Goal: Task Accomplishment & Management: Manage account settings

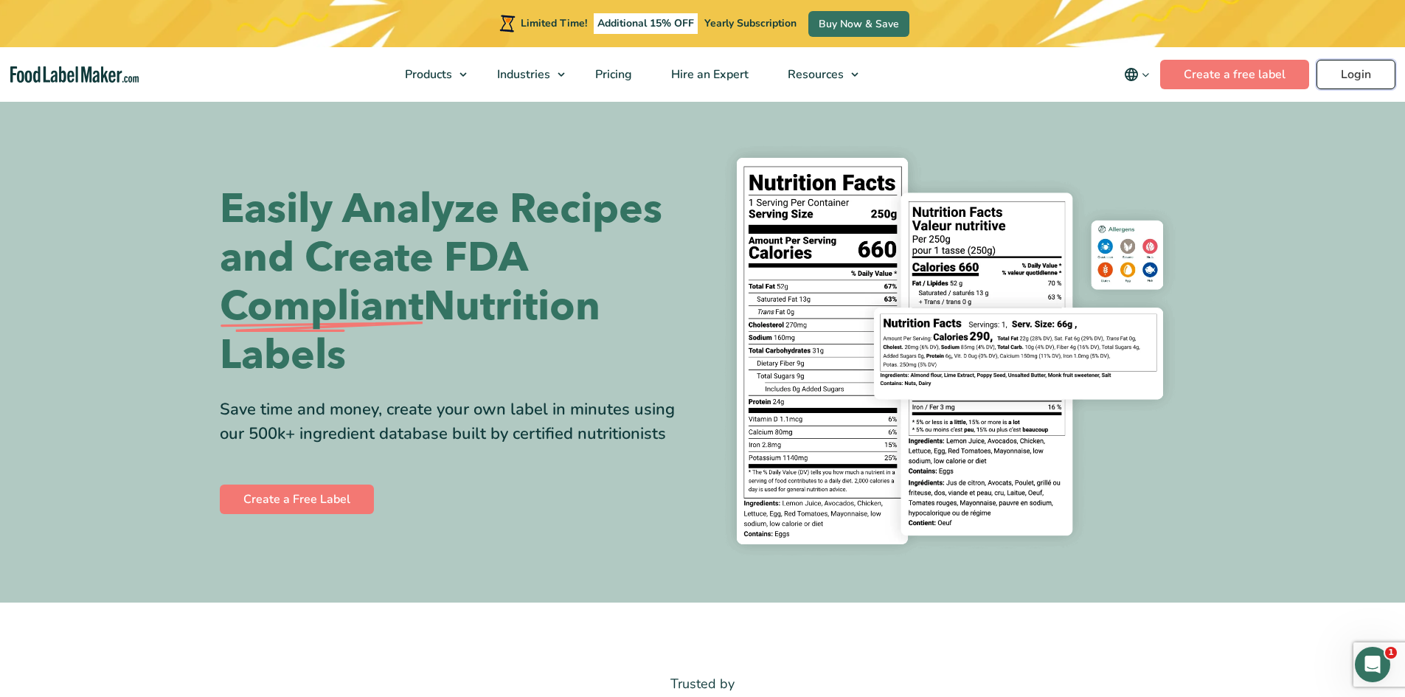
click at [1363, 75] on link "Login" at bounding box center [1356, 75] width 79 height 30
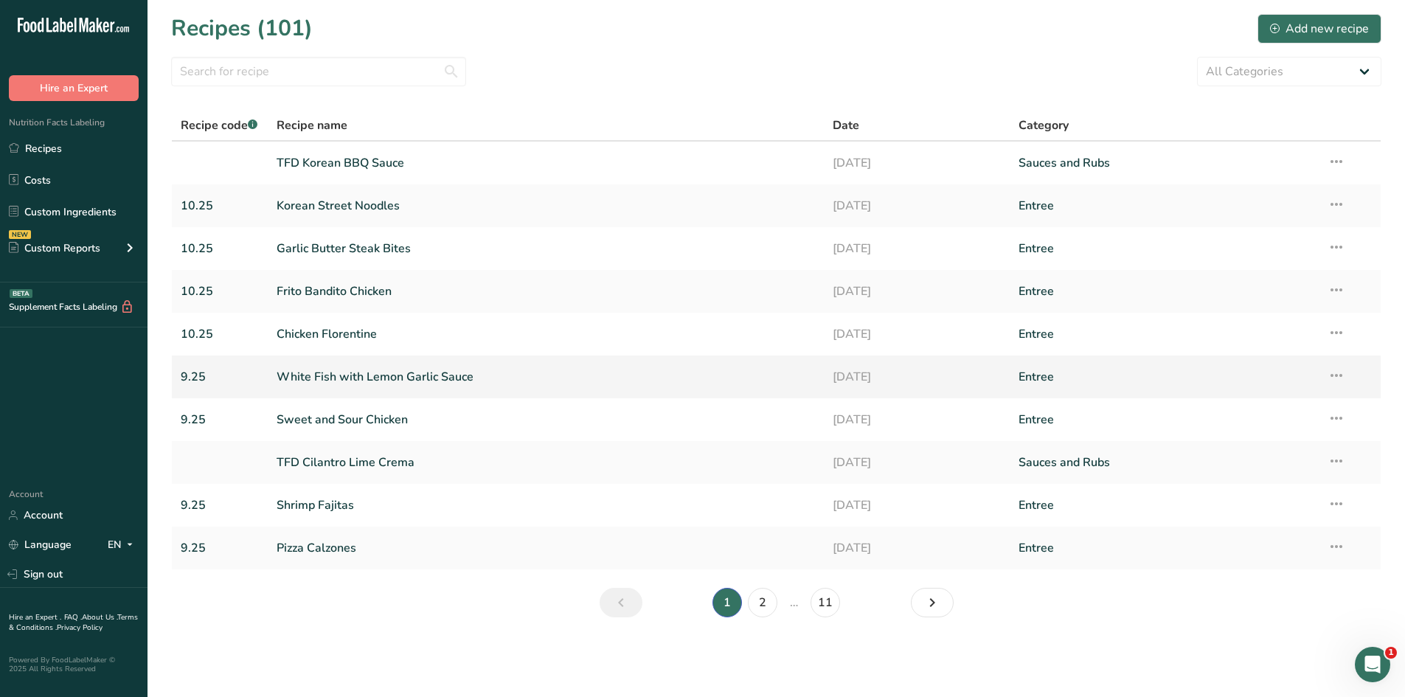
click at [348, 375] on link "White Fish with Lemon Garlic Sauce" at bounding box center [546, 376] width 539 height 31
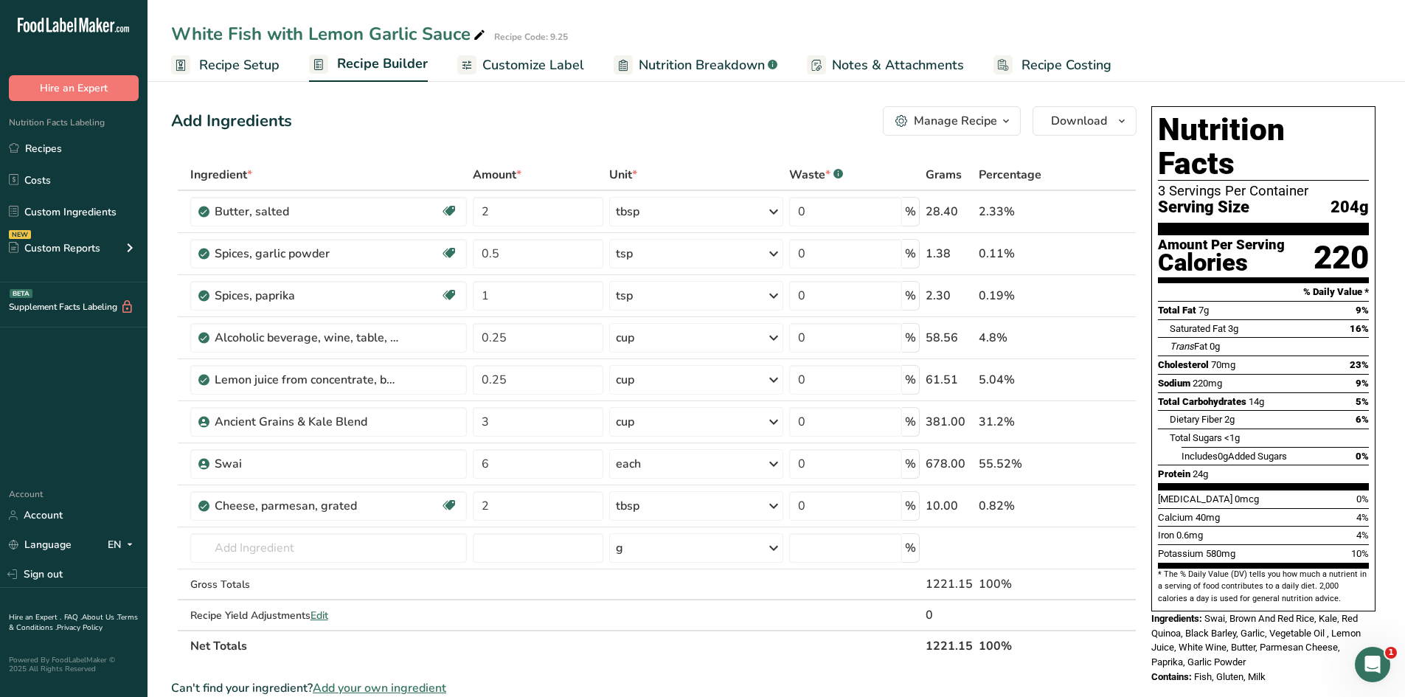
click at [911, 114] on div "Manage Recipe" at bounding box center [946, 121] width 102 height 18
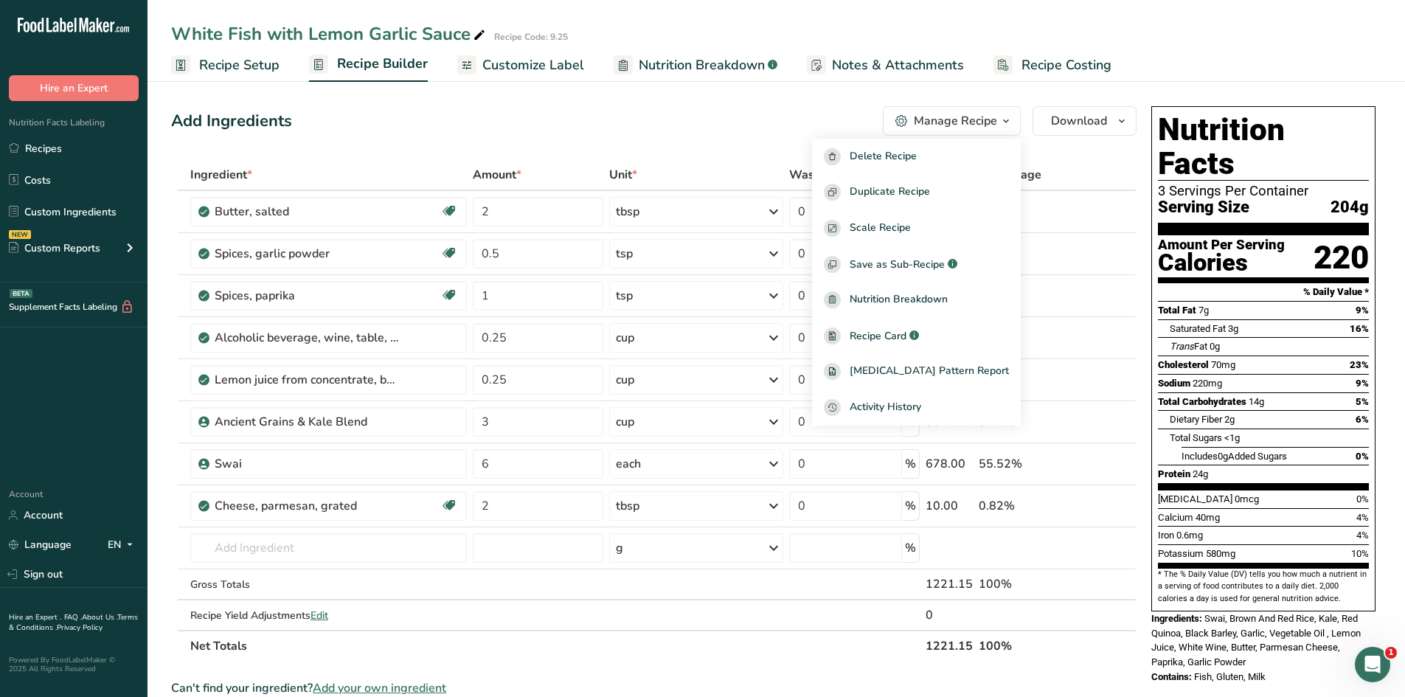
click at [829, 53] on link "Notes & Attachments" at bounding box center [885, 65] width 157 height 33
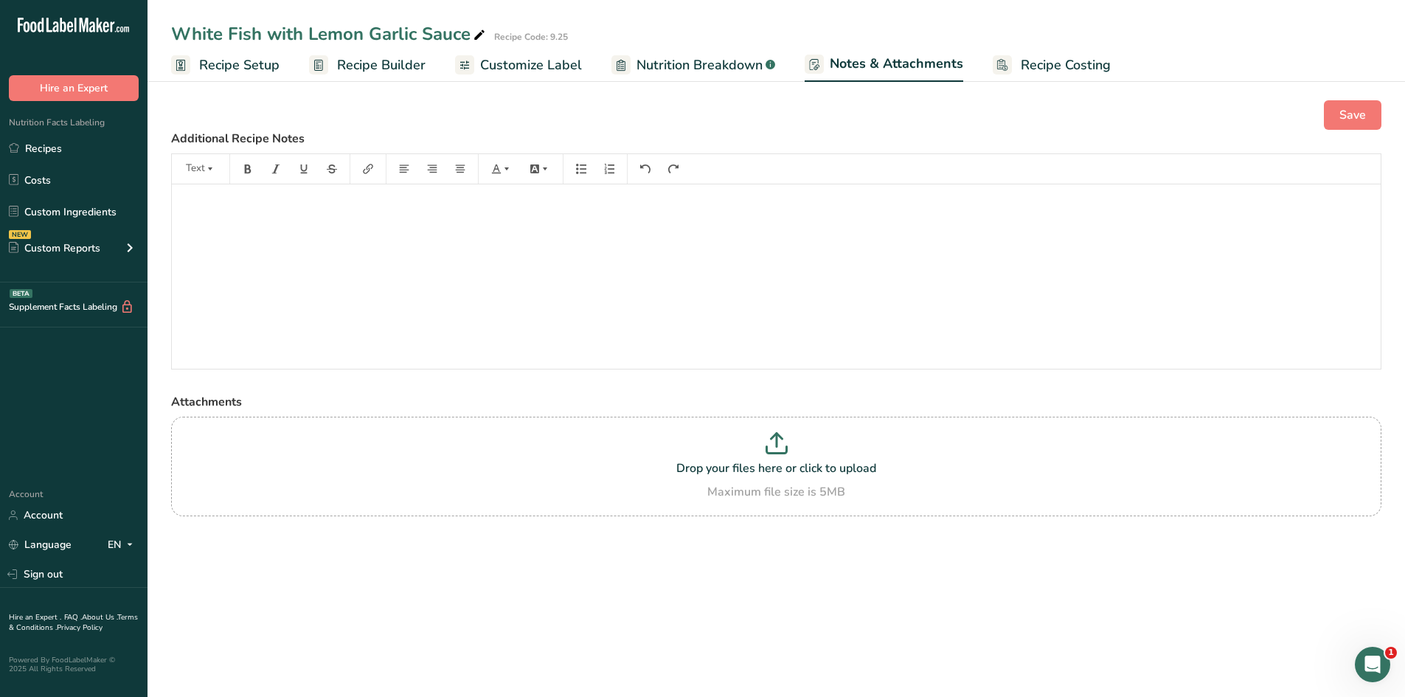
drag, startPoint x: 319, startPoint y: 215, endPoint x: 437, endPoint y: 305, distance: 149.0
click at [437, 305] on div "﻿" at bounding box center [776, 276] width 1209 height 184
click at [55, 134] on link "Recipes" at bounding box center [74, 148] width 148 height 28
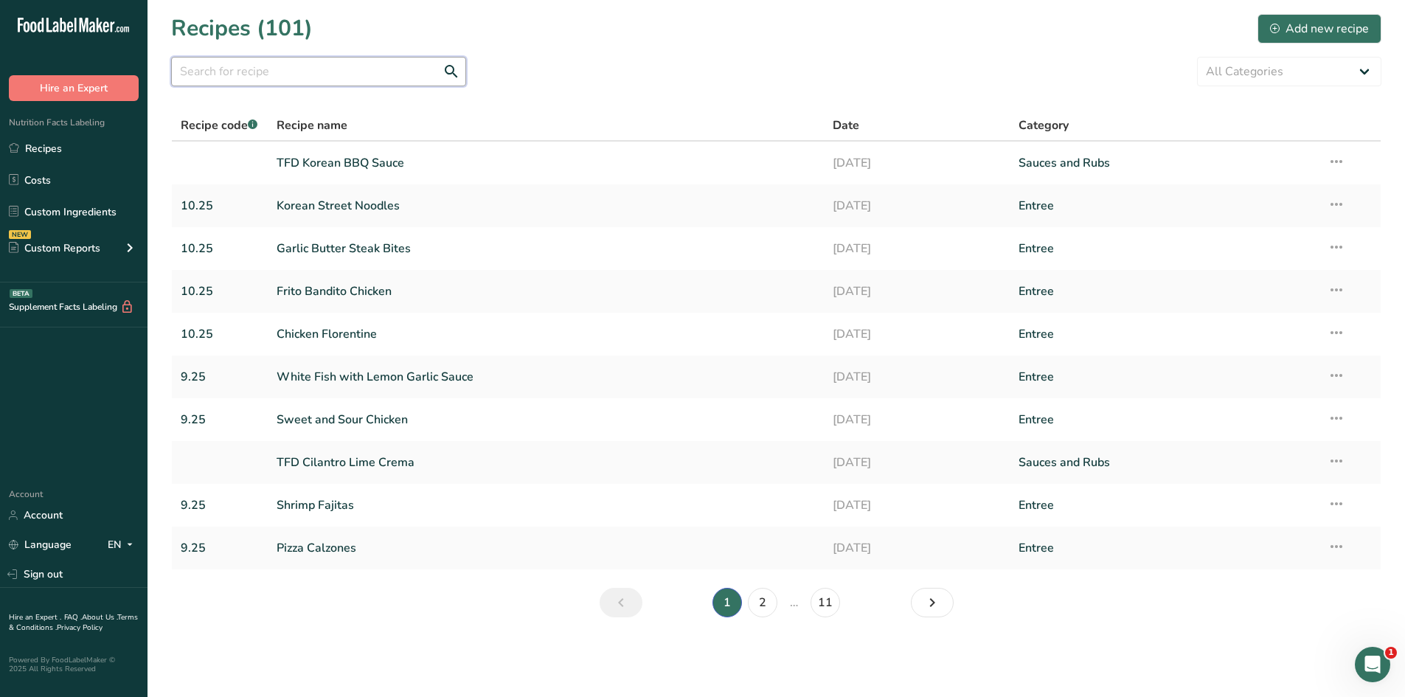
click at [356, 72] on input "text" at bounding box center [318, 72] width 295 height 30
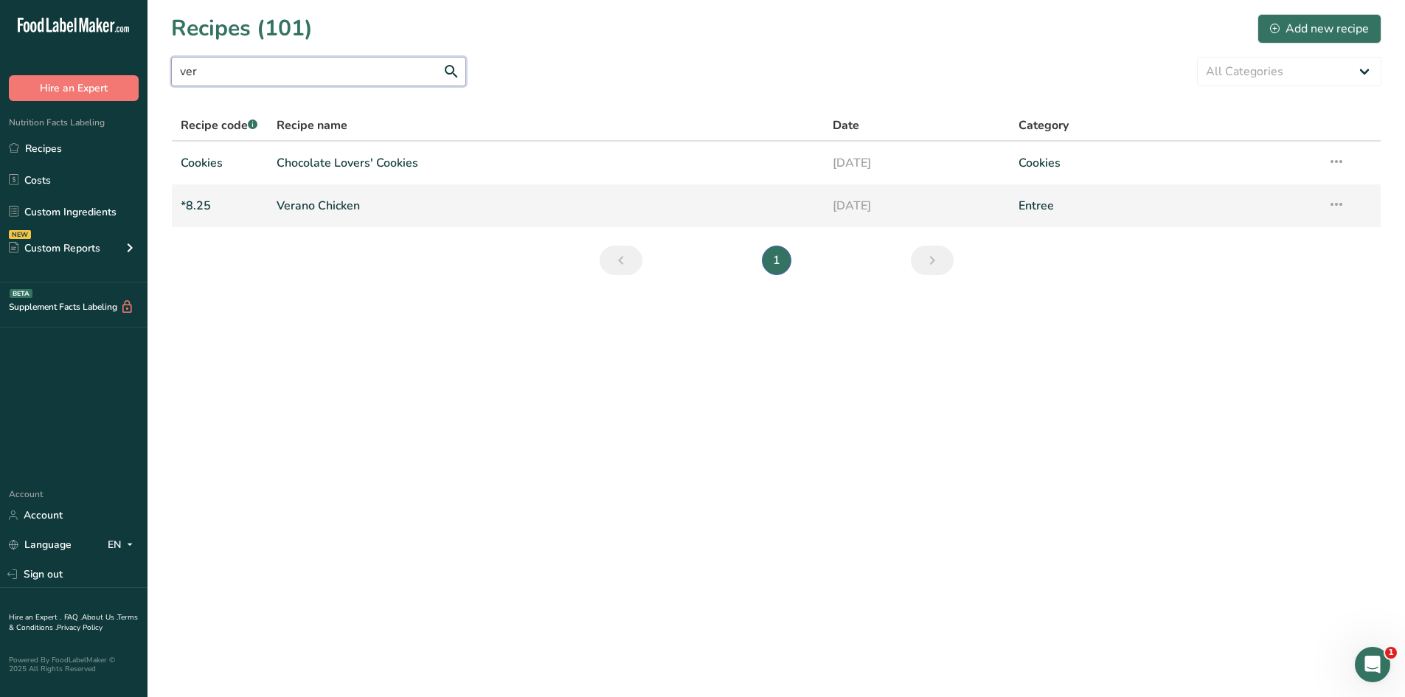
type input "ver"
click at [337, 214] on link "Verano Chicken" at bounding box center [546, 205] width 539 height 31
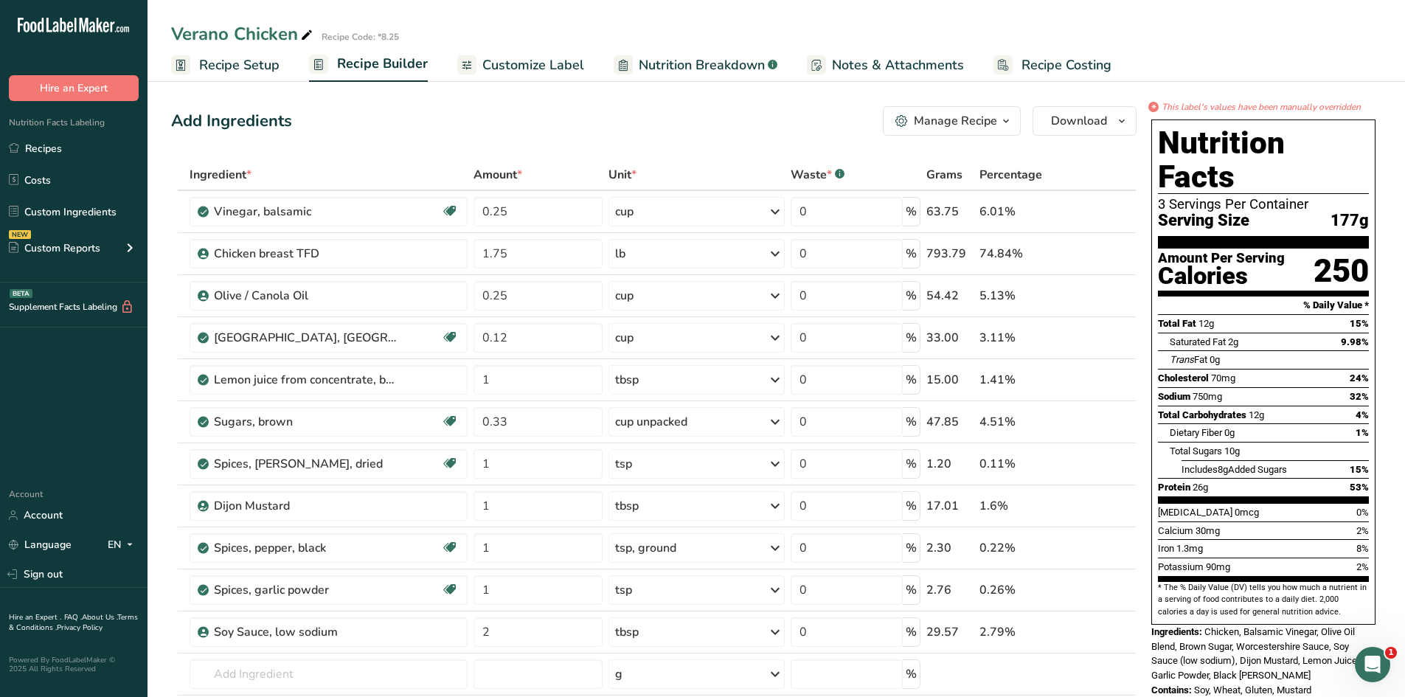
click at [901, 70] on span "Notes & Attachments" at bounding box center [898, 65] width 132 height 20
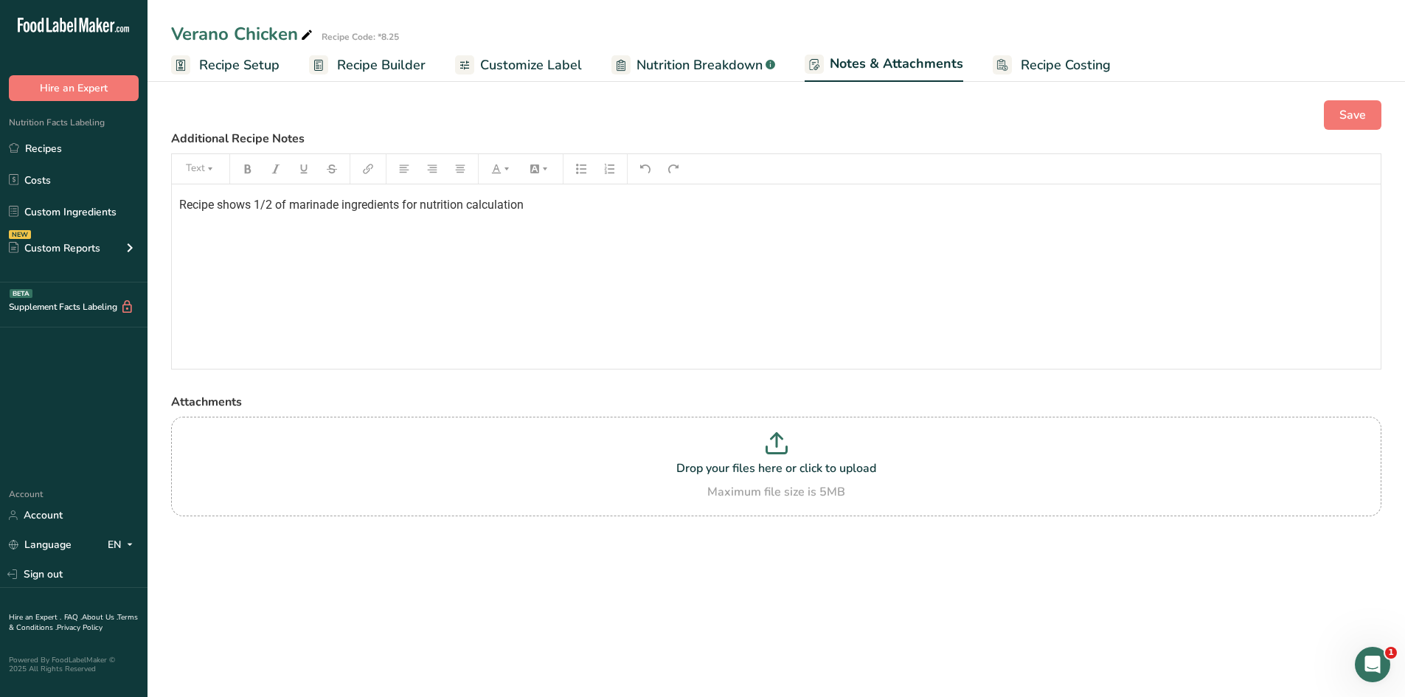
click at [220, 66] on span "Recipe Setup" at bounding box center [239, 65] width 80 height 20
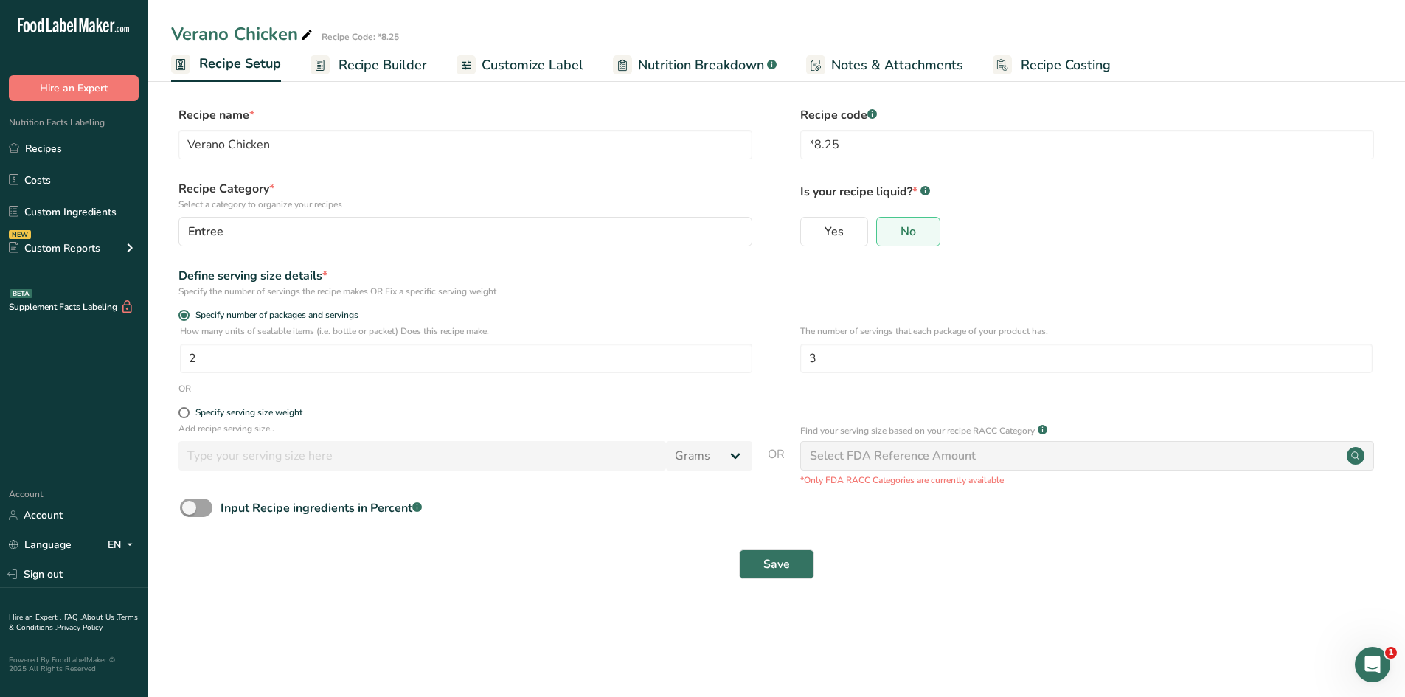
click at [723, 66] on span "Nutrition Breakdown" at bounding box center [701, 65] width 126 height 20
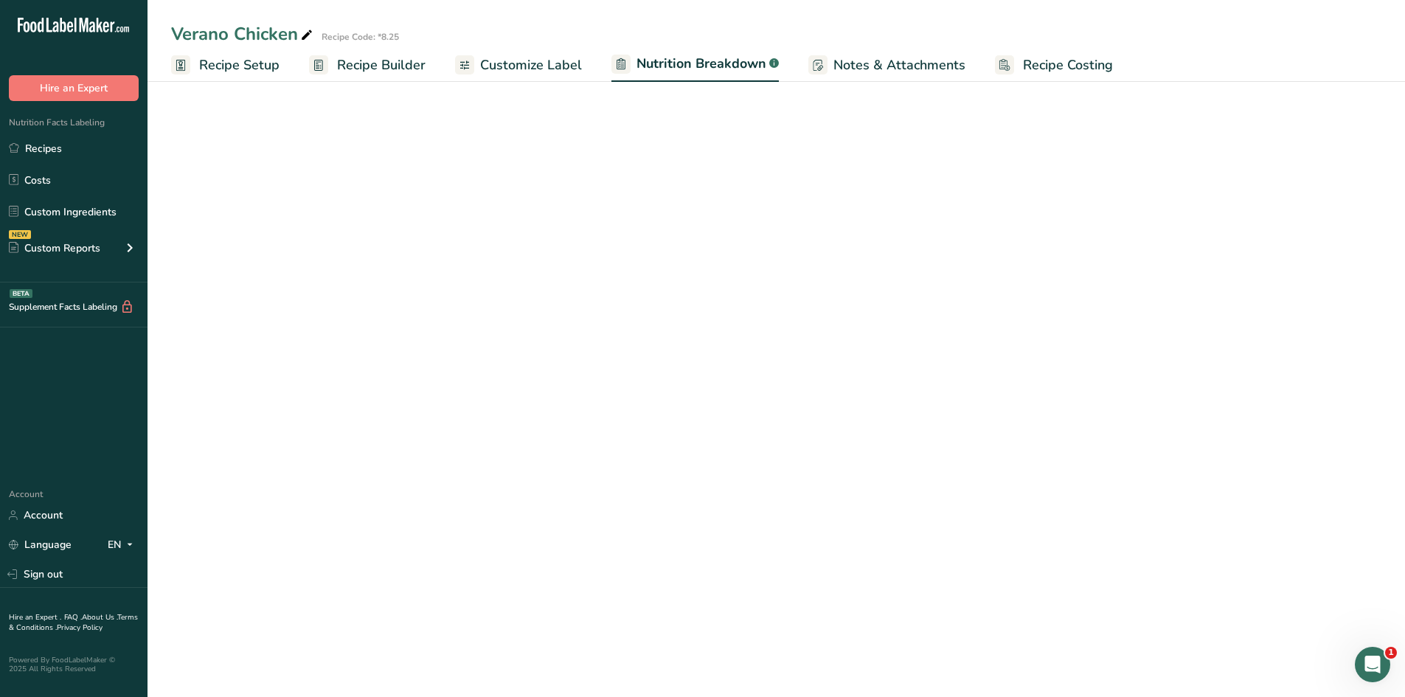
select select "Calories"
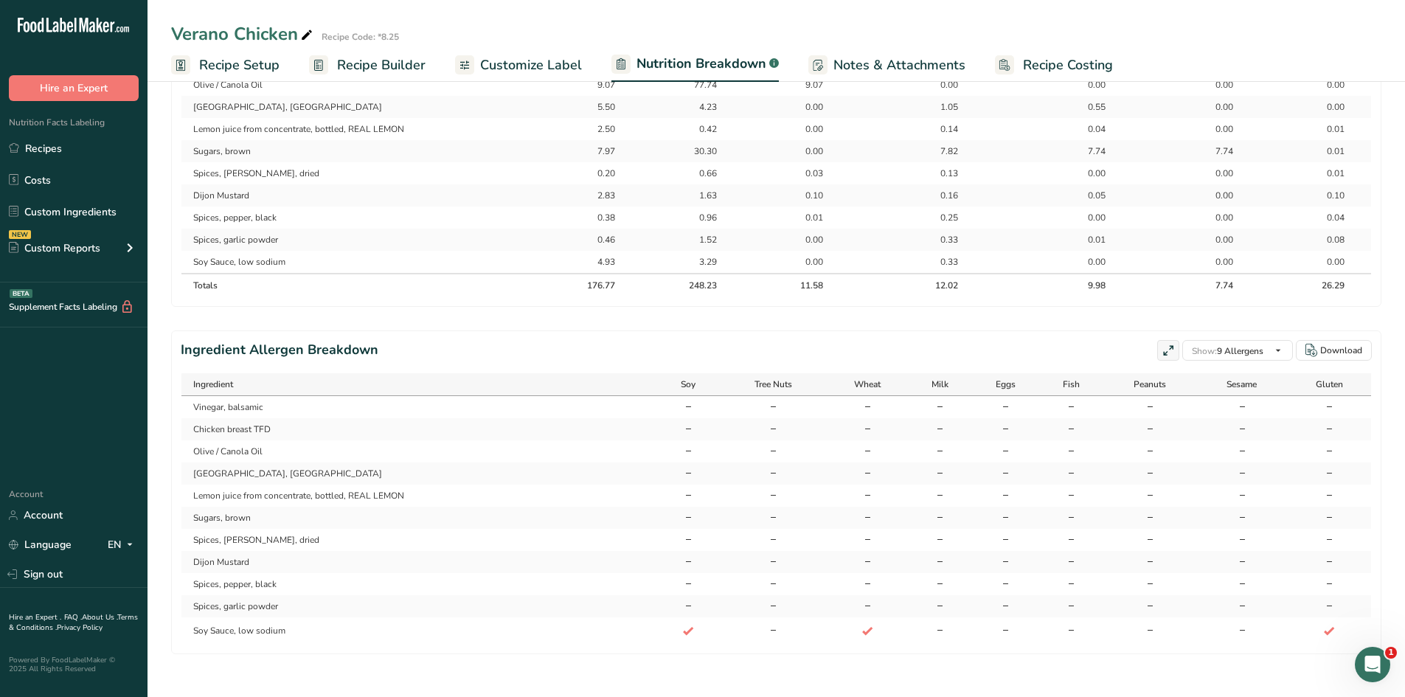
scroll to position [836, 0]
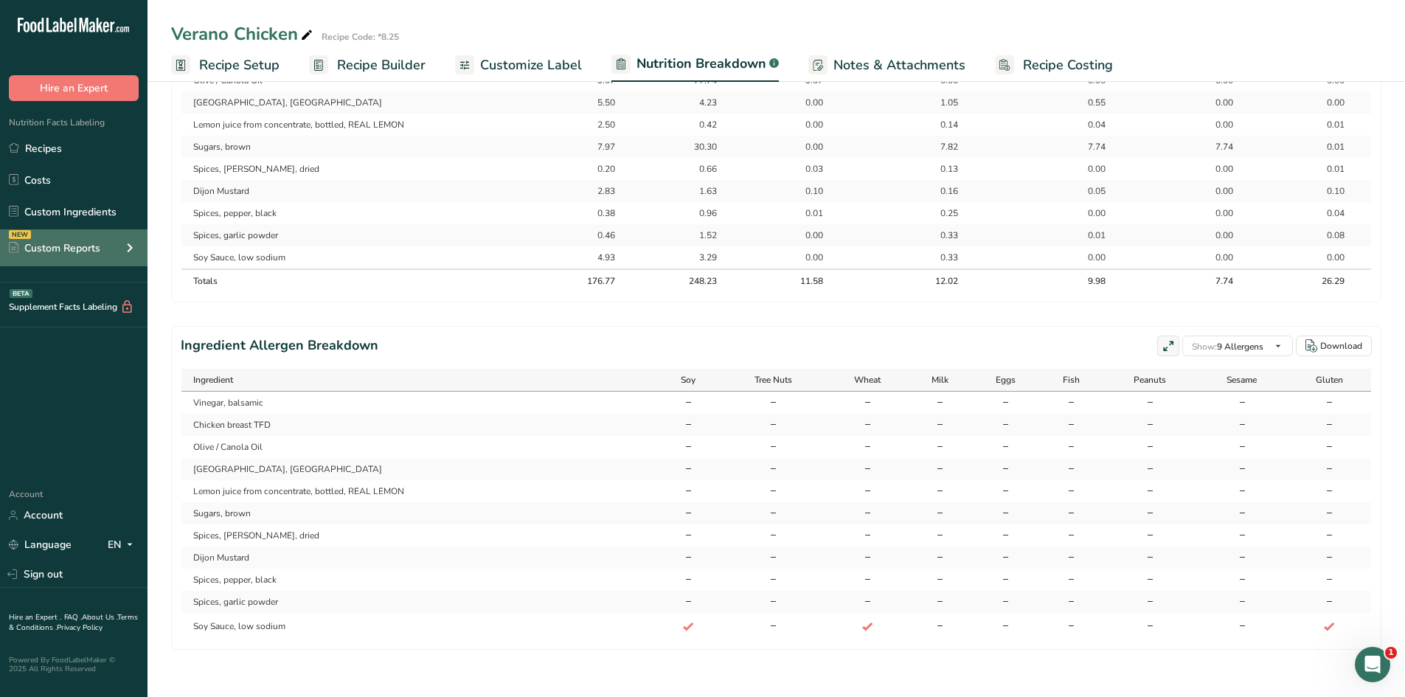
click at [111, 248] on div "NEW Custom Reports" at bounding box center [74, 247] width 148 height 37
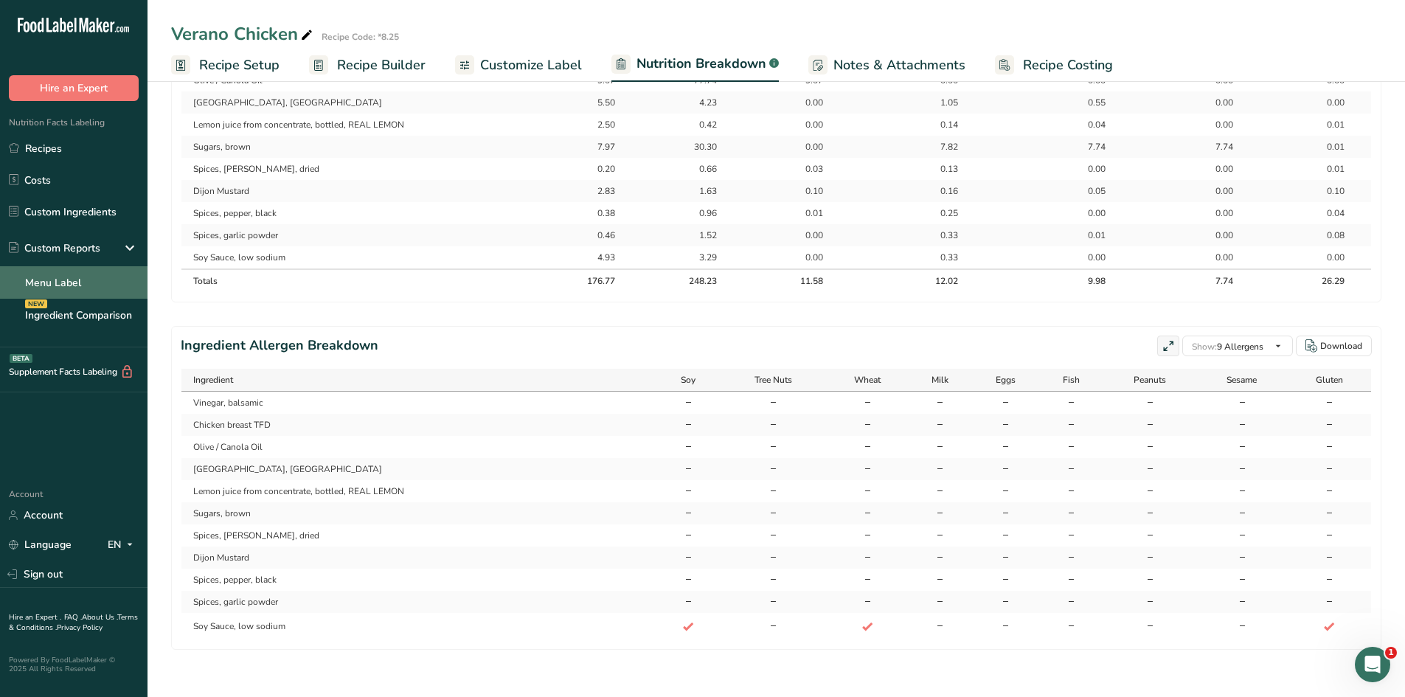
click at [58, 282] on link "Menu Label" at bounding box center [74, 282] width 148 height 32
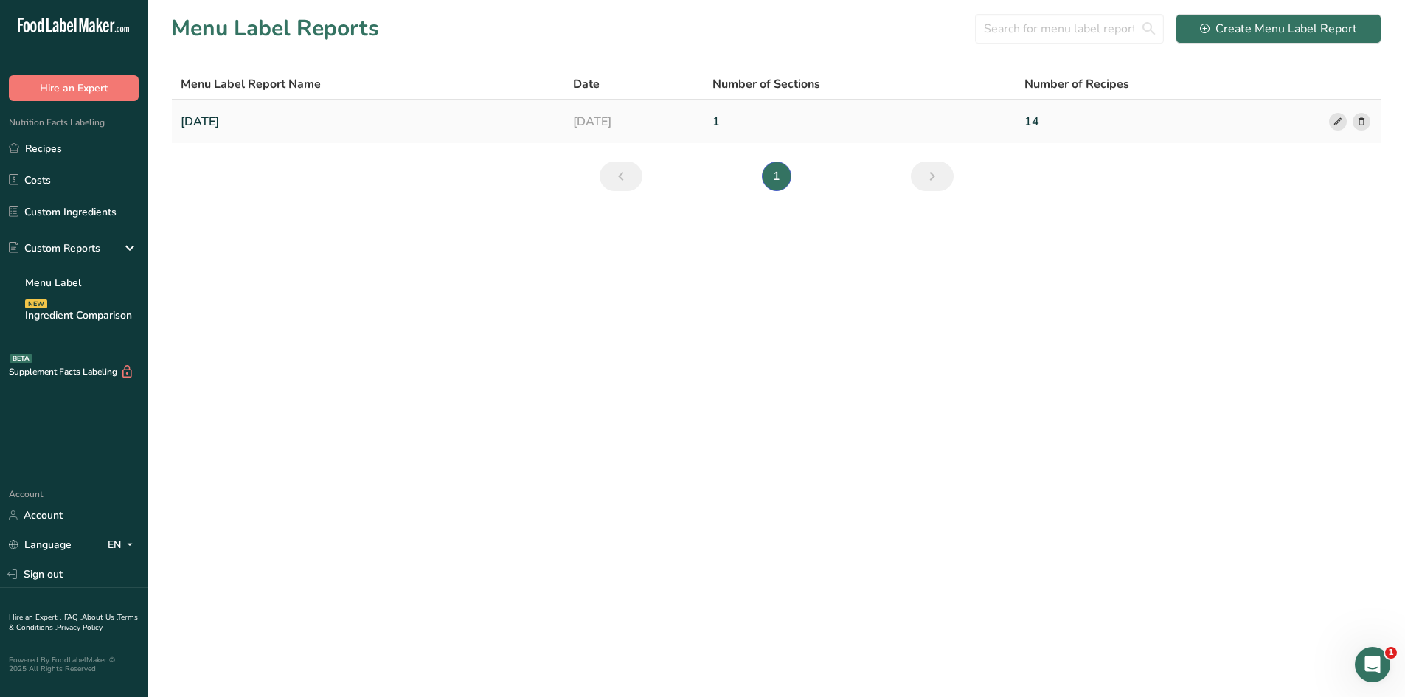
click at [239, 122] on link "[DATE]" at bounding box center [368, 121] width 375 height 31
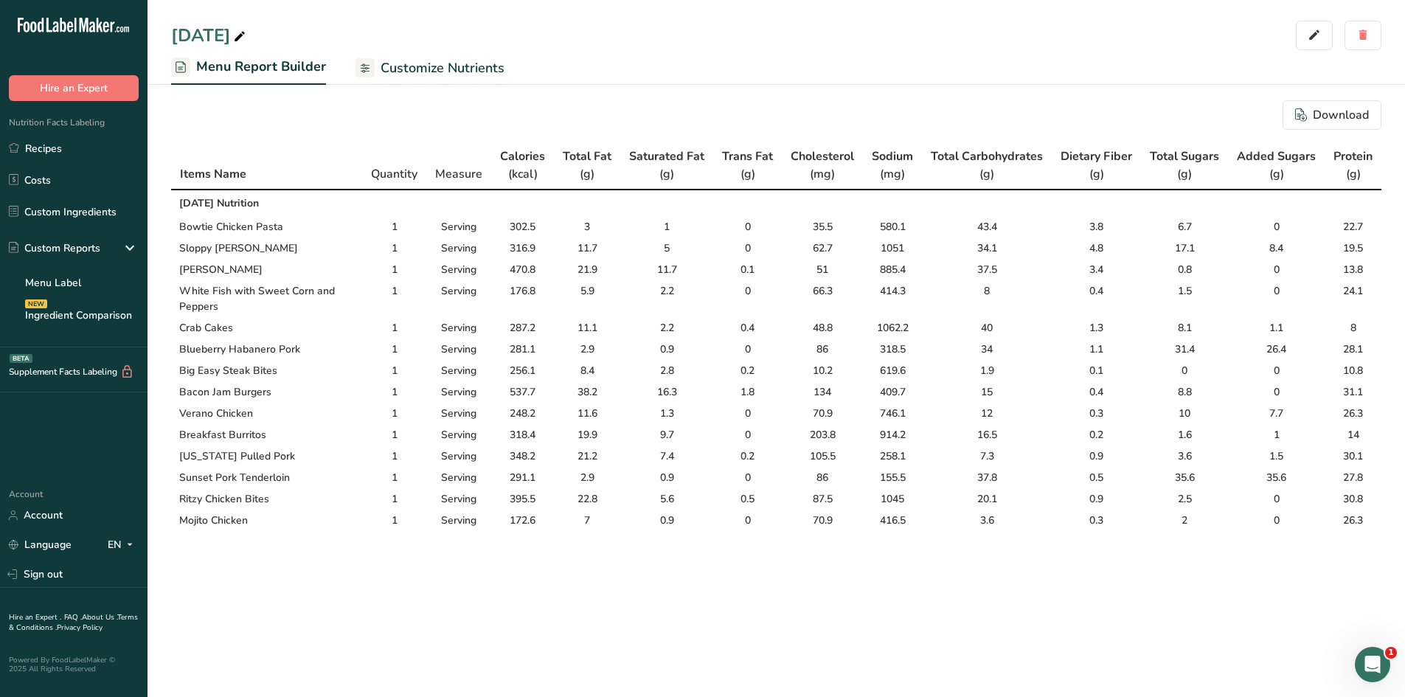
click at [405, 77] on span "Customize Nutrients" at bounding box center [443, 68] width 124 height 20
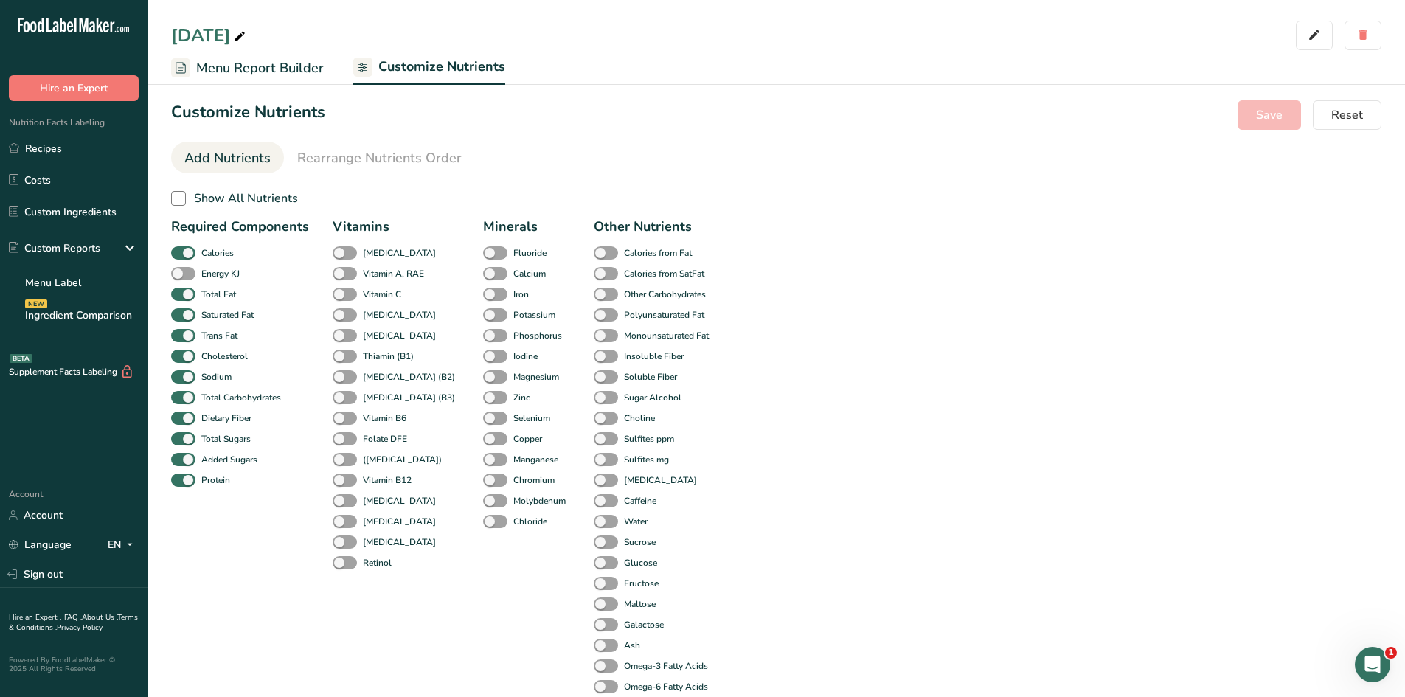
click at [265, 57] on link "Menu Report Builder" at bounding box center [247, 68] width 153 height 33
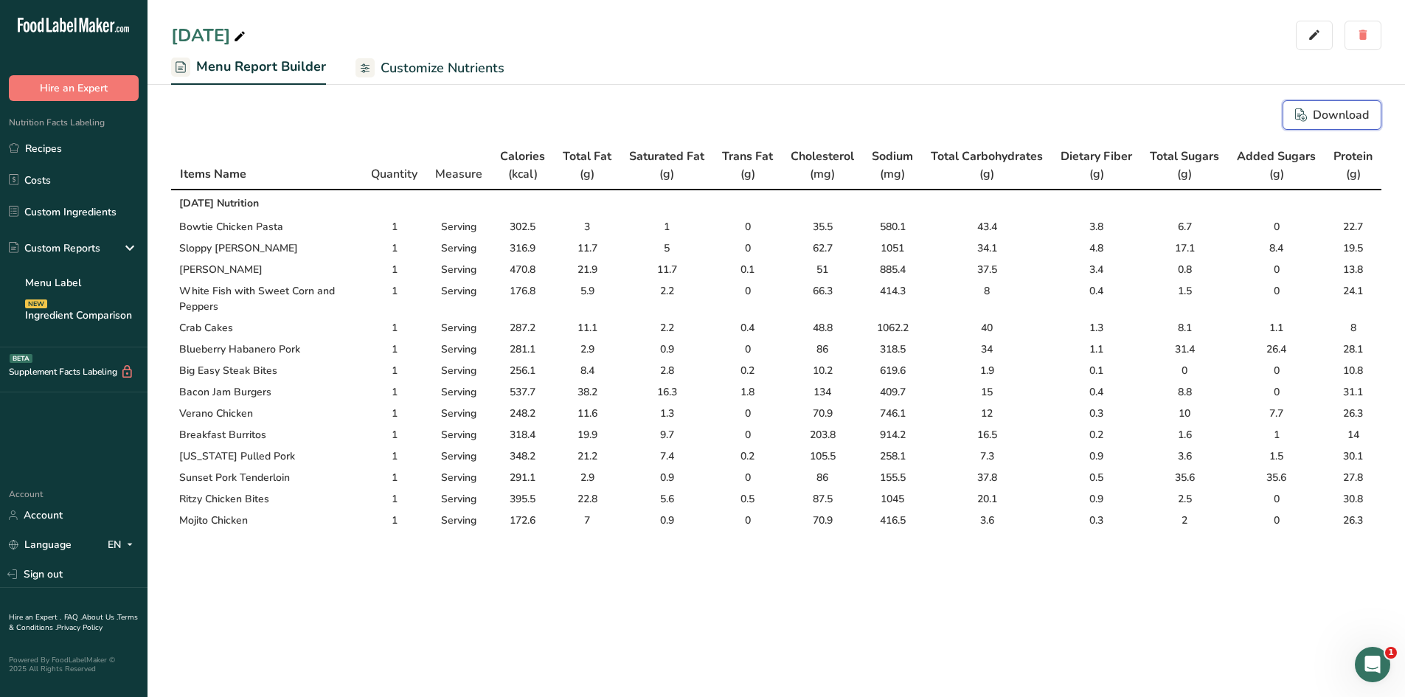
click at [1345, 109] on div "Download" at bounding box center [1332, 115] width 74 height 18
click at [1013, 614] on main "[DATE] Menu Report Builder Customize Nutrients Download Items Name Quantity Mea…" at bounding box center [702, 348] width 1405 height 697
click at [55, 146] on link "Recipes" at bounding box center [74, 148] width 148 height 28
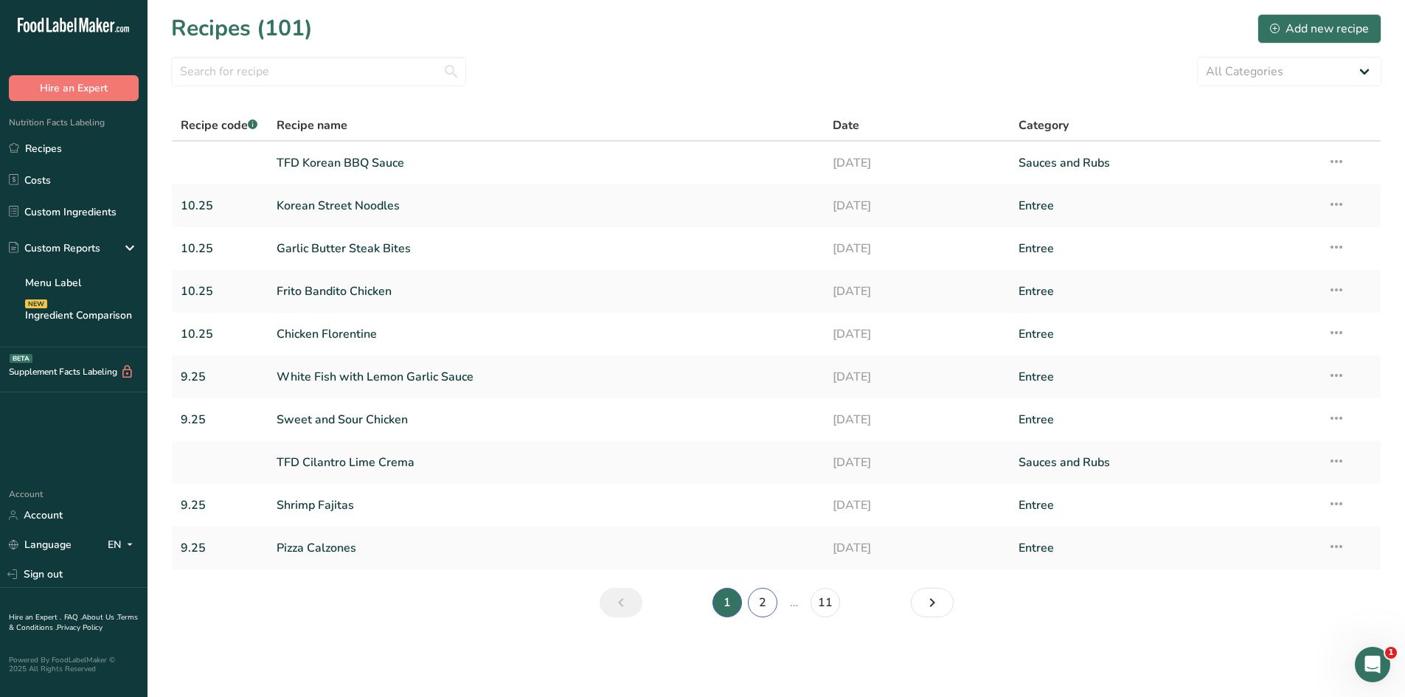
click at [758, 609] on link "2" at bounding box center [763, 603] width 30 height 30
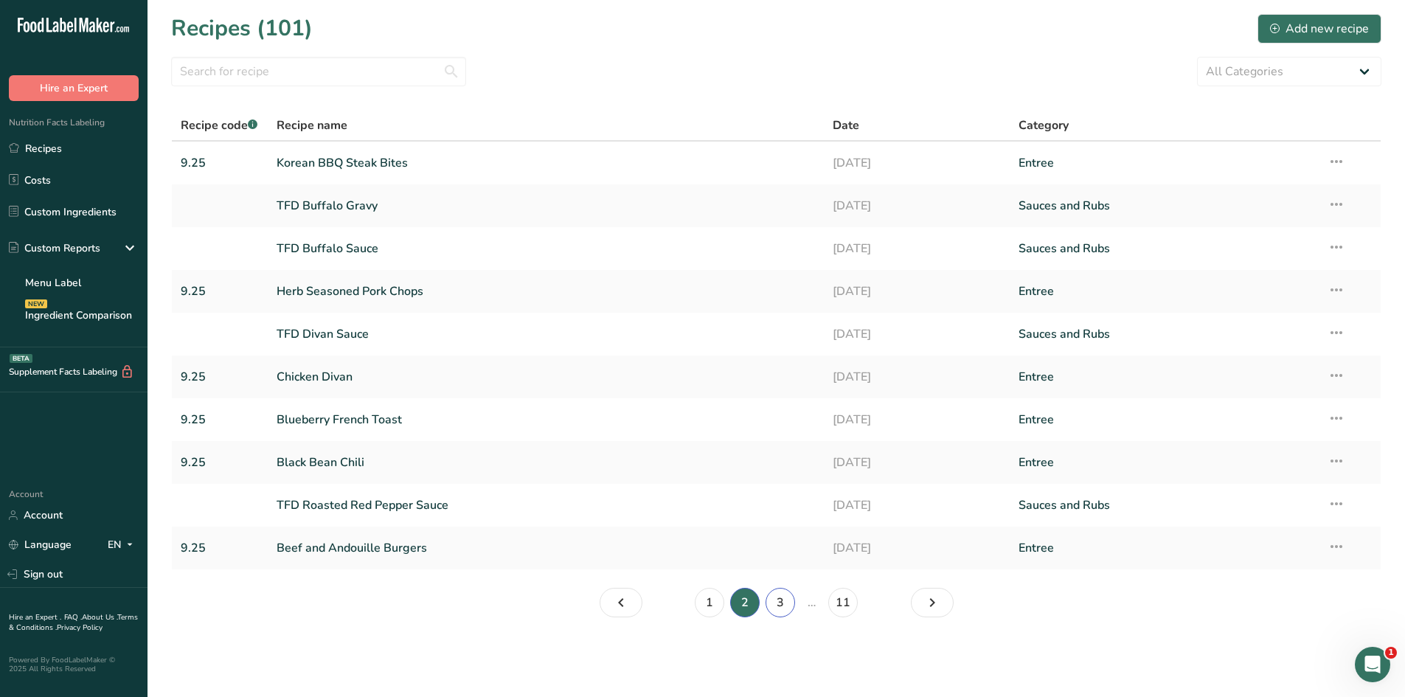
click at [783, 606] on link "3" at bounding box center [781, 603] width 30 height 30
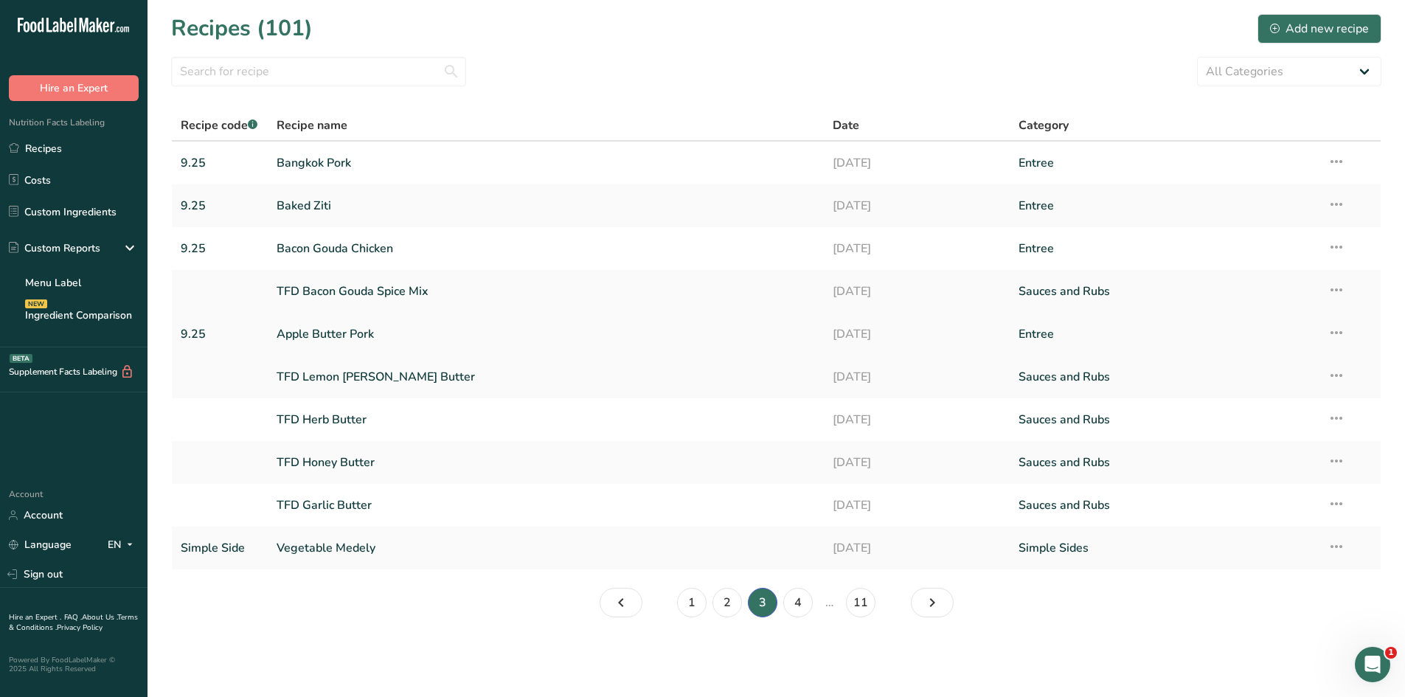
click at [382, 333] on link "Apple Butter Pork" at bounding box center [546, 334] width 539 height 31
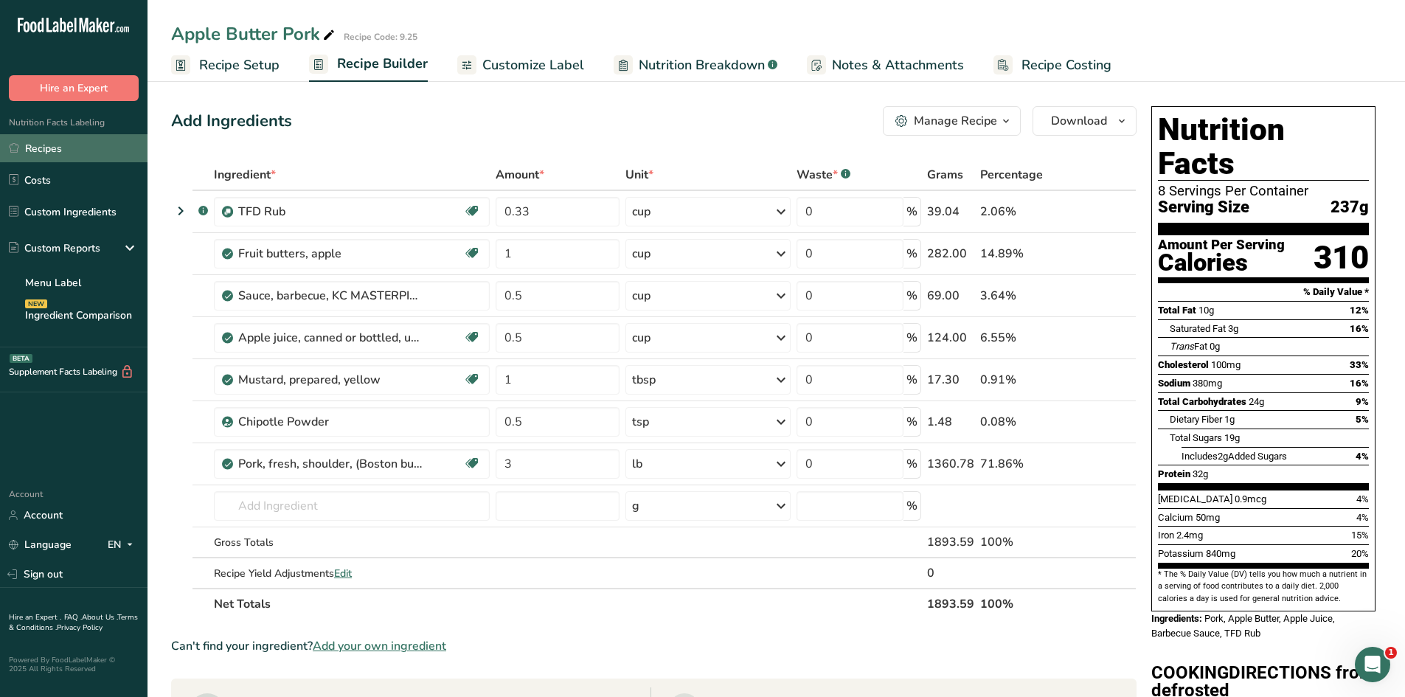
click at [55, 146] on link "Recipes" at bounding box center [74, 148] width 148 height 28
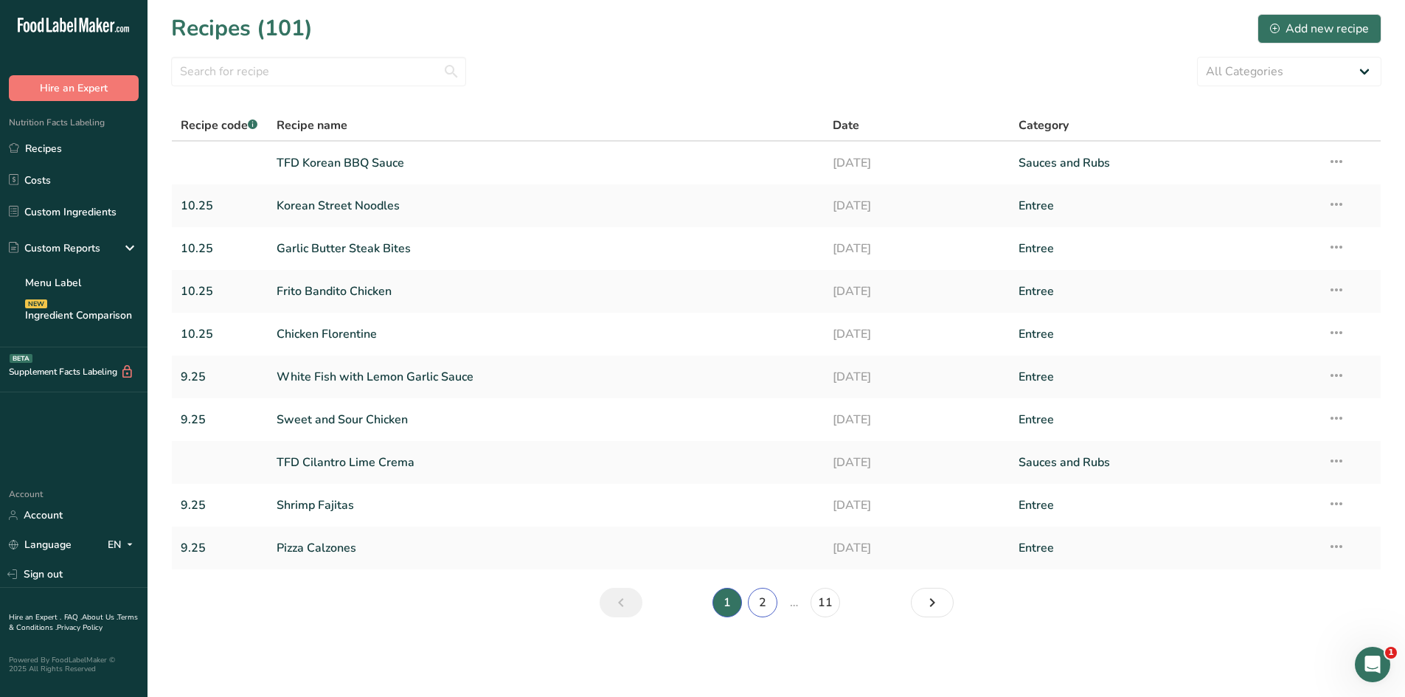
click at [761, 607] on link "2" at bounding box center [763, 603] width 30 height 30
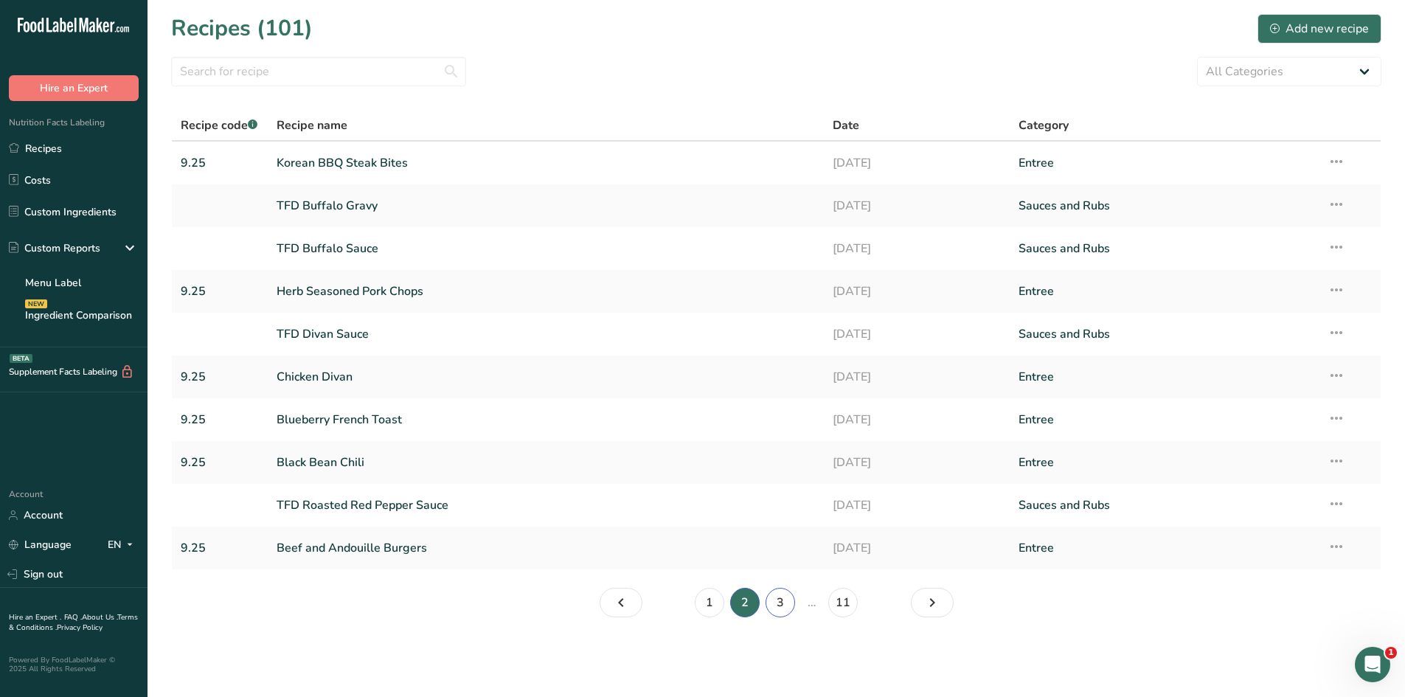
click at [771, 609] on link "3" at bounding box center [781, 603] width 30 height 30
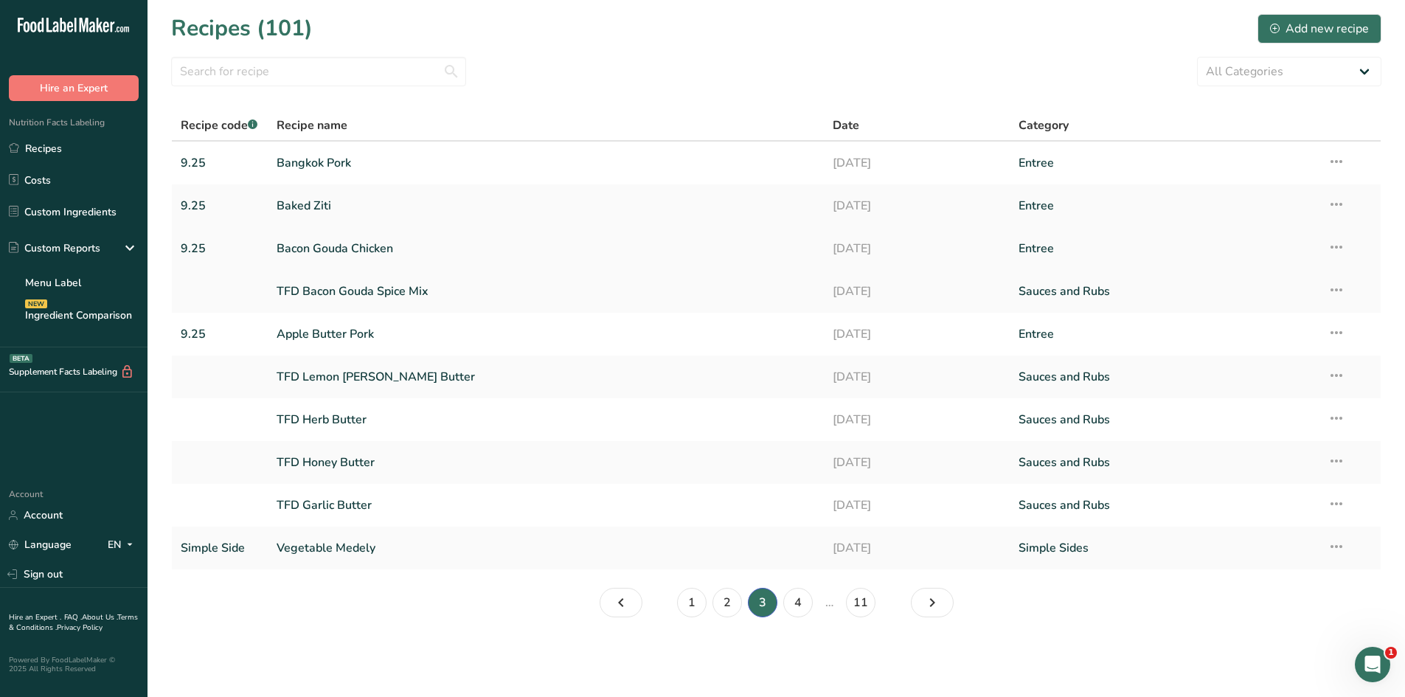
click at [321, 247] on link "Bacon Gouda Chicken" at bounding box center [546, 248] width 539 height 31
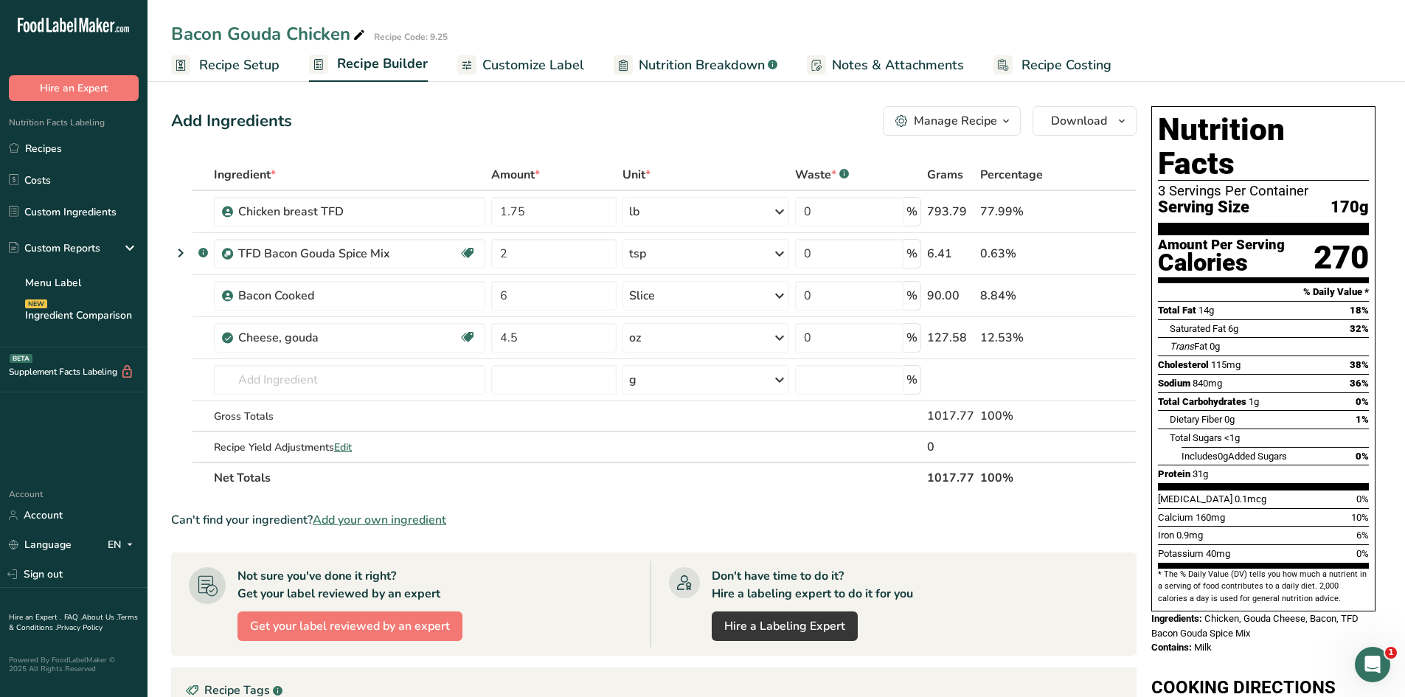
click at [942, 130] on button "Manage Recipe" at bounding box center [952, 121] width 138 height 30
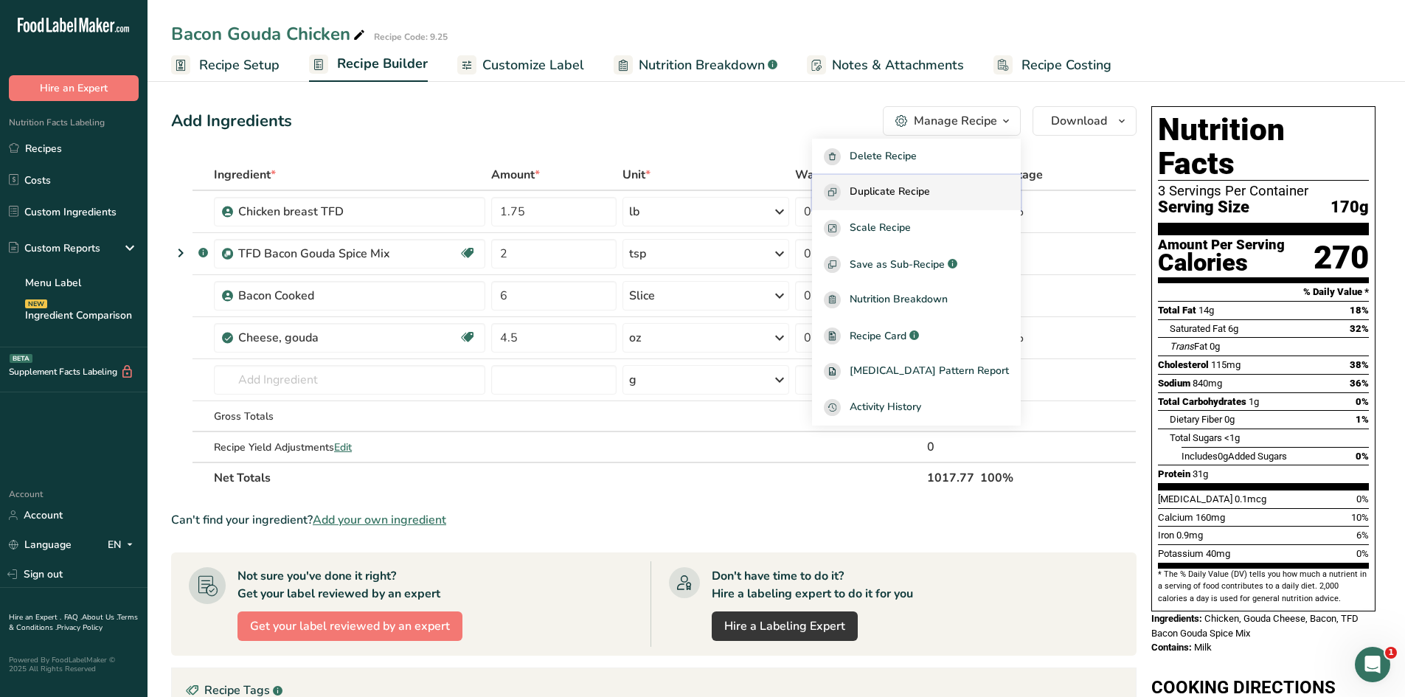
click at [926, 193] on span "Duplicate Recipe" at bounding box center [890, 192] width 80 height 17
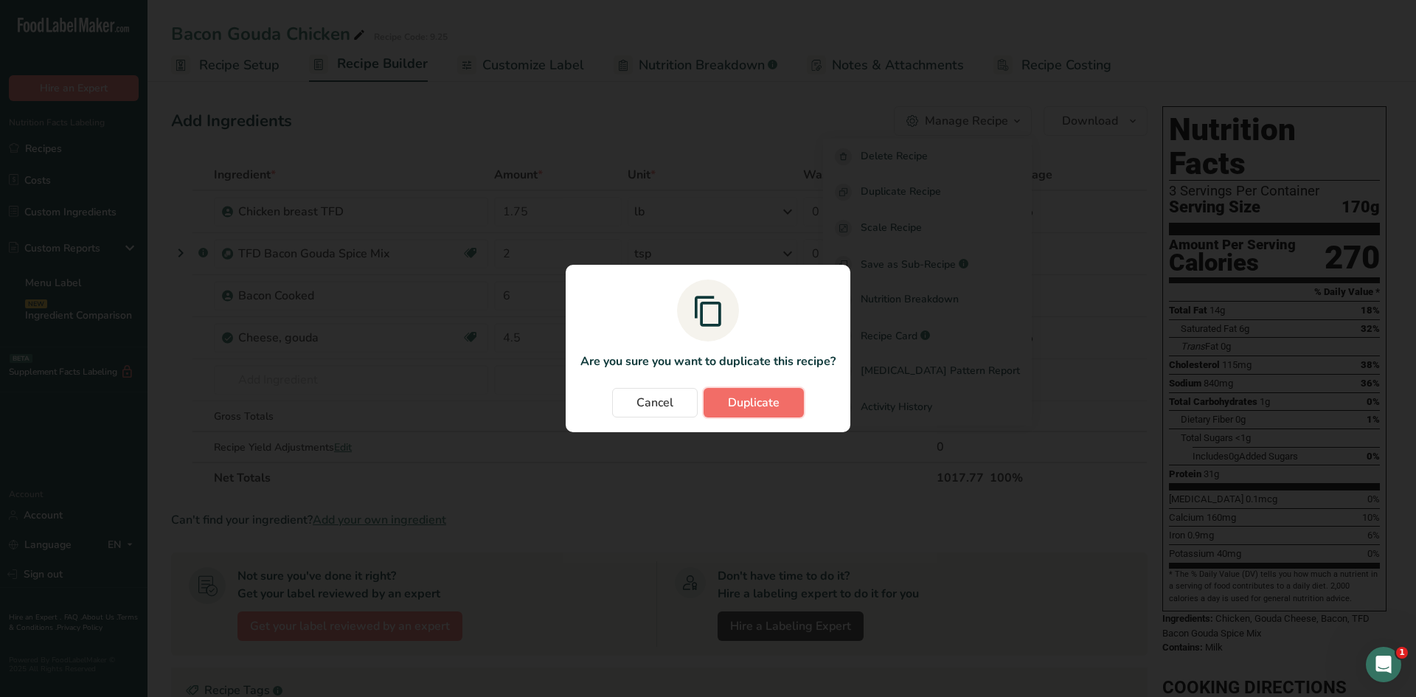
click at [759, 404] on span "Duplicate" at bounding box center [754, 403] width 52 height 18
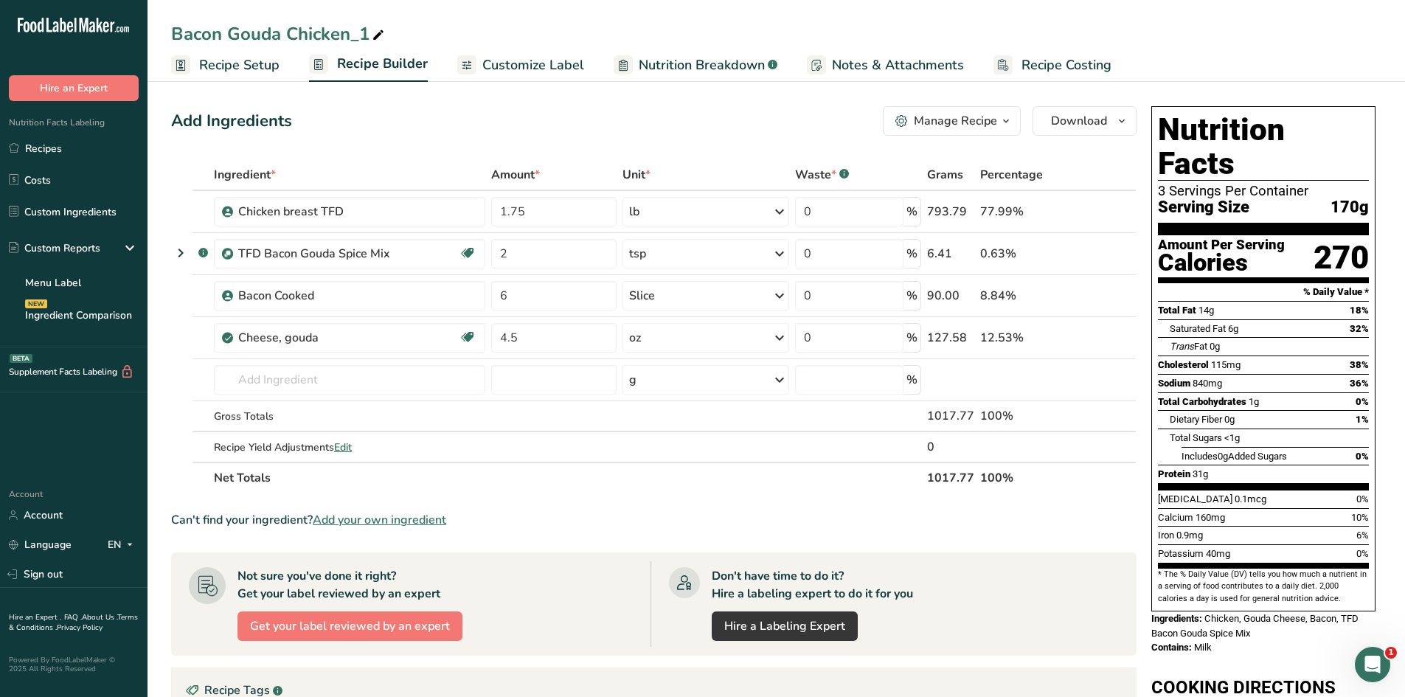
click at [379, 38] on icon at bounding box center [378, 35] width 13 height 21
click at [364, 35] on input "Bacon Gouda Chicken_1" at bounding box center [776, 34] width 1210 height 27
drag, startPoint x: 368, startPoint y: 32, endPoint x: 348, endPoint y: 33, distance: 20.0
click at [348, 33] on input "Bacon Gouda Chicken_1" at bounding box center [776, 34] width 1210 height 27
click at [171, 31] on input "Bacon Gouda Chicken" at bounding box center [776, 34] width 1210 height 27
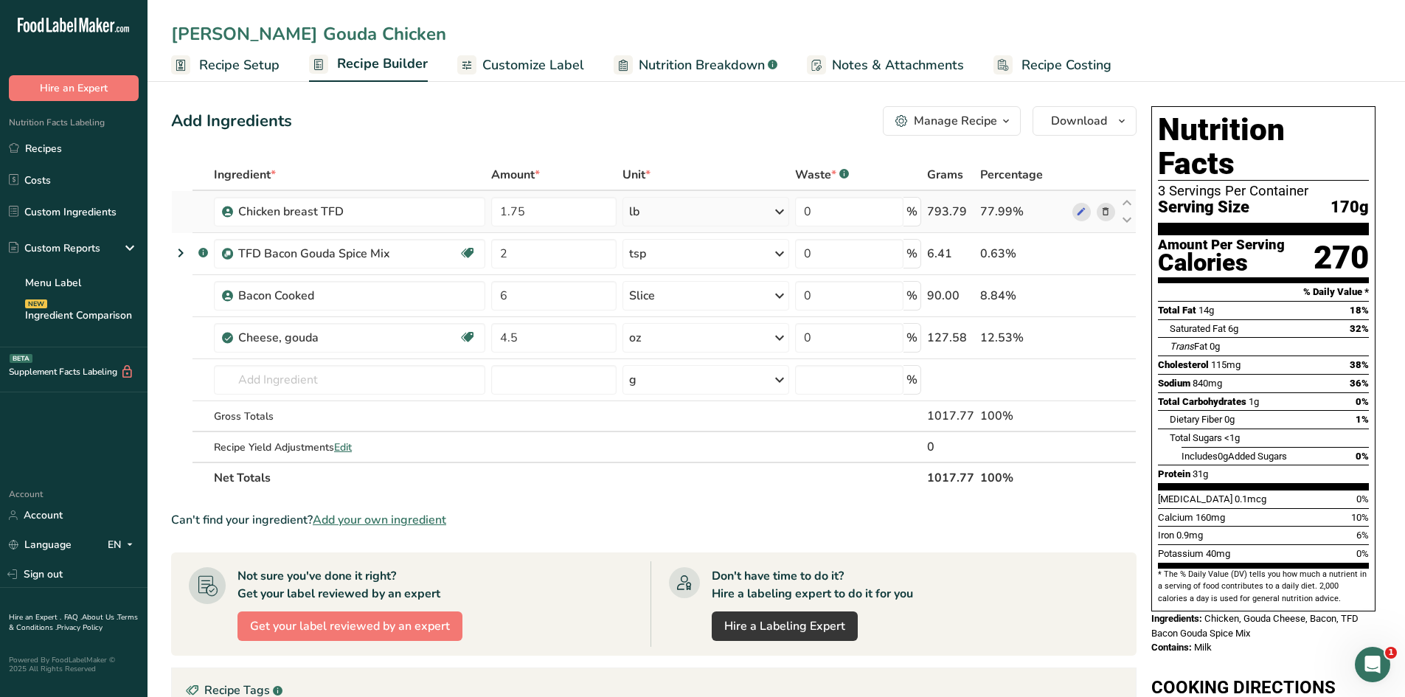
type input "[PERSON_NAME] Gouda Chicken"
click at [1108, 215] on icon at bounding box center [1106, 211] width 10 height 15
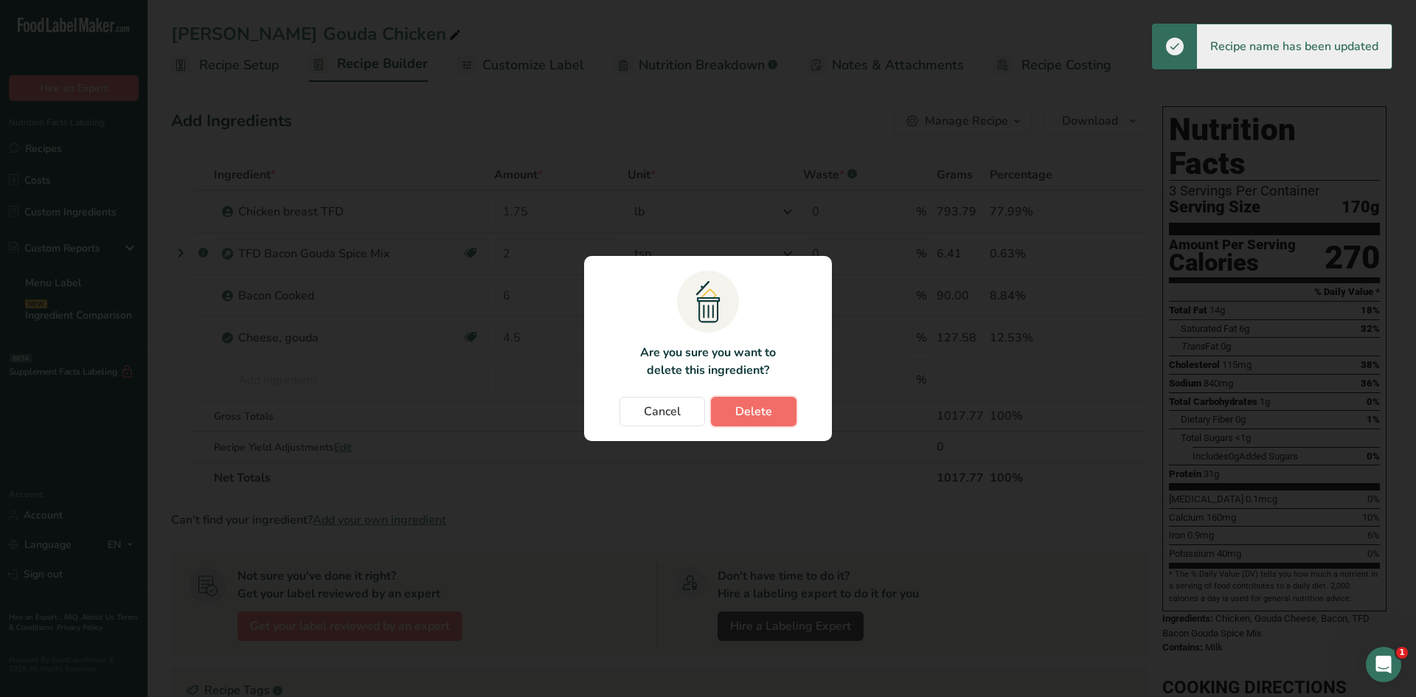
click at [755, 408] on span "Delete" at bounding box center [753, 412] width 37 height 18
type input "2"
type input "6"
type input "4.5"
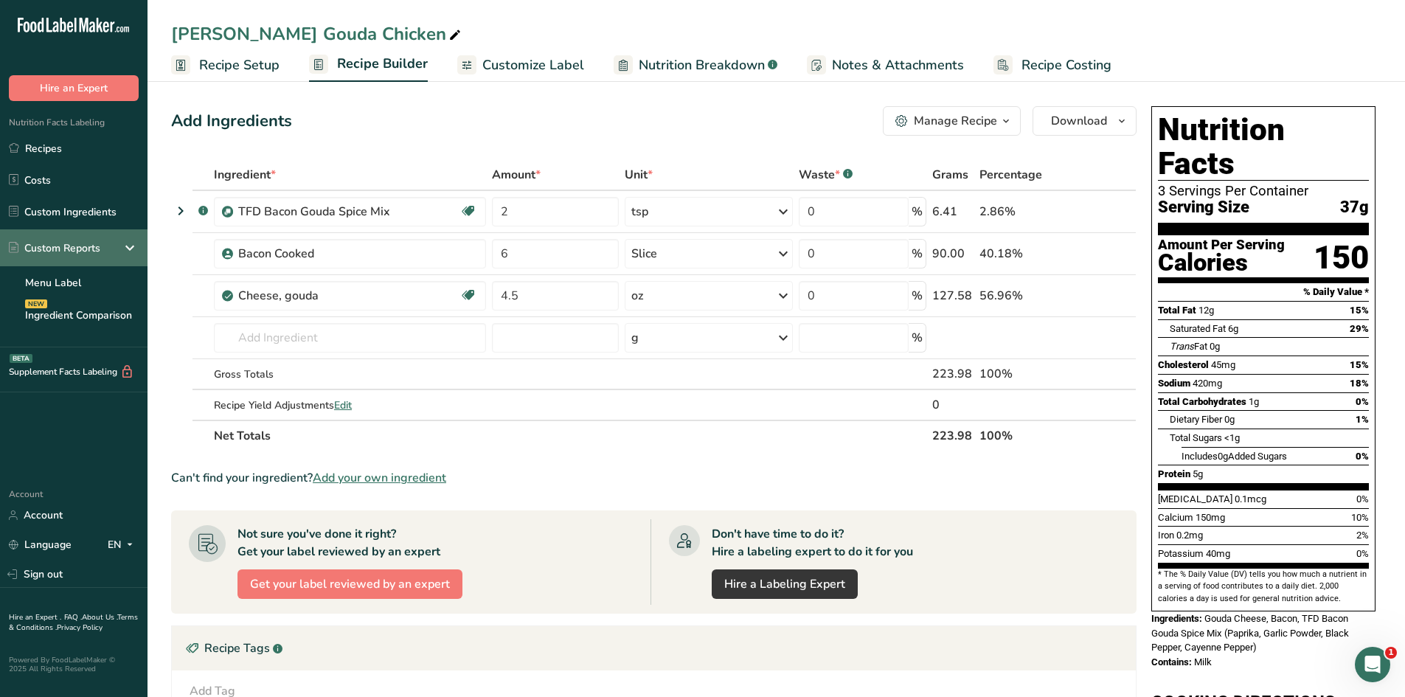
click at [58, 250] on div "Custom Reports" at bounding box center [54, 247] width 91 height 15
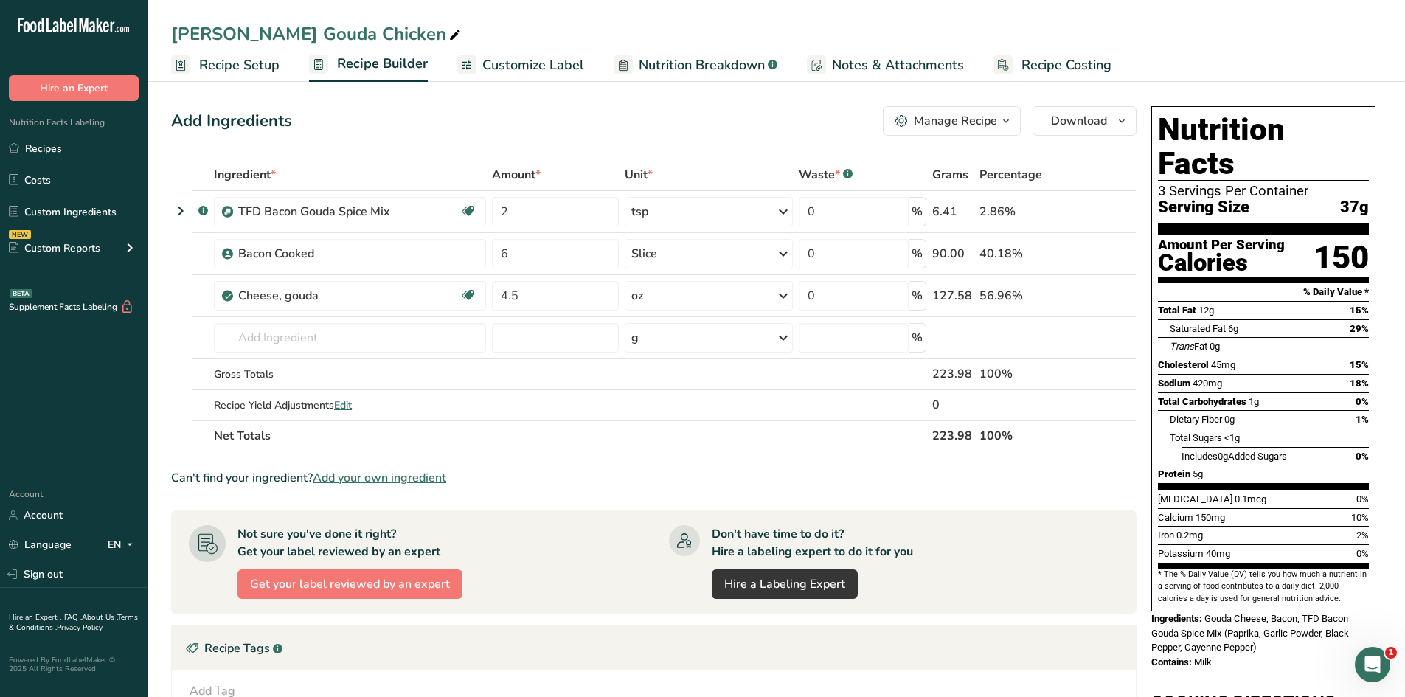
click at [224, 70] on span "Recipe Setup" at bounding box center [239, 65] width 80 height 20
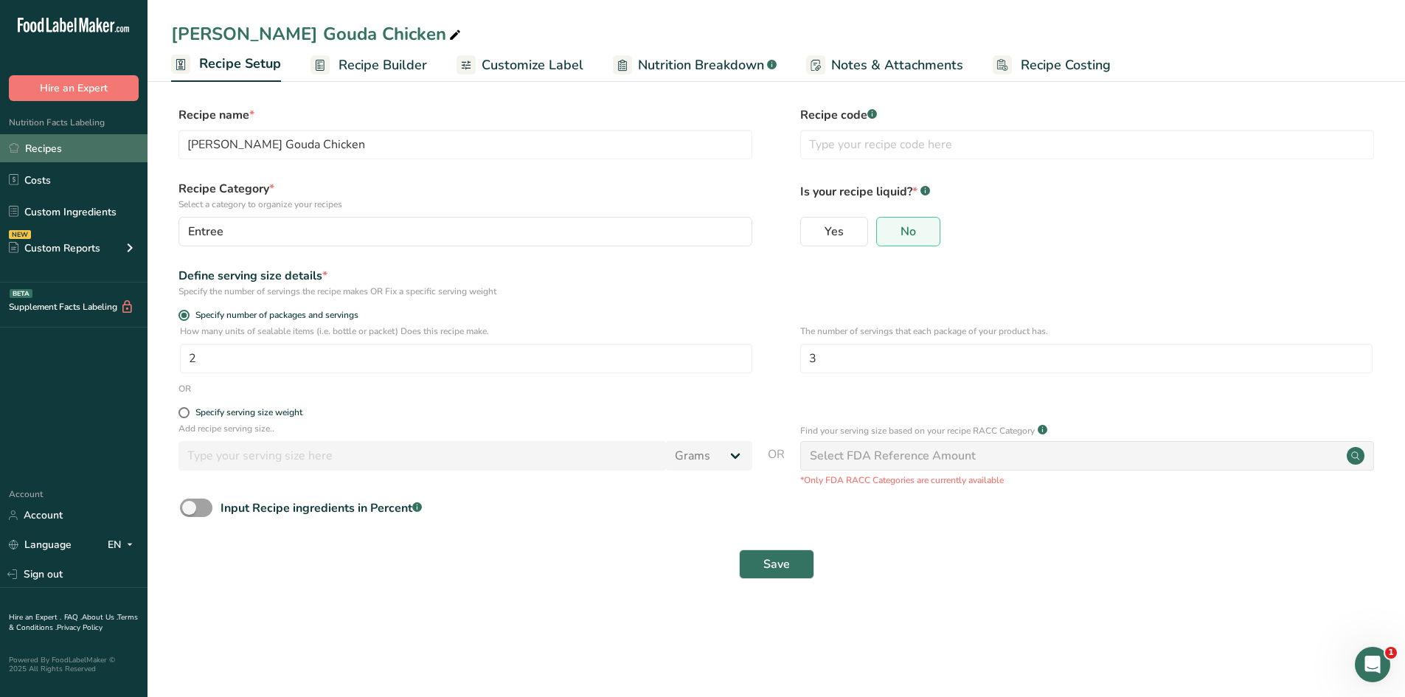
click at [66, 147] on link "Recipes" at bounding box center [74, 148] width 148 height 28
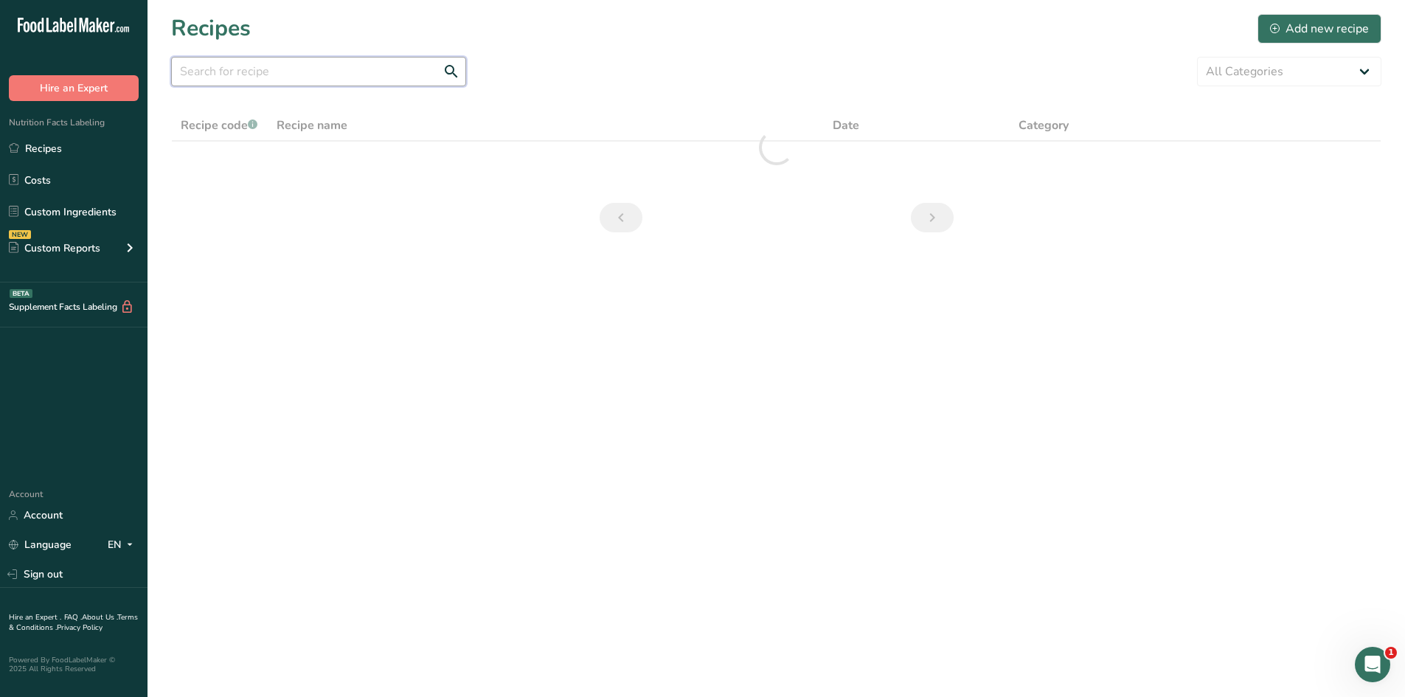
click at [367, 67] on input "text" at bounding box center [318, 72] width 295 height 30
type input "a"
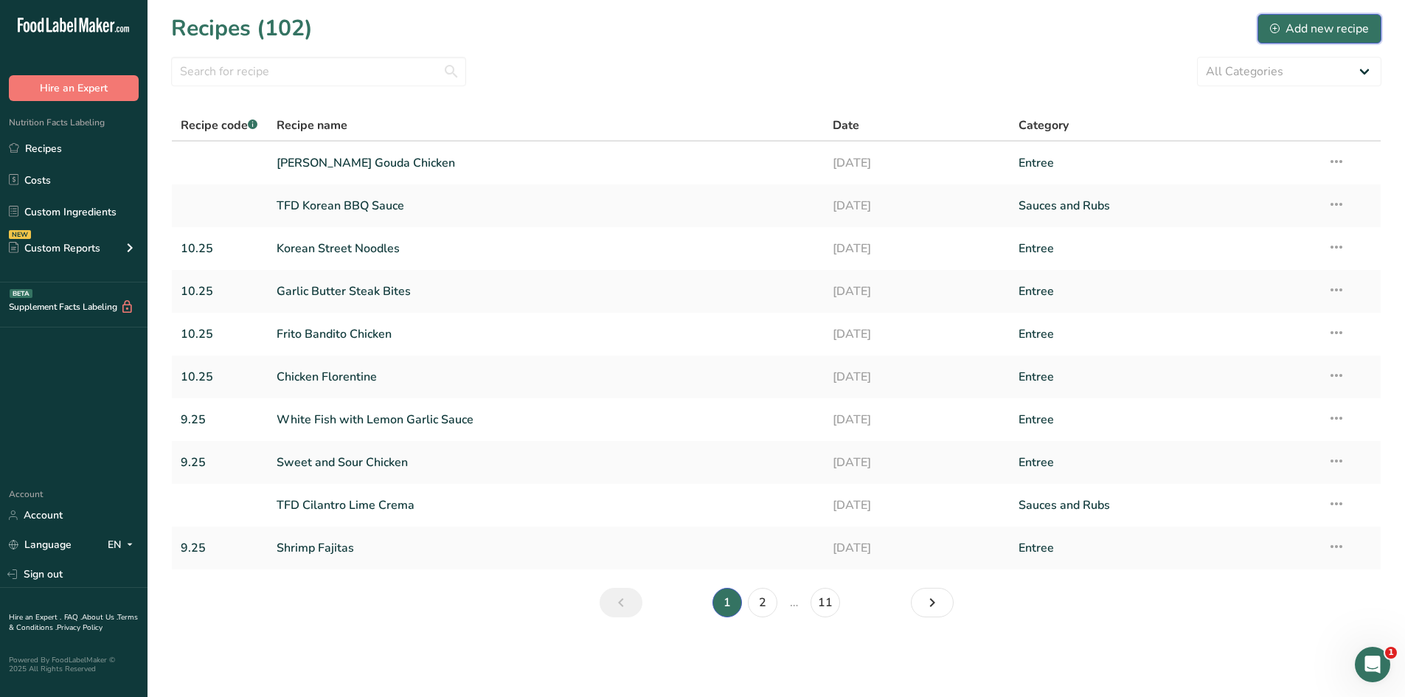
click at [1306, 23] on div "Add new recipe" at bounding box center [1319, 29] width 99 height 18
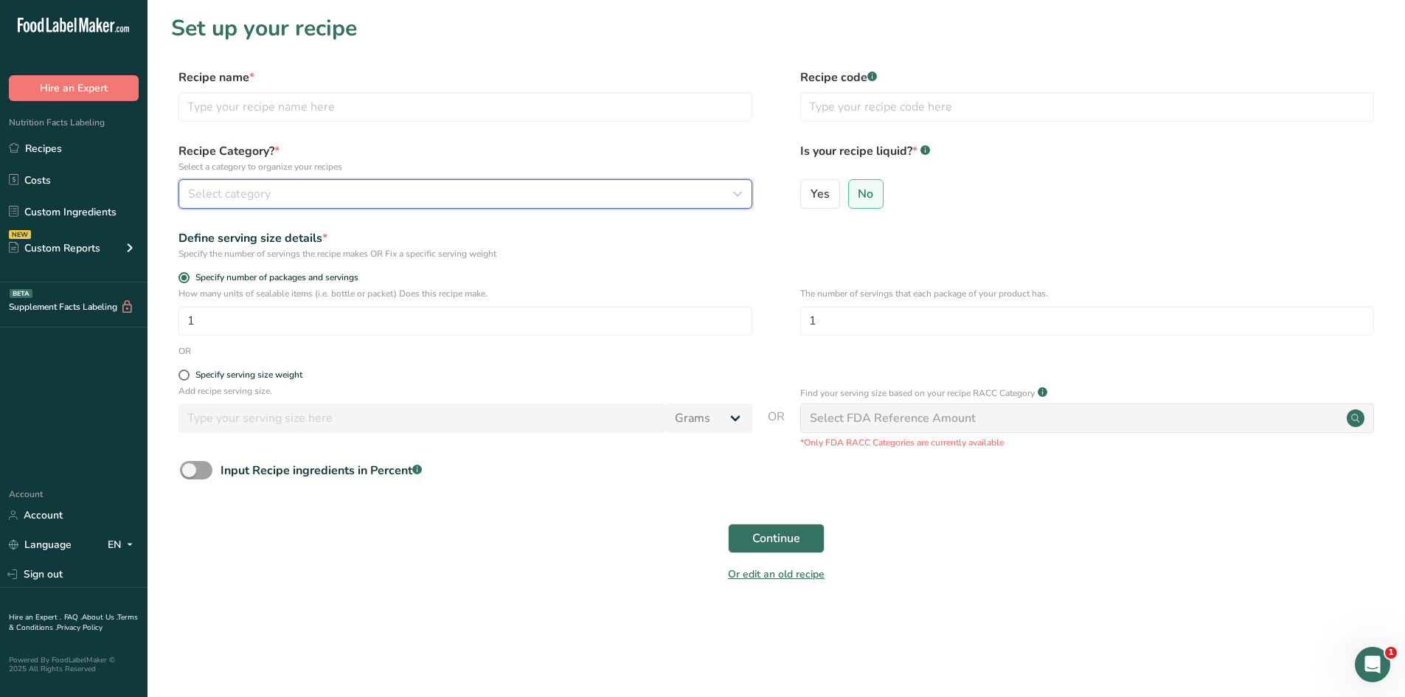
click at [732, 195] on icon "button" at bounding box center [738, 194] width 18 height 27
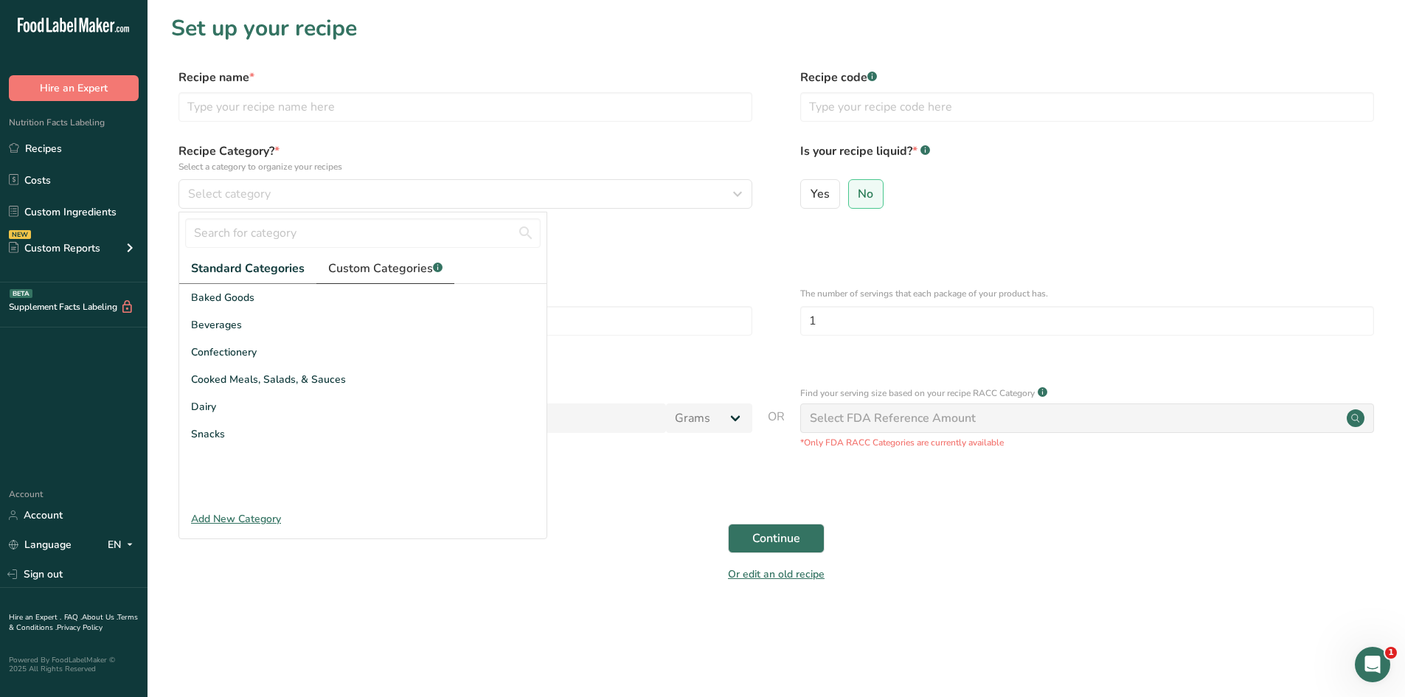
click at [389, 269] on span "Custom Categories .a-a{fill:#347362;}.b-a{fill:#fff;}" at bounding box center [385, 269] width 114 height 18
click at [437, 152] on label "Recipe Category? * Select a category to organize your recipes" at bounding box center [466, 157] width 574 height 31
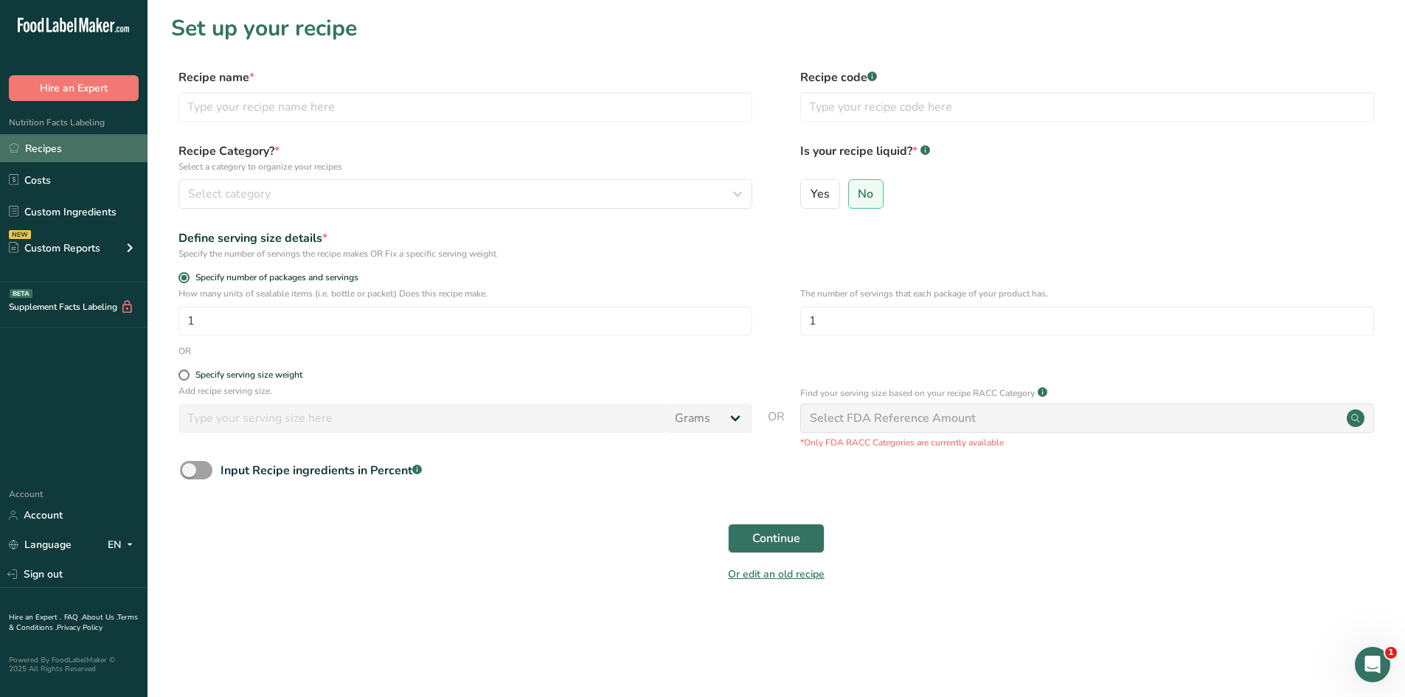
click at [65, 147] on link "Recipes" at bounding box center [74, 148] width 148 height 28
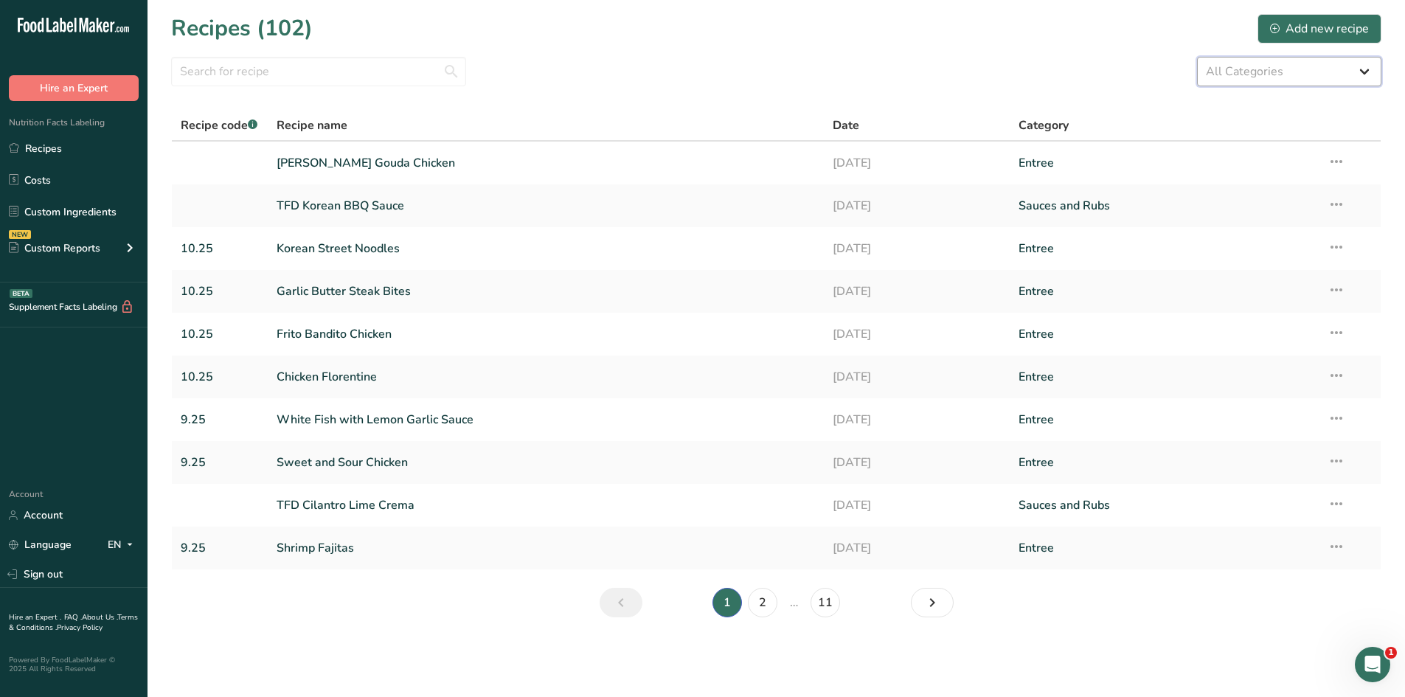
click at [1298, 66] on select "All Categories Baked Goods [GEOGRAPHIC_DATA] Confectionery Cooked Meals, Salads…" at bounding box center [1289, 72] width 184 height 30
click at [83, 247] on div "Custom Reports" at bounding box center [54, 247] width 91 height 15
click at [61, 282] on link "Menu Label" at bounding box center [74, 282] width 148 height 32
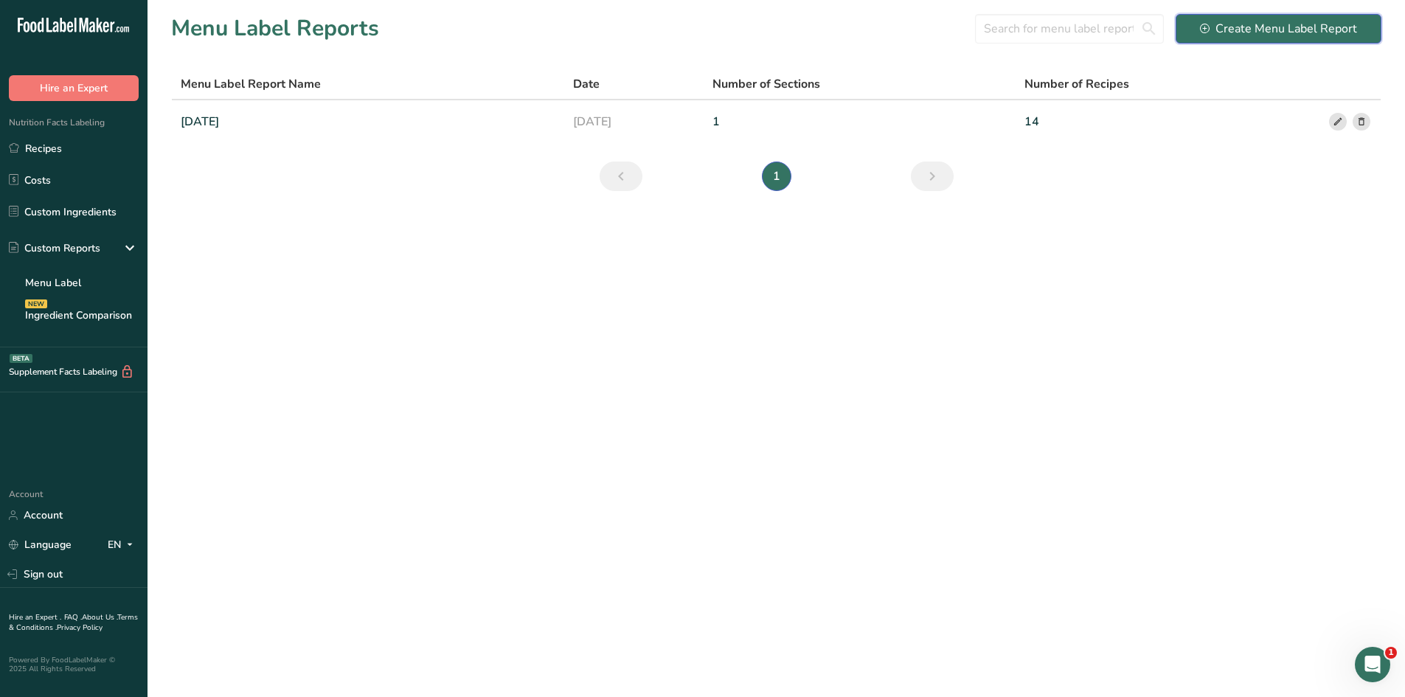
click at [1296, 30] on div "Create Menu Label Report" at bounding box center [1278, 29] width 157 height 18
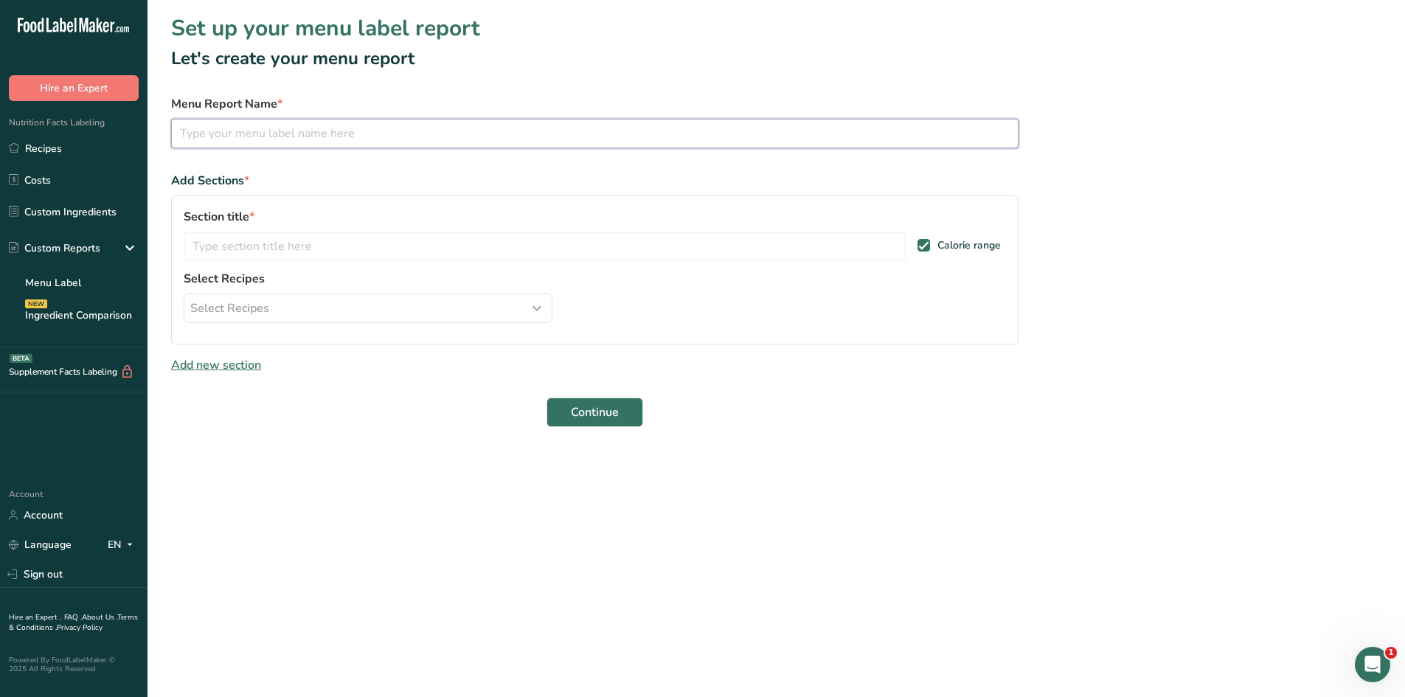
click at [477, 139] on input "text" at bounding box center [595, 134] width 848 height 30
type input "[DATE]"
click at [619, 248] on input "text" at bounding box center [545, 247] width 722 height 30
type input "Session"
click at [540, 307] on icon "button" at bounding box center [537, 308] width 18 height 27
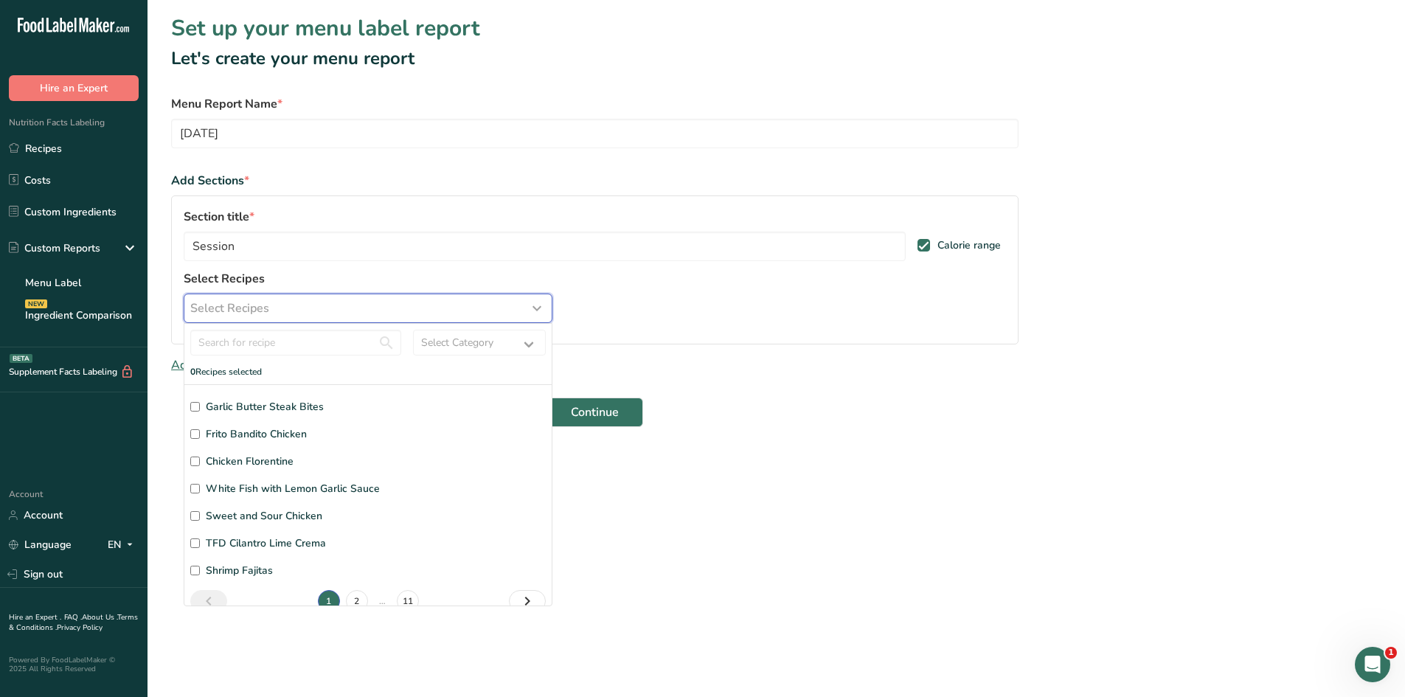
scroll to position [89, 0]
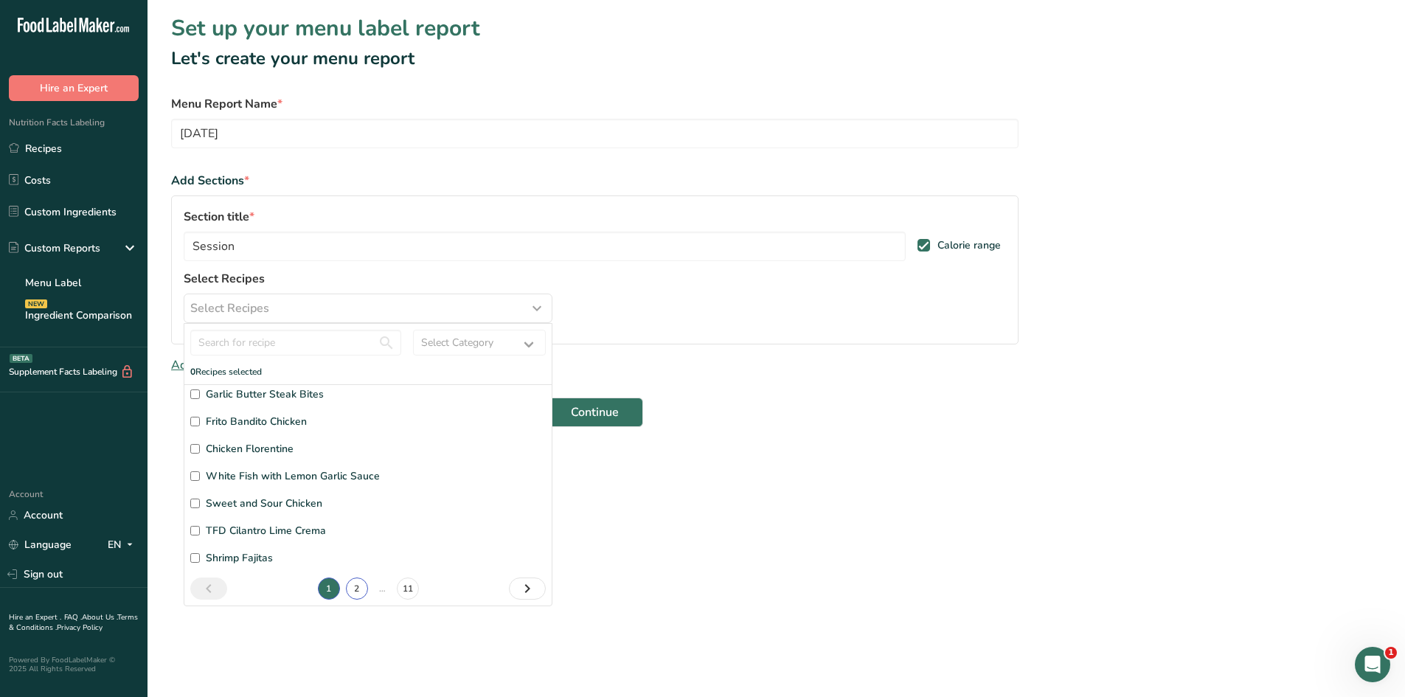
click at [346, 589] on link "2" at bounding box center [357, 589] width 22 height 22
click at [295, 344] on input "text" at bounding box center [295, 343] width 211 height 26
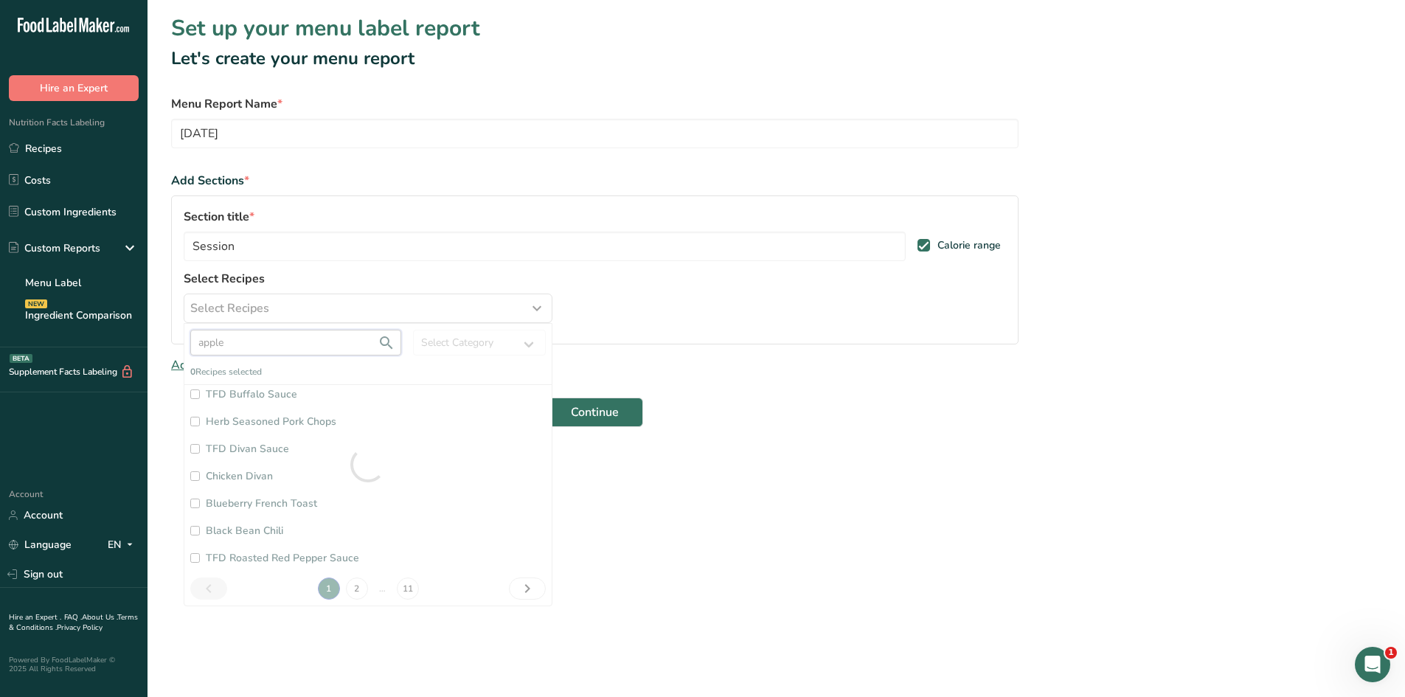
scroll to position [0, 0]
type input "apple"
click at [196, 402] on input "Apple Butter Pork" at bounding box center [195, 402] width 10 height 10
checkbox input "true"
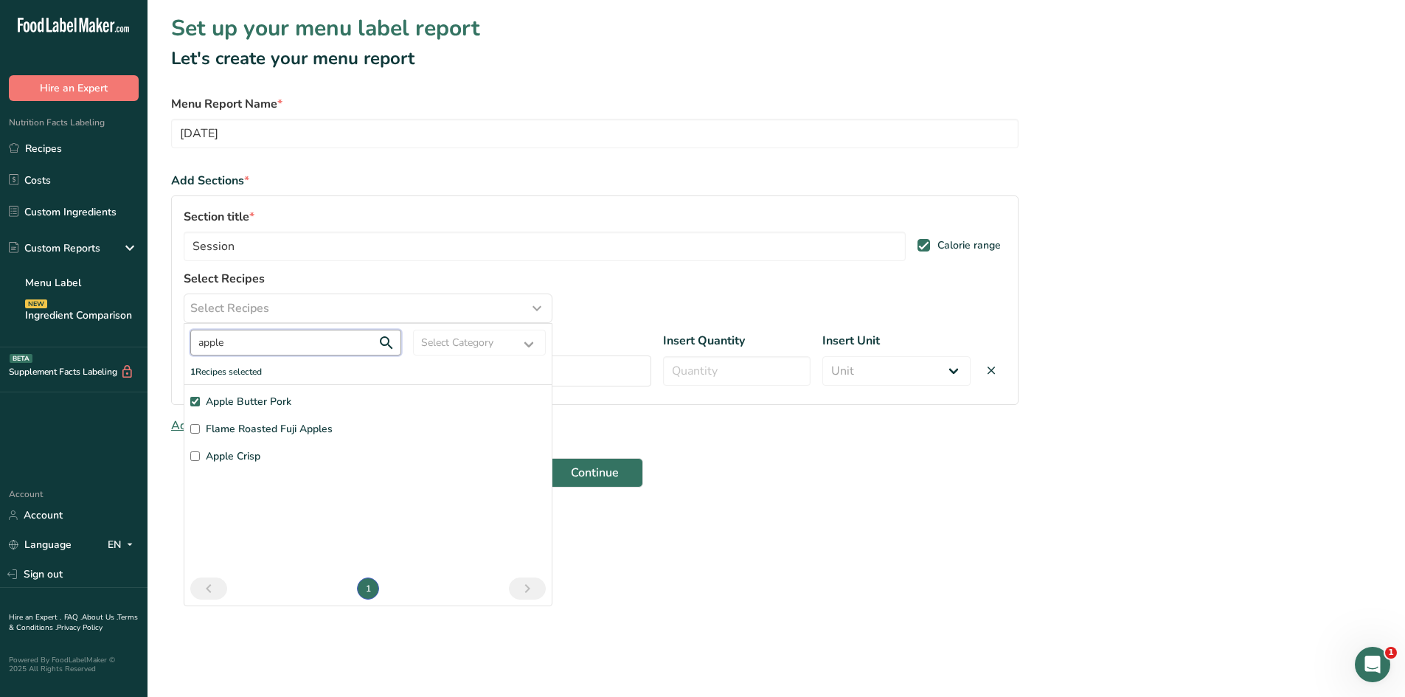
drag, startPoint x: 250, startPoint y: 346, endPoint x: 175, endPoint y: 344, distance: 75.3
click at [175, 344] on div "Section title * Session Calorie range Select Recipes Select Recipes apple Selec…" at bounding box center [595, 299] width 848 height 209
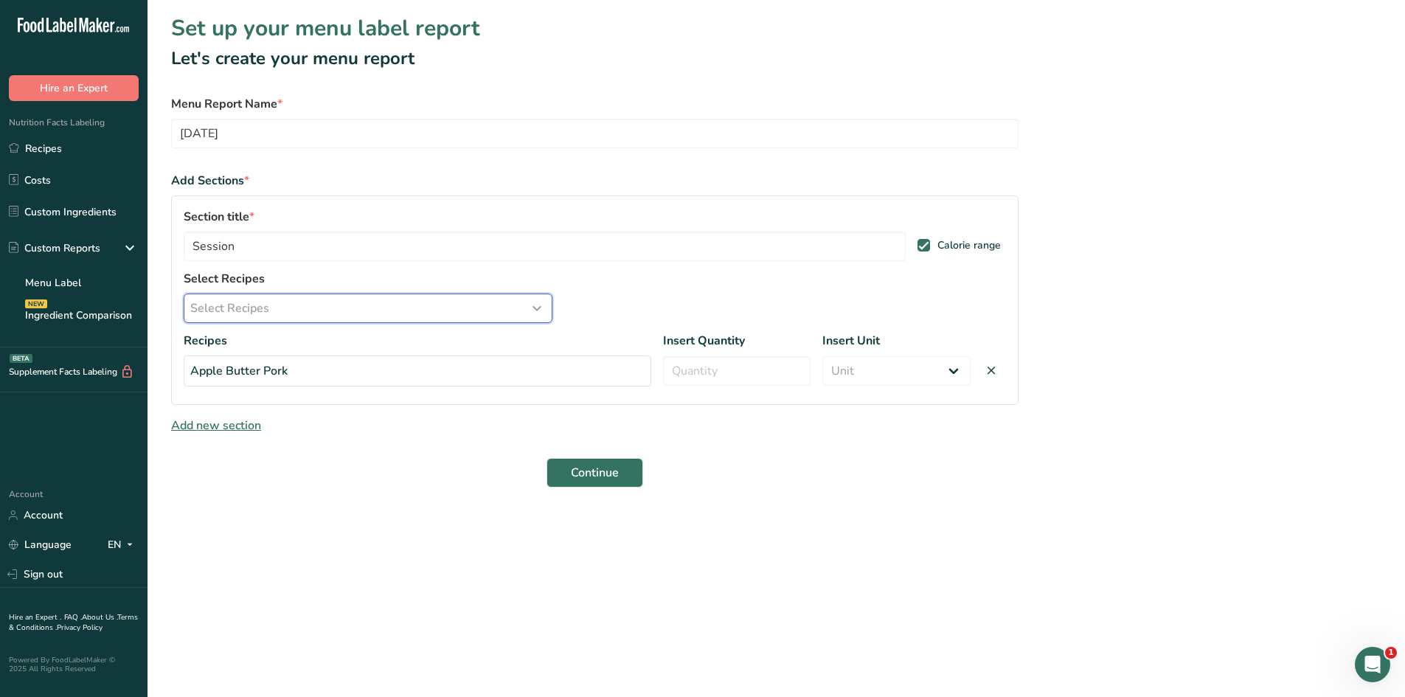
click at [490, 313] on div "Select Recipes" at bounding box center [368, 308] width 356 height 18
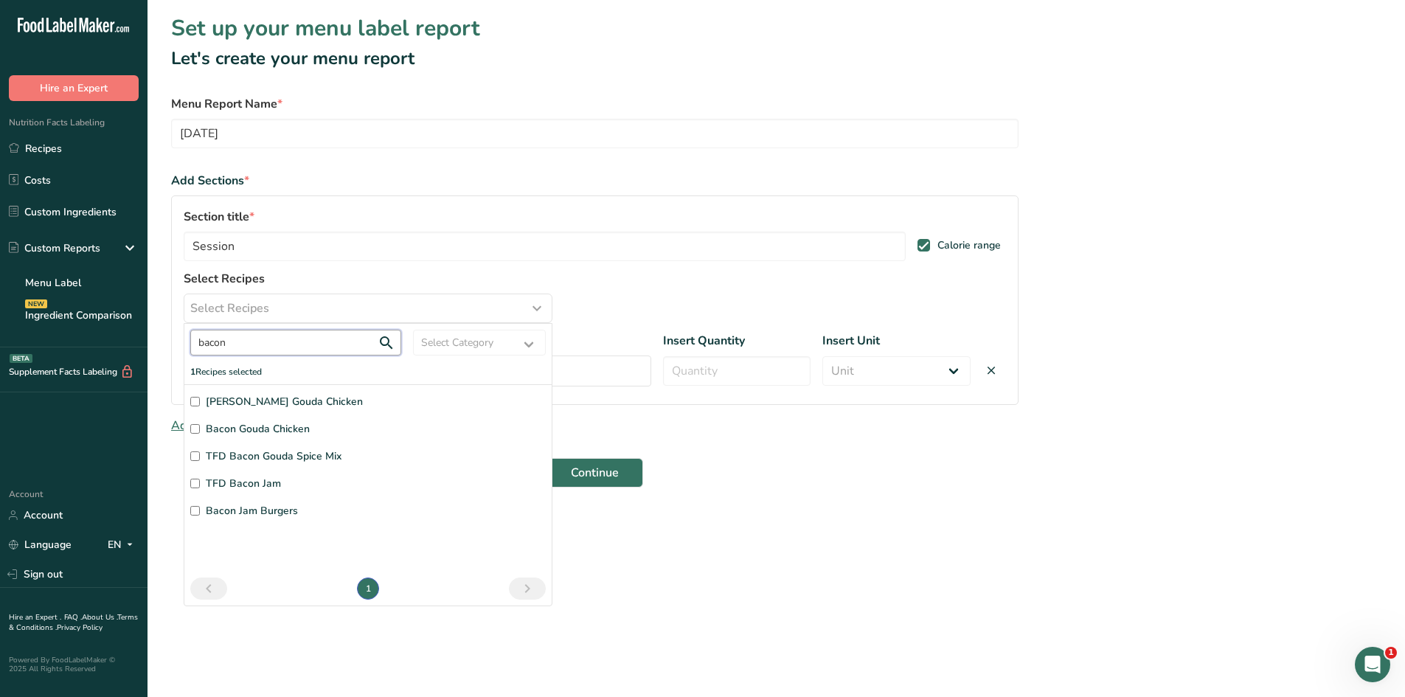
type input "bacon"
click at [195, 425] on input "Bacon Gouda Chicken" at bounding box center [195, 429] width 10 height 10
checkbox input "true"
click at [441, 351] on select "Select Category All Baked Goods [GEOGRAPHIC_DATA] Confectionery Cooked Meals, S…" at bounding box center [479, 343] width 133 height 26
select select "1714"
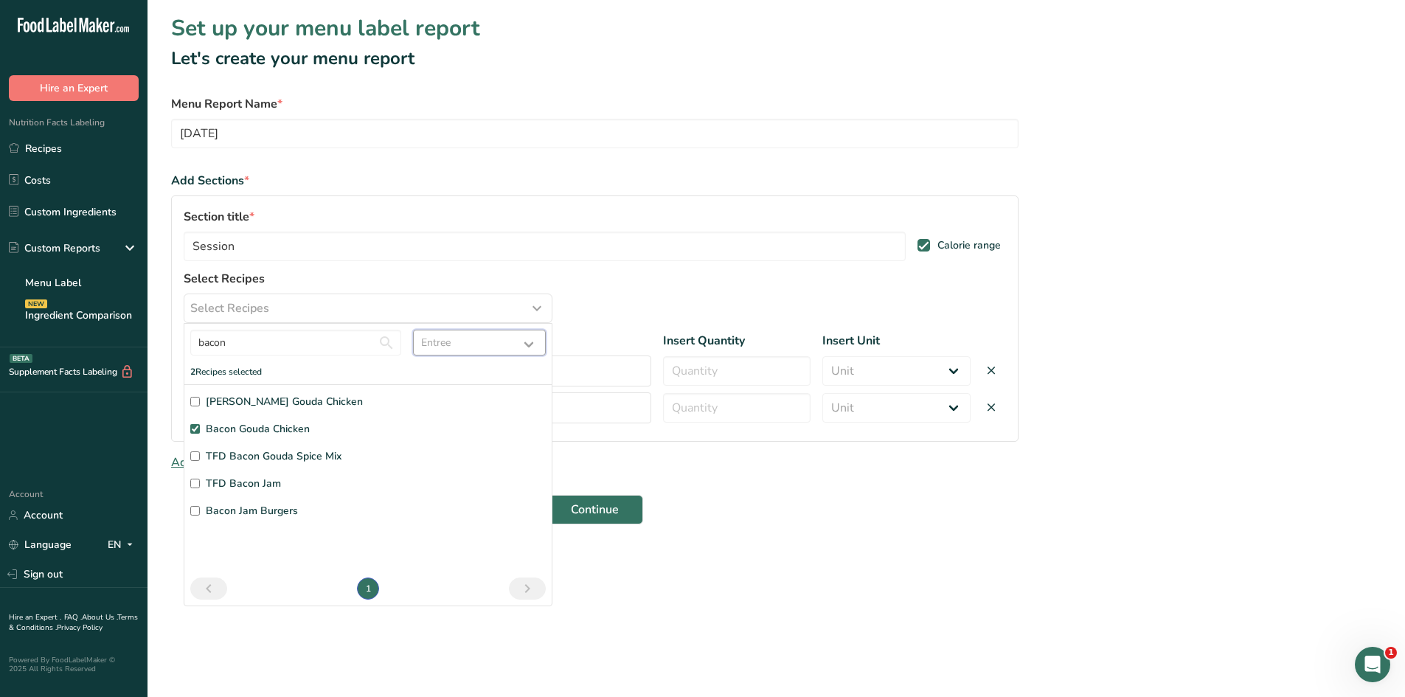
click at [413, 330] on select "Select Category All Baked Goods [GEOGRAPHIC_DATA] Confectionery Cooked Meals, S…" at bounding box center [479, 343] width 133 height 26
click at [483, 344] on select "All Baked Goods [GEOGRAPHIC_DATA] Confectionery Cooked Meals, Salads, & Sauces …" at bounding box center [479, 343] width 133 height 26
select select
click at [413, 330] on select "All Baked Goods [GEOGRAPHIC_DATA] Confectionery Cooked Meals, Salads, & Sauces …" at bounding box center [479, 343] width 133 height 26
drag, startPoint x: 361, startPoint y: 345, endPoint x: 98, endPoint y: 348, distance: 263.4
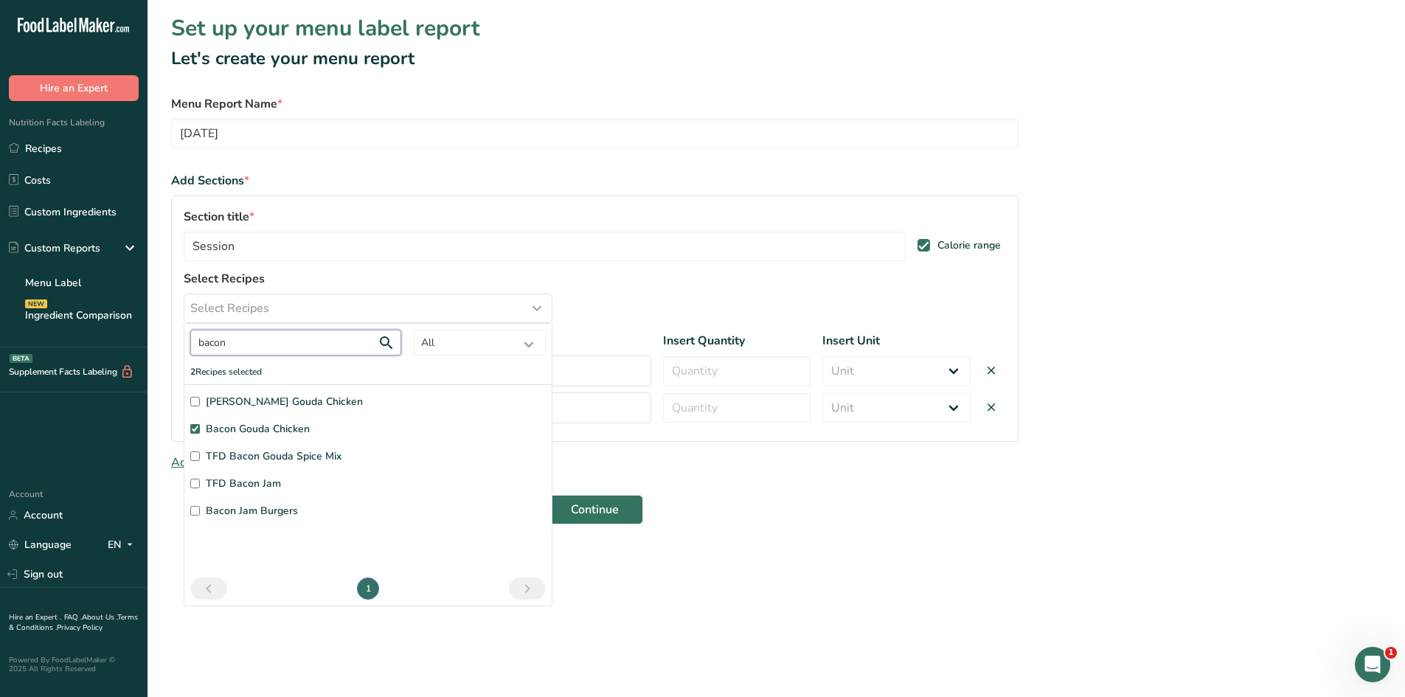
click at [98, 348] on div ".a-20{fill:#fff;} Hire an Expert Nutrition Facts Labeling Recipes Costs Custom …" at bounding box center [702, 348] width 1405 height 697
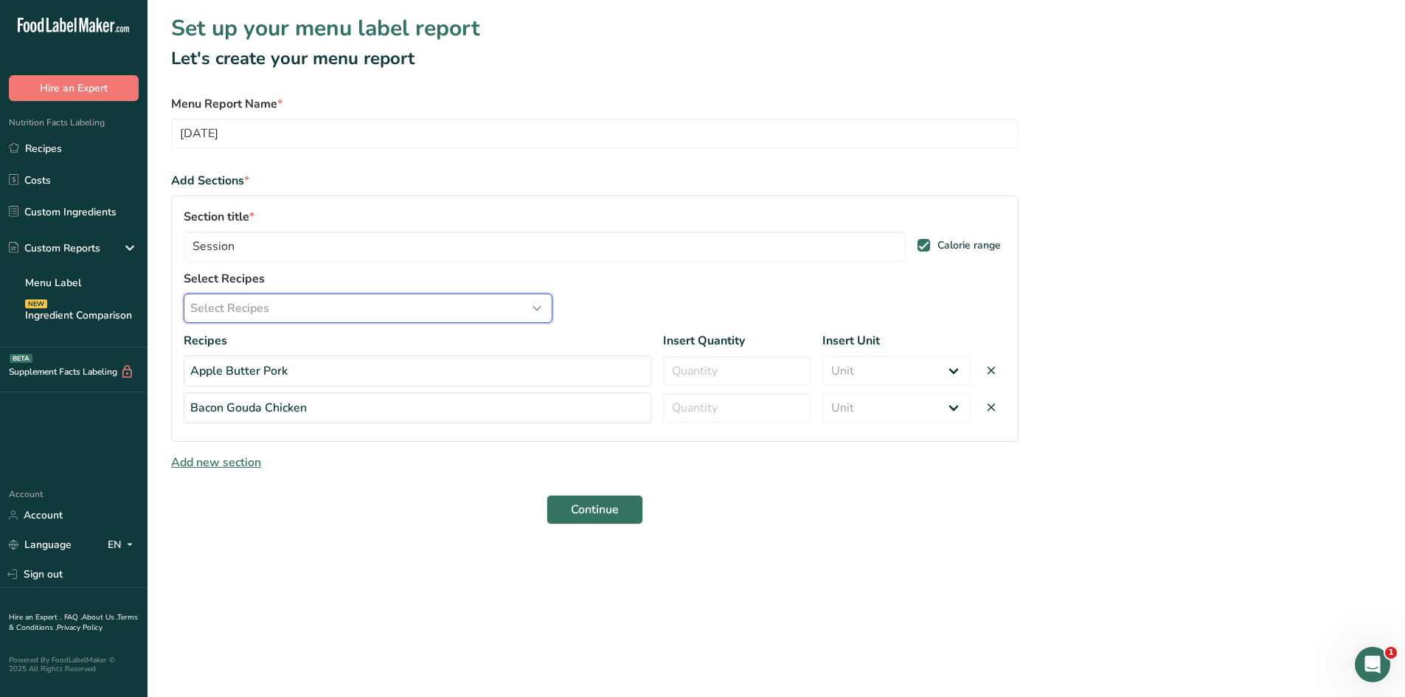
drag, startPoint x: 259, startPoint y: 314, endPoint x: 260, endPoint y: 304, distance: 10.4
click at [260, 311] on span "Select Recipes" at bounding box center [229, 308] width 79 height 18
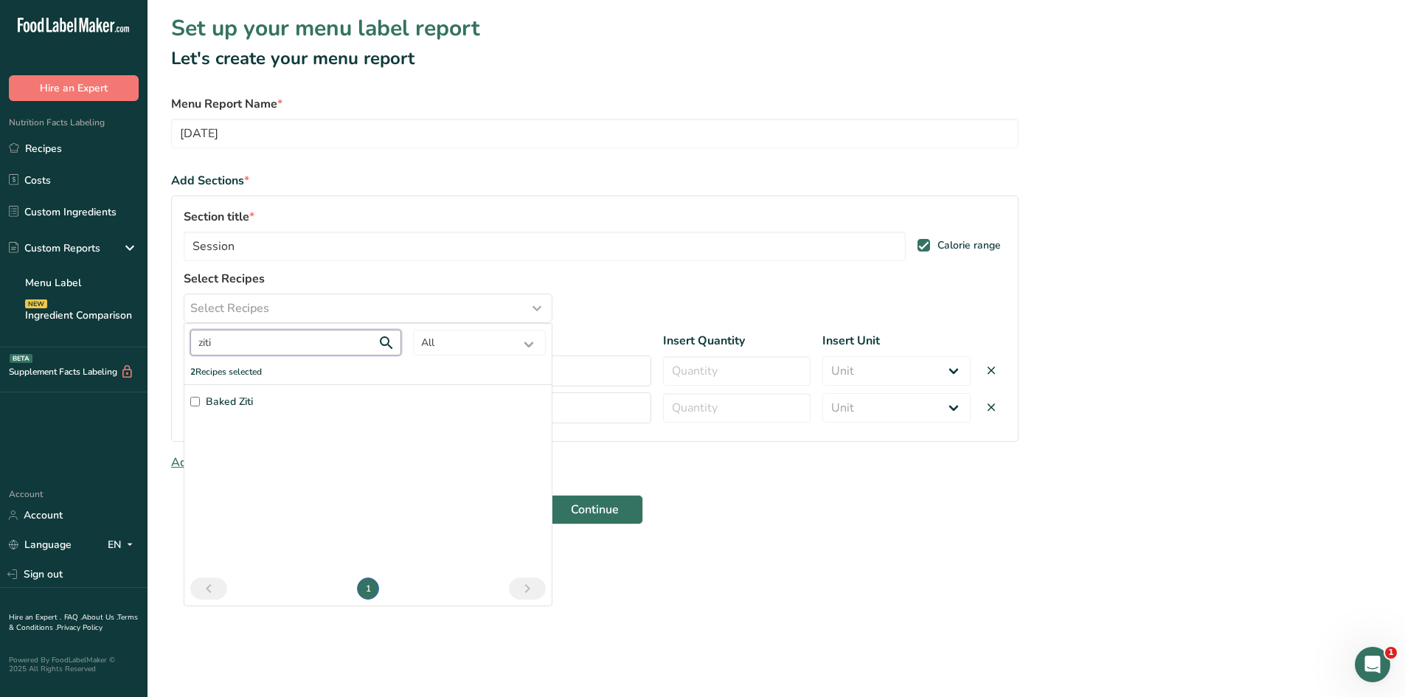
type input "ziti"
click at [194, 402] on input "Baked Ziti" at bounding box center [195, 402] width 10 height 10
checkbox input "true"
drag, startPoint x: 266, startPoint y: 345, endPoint x: 155, endPoint y: 358, distance: 112.1
click at [155, 358] on section "Set up your menu label report Let's create your menu report Menu Report Name * …" at bounding box center [777, 292] width 1258 height 585
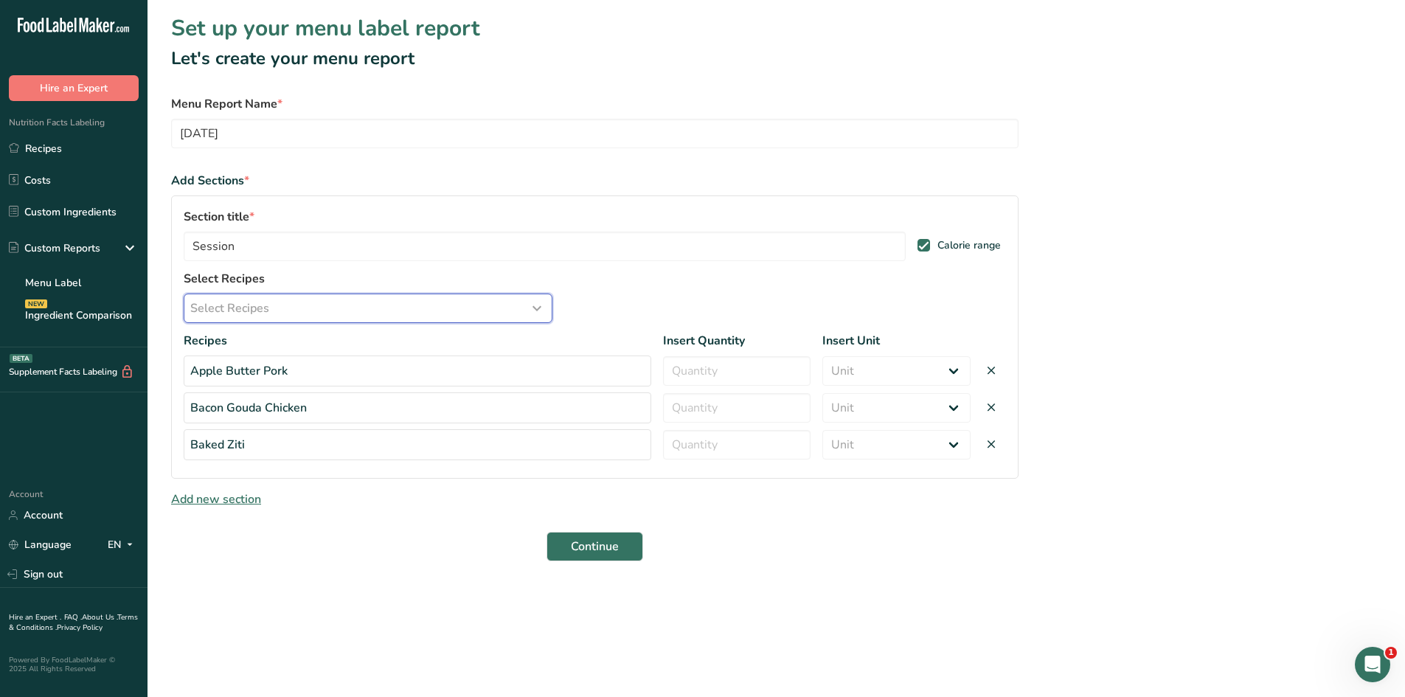
click at [281, 317] on button "Select Recipes" at bounding box center [368, 309] width 369 height 30
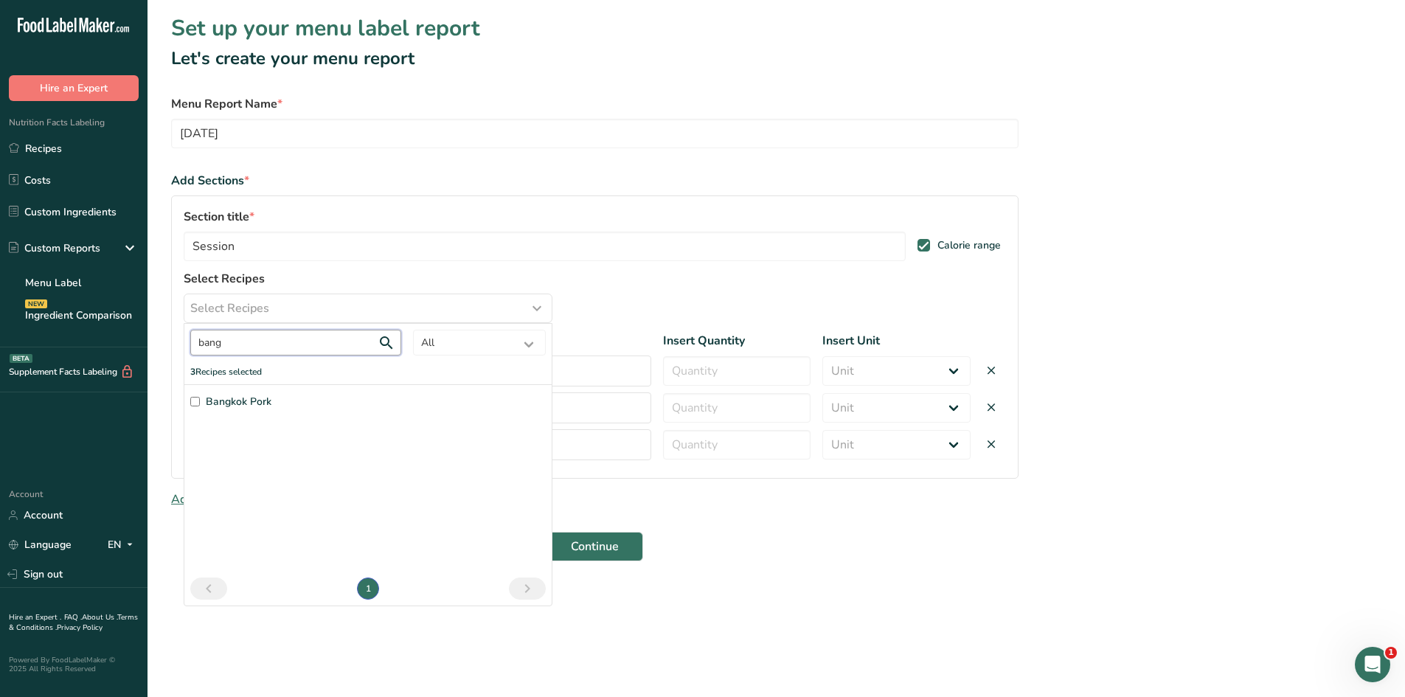
type input "bang"
click at [196, 404] on input "Bangkok Pork" at bounding box center [195, 402] width 10 height 10
checkbox input "true"
drag, startPoint x: 243, startPoint y: 345, endPoint x: 161, endPoint y: 344, distance: 81.9
click at [161, 344] on section "Set up your menu label report Let's create your menu report Menu Report Name * …" at bounding box center [777, 311] width 1258 height 622
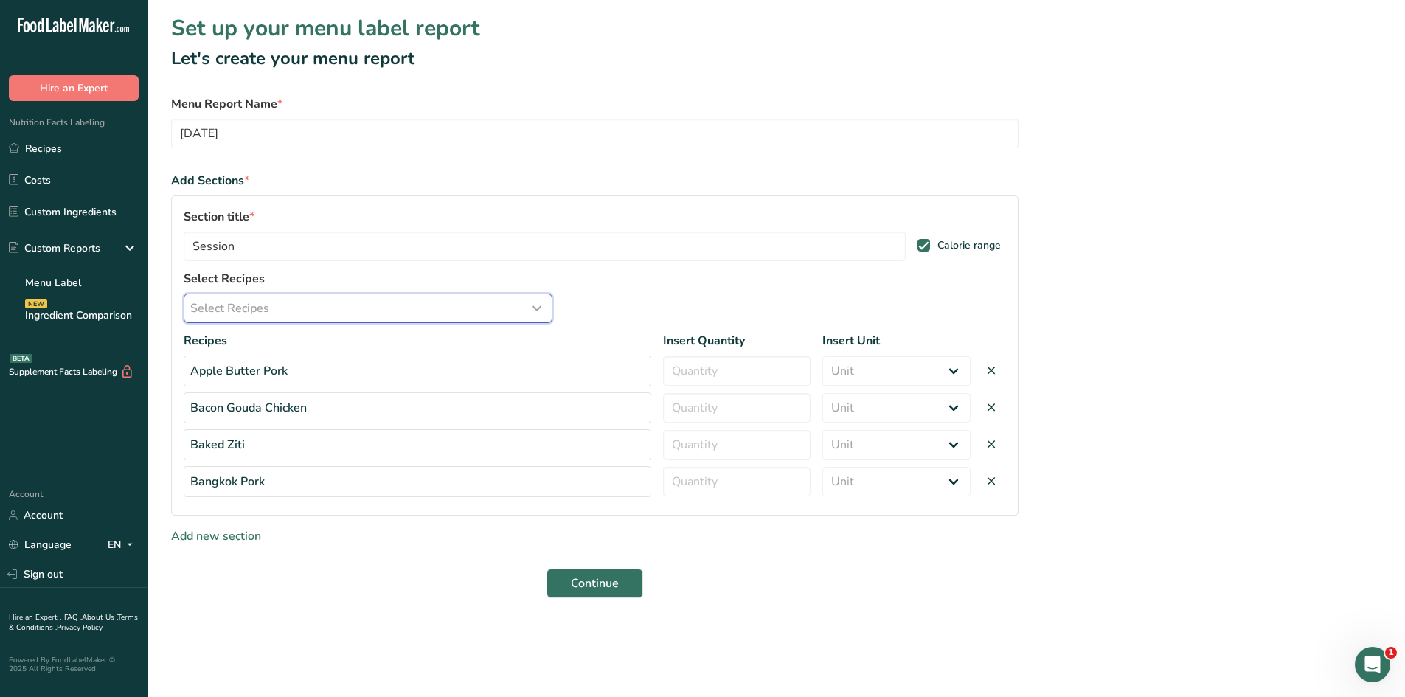
click at [224, 316] on span "Select Recipes" at bounding box center [229, 308] width 79 height 18
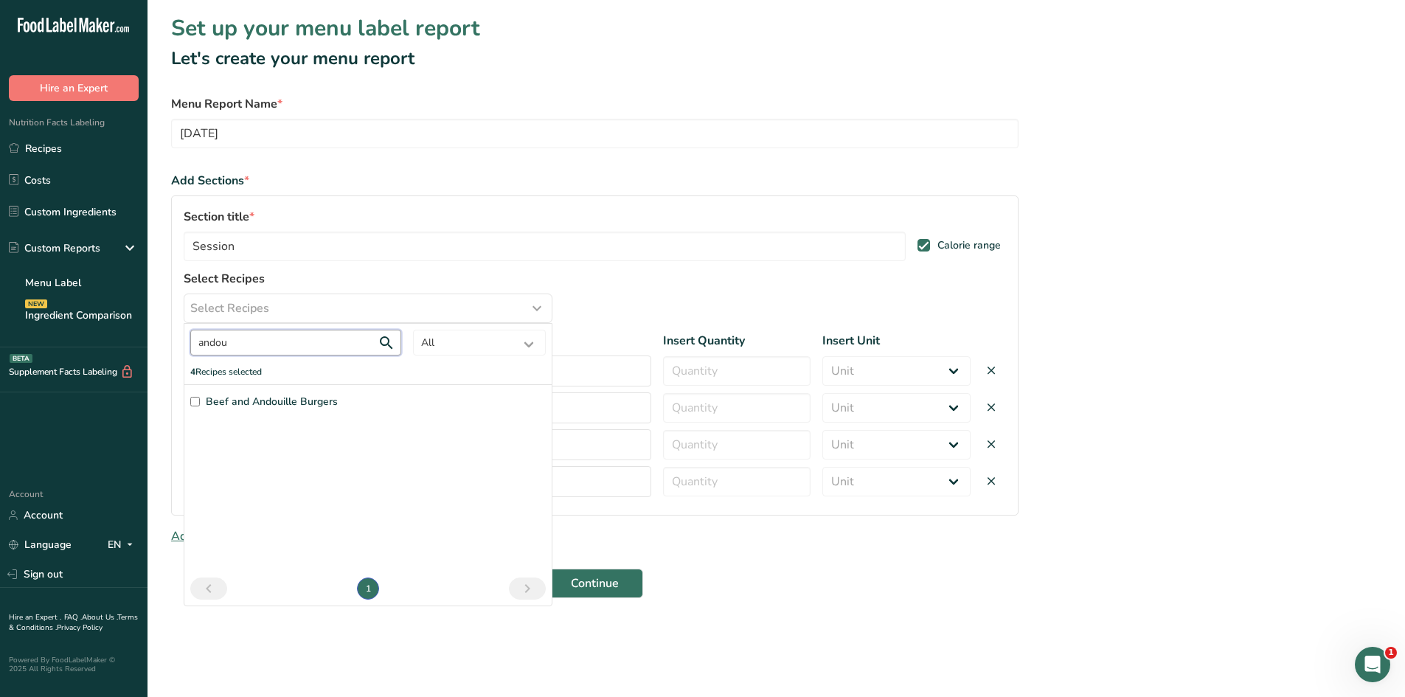
type input "andou"
click at [194, 401] on input "Beef and Andouille Burgers" at bounding box center [195, 402] width 10 height 10
checkbox input "true"
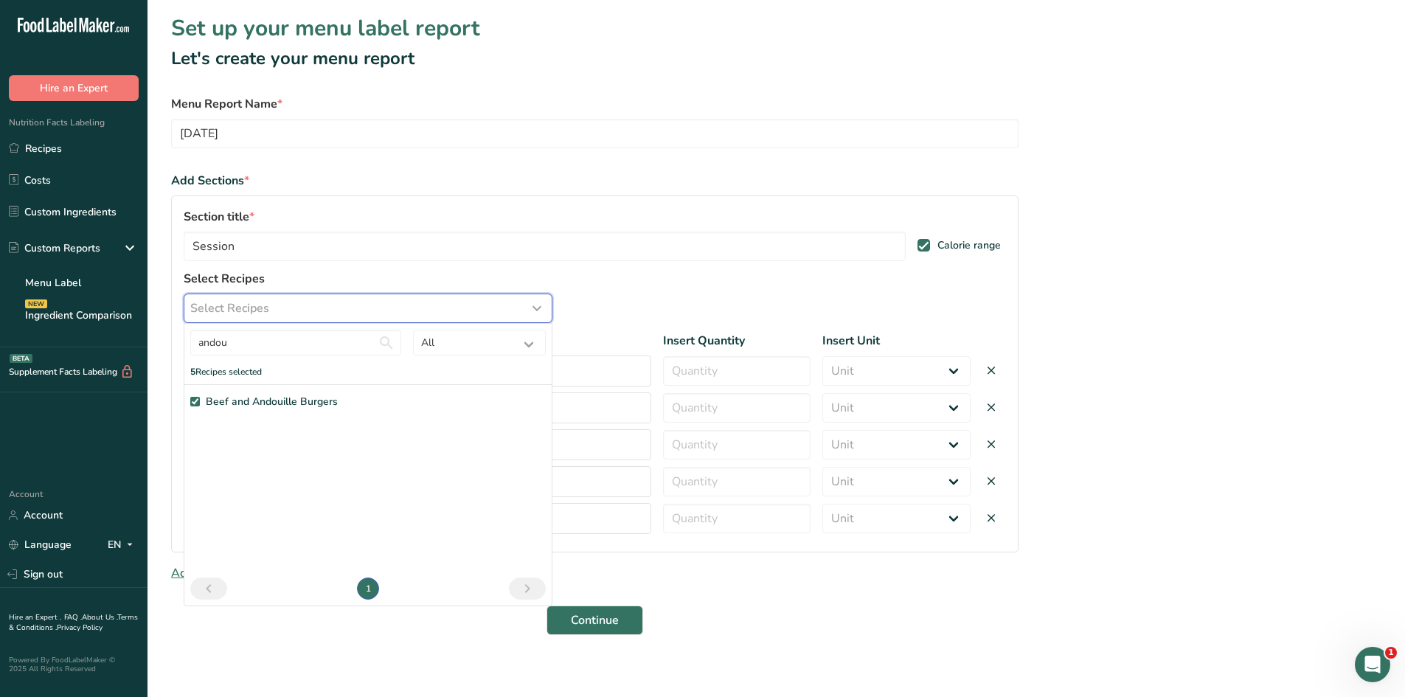
click at [259, 305] on span "Select Recipes" at bounding box center [229, 308] width 79 height 18
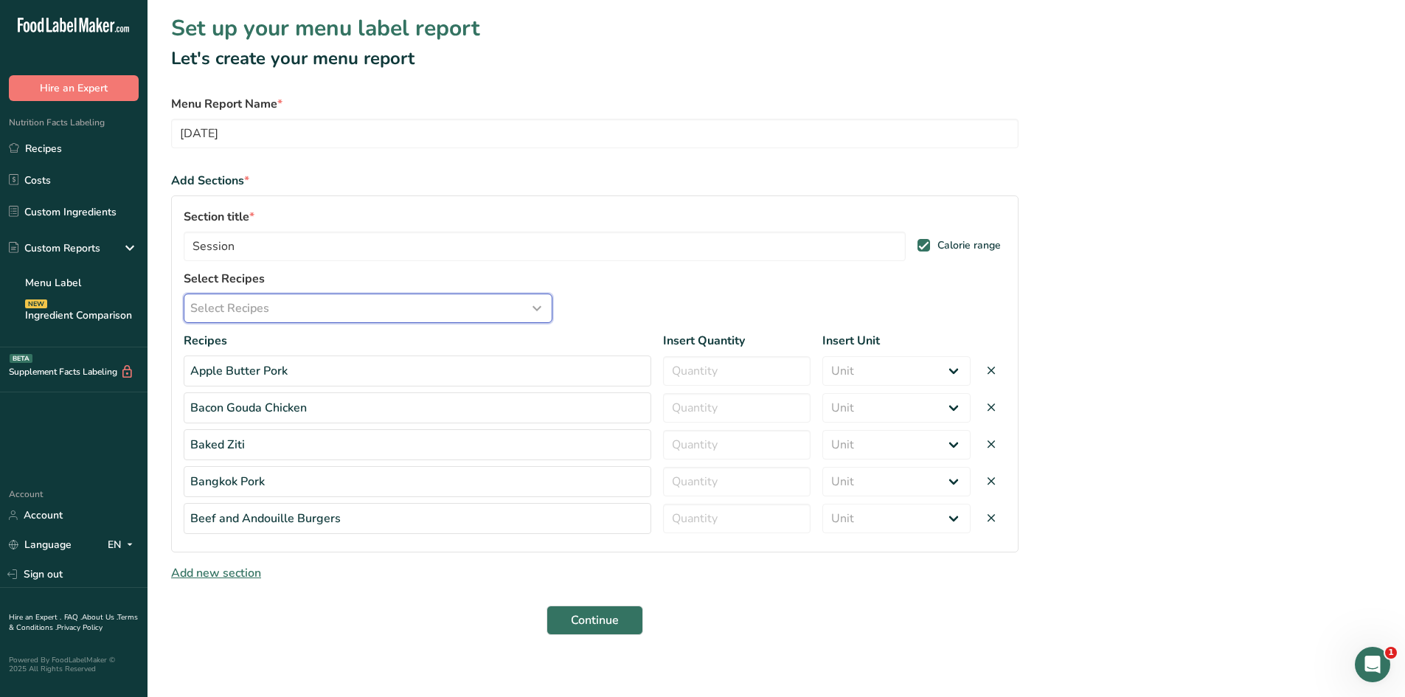
click at [267, 311] on span "Select Recipes" at bounding box center [229, 308] width 79 height 18
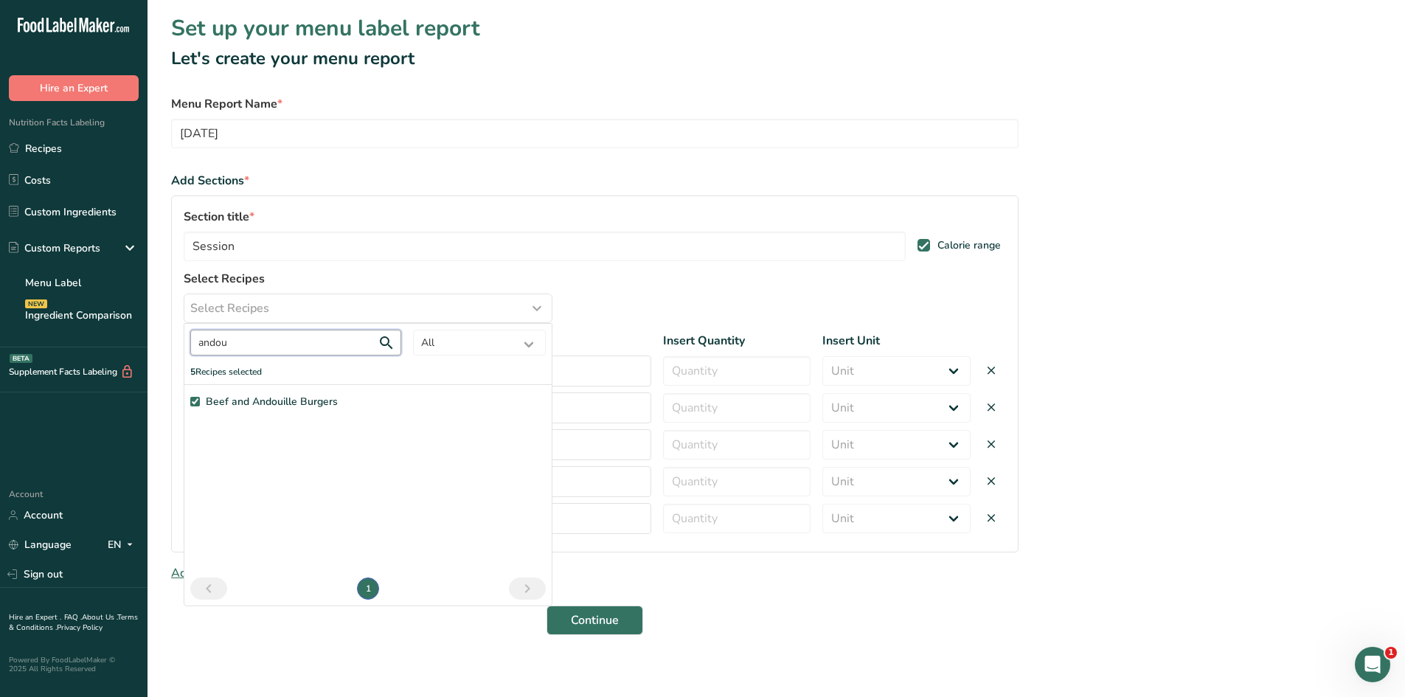
drag, startPoint x: 261, startPoint y: 349, endPoint x: 145, endPoint y: 350, distance: 116.5
click at [145, 350] on div ".a-20{fill:#fff;} Hire an Expert Nutrition Facts Labeling Recipes Costs Custom …" at bounding box center [702, 353] width 1405 height 706
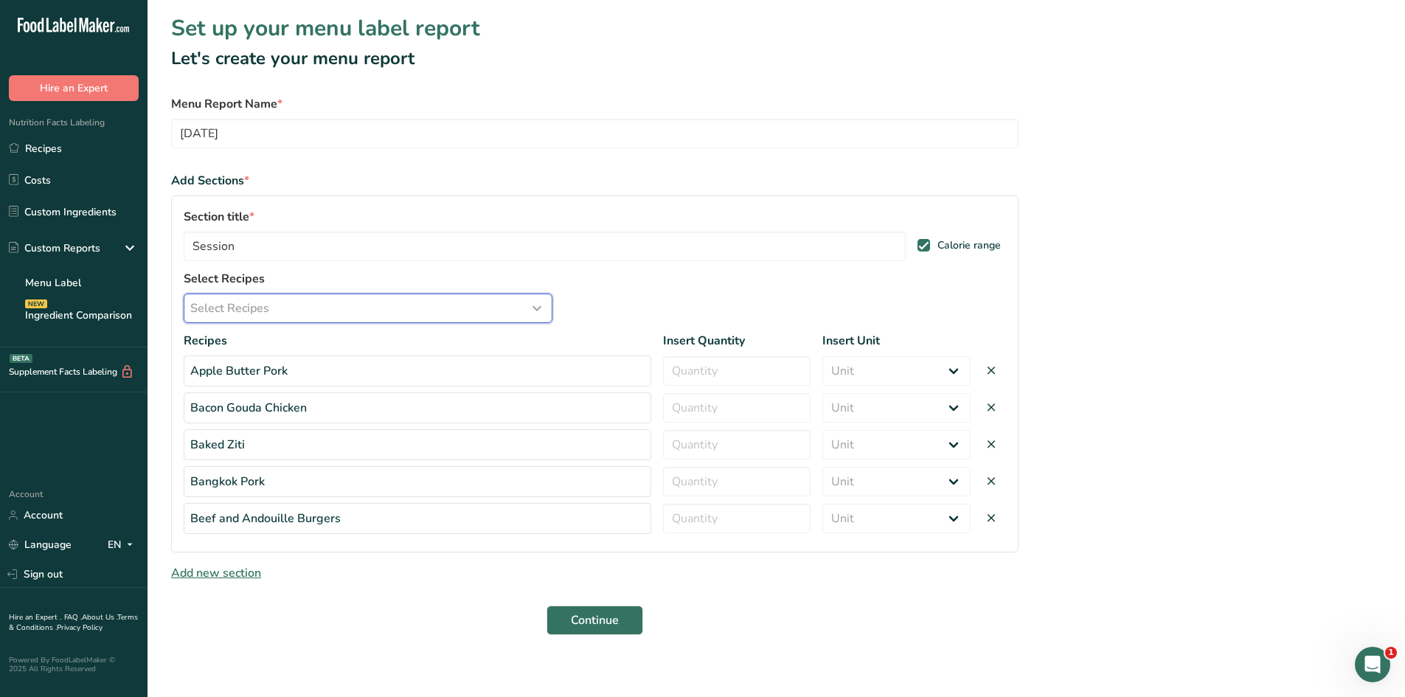
click at [274, 313] on div "Select Recipes" at bounding box center [368, 308] width 356 height 18
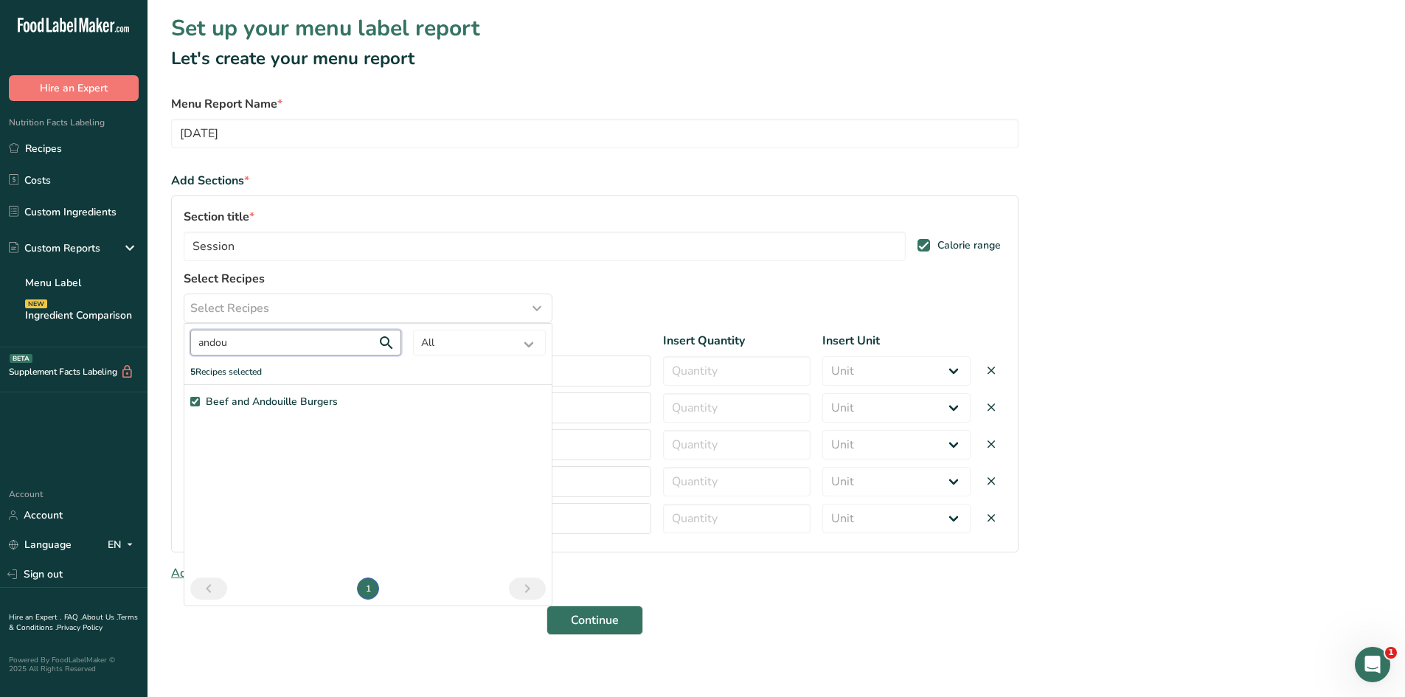
click at [270, 344] on input "andou" at bounding box center [295, 343] width 211 height 26
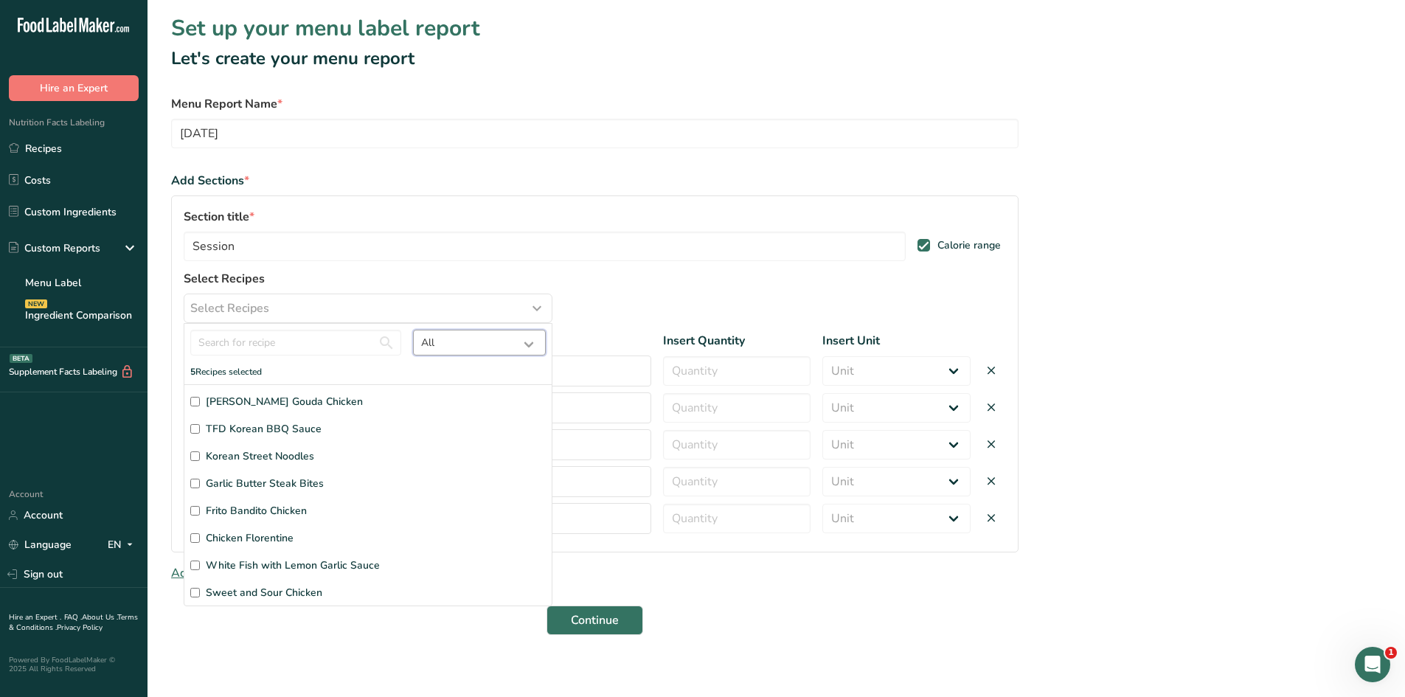
click at [466, 347] on select "All Baked Goods [GEOGRAPHIC_DATA] Confectionery Cooked Meals, Salads, & Sauces …" at bounding box center [479, 343] width 133 height 26
select select "1714"
click at [413, 330] on select "All Baked Goods [GEOGRAPHIC_DATA] Confectionery Cooked Meals, Salads, & Sauces …" at bounding box center [479, 343] width 133 height 26
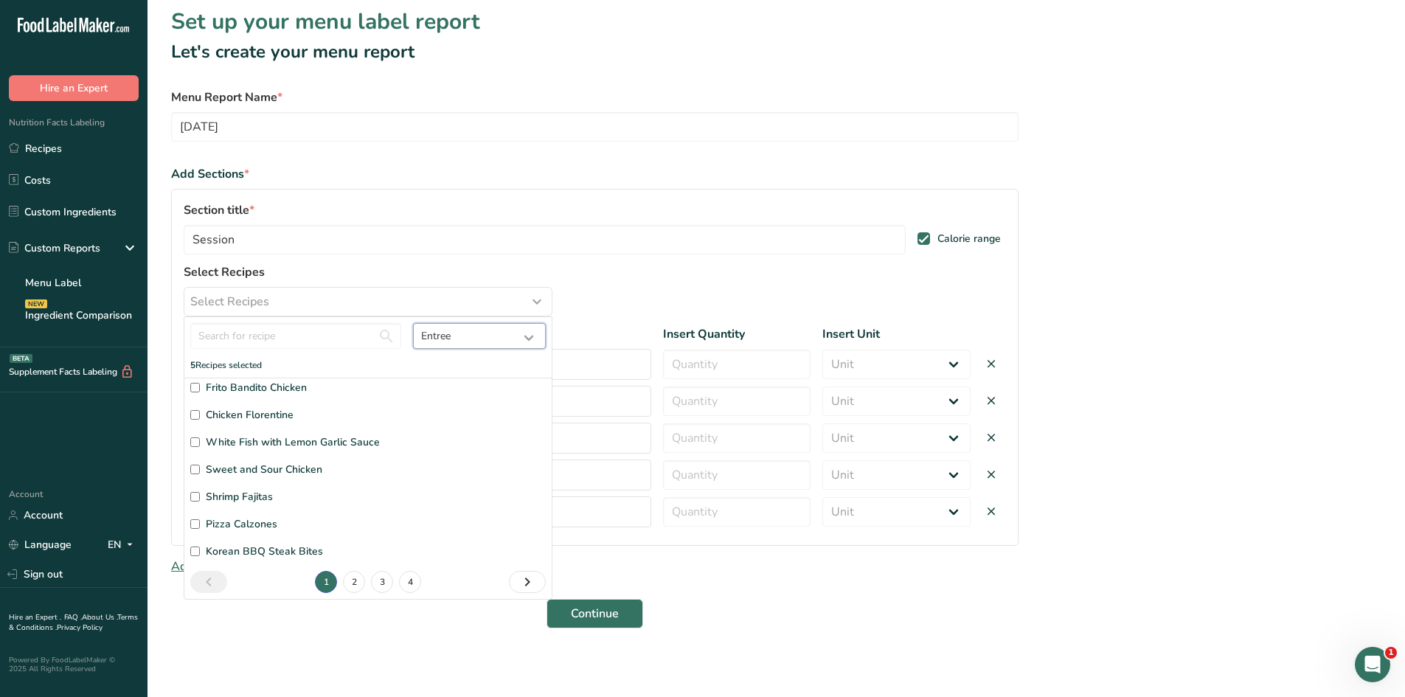
scroll to position [9, 0]
click at [224, 330] on input "text" at bounding box center [295, 334] width 211 height 26
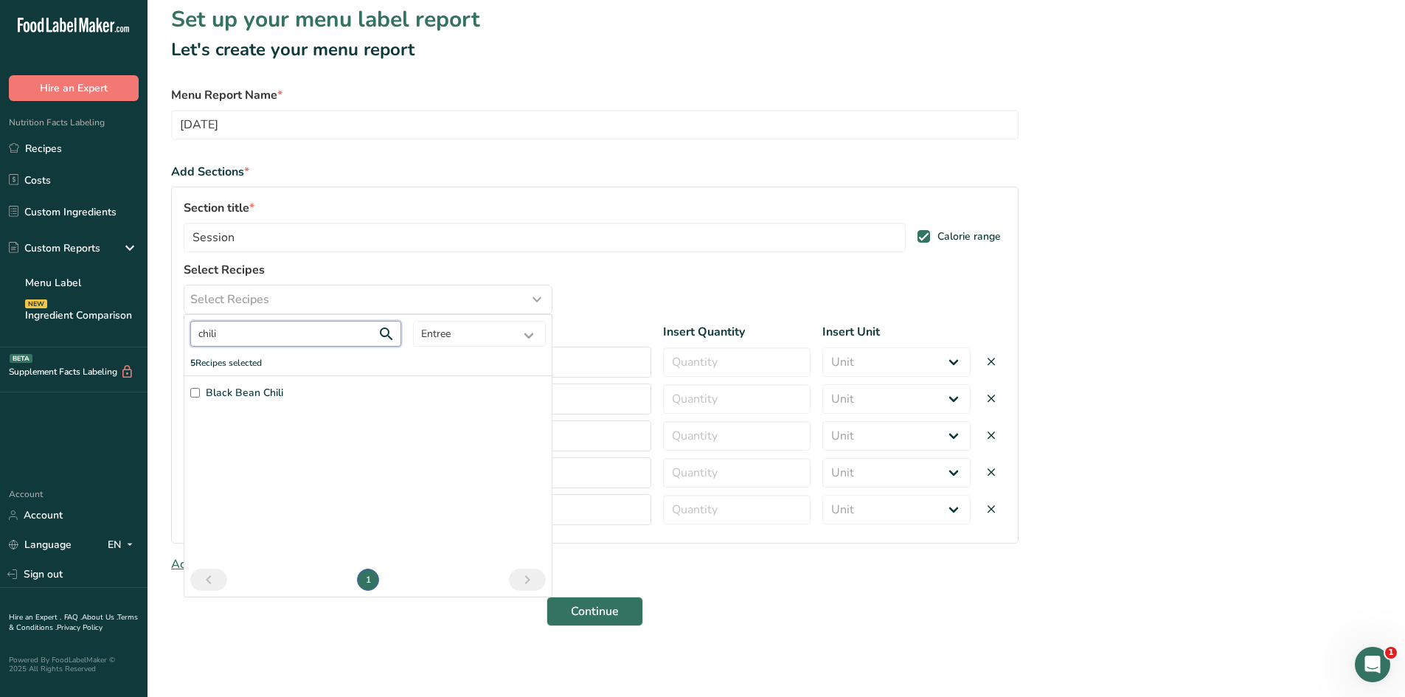
scroll to position [0, 0]
type input "chili"
click at [195, 392] on input "Black Bean Chili" at bounding box center [195, 393] width 10 height 10
checkbox input "true"
drag, startPoint x: 235, startPoint y: 335, endPoint x: 190, endPoint y: 334, distance: 45.7
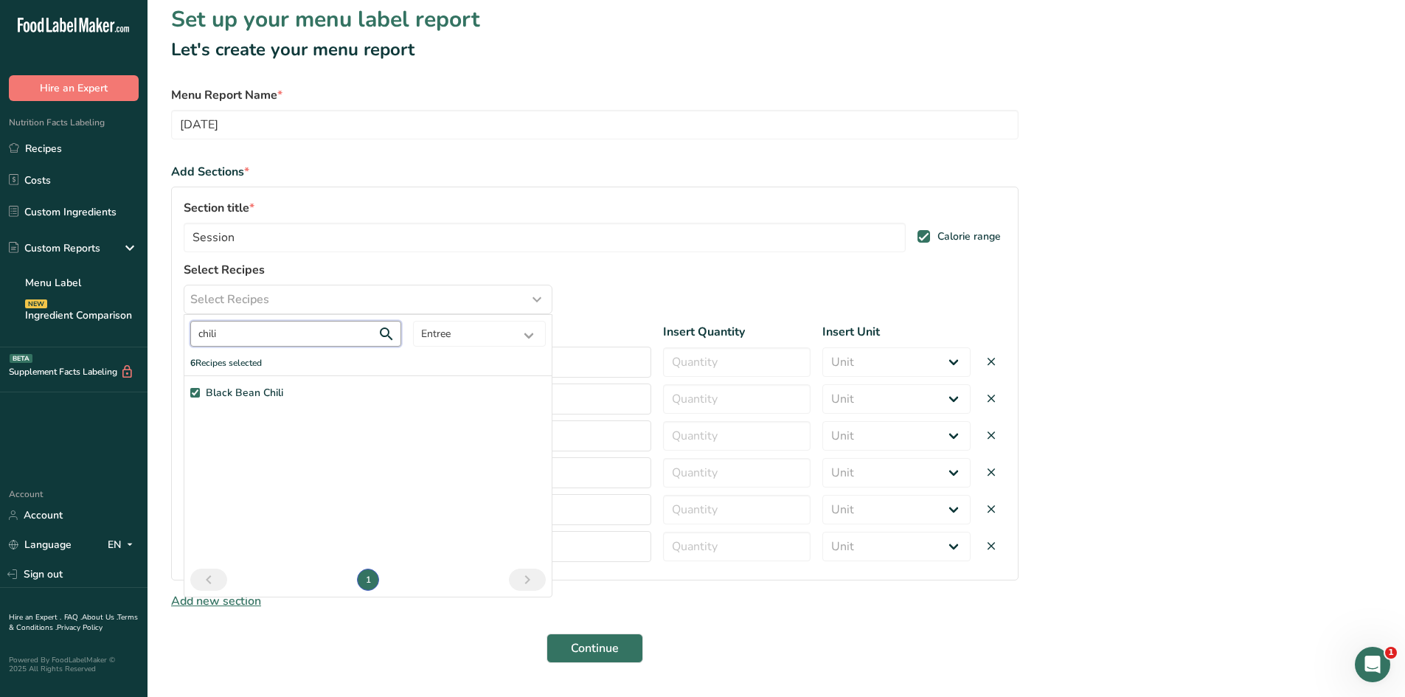
click at [190, 334] on div "chili All Baked Goods [GEOGRAPHIC_DATA] Confectionery Cooked Meals, Salads, & S…" at bounding box center [367, 335] width 367 height 41
type input "blue"
click at [201, 394] on label "Blueberry French Toast" at bounding box center [368, 392] width 356 height 15
click at [200, 394] on input "Blueberry French Toast" at bounding box center [195, 393] width 10 height 10
checkbox input "true"
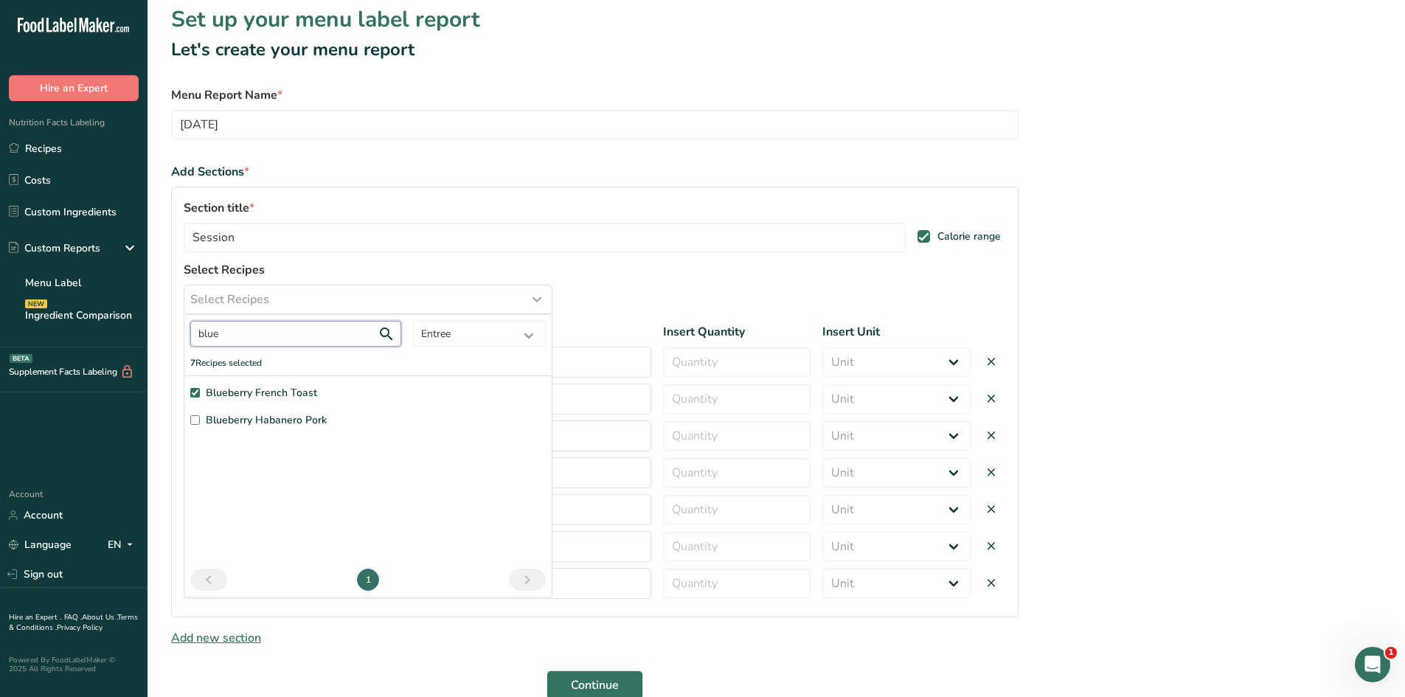
drag, startPoint x: 239, startPoint y: 333, endPoint x: 186, endPoint y: 321, distance: 54.6
click at [186, 321] on div "blue All Baked Goods [GEOGRAPHIC_DATA] Confectionery Cooked Meals, Salads, & Sa…" at bounding box center [367, 335] width 367 height 41
type input "diva"
click at [197, 391] on input "Chicken Divan" at bounding box center [195, 393] width 10 height 10
checkbox input "true"
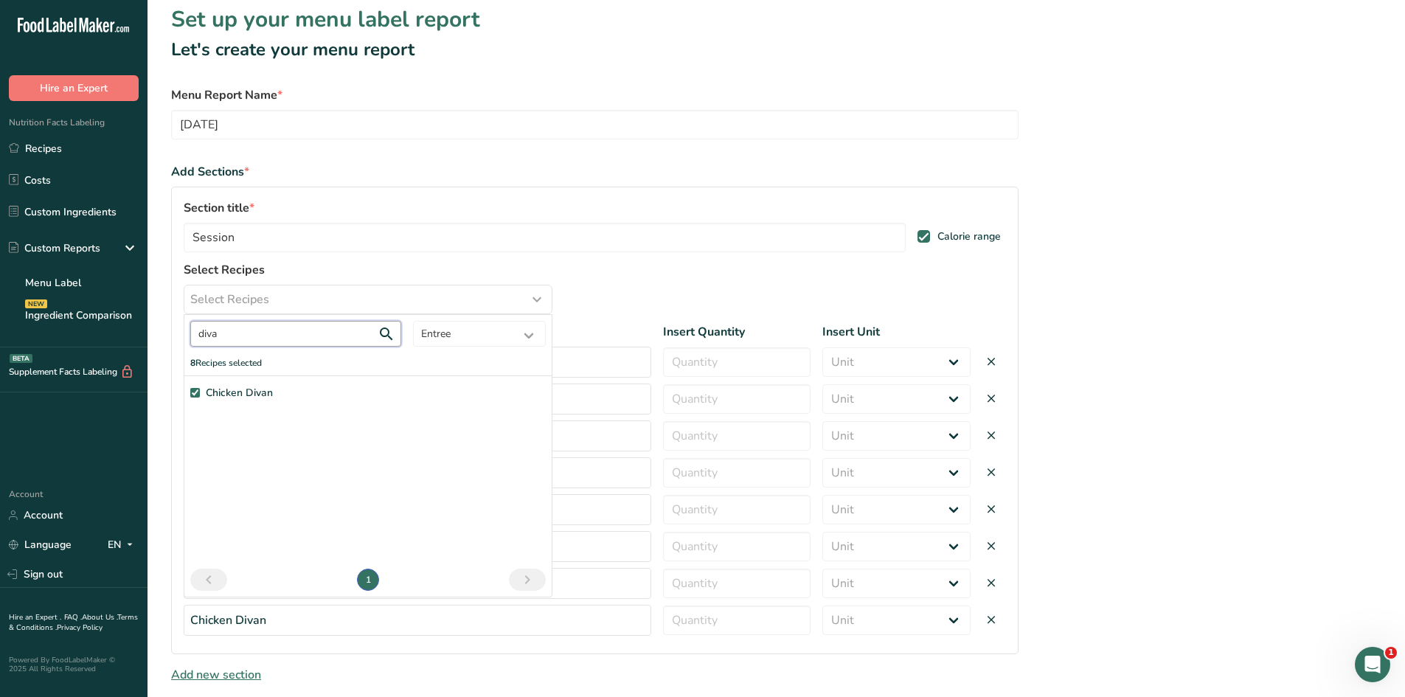
drag, startPoint x: 218, startPoint y: 336, endPoint x: 193, endPoint y: 330, distance: 25.8
click at [193, 330] on input "diva" at bounding box center [295, 334] width 211 height 26
type input "herb"
click at [193, 391] on input "Herb Seasoned Pork Chops" at bounding box center [195, 393] width 10 height 10
checkbox input "true"
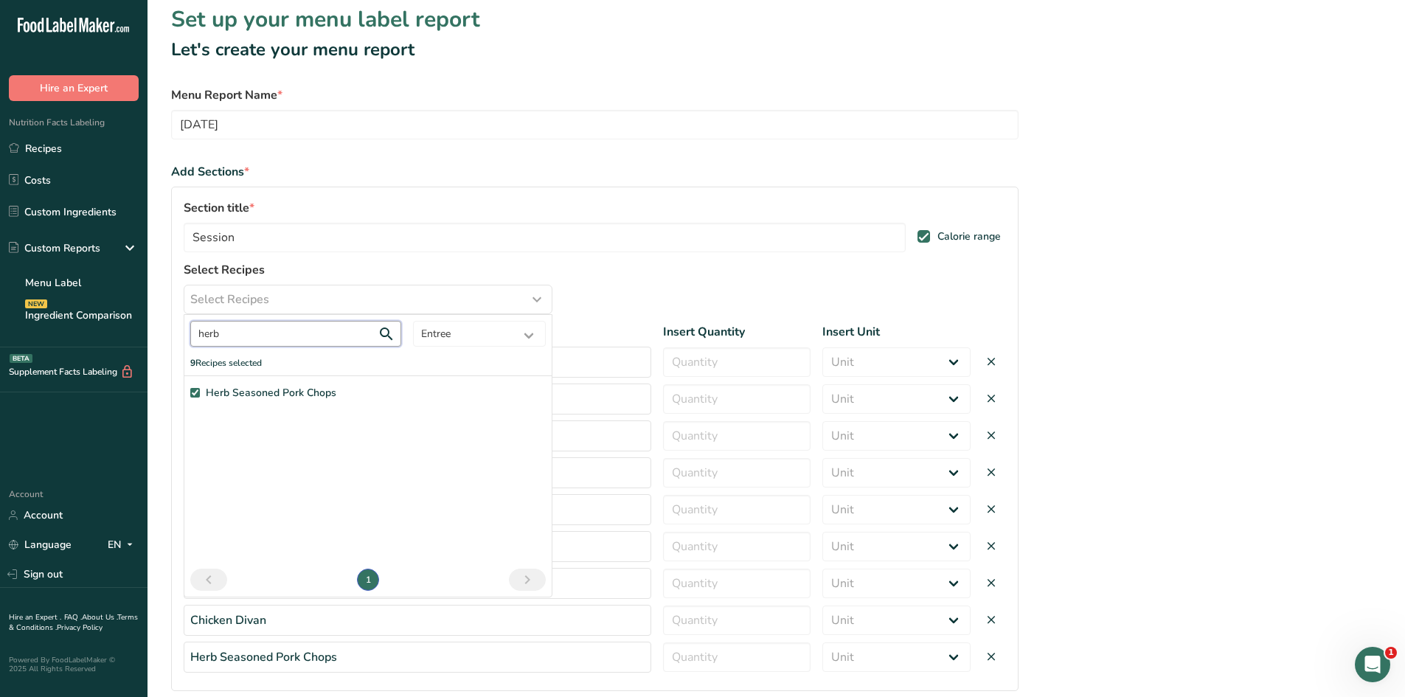
drag, startPoint x: 242, startPoint y: 329, endPoint x: 135, endPoint y: 336, distance: 107.2
click at [139, 336] on div ".a-20{fill:#fff;} Hire an Expert Nutrition Facts Labeling Recipes Costs Custom …" at bounding box center [702, 417] width 1405 height 853
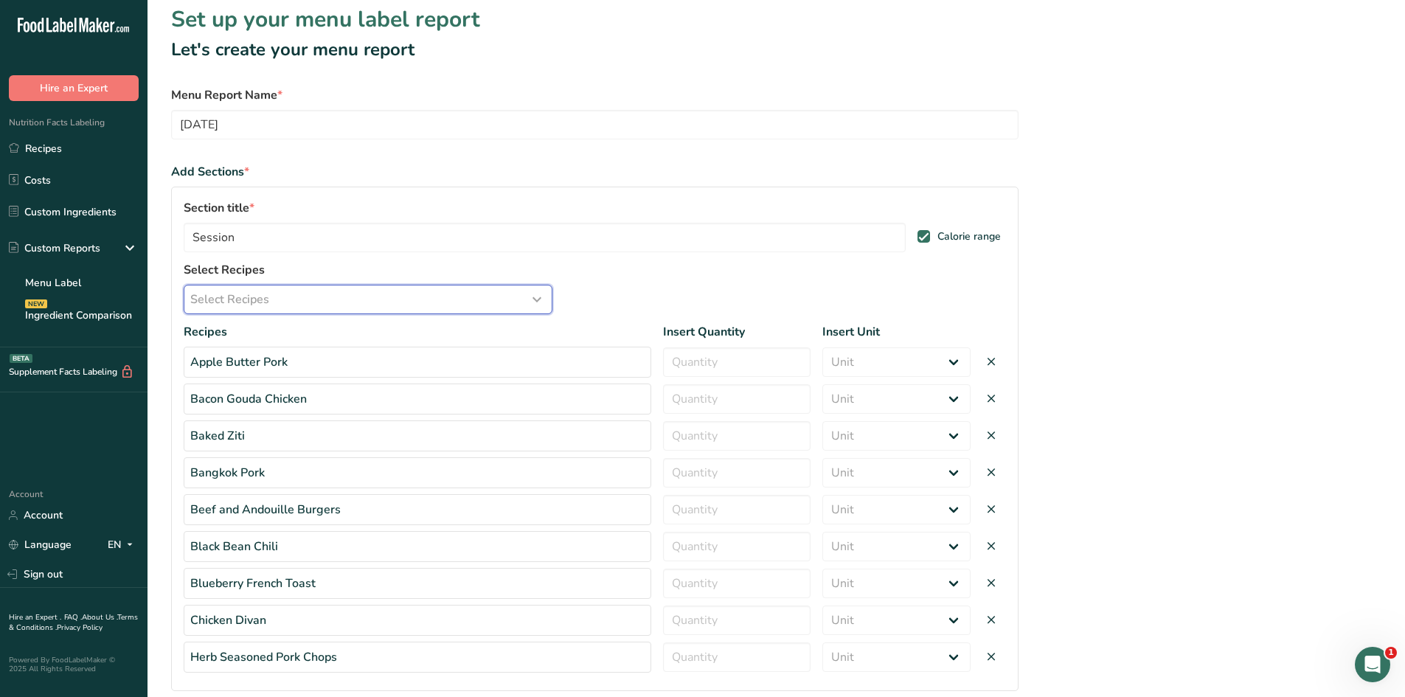
click at [239, 297] on span "Select Recipes" at bounding box center [229, 300] width 79 height 18
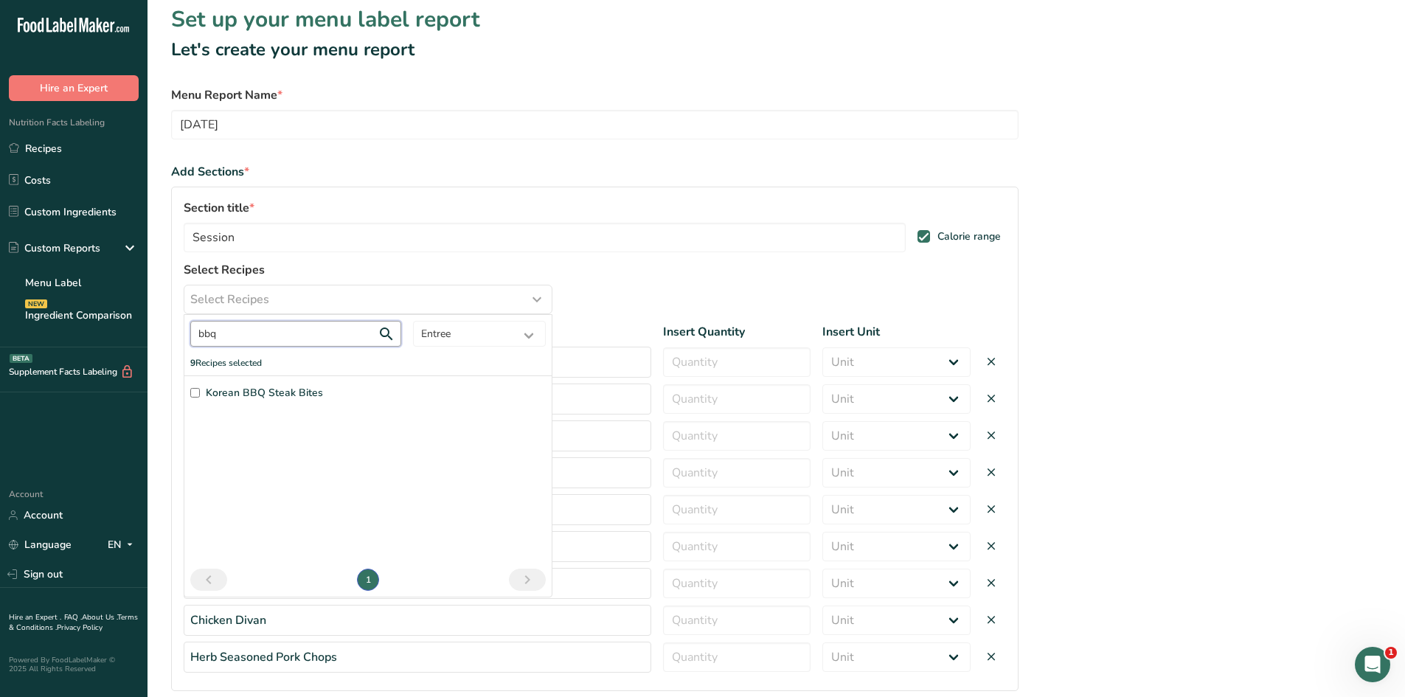
type input "bbq"
click at [192, 393] on input "Korean BBQ Steak Bites" at bounding box center [195, 393] width 10 height 10
checkbox input "true"
drag, startPoint x: 242, startPoint y: 334, endPoint x: 198, endPoint y: 333, distance: 43.5
click at [198, 333] on input "bbq" at bounding box center [295, 334] width 211 height 26
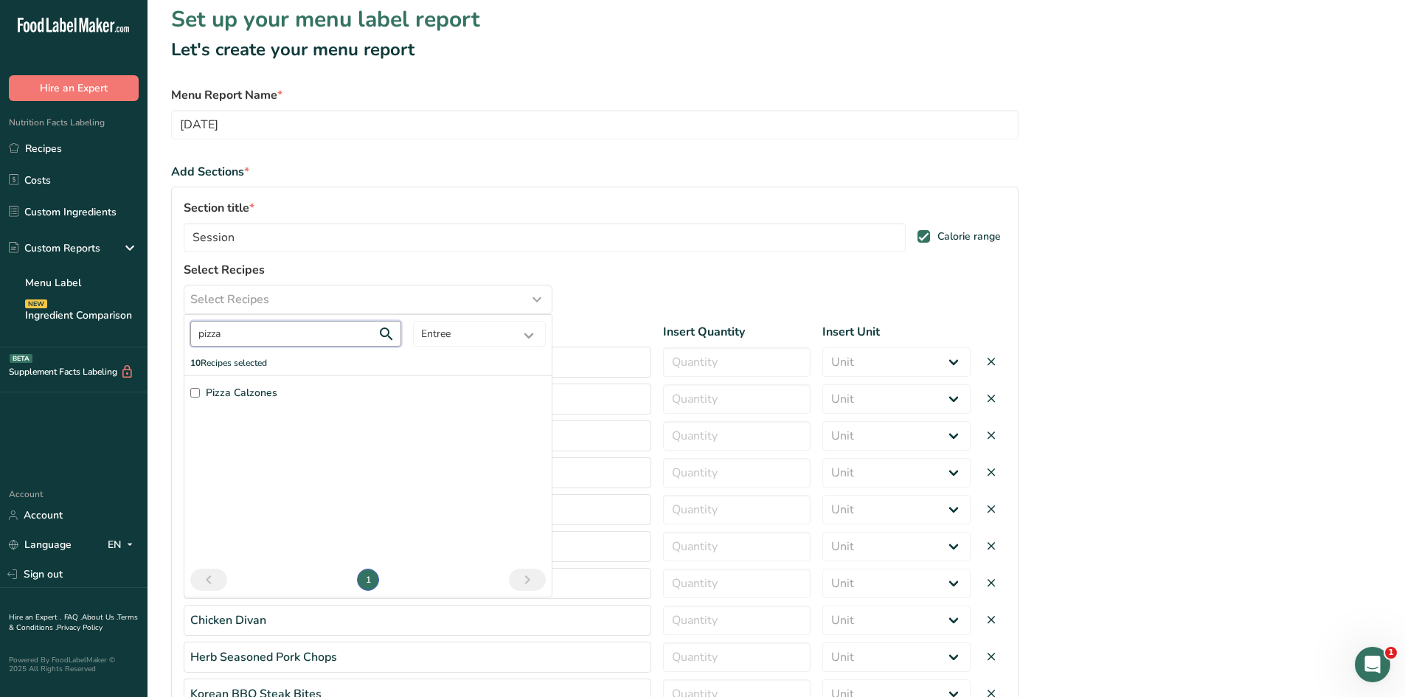
type input "pizza"
click at [190, 395] on div "Pizza Calzones 1" at bounding box center [367, 485] width 367 height 221
click at [192, 395] on input "Pizza Calzones" at bounding box center [195, 393] width 10 height 10
checkbox input "true"
drag, startPoint x: 235, startPoint y: 341, endPoint x: 190, endPoint y: 326, distance: 47.4
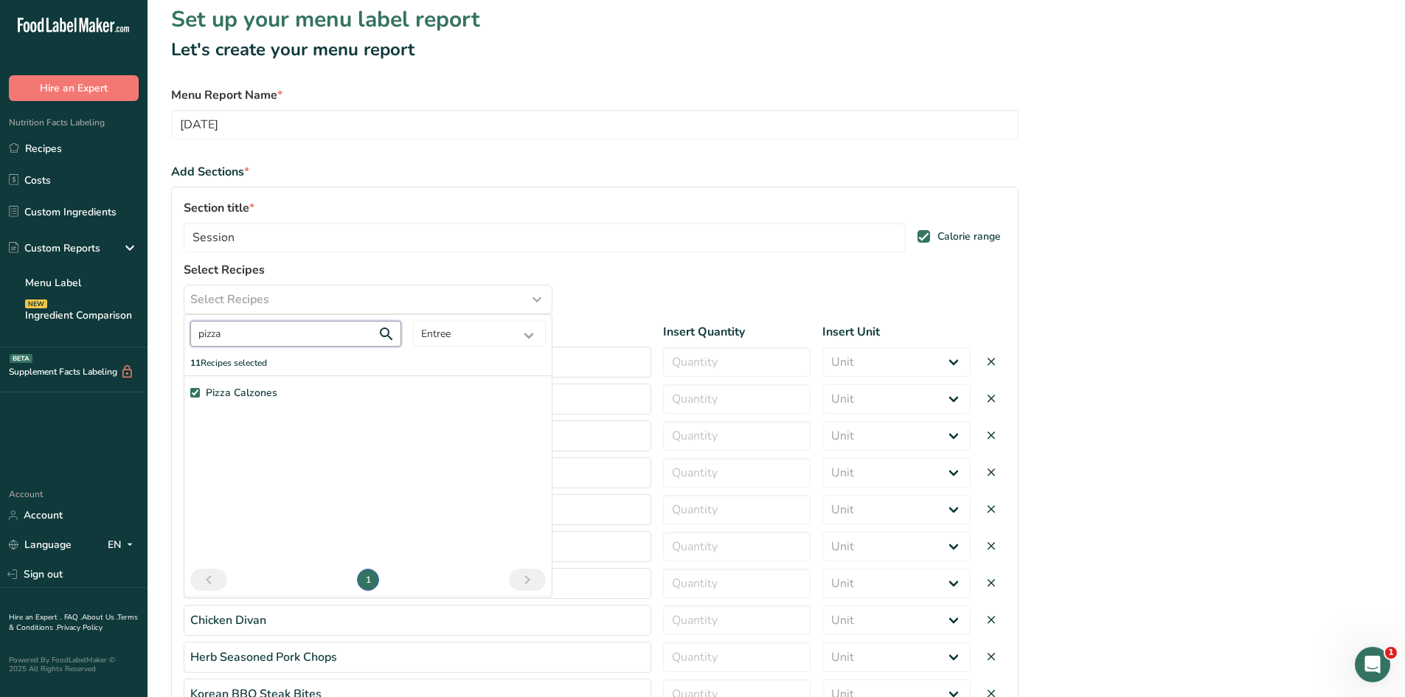
click at [190, 326] on input "pizza" at bounding box center [295, 334] width 211 height 26
type input "faj"
click at [196, 389] on input "Shrimp Fajitas" at bounding box center [195, 393] width 10 height 10
checkbox input "true"
drag, startPoint x: 241, startPoint y: 331, endPoint x: 159, endPoint y: 337, distance: 82.8
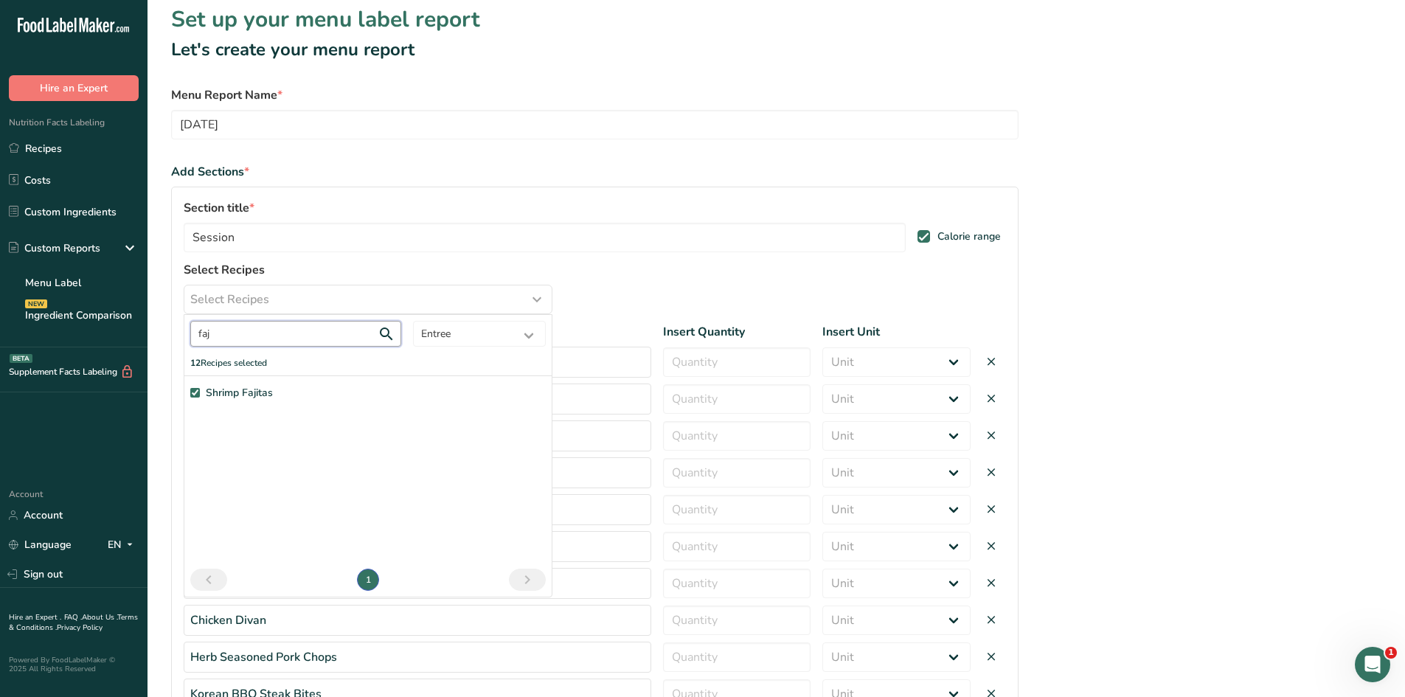
click at [159, 337] on section "Set up your menu label report Let's create your menu report Menu Report Name * …" at bounding box center [777, 449] width 1258 height 917
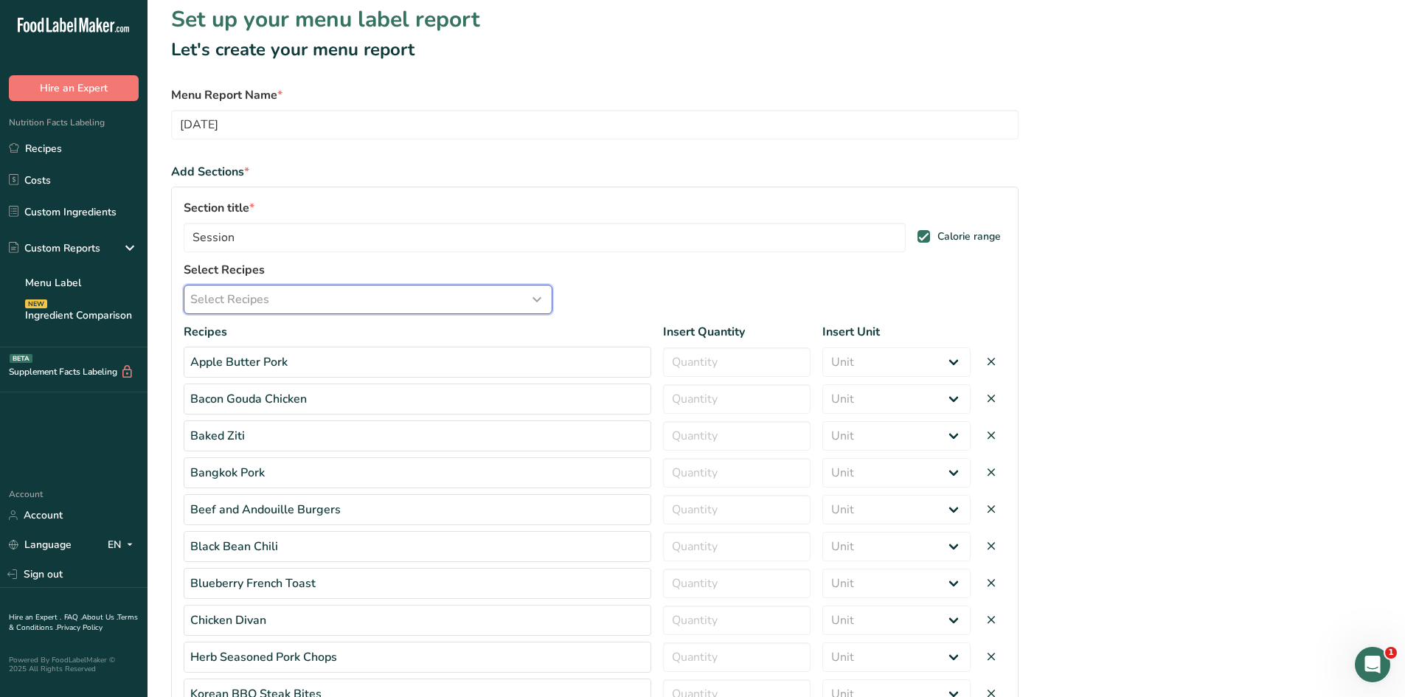
click at [204, 301] on span "Select Recipes" at bounding box center [229, 300] width 79 height 18
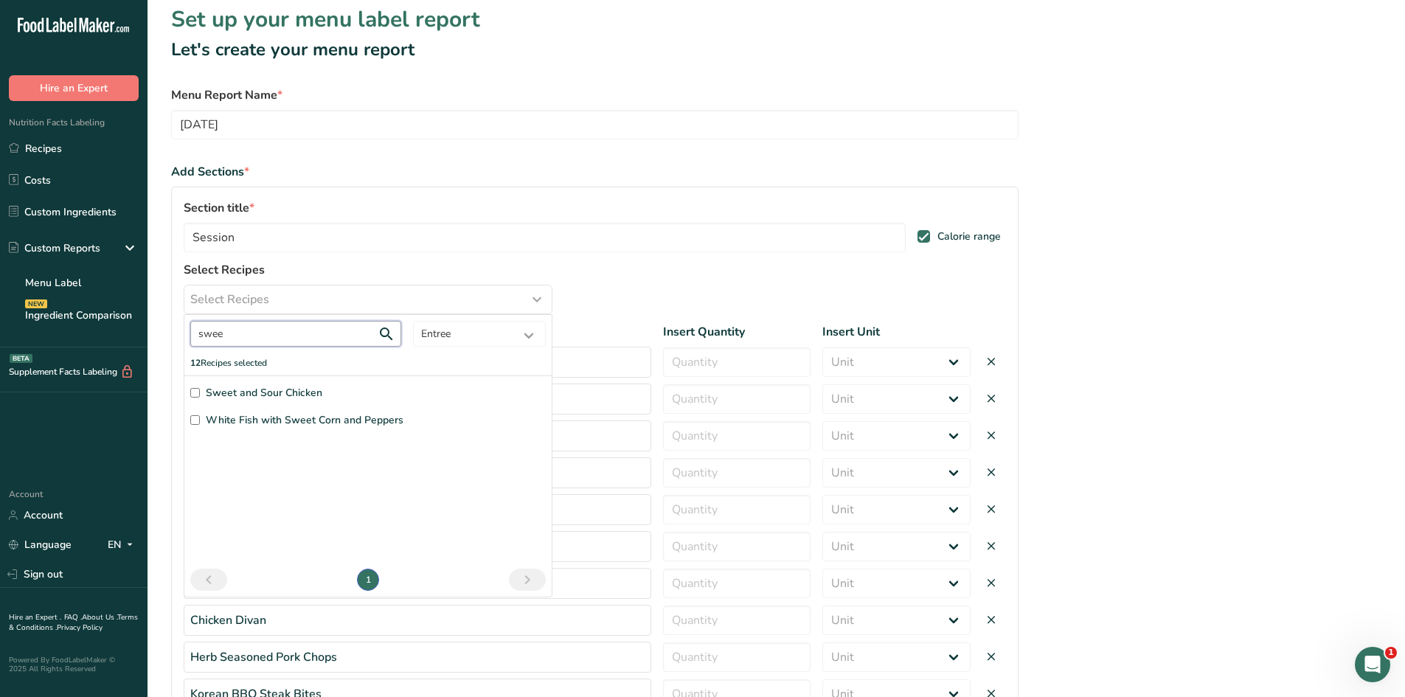
type input "swee"
click at [197, 392] on input "Sweet and Sour Chicken" at bounding box center [195, 393] width 10 height 10
checkbox input "true"
drag, startPoint x: 240, startPoint y: 330, endPoint x: 193, endPoint y: 333, distance: 46.6
click at [193, 333] on input "swee" at bounding box center [295, 334] width 211 height 26
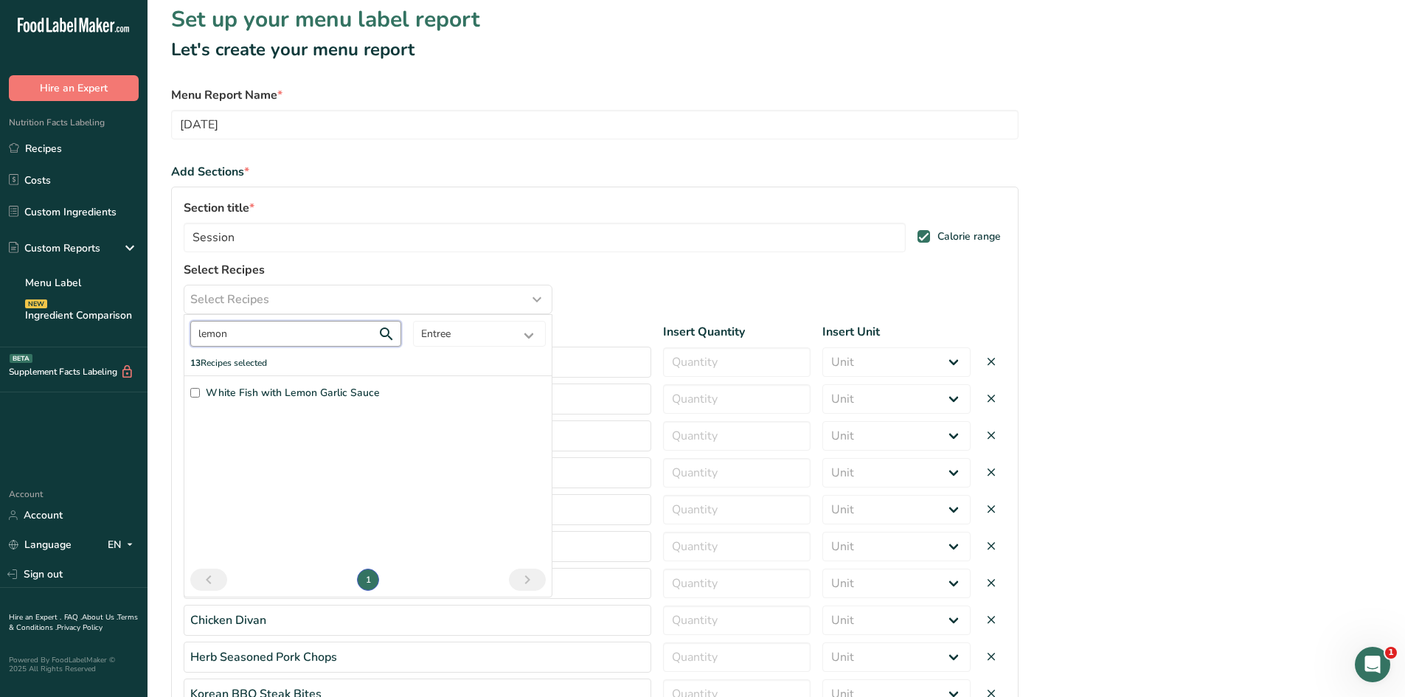
type input "lemon"
click at [193, 397] on input "White Fish with Lemon Garlic Sauce" at bounding box center [195, 393] width 10 height 10
checkbox input "true"
click at [407, 463] on div "White Fish with Lemon Garlic Sauce 1" at bounding box center [367, 485] width 367 height 221
click at [1090, 374] on section "Set up your menu label report Let's create your menu report Menu Report Name * …" at bounding box center [777, 486] width 1258 height 991
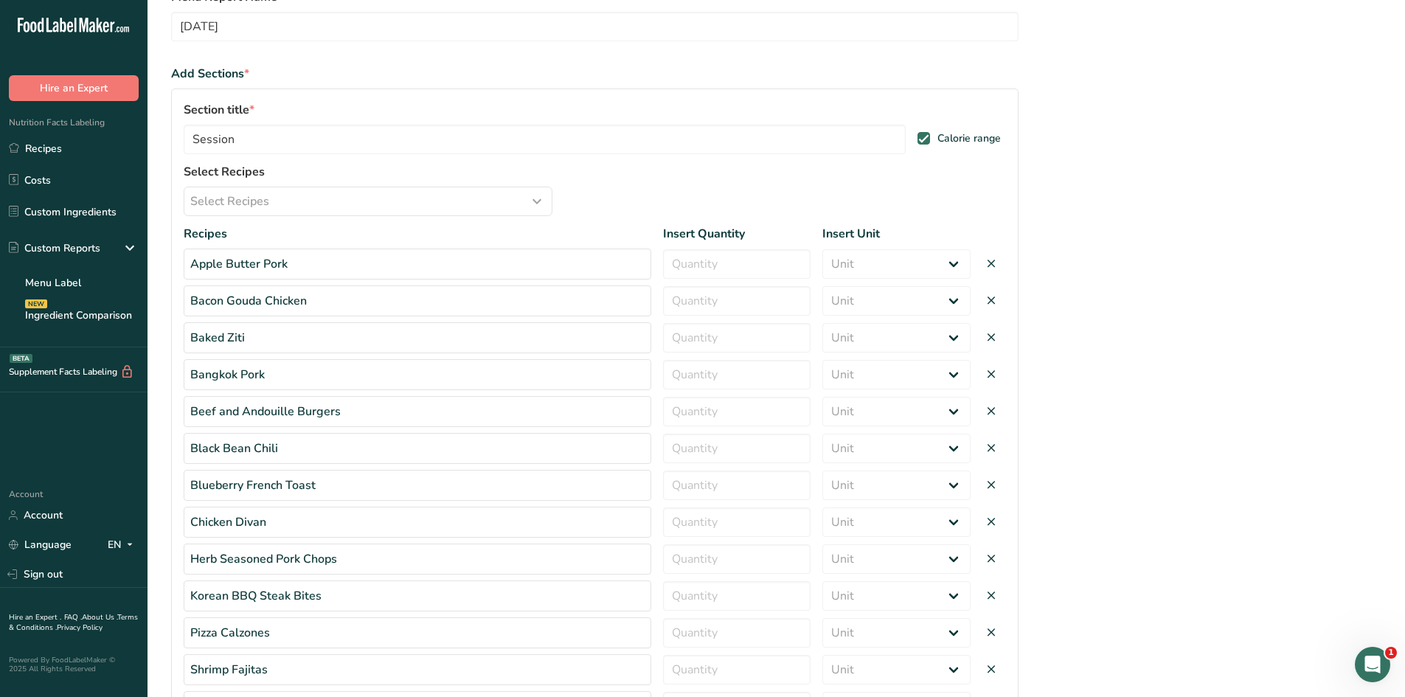
scroll to position [304, 0]
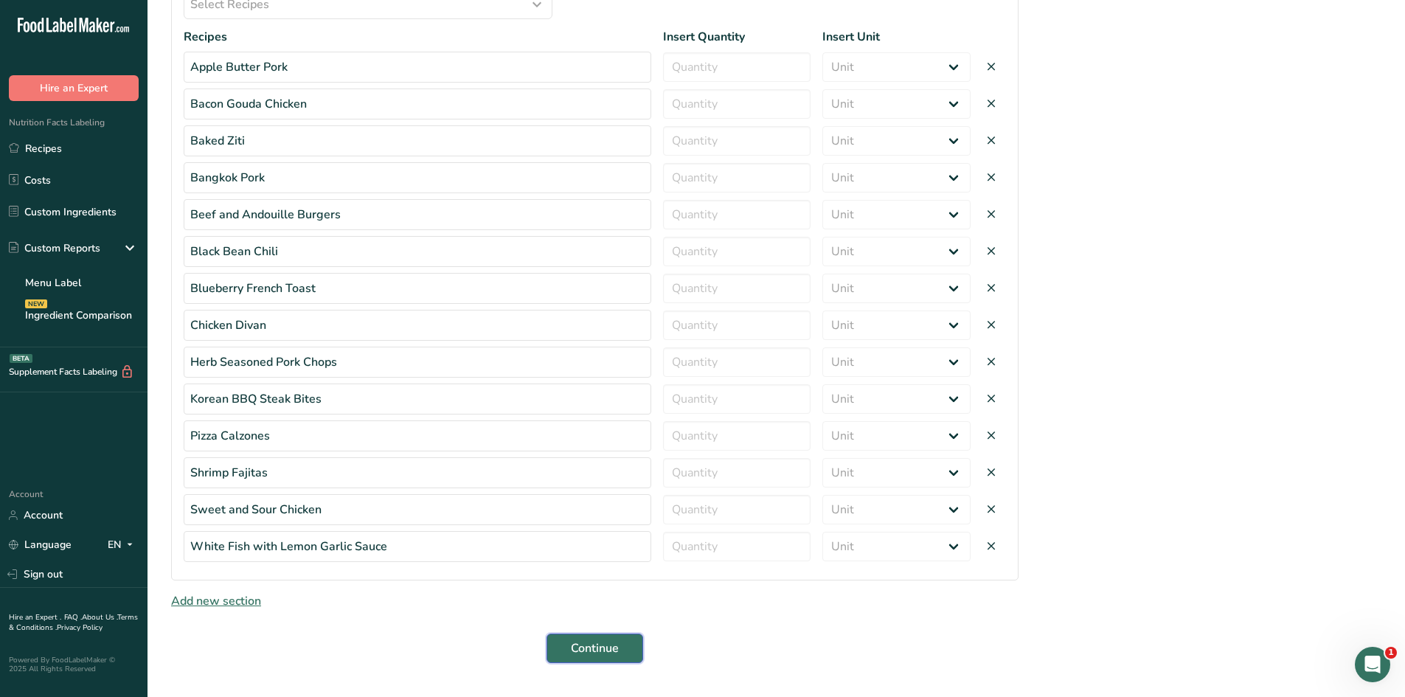
click at [604, 648] on span "Continue" at bounding box center [595, 649] width 48 height 18
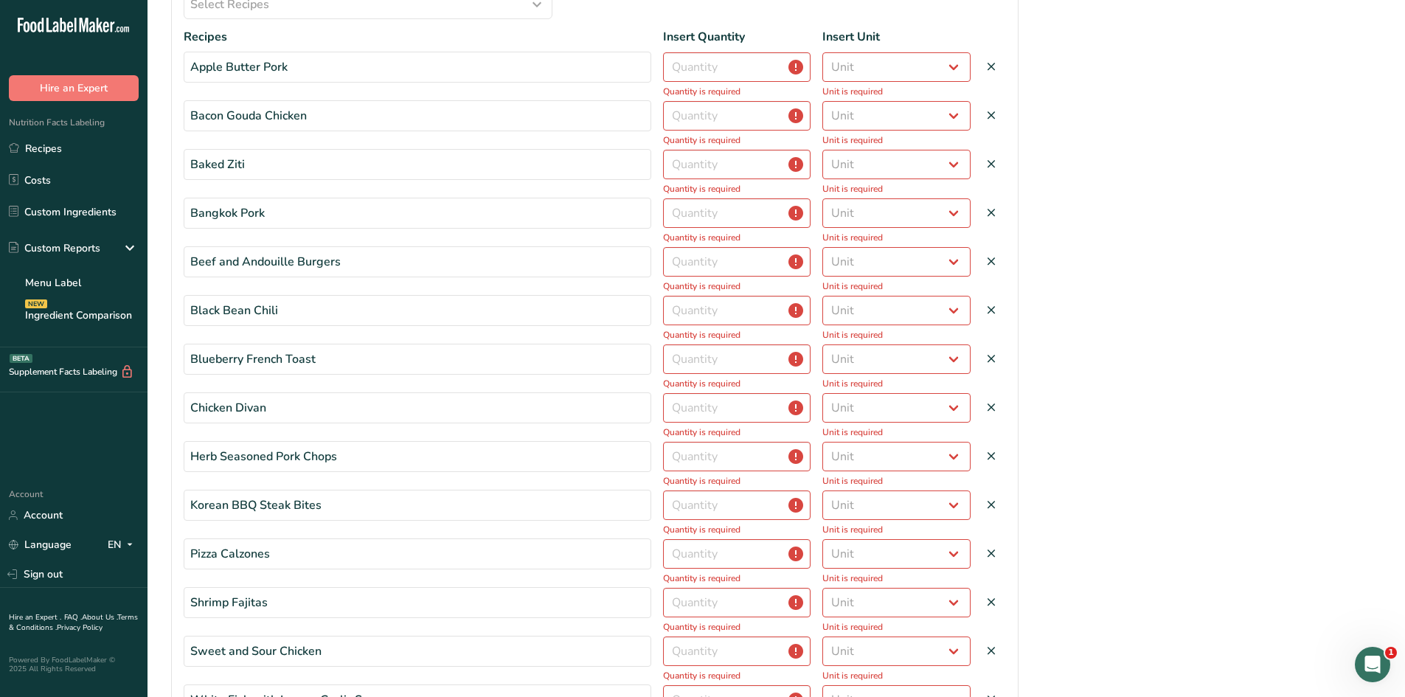
scroll to position [21, 0]
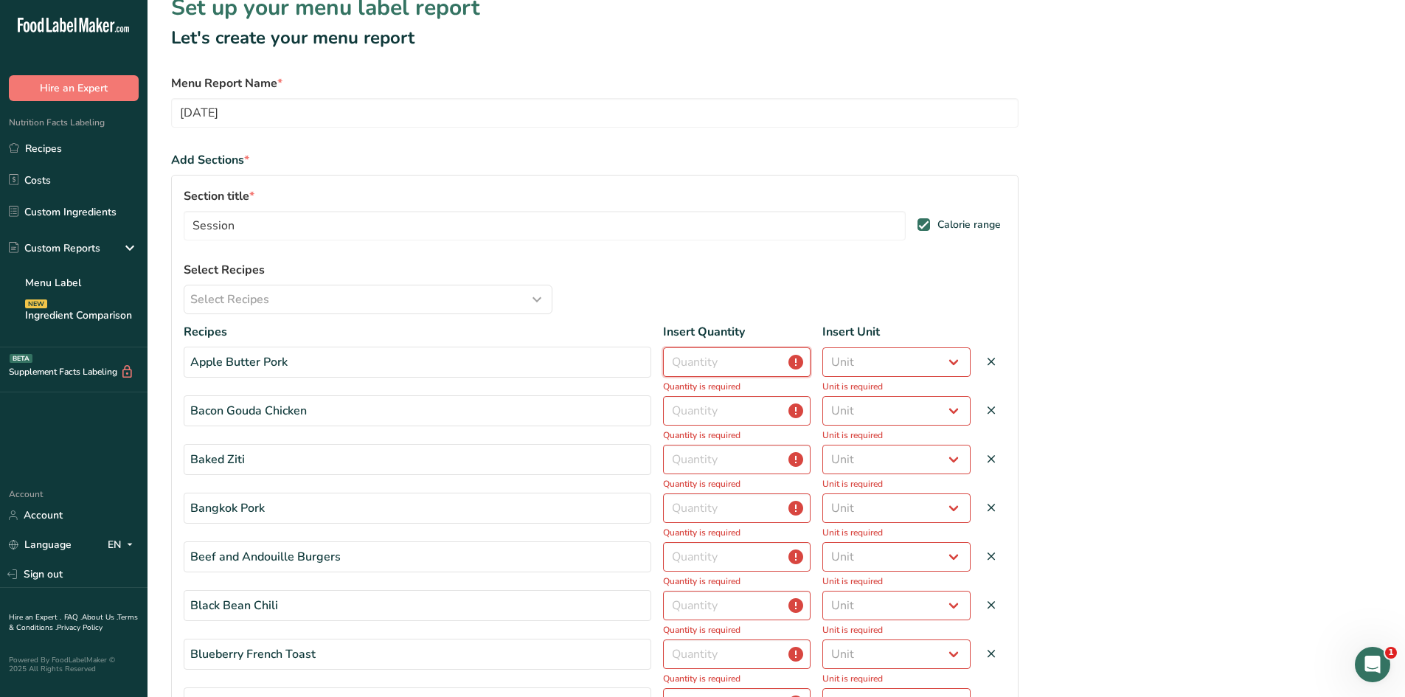
click at [721, 356] on input "number" at bounding box center [737, 362] width 148 height 30
type input "1"
click at [957, 357] on select "Unit Serving Package g kg mg mcg lb oz" at bounding box center [896, 362] width 148 height 30
select select "serving"
click at [822, 347] on select "Unit Serving Package g kg mg mcg lb oz" at bounding box center [896, 362] width 148 height 30
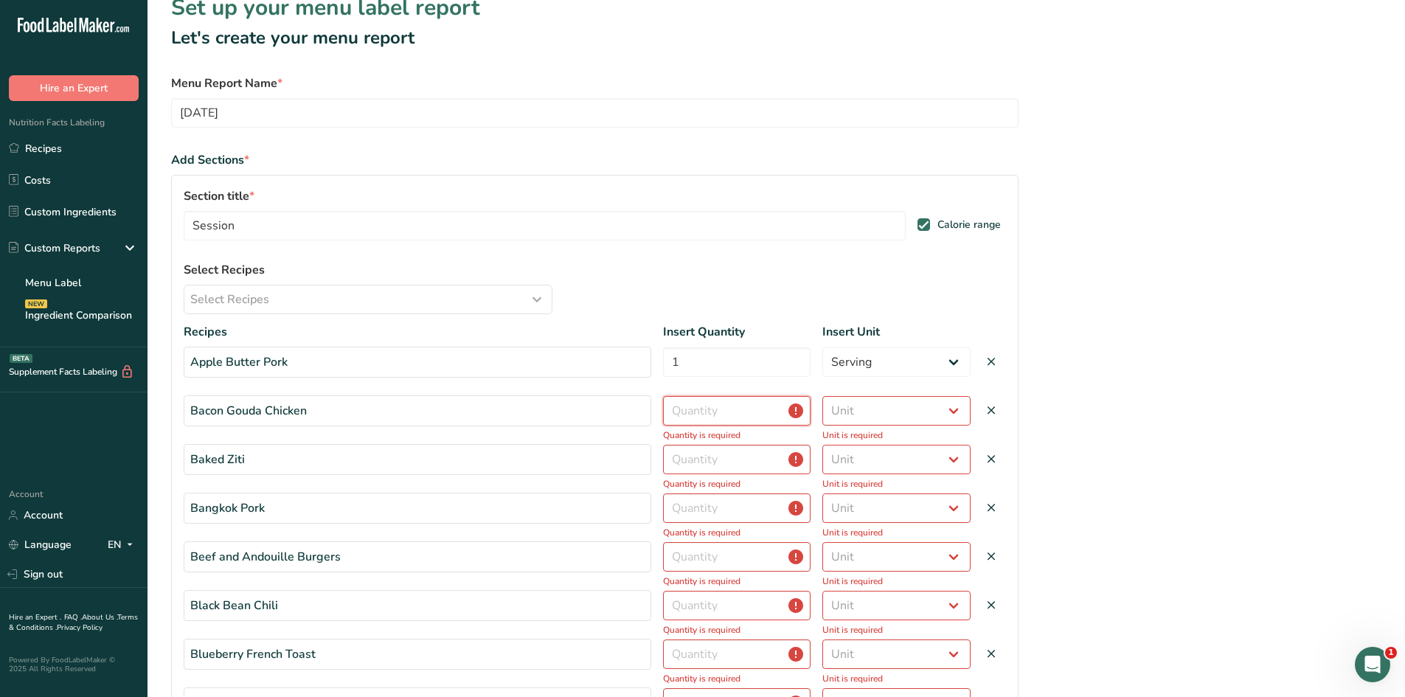
click at [738, 414] on input "number" at bounding box center [737, 411] width 148 height 30
type input "1"
click at [867, 412] on select "Unit Serving Package g kg mg mcg lb oz" at bounding box center [896, 411] width 148 height 30
select select "serving"
click at [822, 396] on select "Unit Serving Package g kg mg mcg lb oz" at bounding box center [896, 411] width 148 height 30
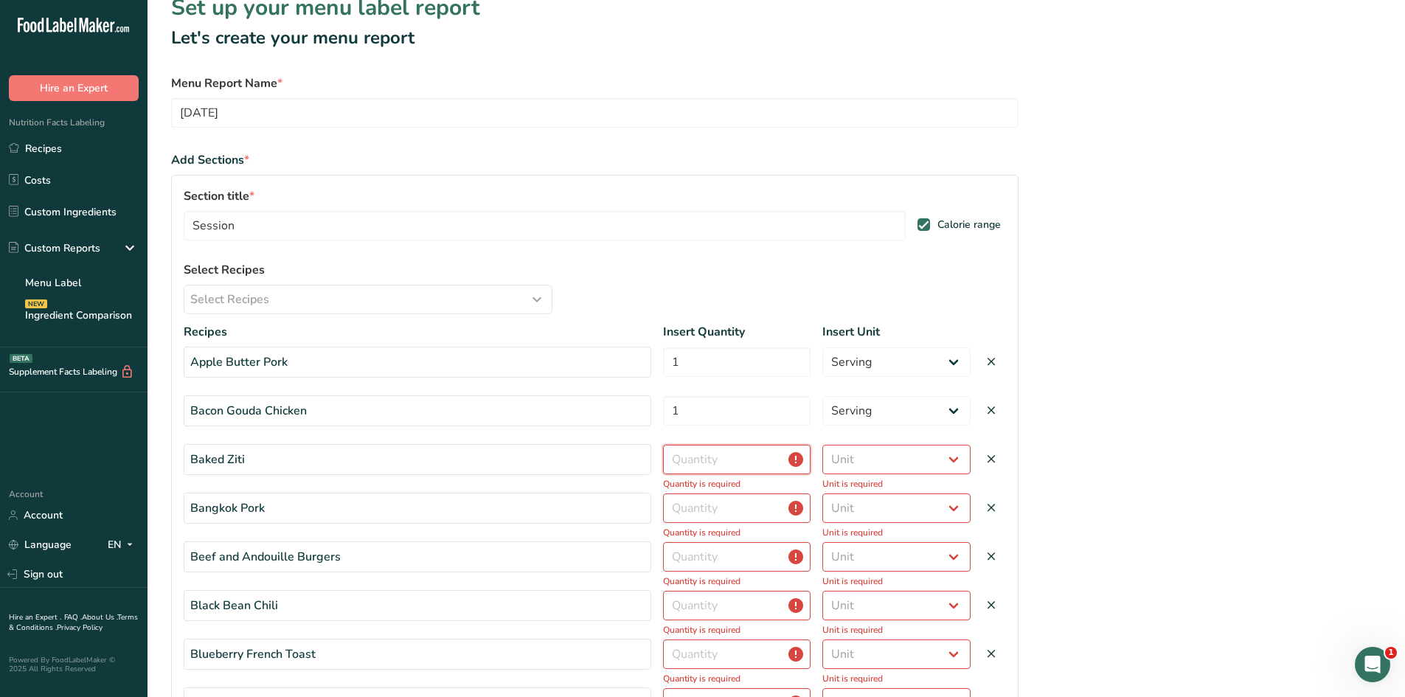
click at [707, 467] on input "number" at bounding box center [737, 460] width 148 height 30
type input "1"
click at [865, 460] on select "Unit Serving Package g kg mg mcg lb oz" at bounding box center [896, 460] width 148 height 30
select select "serving"
click at [822, 445] on select "Unit Serving Package g kg mg mcg lb oz" at bounding box center [896, 460] width 148 height 30
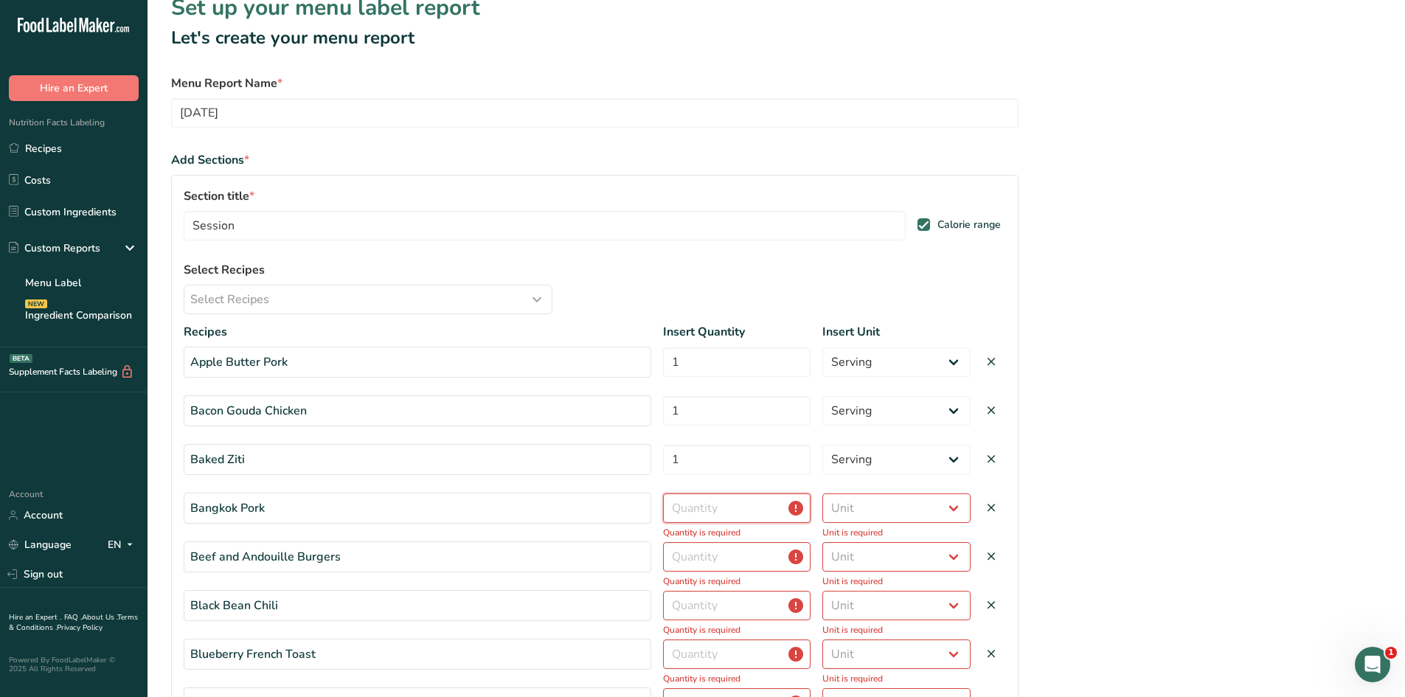
click at [776, 502] on input "number" at bounding box center [737, 508] width 148 height 30
type input "1"
click at [879, 508] on select "Unit Serving Package g kg mg mcg lb oz" at bounding box center [896, 508] width 148 height 30
select select "serving"
click at [822, 493] on select "Unit Serving Package g kg mg mcg lb oz" at bounding box center [896, 508] width 148 height 30
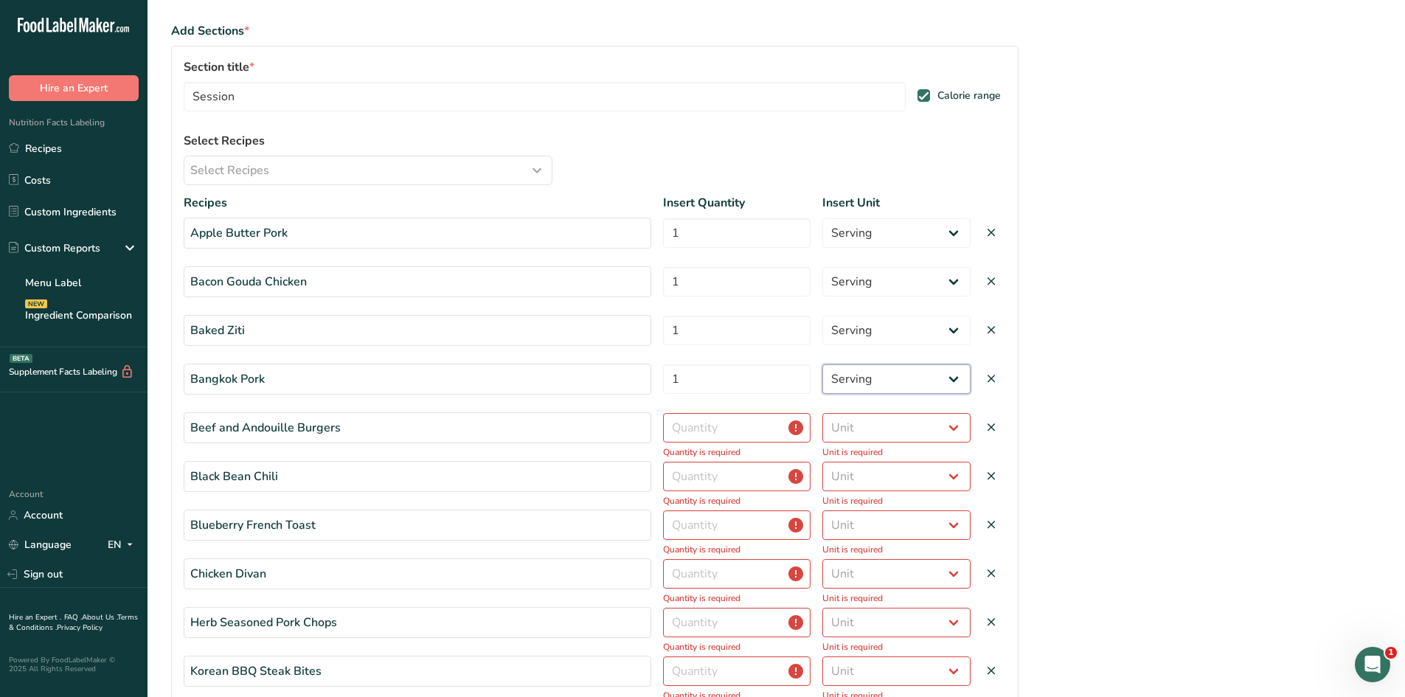
scroll to position [389, 0]
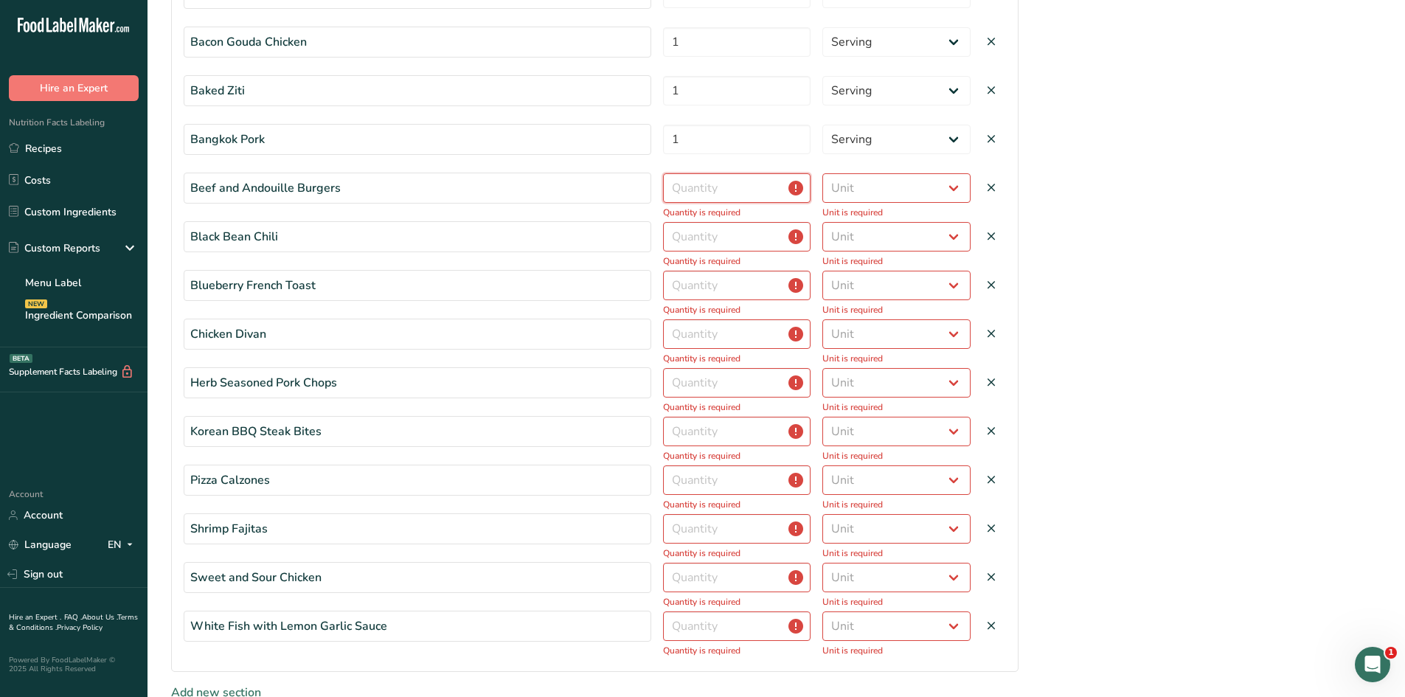
click at [708, 188] on input "number" at bounding box center [737, 188] width 148 height 30
type input "1"
click at [873, 193] on select "Unit Serving Package g kg mg mcg lb oz" at bounding box center [896, 188] width 148 height 30
select select "serving"
click at [822, 173] on select "Unit Serving Package g kg mg mcg lb oz" at bounding box center [896, 188] width 148 height 30
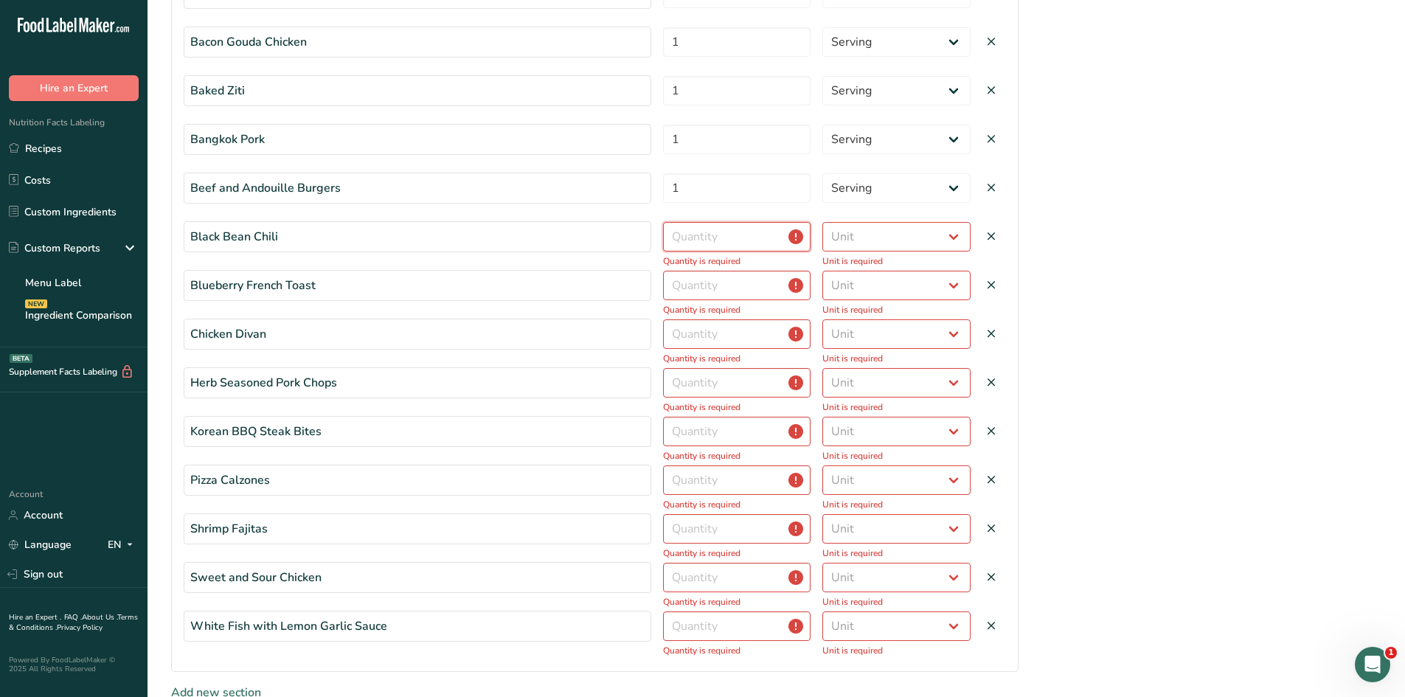
click at [754, 238] on input "number" at bounding box center [737, 237] width 148 height 30
type input "1"
click at [882, 241] on select "Unit Serving Package g kg mg mcg lb oz" at bounding box center [896, 237] width 148 height 30
select select "serving"
click at [822, 222] on select "Unit Serving Package g kg mg mcg lb oz" at bounding box center [896, 237] width 148 height 30
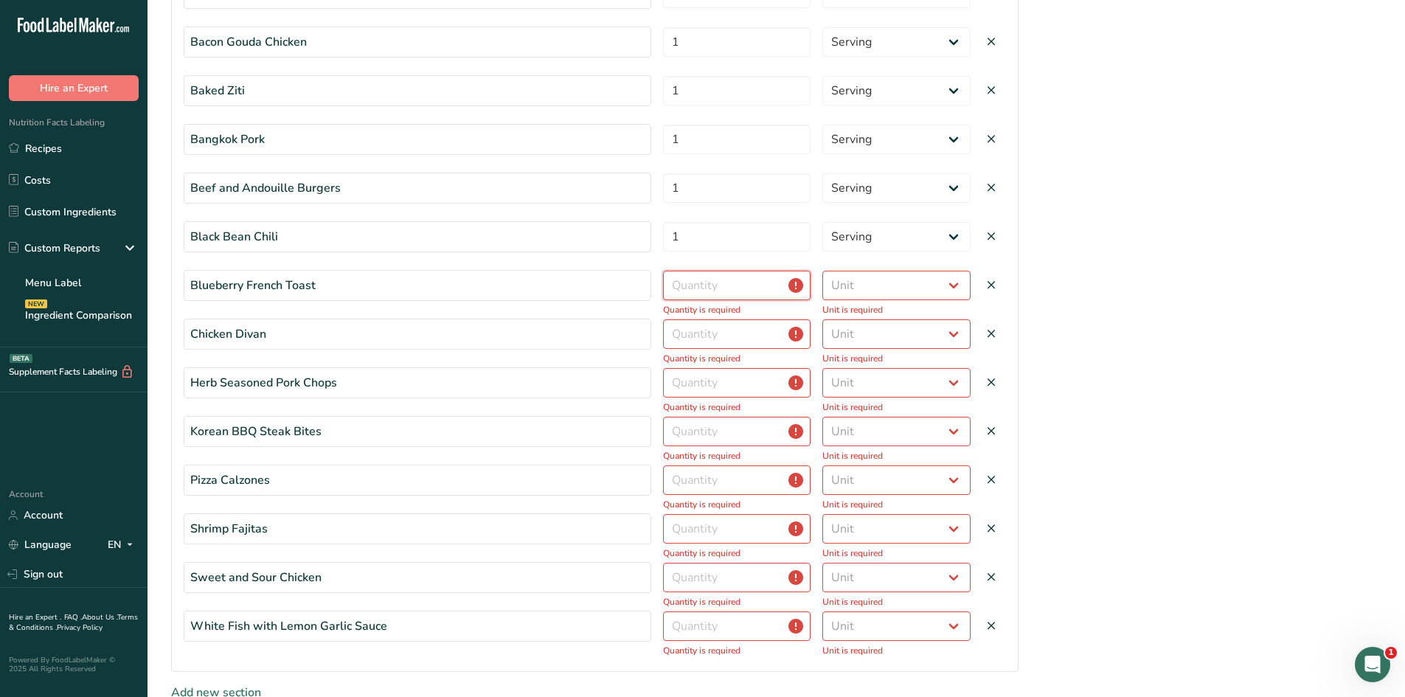
click at [707, 284] on input "number" at bounding box center [737, 286] width 148 height 30
type input "1"
click at [850, 285] on select "Unit Serving Package g kg mg mcg lb oz" at bounding box center [896, 286] width 148 height 30
select select "serving"
click at [822, 271] on select "Unit Serving Package g kg mg mcg lb oz" at bounding box center [896, 286] width 148 height 30
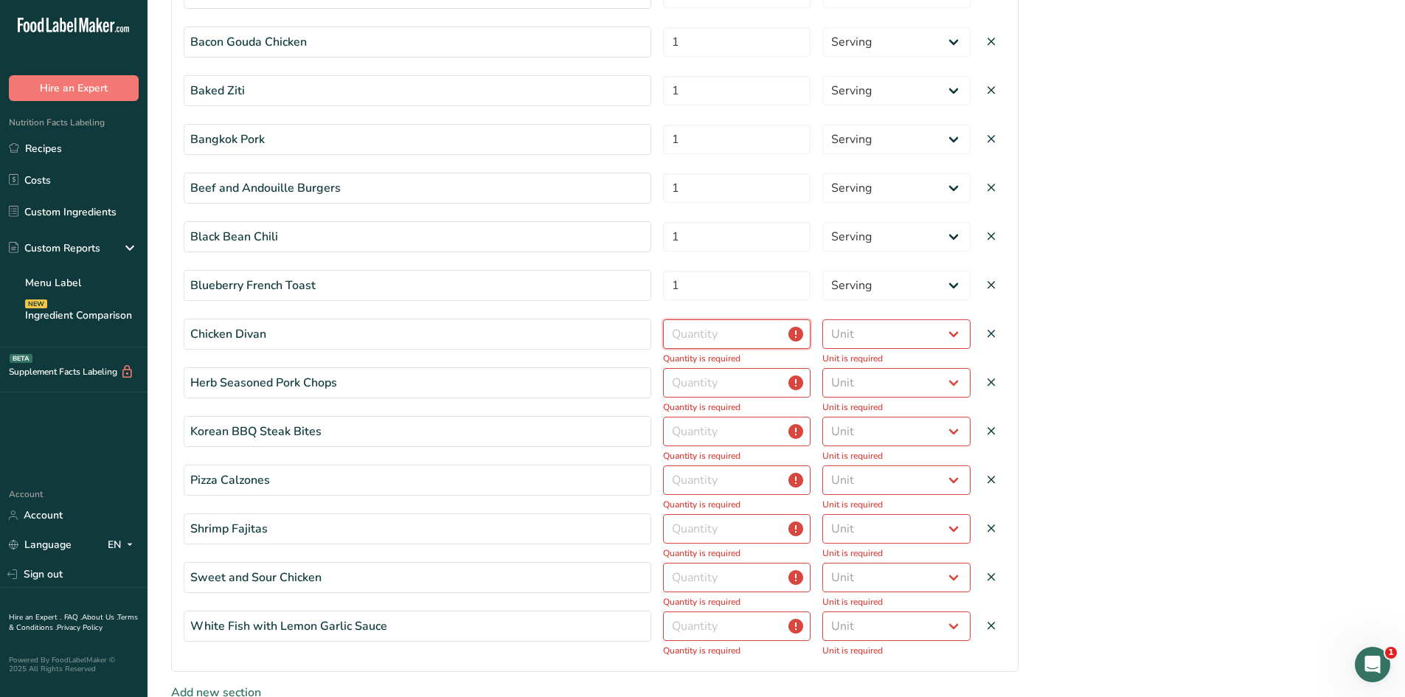
click at [714, 328] on input "number" at bounding box center [737, 334] width 148 height 30
type input "1"
click at [876, 334] on select "Unit Serving Package g kg mg mcg lb oz" at bounding box center [896, 334] width 148 height 30
select select "serving"
click at [822, 319] on select "Unit Serving Package g kg mg mcg lb oz" at bounding box center [896, 334] width 148 height 30
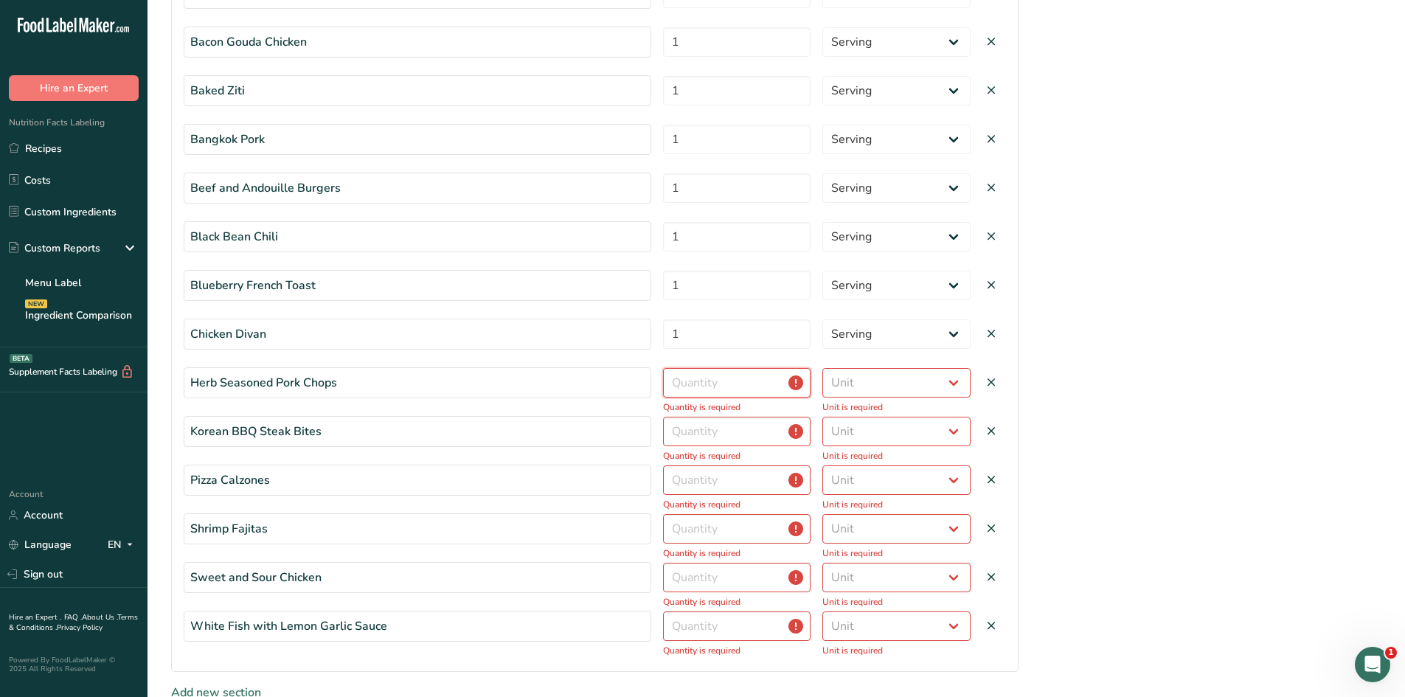
click at [738, 374] on input "number" at bounding box center [737, 383] width 148 height 30
type input "1"
click at [850, 387] on select "Unit Serving Package g kg mg mcg lb oz" at bounding box center [896, 383] width 148 height 30
select select "serving"
click at [822, 368] on select "Unit Serving Package g kg mg mcg lb oz" at bounding box center [896, 383] width 148 height 30
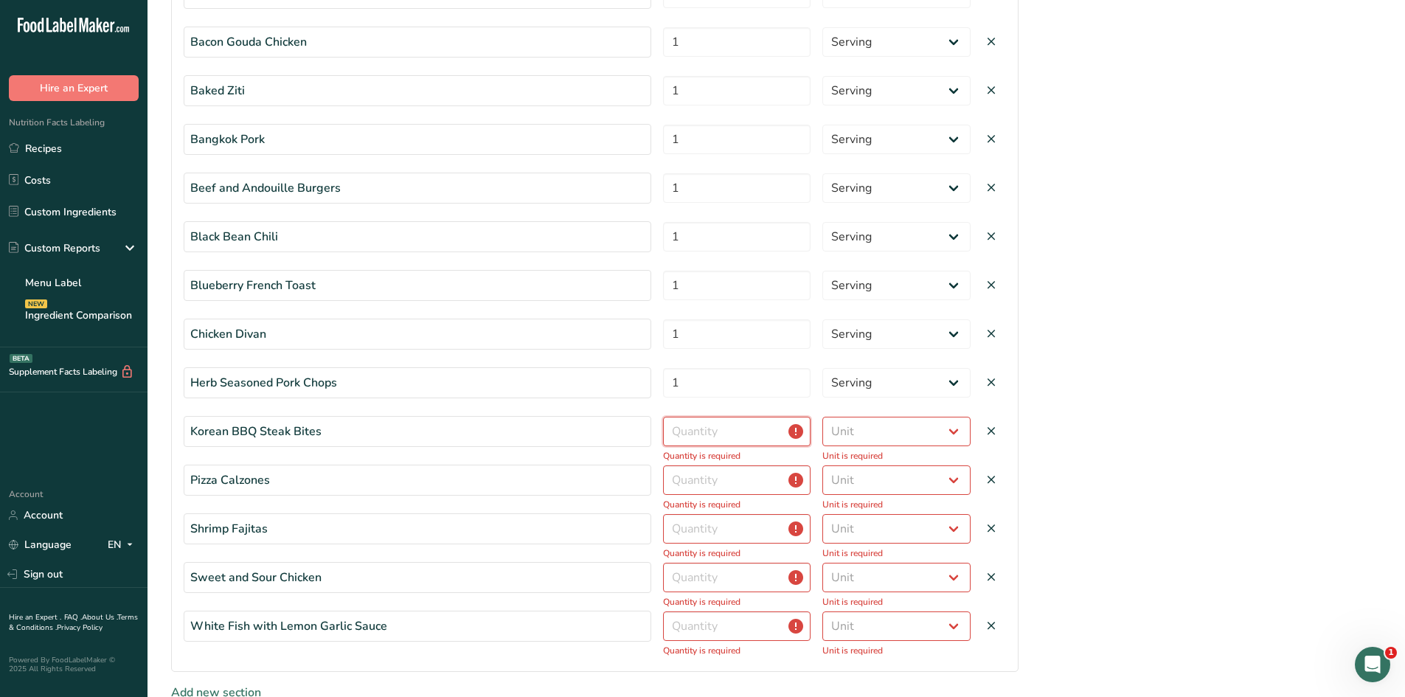
click at [713, 437] on input "number" at bounding box center [737, 432] width 148 height 30
type input "1"
click at [892, 429] on select "Unit Serving Package g kg mg mcg lb oz" at bounding box center [896, 432] width 148 height 30
select select "serving"
click at [822, 417] on select "Unit Serving Package g kg mg mcg lb oz" at bounding box center [896, 432] width 148 height 30
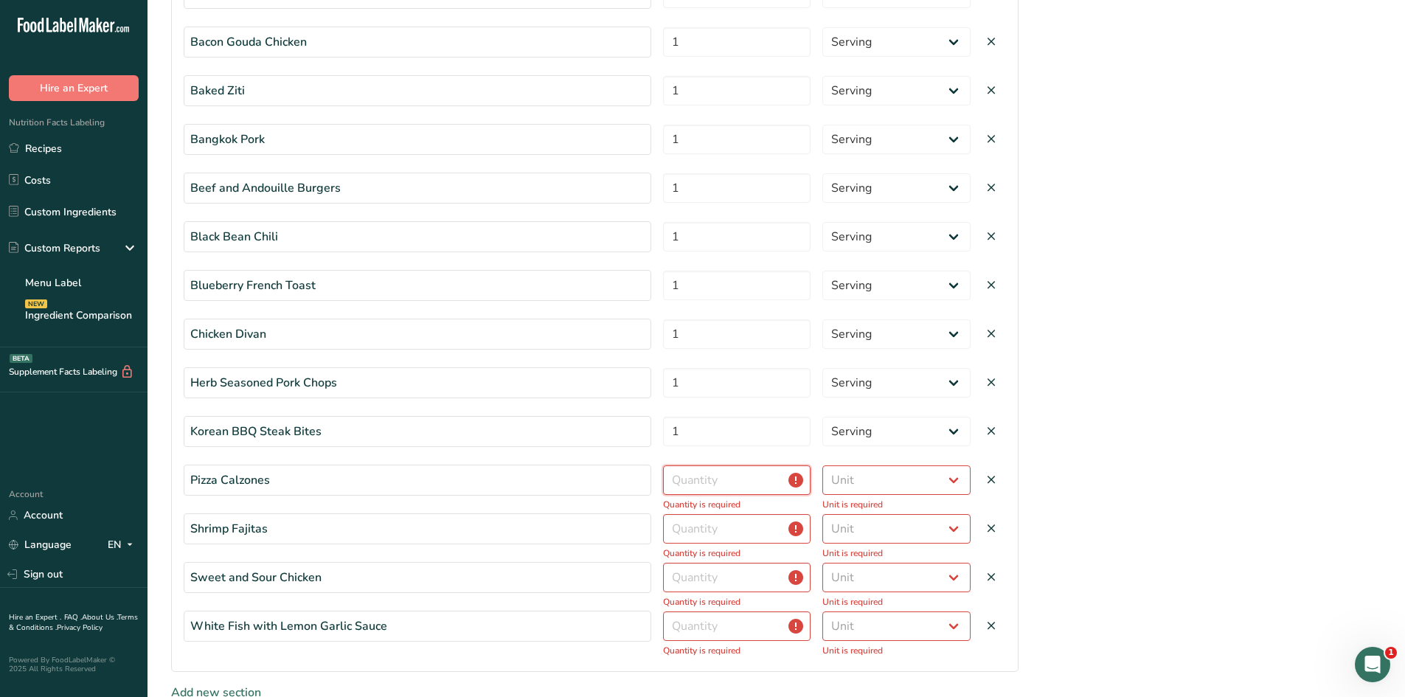
click at [716, 477] on input "number" at bounding box center [737, 480] width 148 height 30
type input "1"
click at [861, 475] on select "Unit Serving Package g kg mg mcg lb oz" at bounding box center [896, 480] width 148 height 30
select select "serving"
click at [822, 465] on select "Unit Serving Package g kg mg mcg lb oz" at bounding box center [896, 480] width 148 height 30
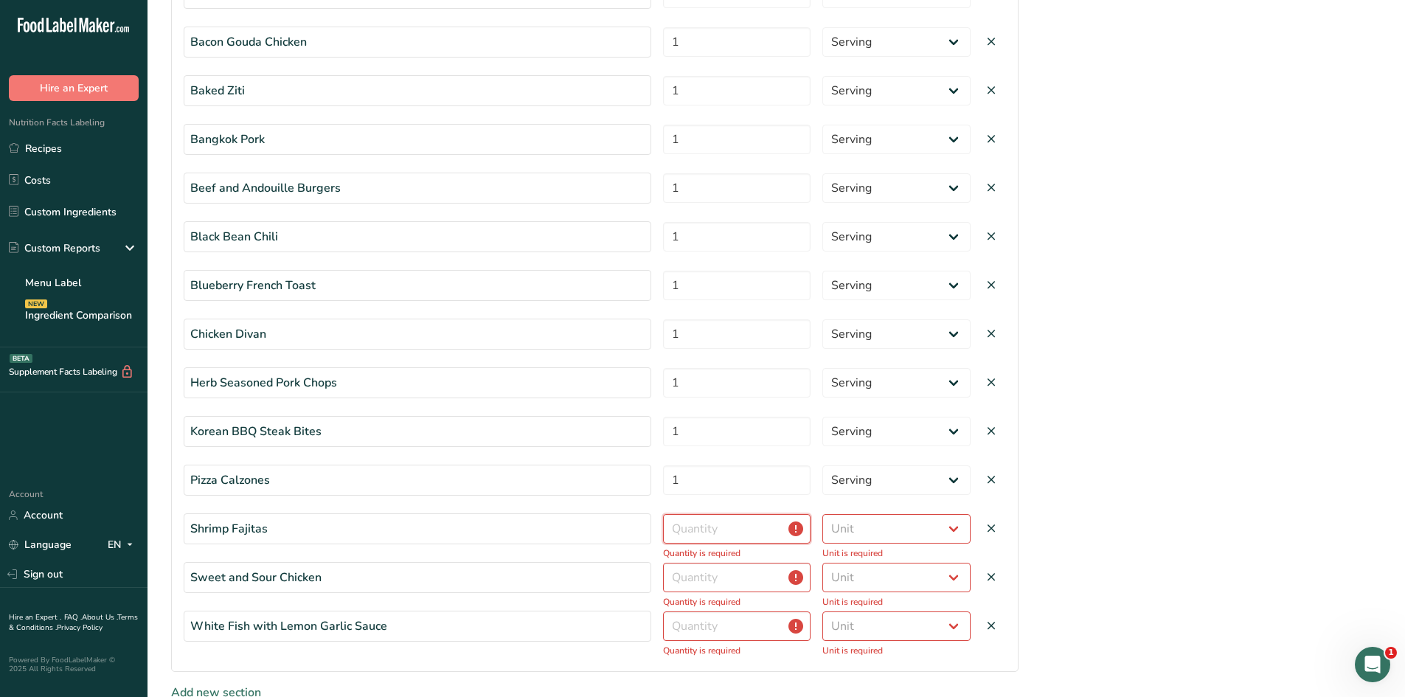
click at [733, 536] on input "number" at bounding box center [737, 529] width 148 height 30
type input "1"
click at [859, 533] on select "Unit Serving Package g kg mg mcg lb oz" at bounding box center [896, 529] width 148 height 30
select select "serving"
click at [822, 514] on select "Unit Serving Package g kg mg mcg lb oz" at bounding box center [896, 529] width 148 height 30
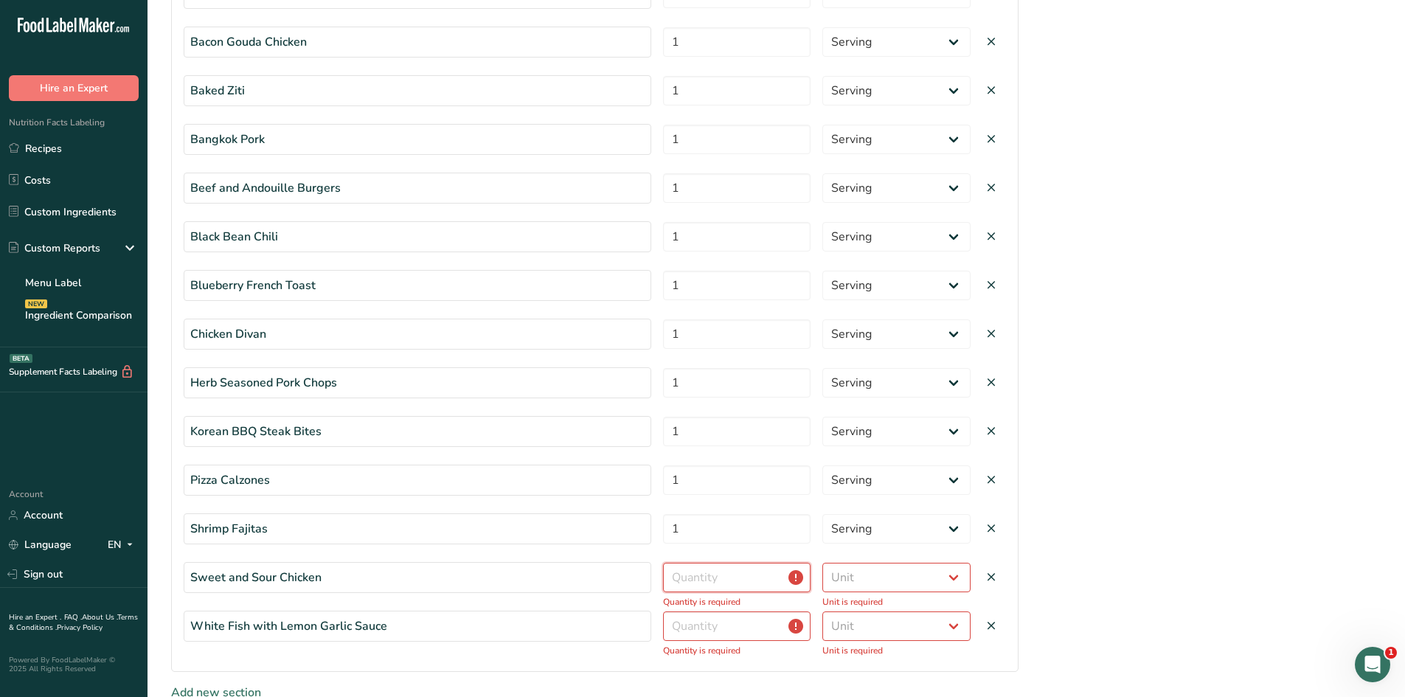
click at [704, 575] on input "number" at bounding box center [737, 578] width 148 height 30
type input "1"
click at [868, 580] on select "Unit Serving Package g kg mg mcg lb oz" at bounding box center [896, 578] width 148 height 30
select select "serving"
click at [822, 563] on select "Unit Serving Package g kg mg mcg lb oz" at bounding box center [896, 578] width 148 height 30
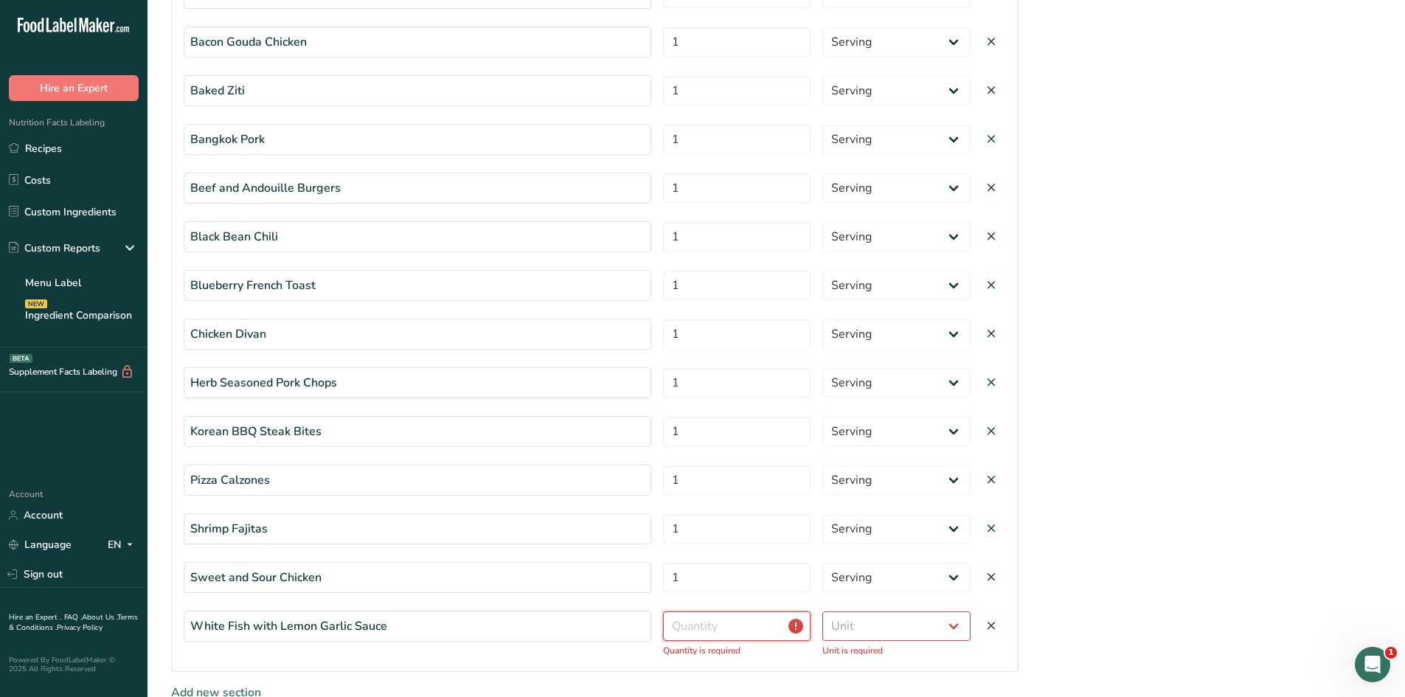
click at [738, 628] on input "number" at bounding box center [737, 627] width 148 height 30
type input "1"
click at [885, 624] on select "Unit Serving Package g kg mg mcg lb oz" at bounding box center [896, 627] width 148 height 30
select select "serving"
click at [822, 612] on select "Unit Serving Package g kg mg mcg lb oz" at bounding box center [896, 627] width 148 height 30
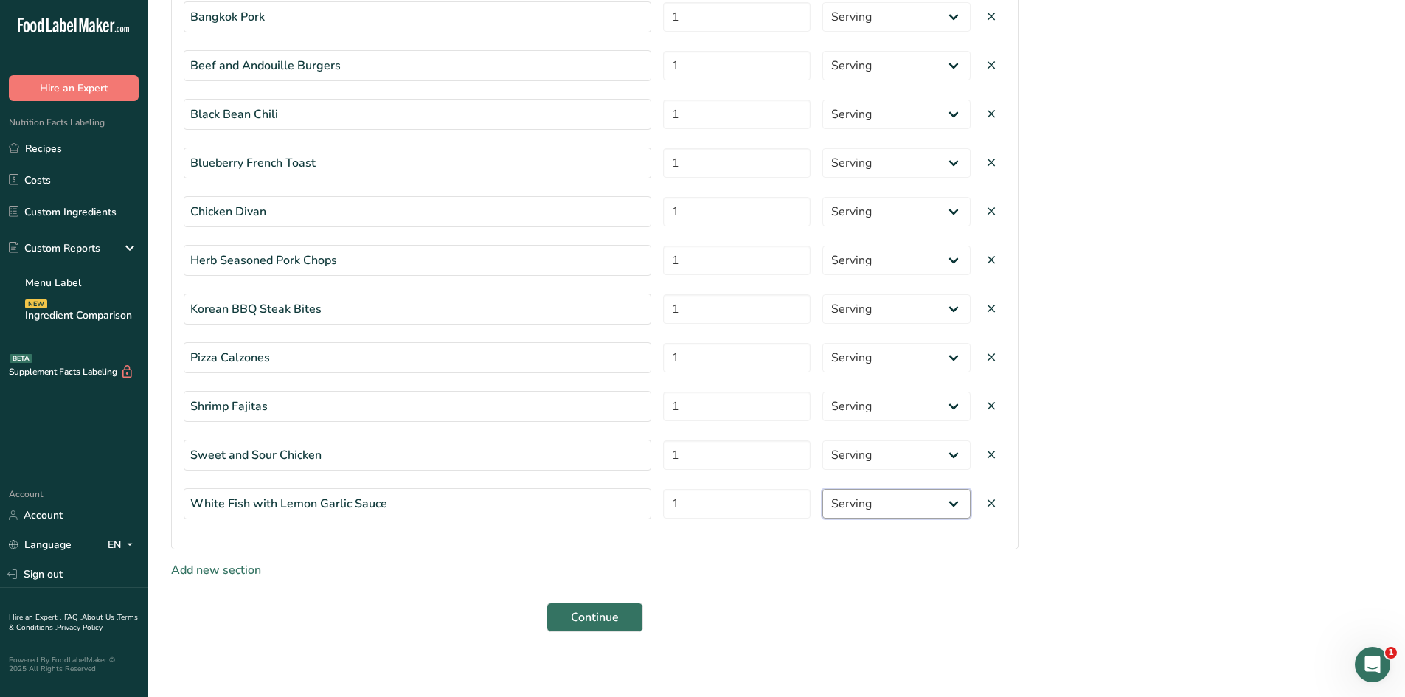
scroll to position [518, 0]
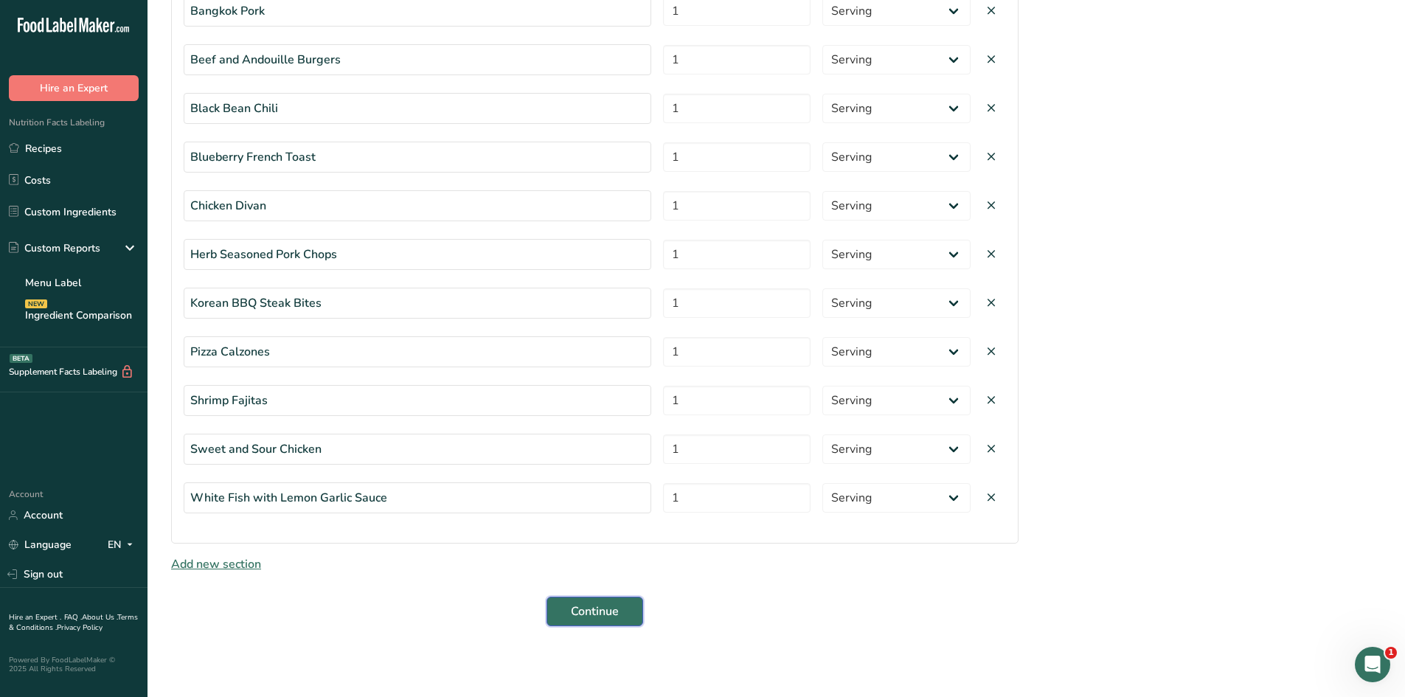
click at [600, 609] on span "Continue" at bounding box center [595, 612] width 48 height 18
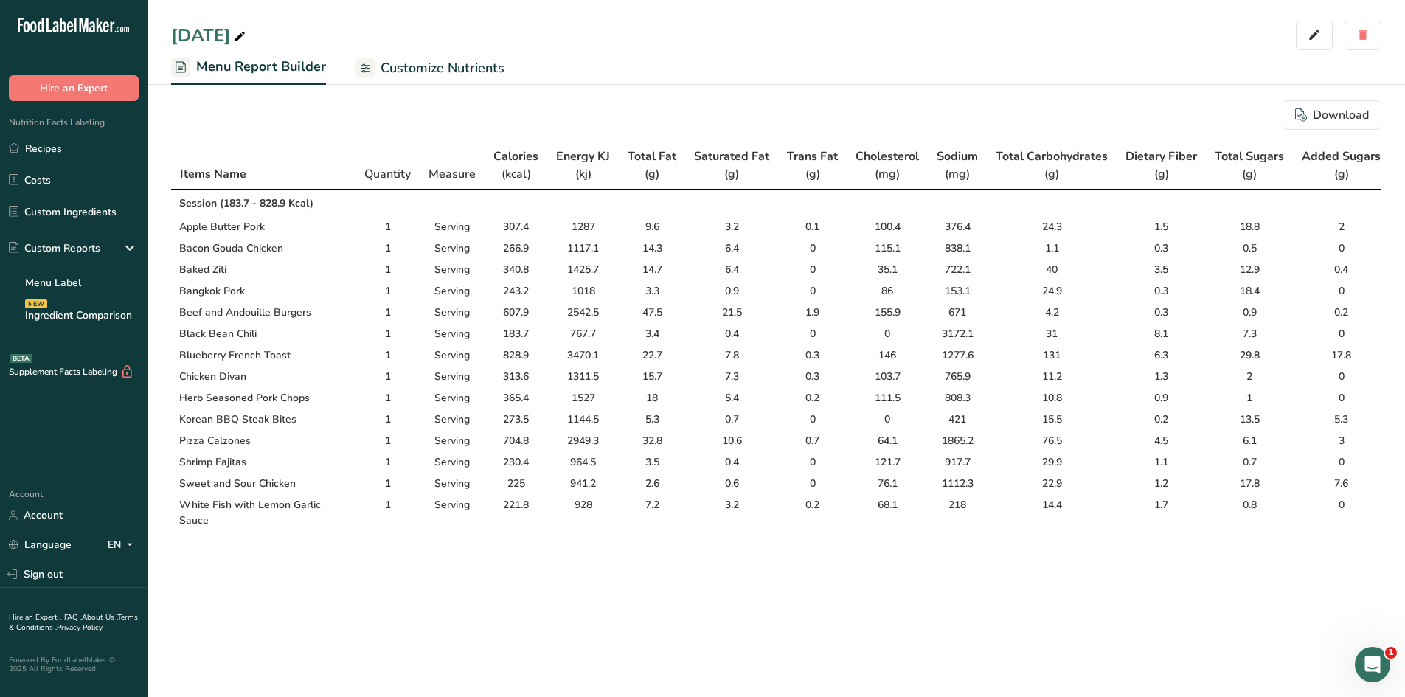
click at [420, 58] on span "Customize Nutrients" at bounding box center [443, 68] width 124 height 20
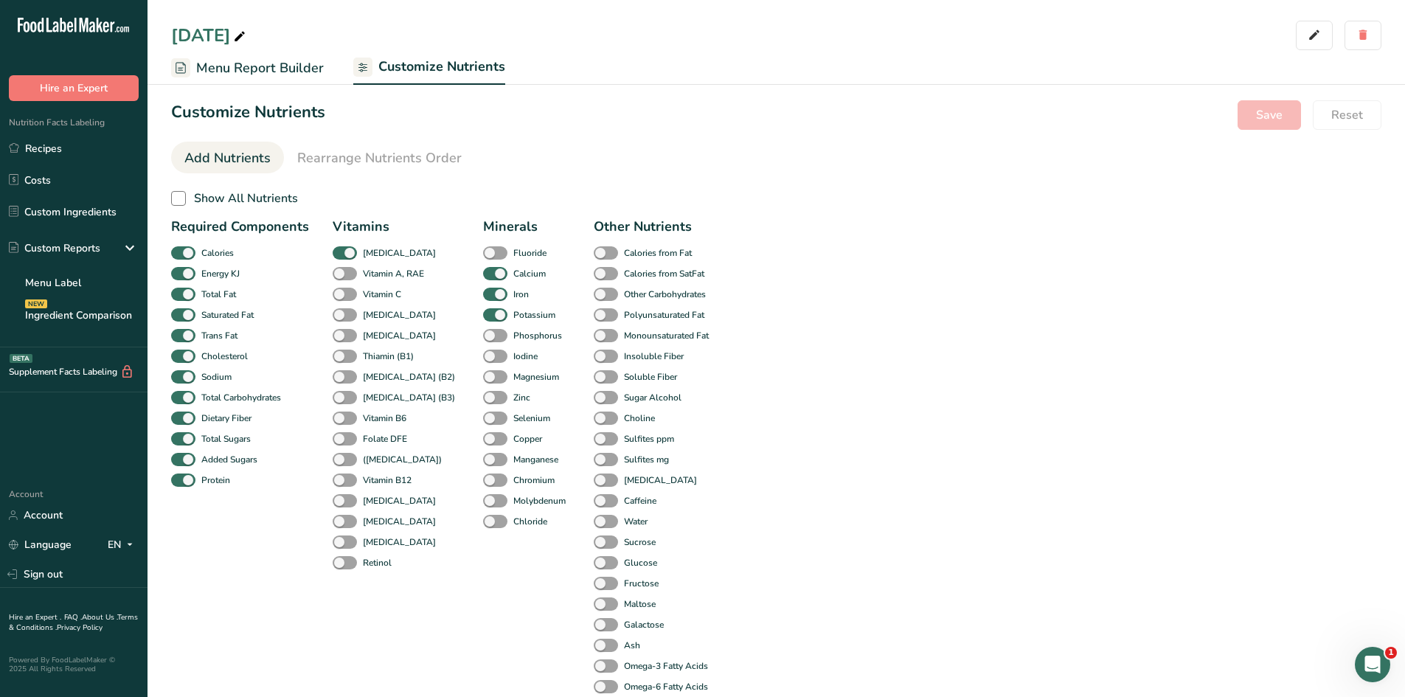
click at [260, 66] on span "Menu Report Builder" at bounding box center [260, 68] width 128 height 20
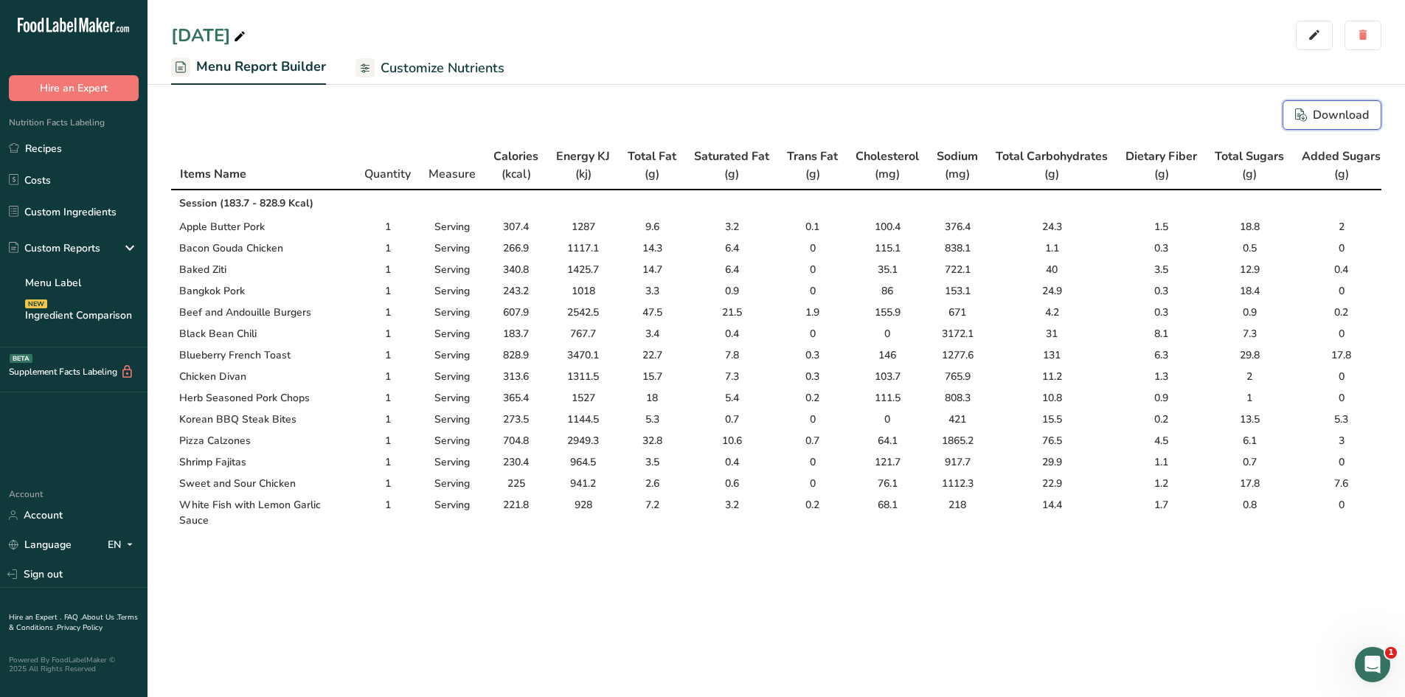
click at [1320, 120] on div "Download" at bounding box center [1332, 115] width 74 height 18
click at [83, 148] on link "Recipes" at bounding box center [74, 148] width 148 height 28
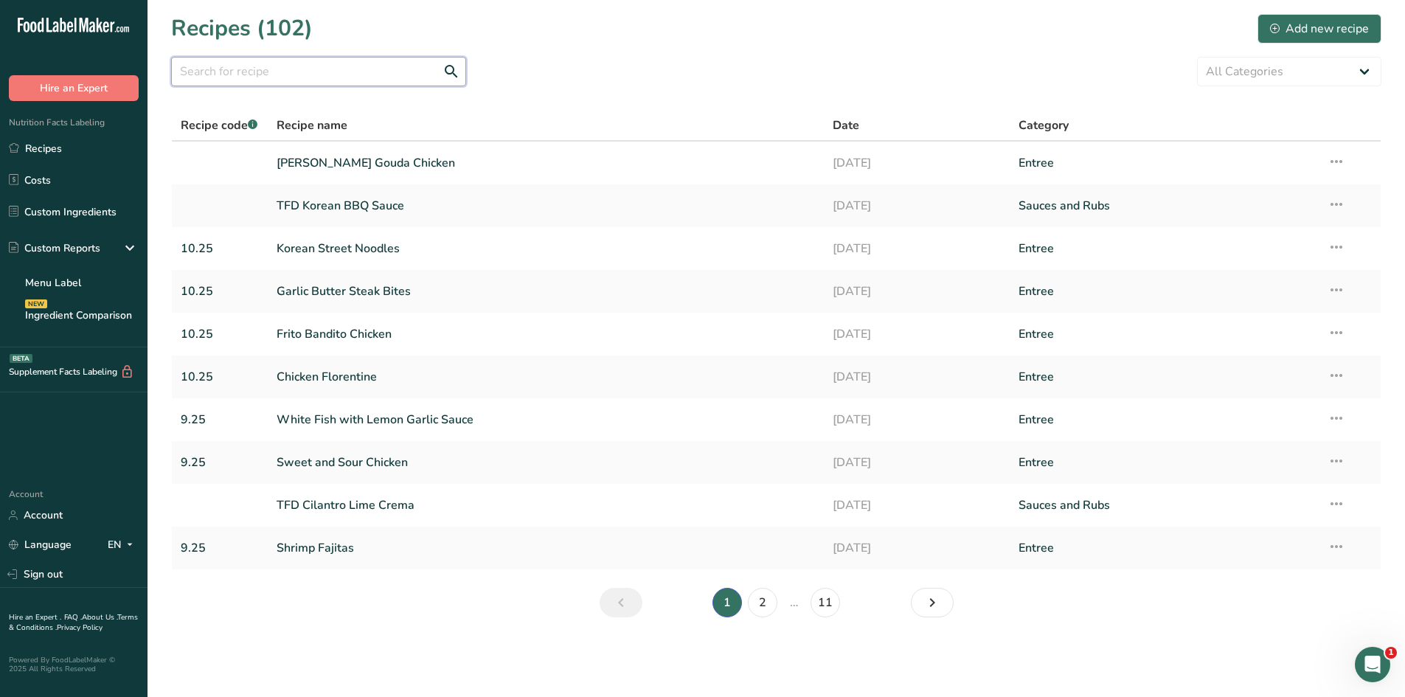
click at [291, 75] on input "text" at bounding box center [318, 72] width 295 height 30
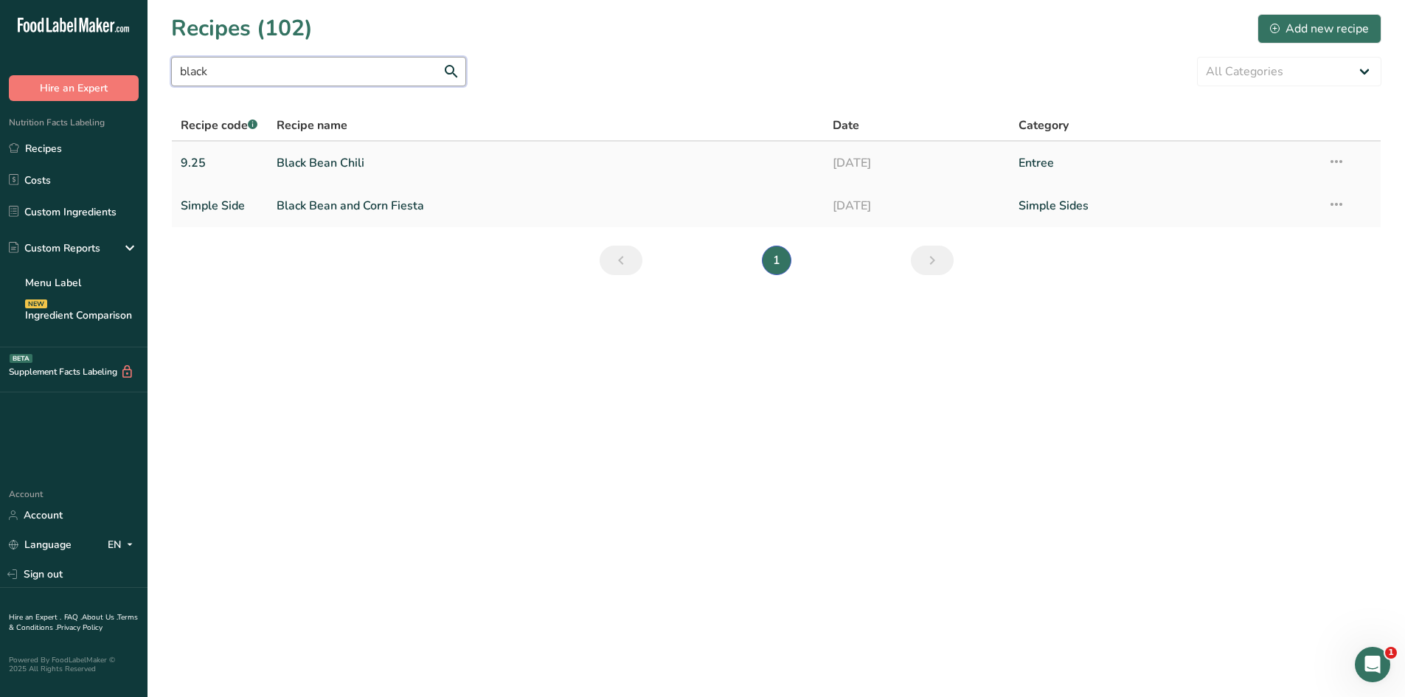
type input "black"
click at [299, 159] on link "Black Bean Chili" at bounding box center [546, 163] width 539 height 31
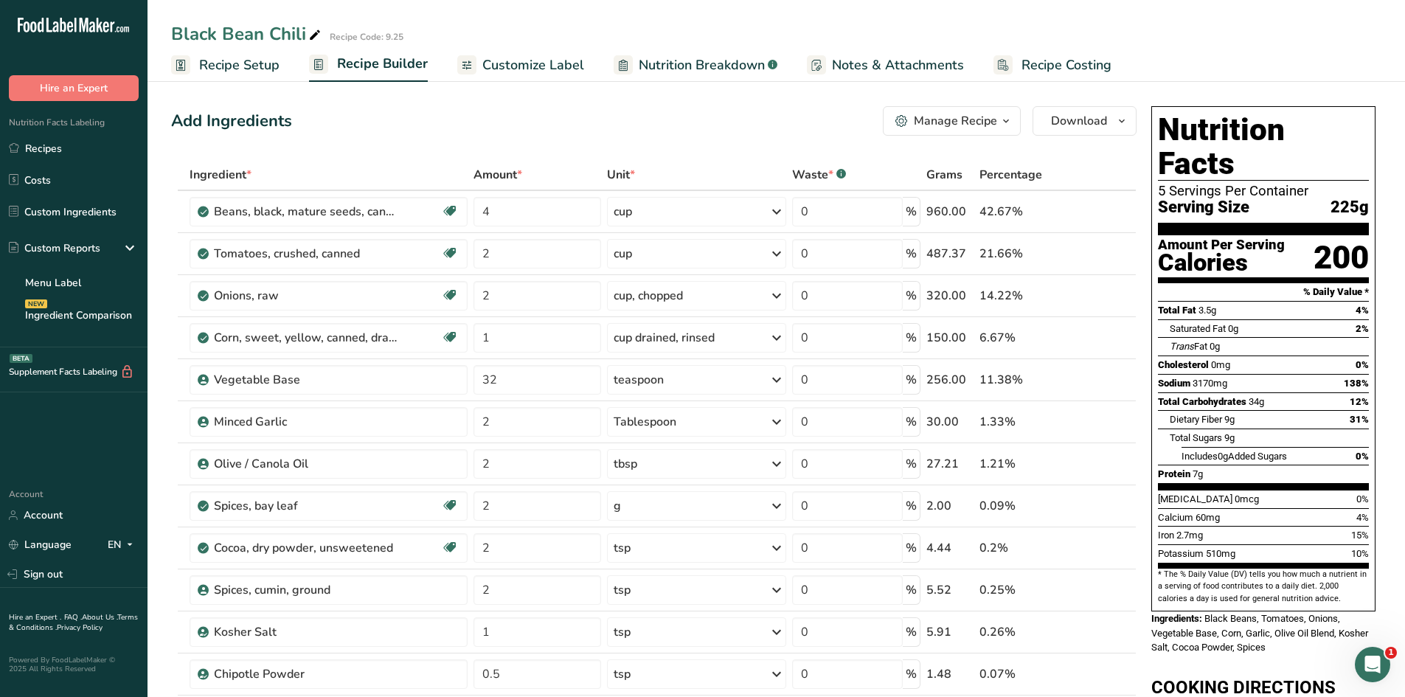
click at [857, 60] on span "Notes & Attachments" at bounding box center [898, 65] width 132 height 20
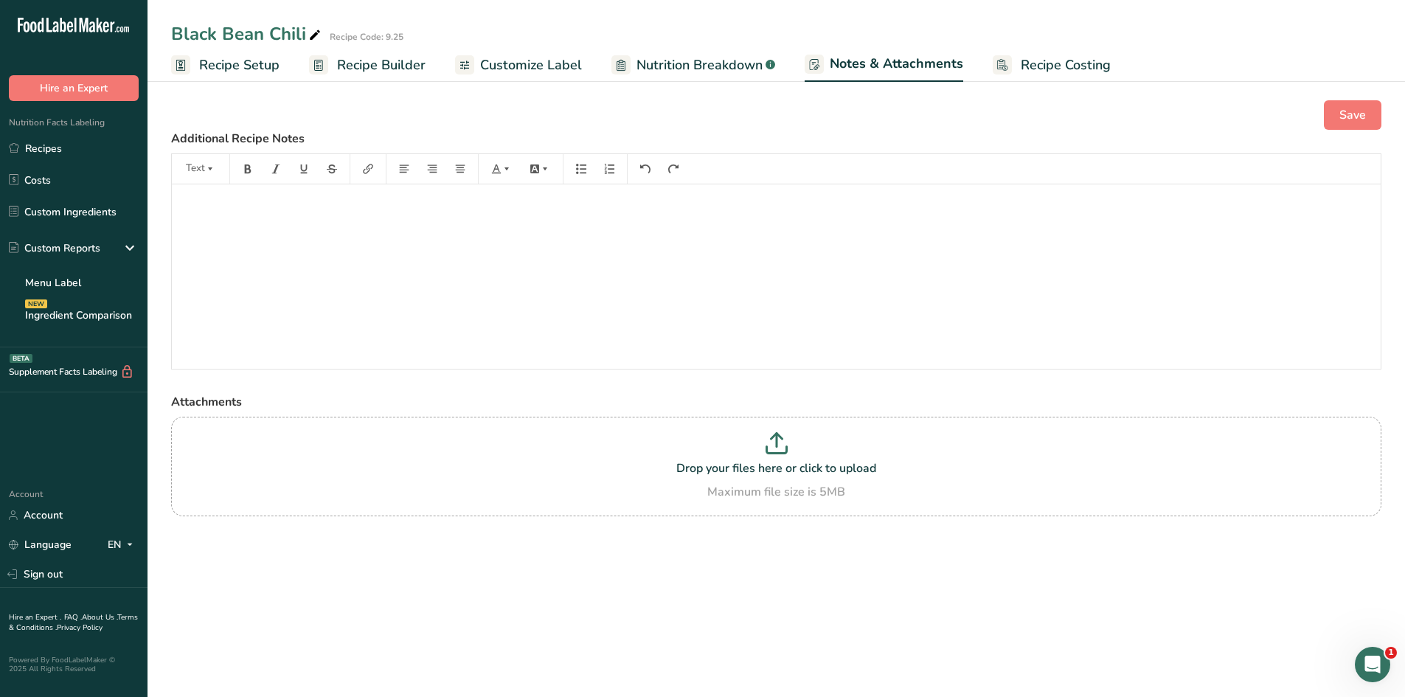
click at [229, 67] on span "Recipe Setup" at bounding box center [239, 65] width 80 height 20
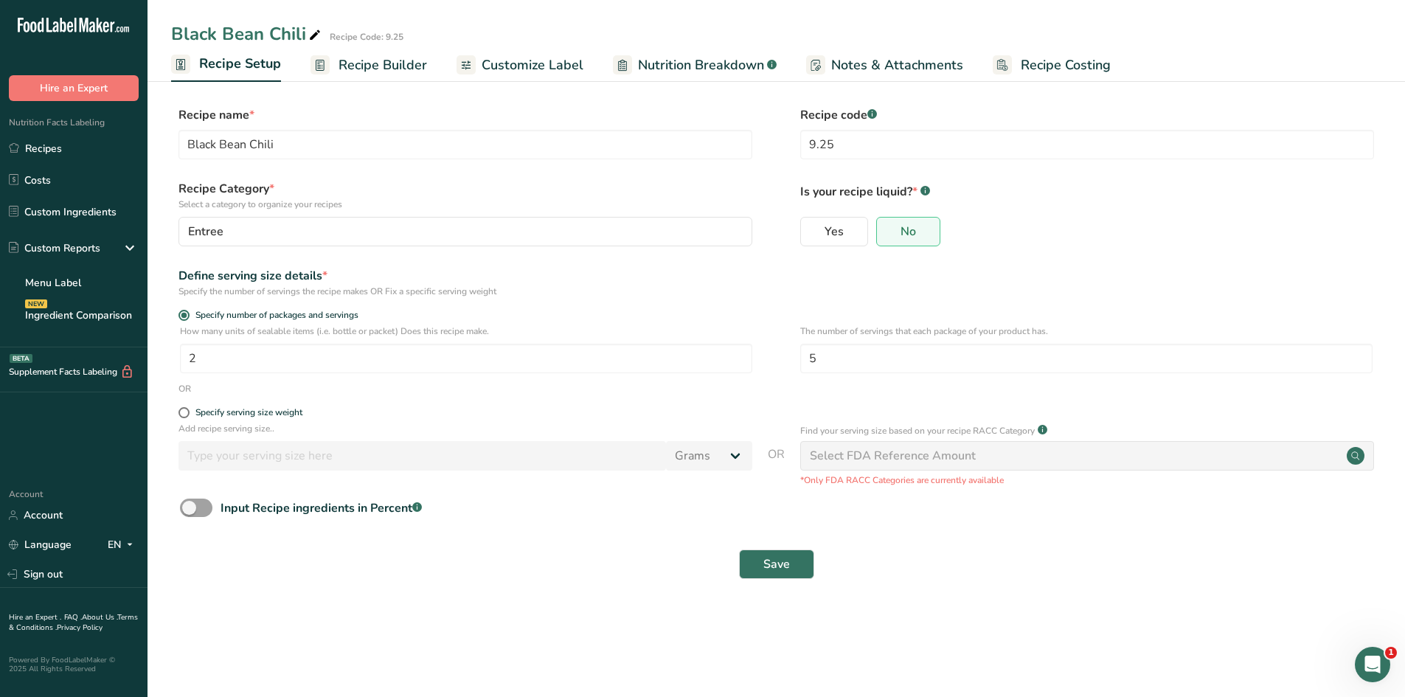
click at [370, 66] on span "Recipe Builder" at bounding box center [383, 65] width 89 height 20
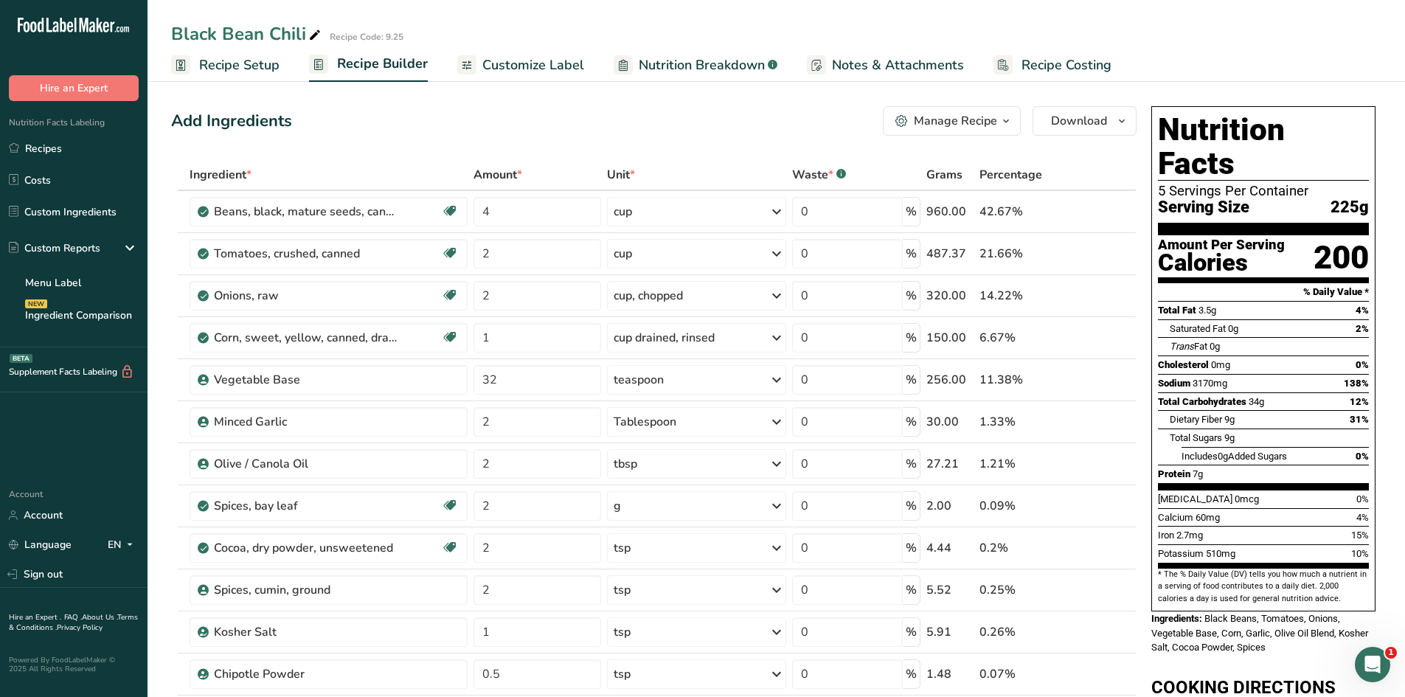
drag, startPoint x: 983, startPoint y: 110, endPoint x: 982, endPoint y: 103, distance: 7.4
click at [982, 106] on button "Manage Recipe" at bounding box center [952, 121] width 138 height 30
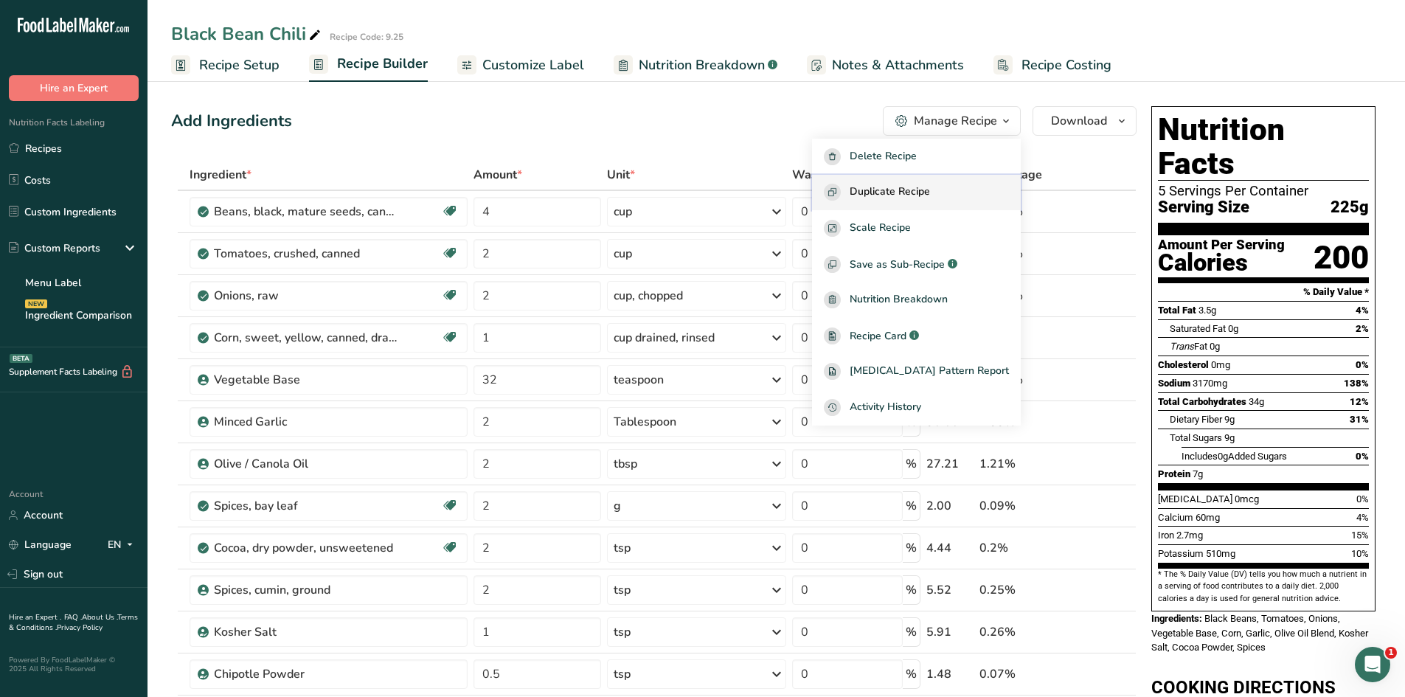
click at [930, 196] on span "Duplicate Recipe" at bounding box center [890, 192] width 80 height 17
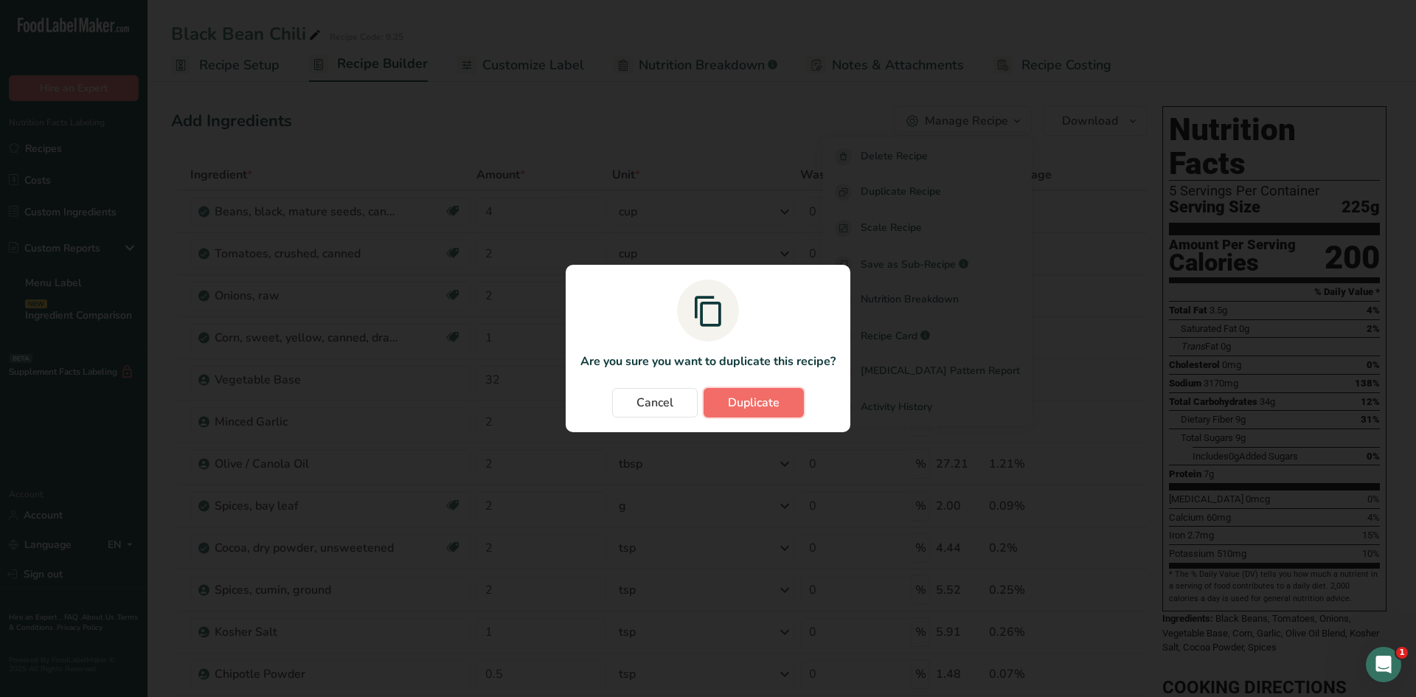
click at [755, 397] on span "Duplicate" at bounding box center [754, 403] width 52 height 18
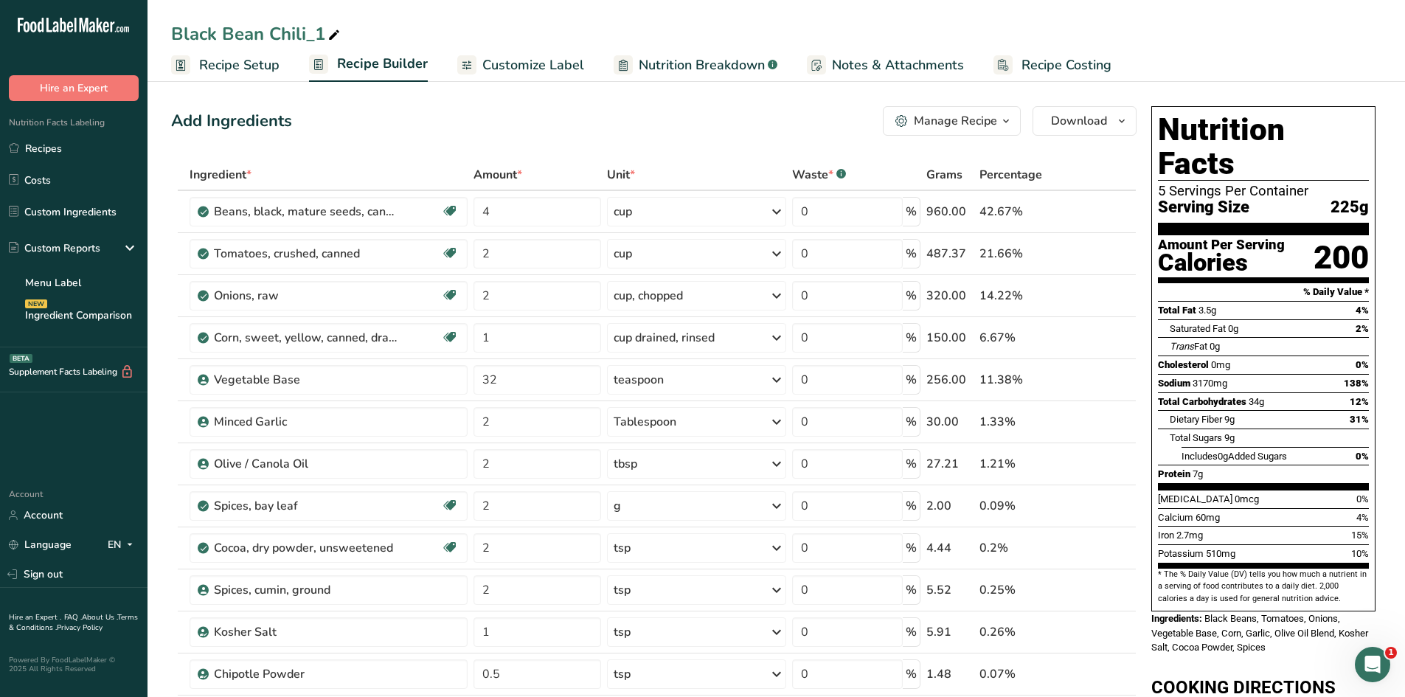
click at [332, 36] on icon at bounding box center [334, 35] width 13 height 21
drag, startPoint x: 325, startPoint y: 35, endPoint x: 306, endPoint y: 36, distance: 18.5
click at [306, 36] on input "Black Bean Chili_1" at bounding box center [776, 34] width 1210 height 27
type input "Black Bean Chili"
click at [169, 29] on div "Black Bean Chili" at bounding box center [777, 34] width 1258 height 27
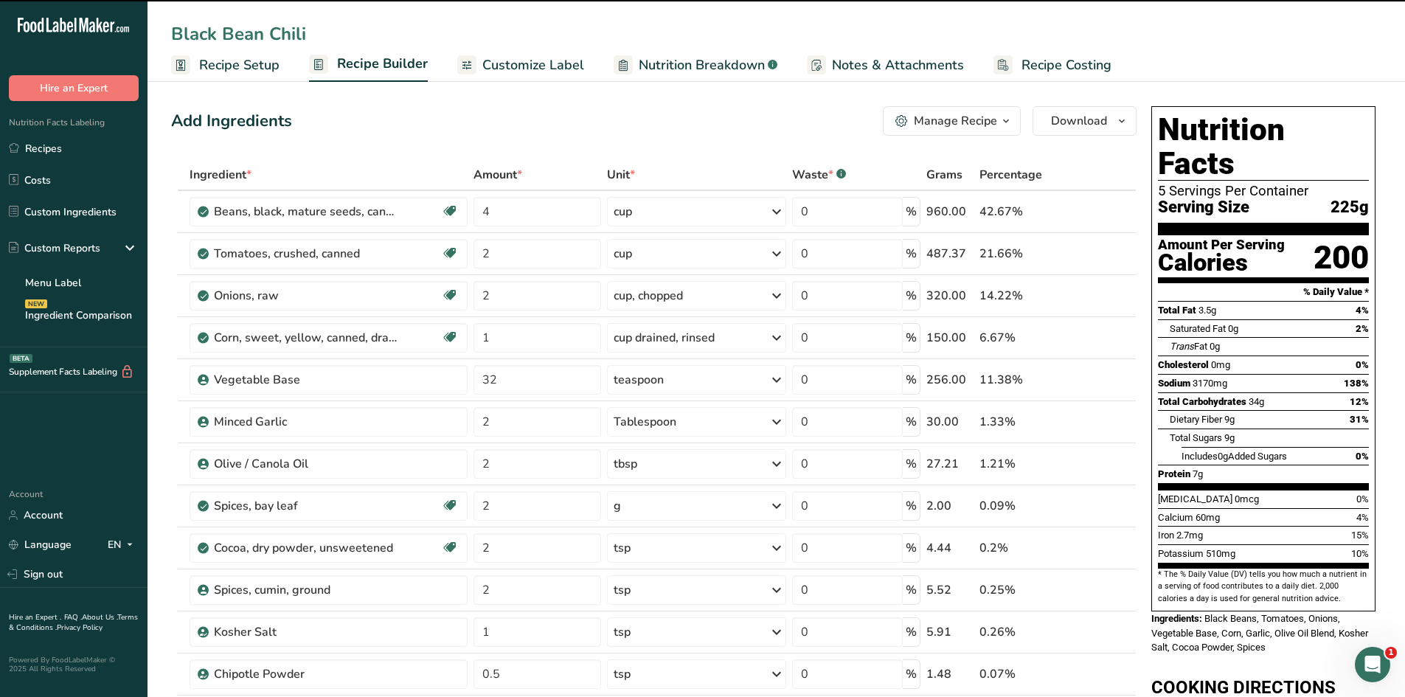
click at [172, 32] on input "Black Bean Chili" at bounding box center [776, 34] width 1210 height 27
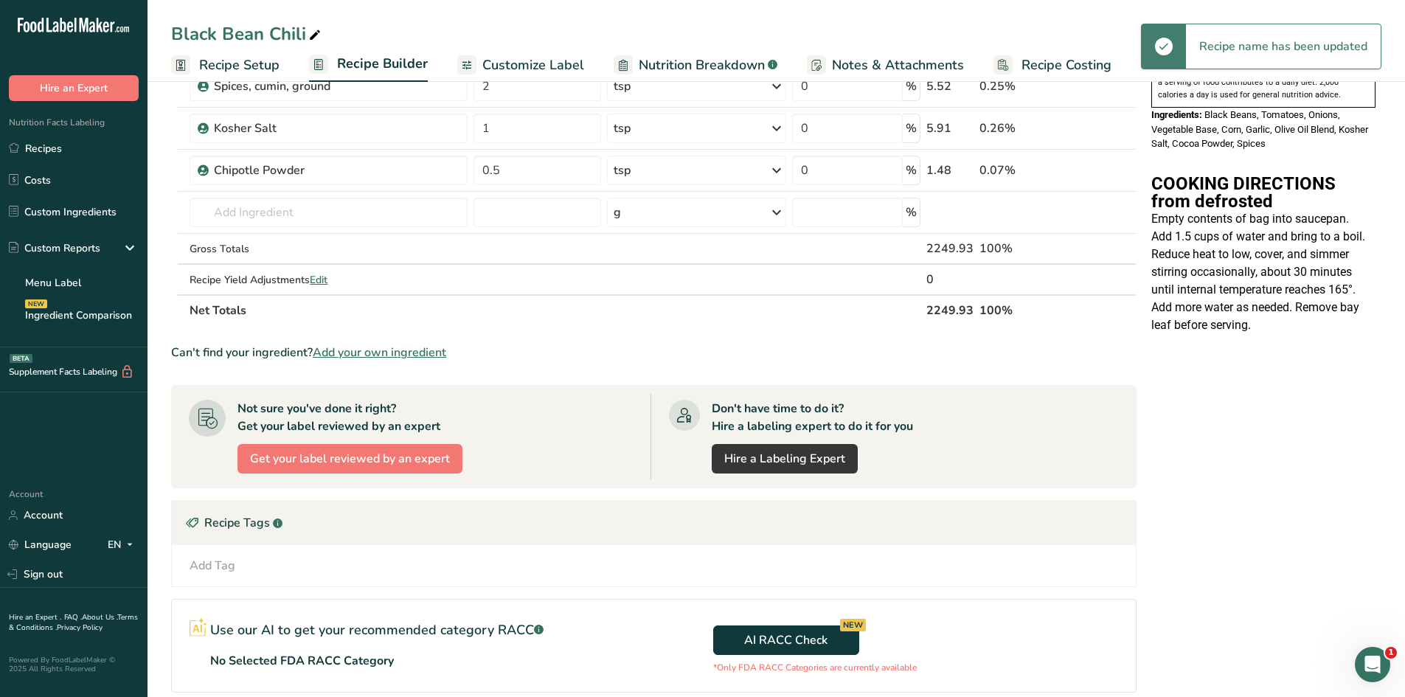
scroll to position [609, 0]
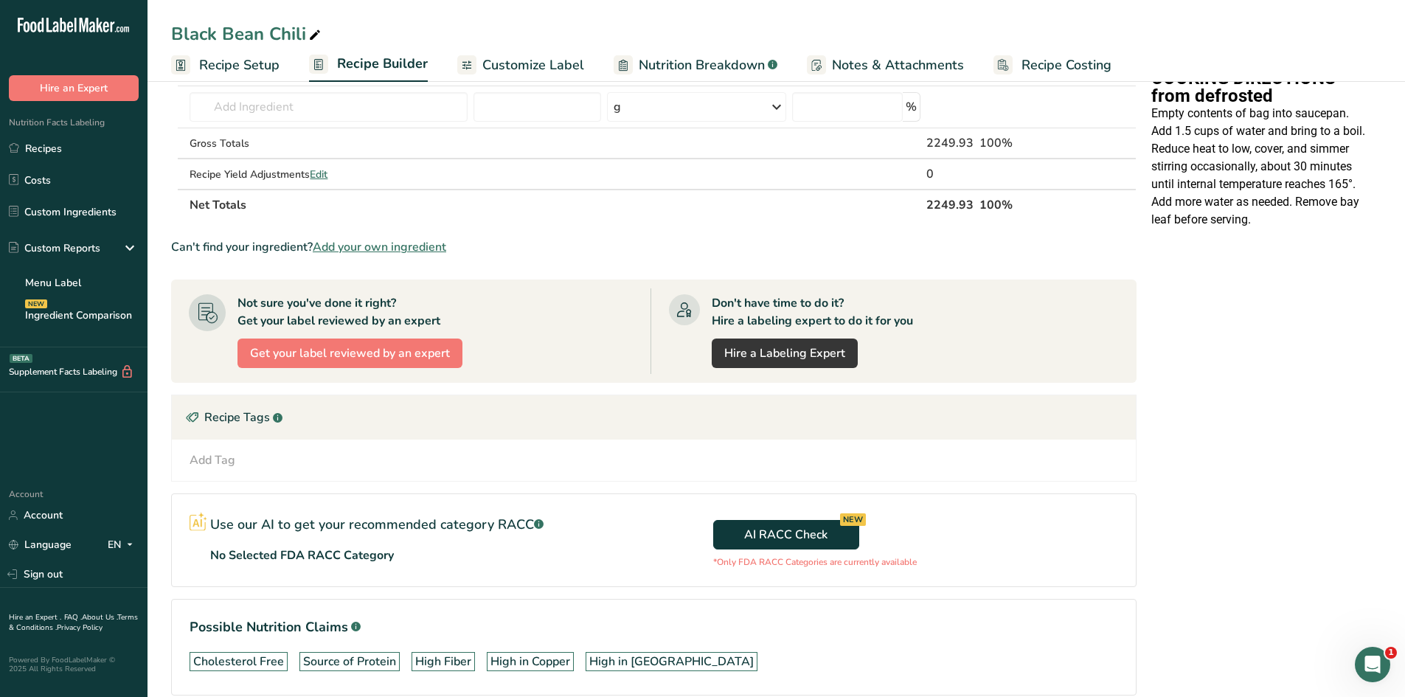
click at [314, 32] on icon at bounding box center [314, 35] width 13 height 21
click at [173, 33] on input "Black Bean Chili" at bounding box center [776, 34] width 1210 height 27
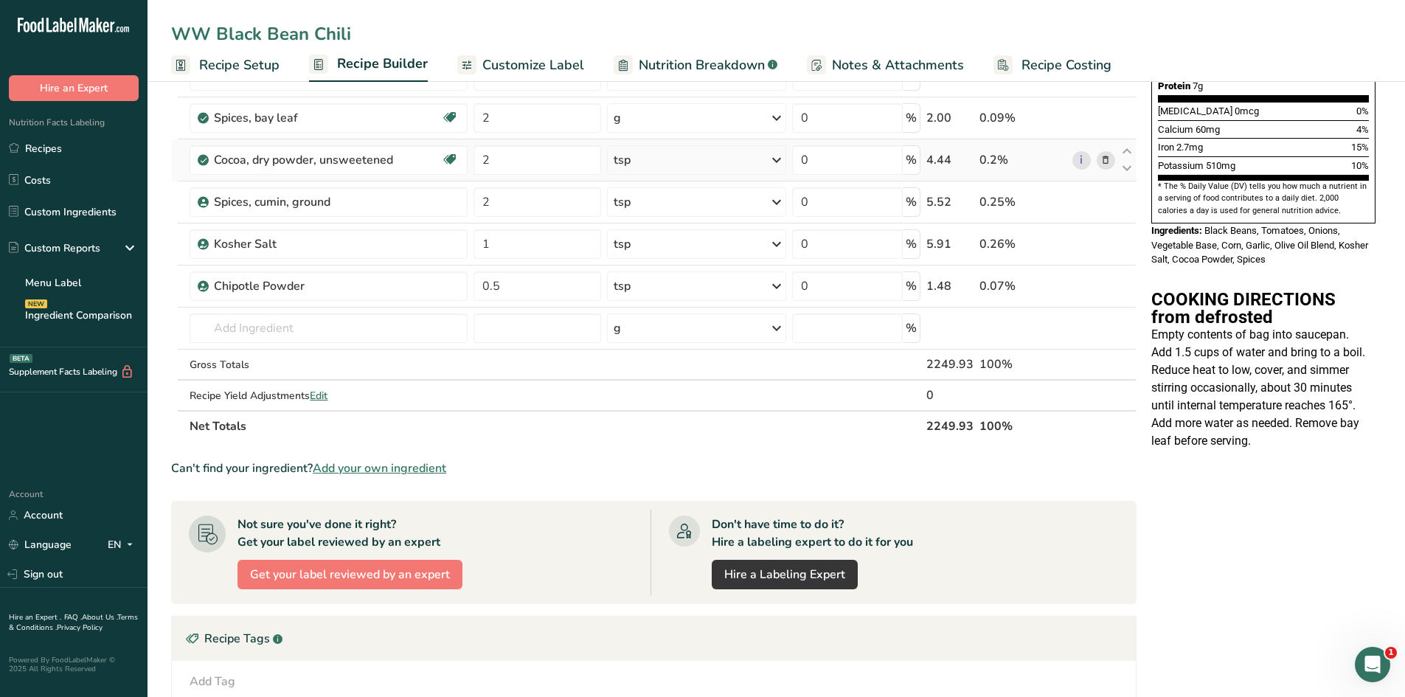
scroll to position [19, 0]
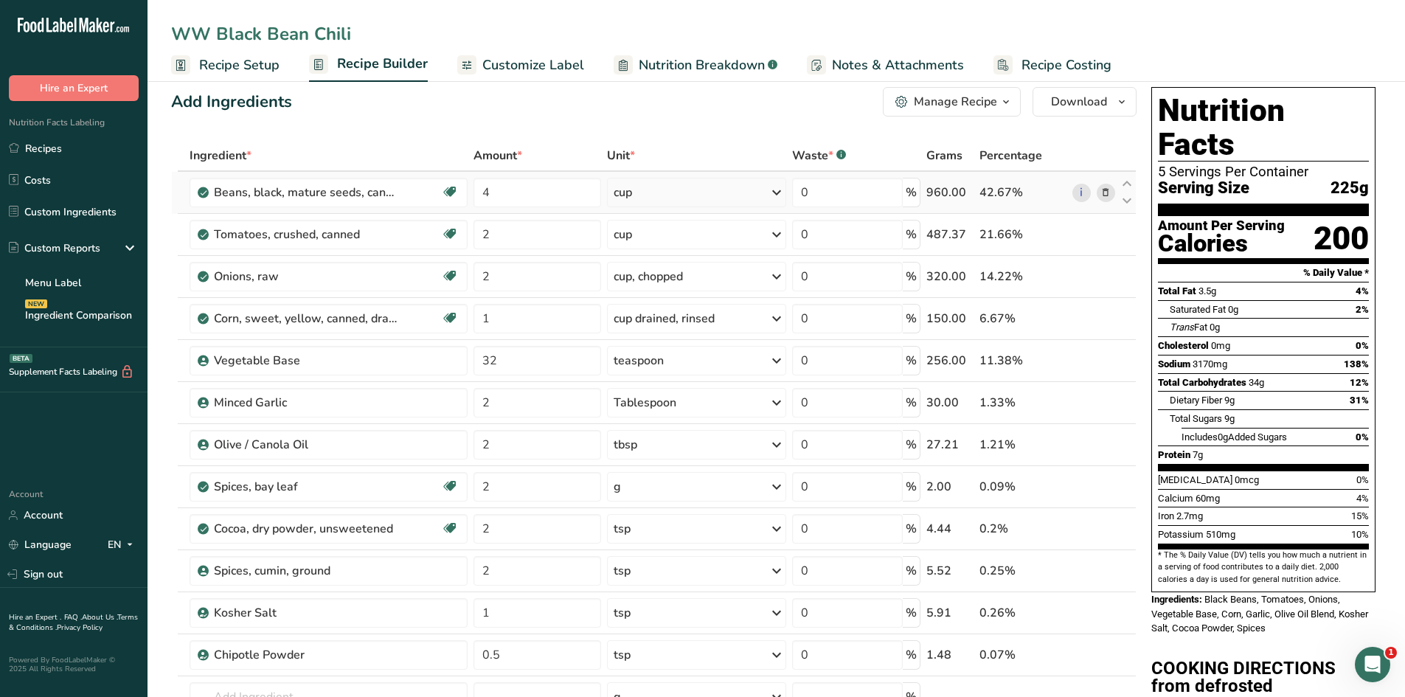
type input "WW Black Bean Chili"
click at [1107, 195] on icon at bounding box center [1106, 192] width 10 height 15
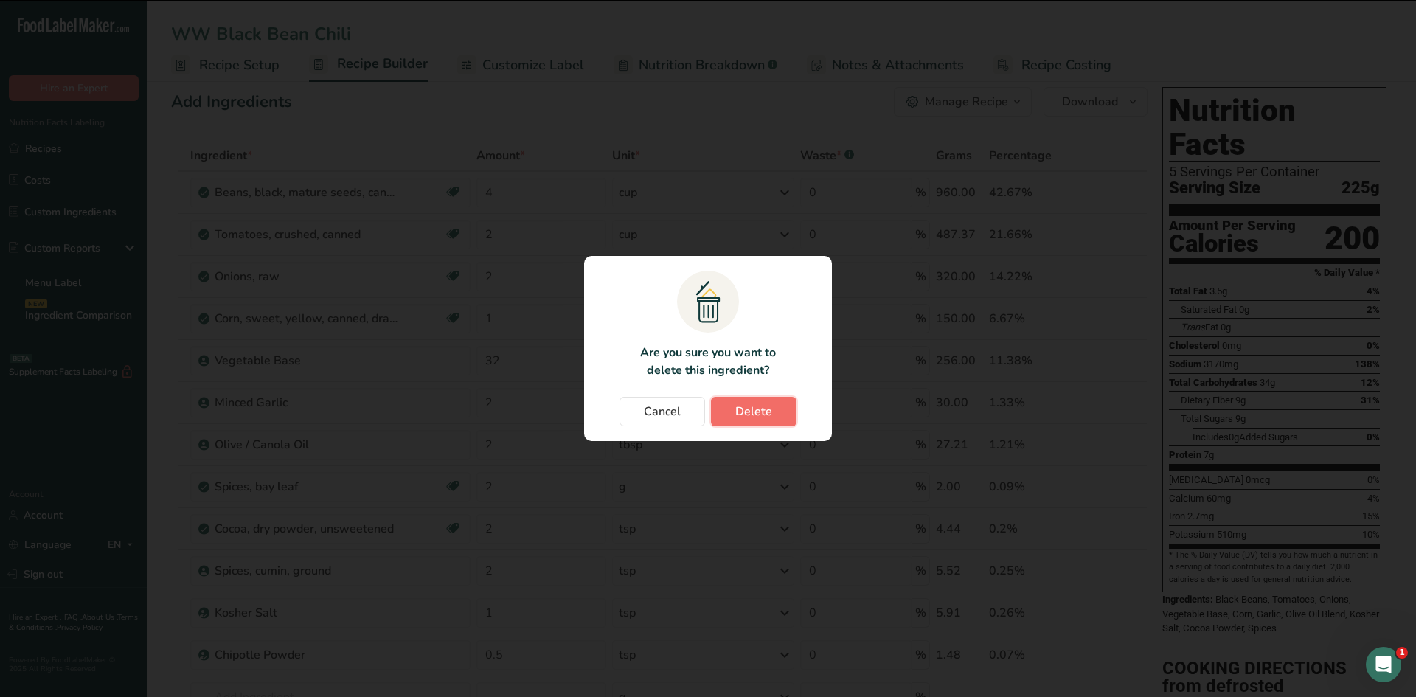
click at [754, 400] on button "Delete" at bounding box center [754, 412] width 86 height 30
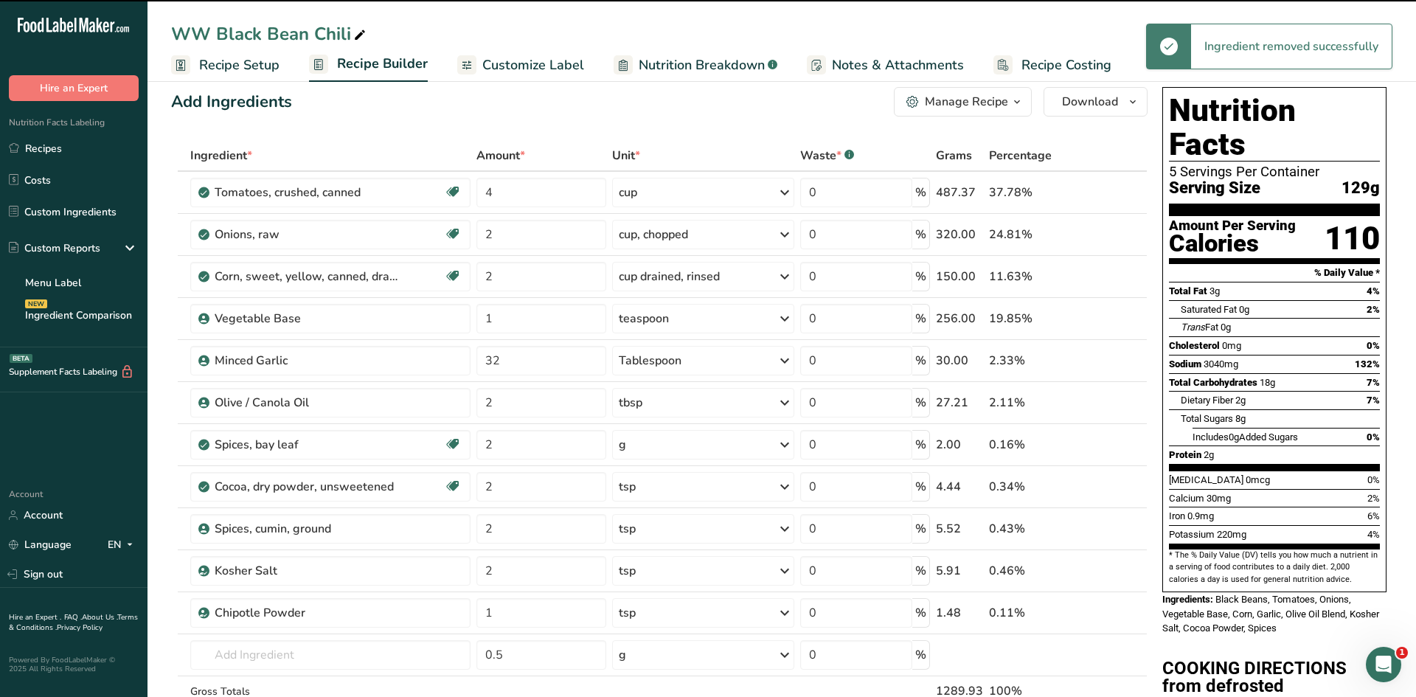
type input "2"
type input "1"
type input "32"
type input "2"
type input "1"
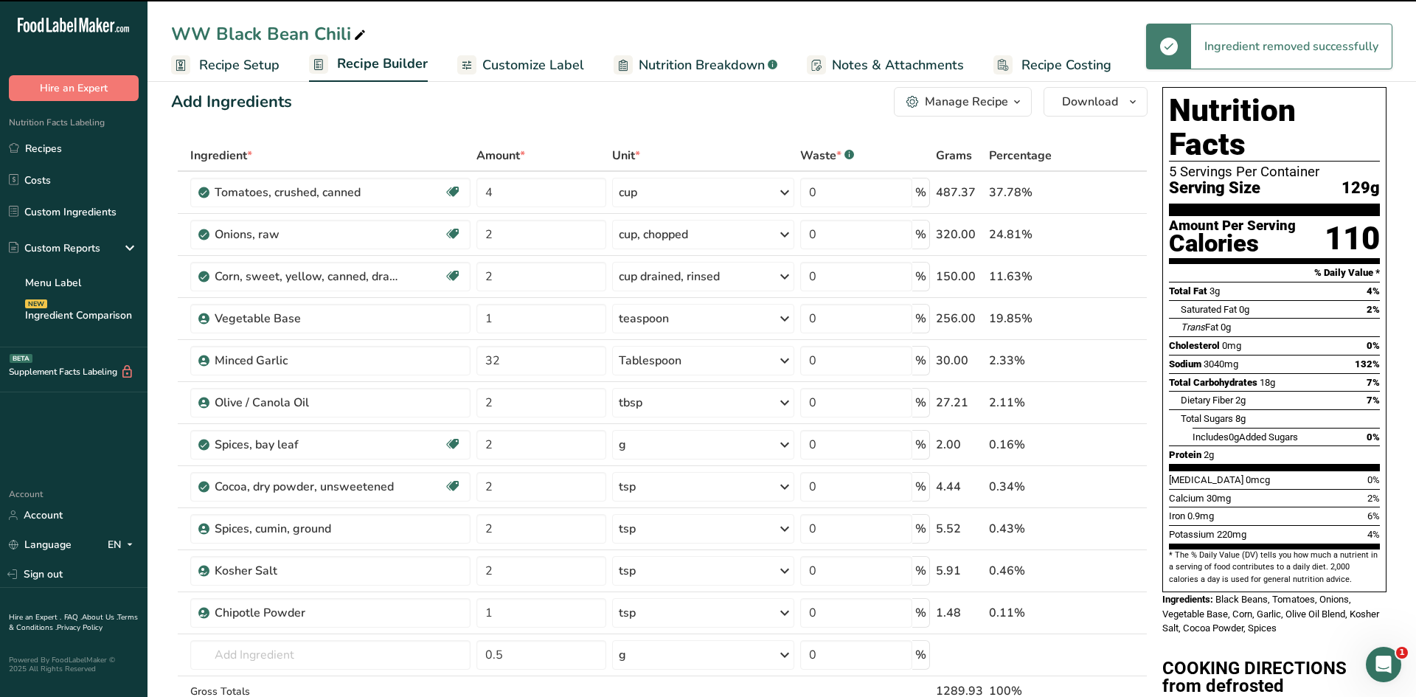
type input "0.5"
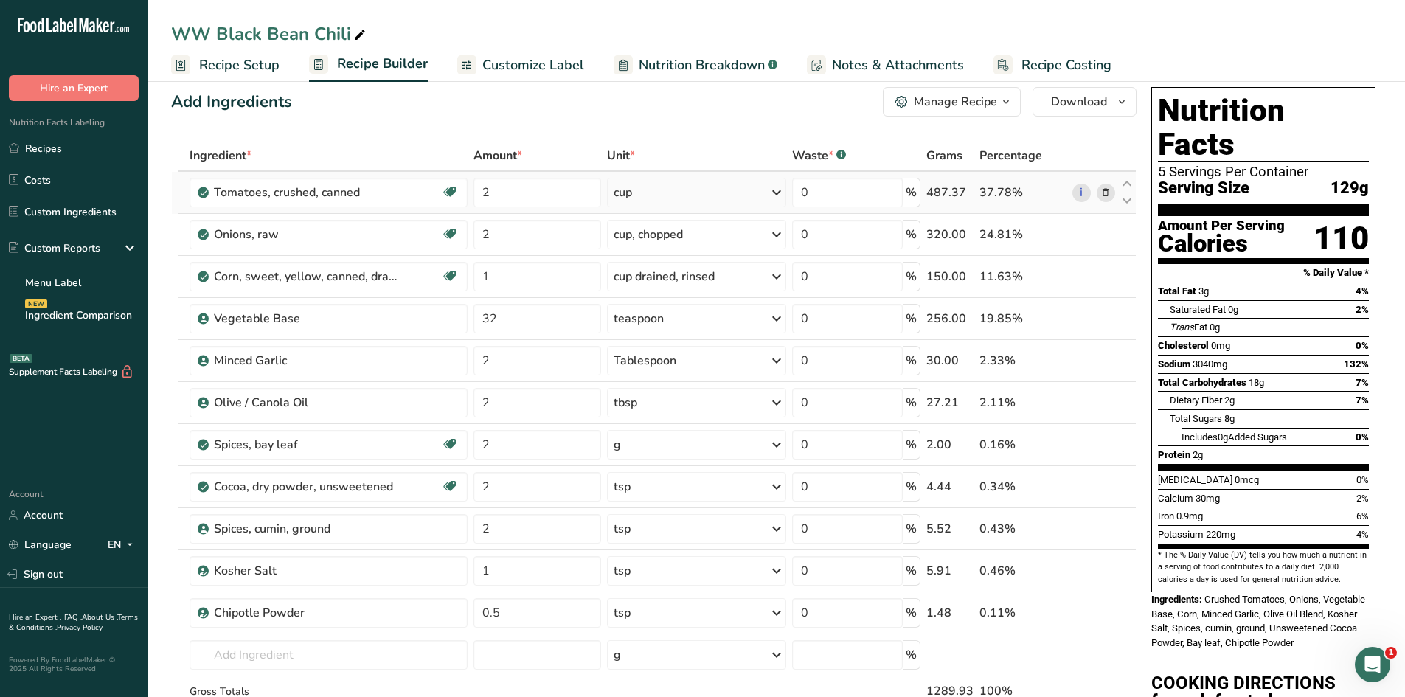
click at [1105, 192] on icon at bounding box center [1106, 192] width 10 height 15
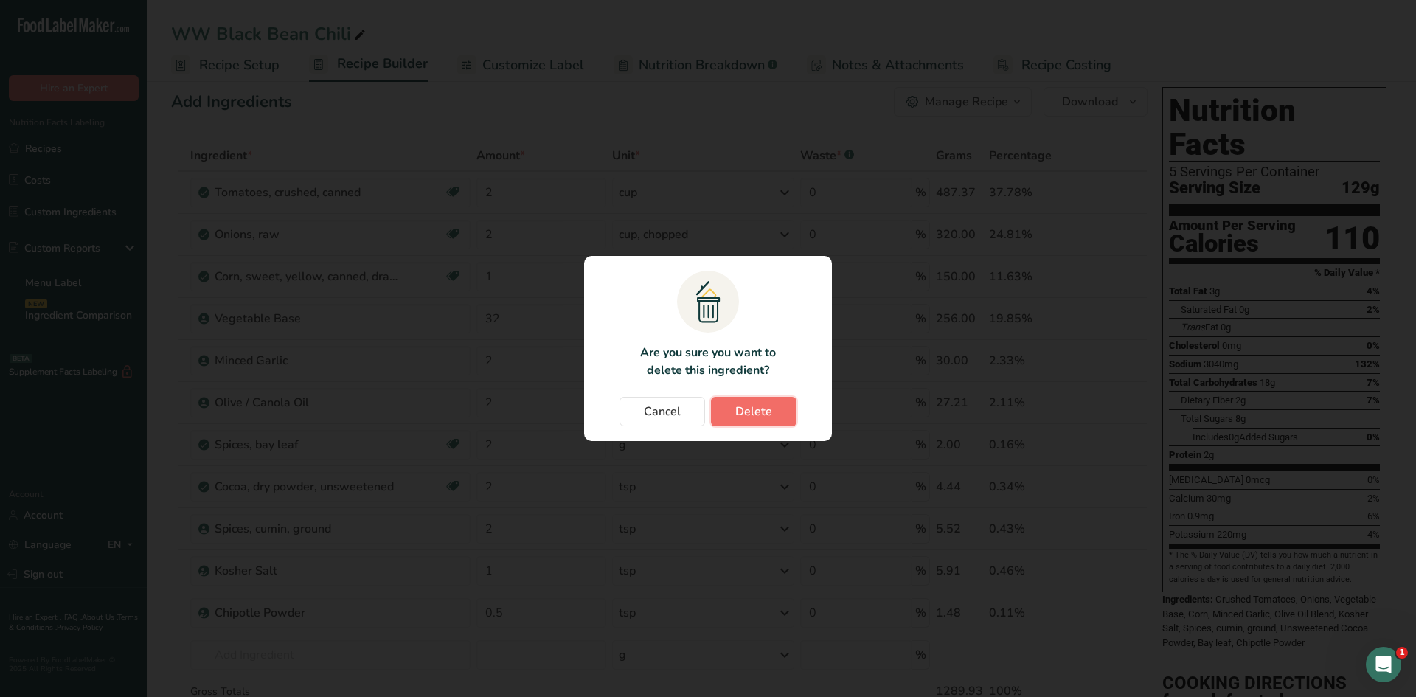
click at [744, 413] on span "Delete" at bounding box center [753, 412] width 37 height 18
type input "1"
type input "32"
type input "2"
type input "1"
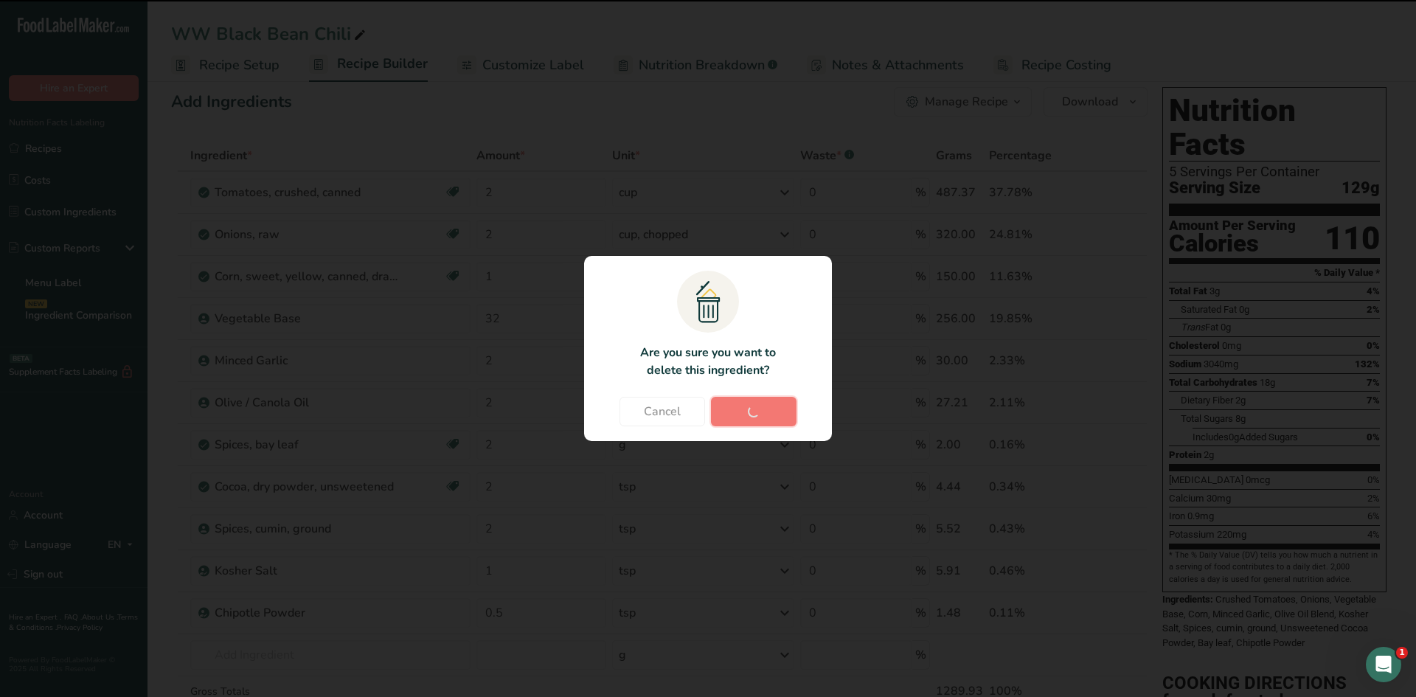
type input "0.5"
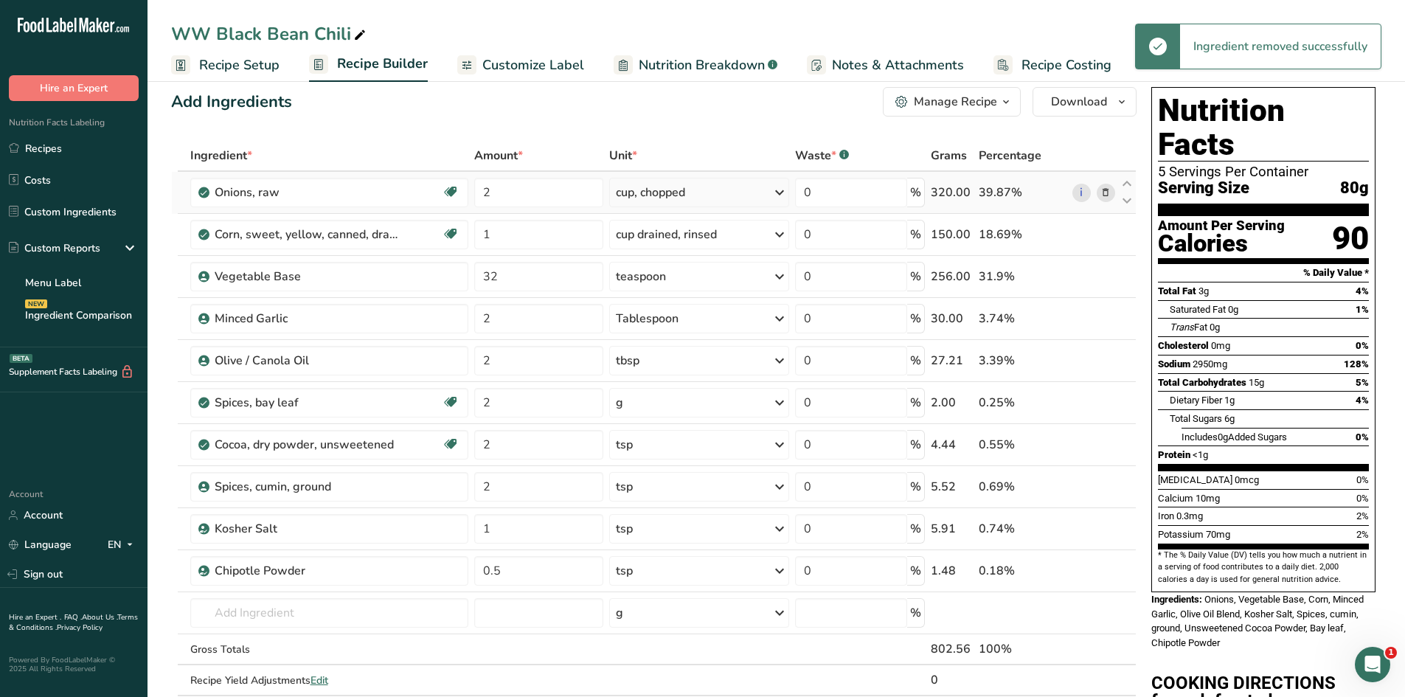
click at [1104, 196] on icon at bounding box center [1106, 192] width 10 height 15
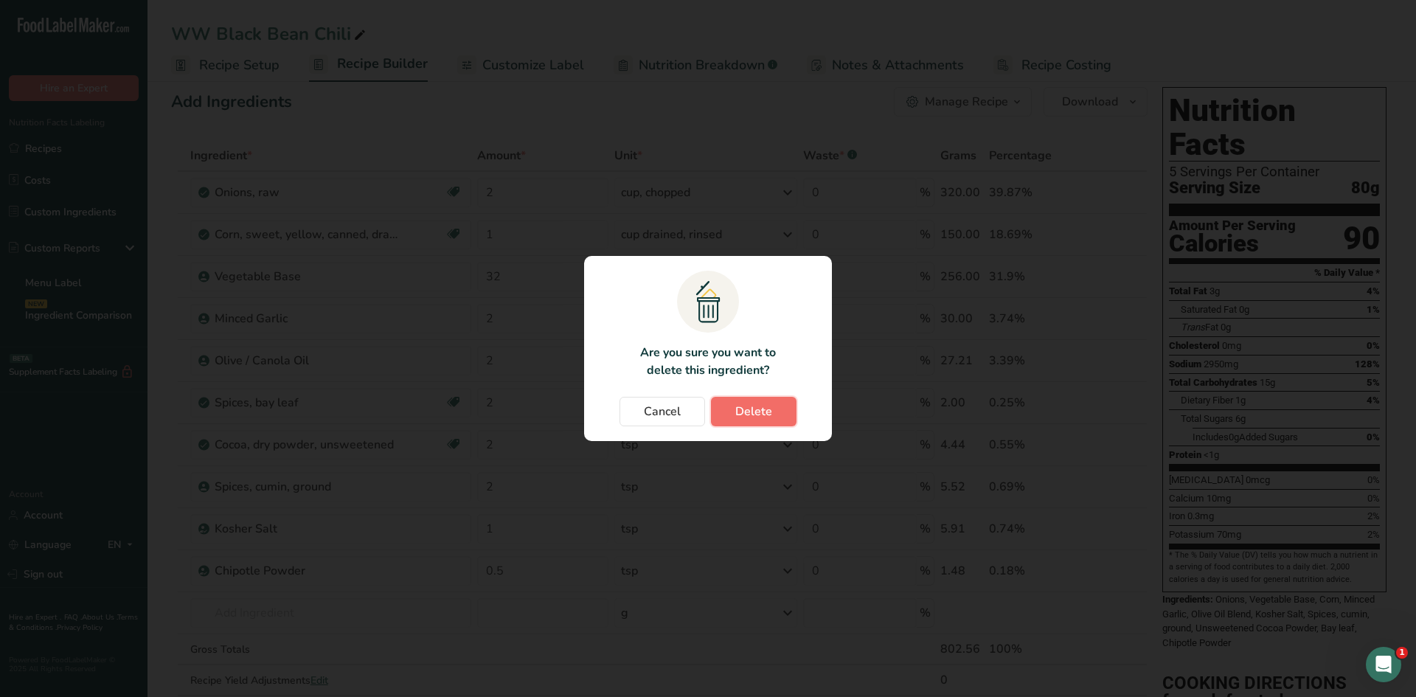
click at [748, 409] on span "Delete" at bounding box center [753, 412] width 37 height 18
type input "1"
type input "32"
type input "2"
type input "1"
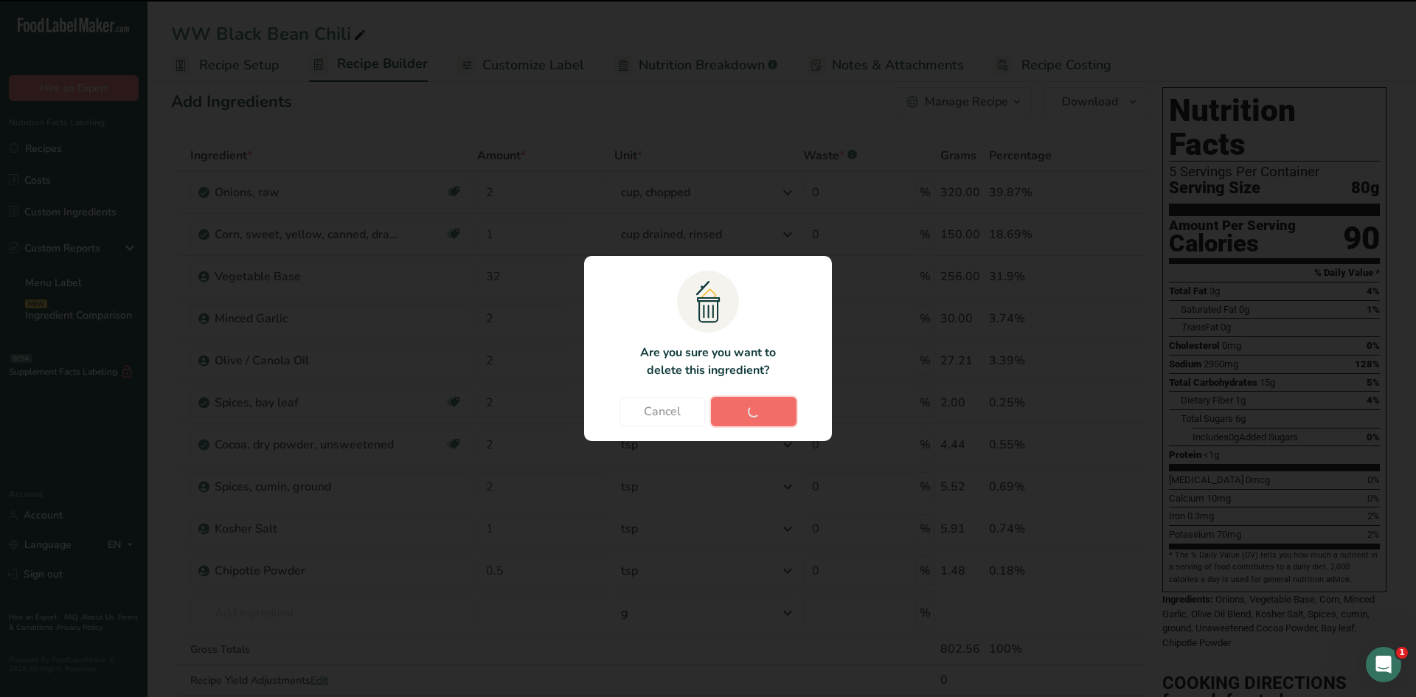
type input "0.5"
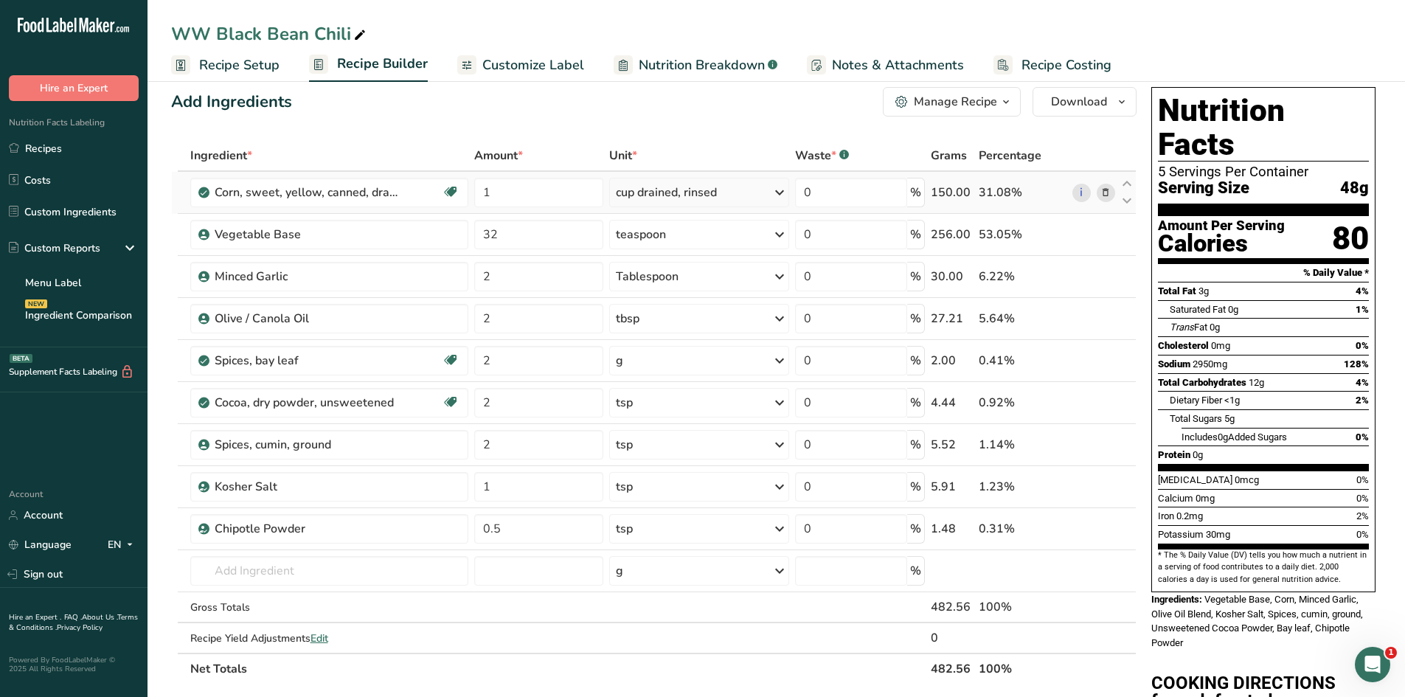
click at [1107, 195] on icon at bounding box center [1106, 192] width 10 height 15
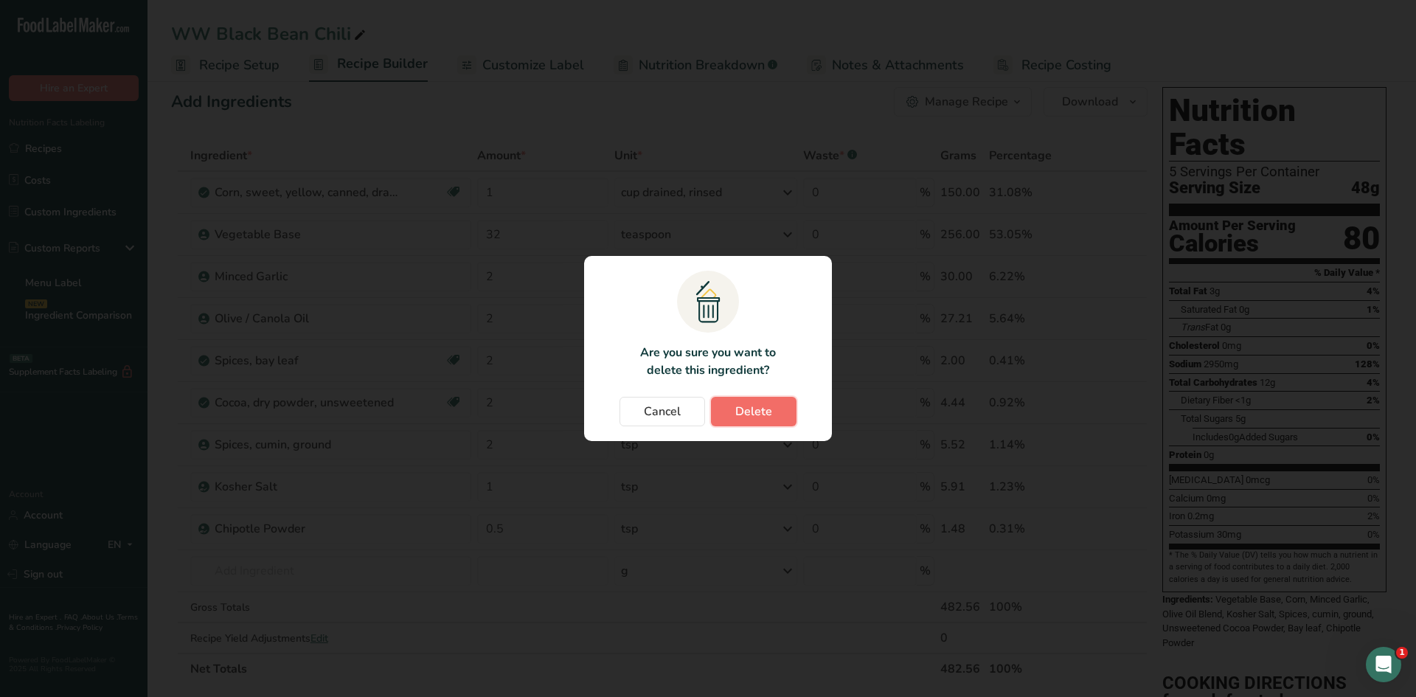
click at [763, 408] on span "Delete" at bounding box center [753, 412] width 37 height 18
type input "32"
type input "2"
type input "1"
type input "0.5"
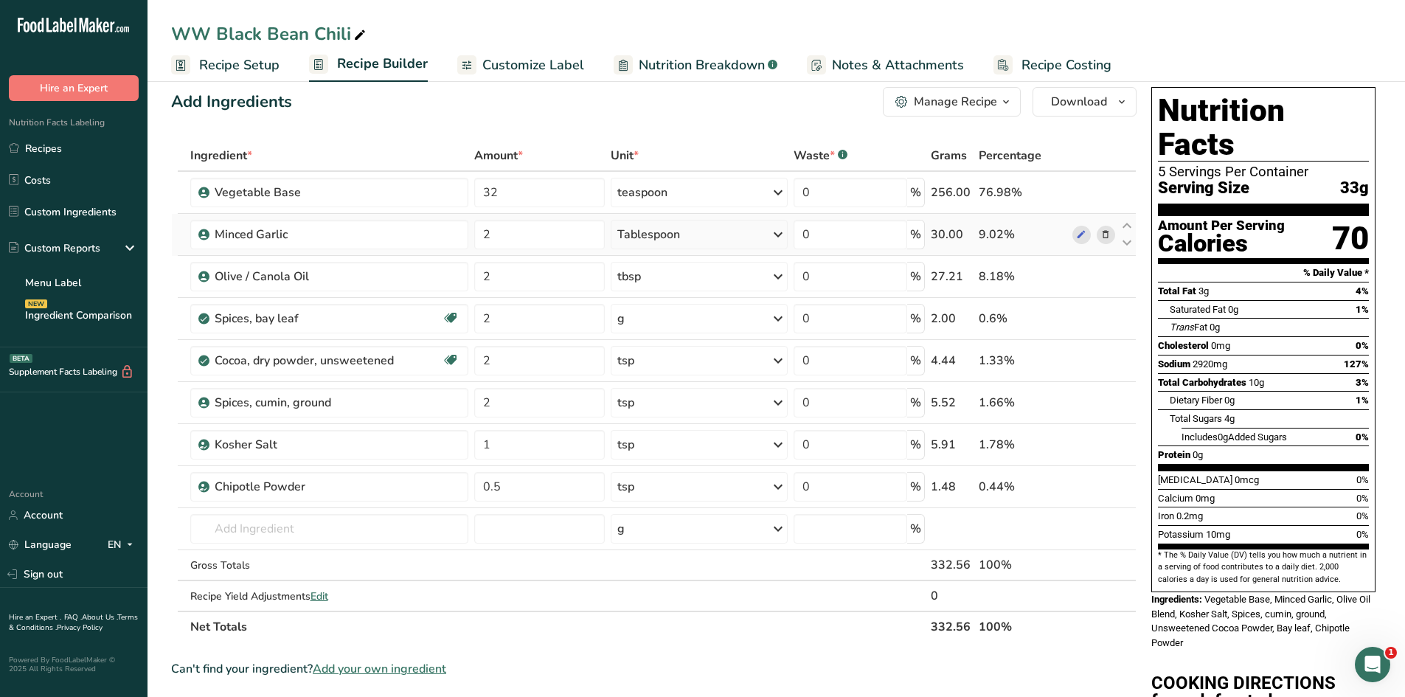
click at [1104, 235] on icon at bounding box center [1106, 234] width 10 height 15
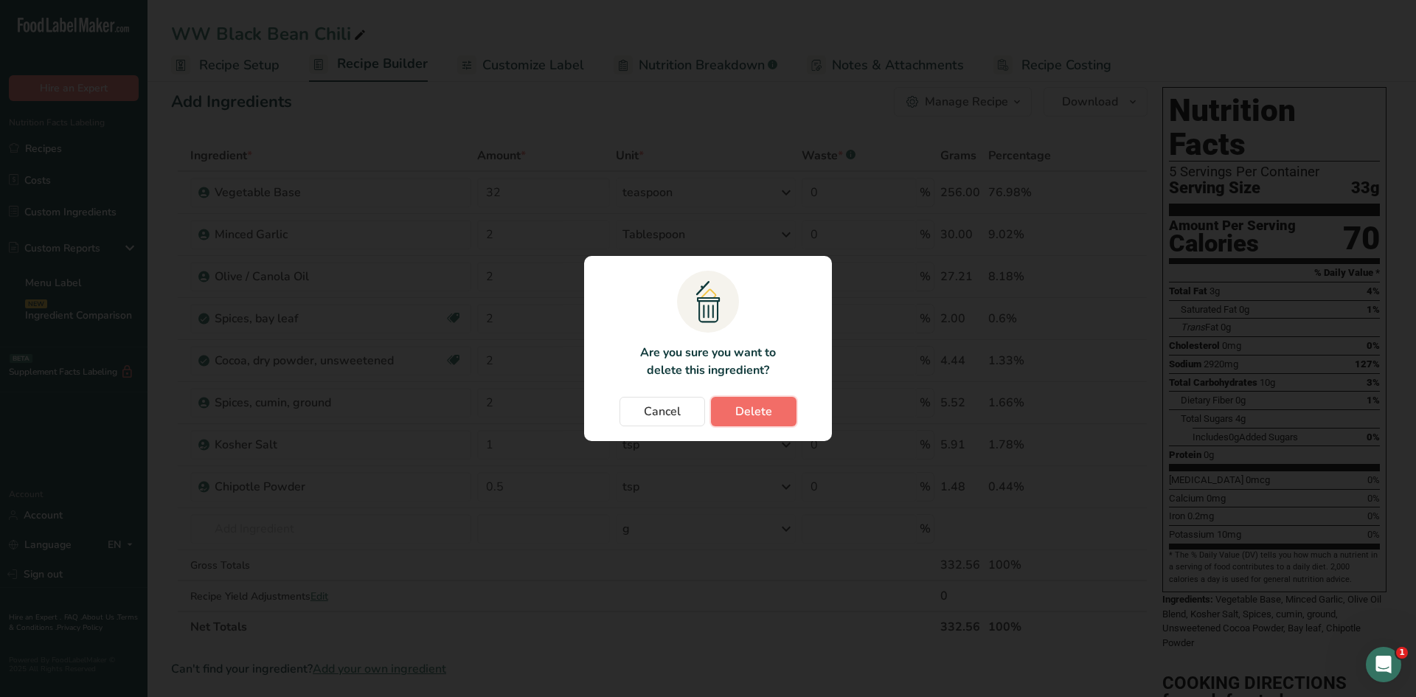
click at [773, 403] on button "Delete" at bounding box center [754, 412] width 86 height 30
type input "1"
type input "0.5"
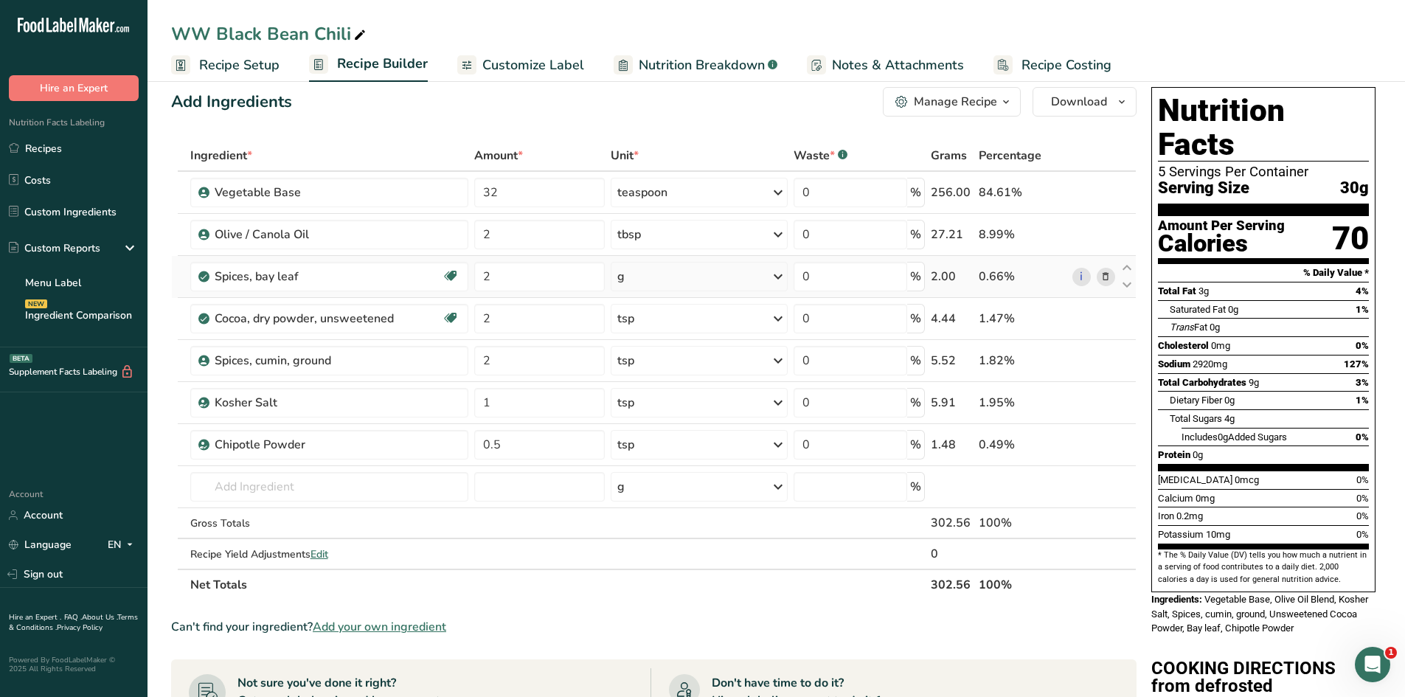
click at [1104, 273] on icon at bounding box center [1106, 276] width 10 height 15
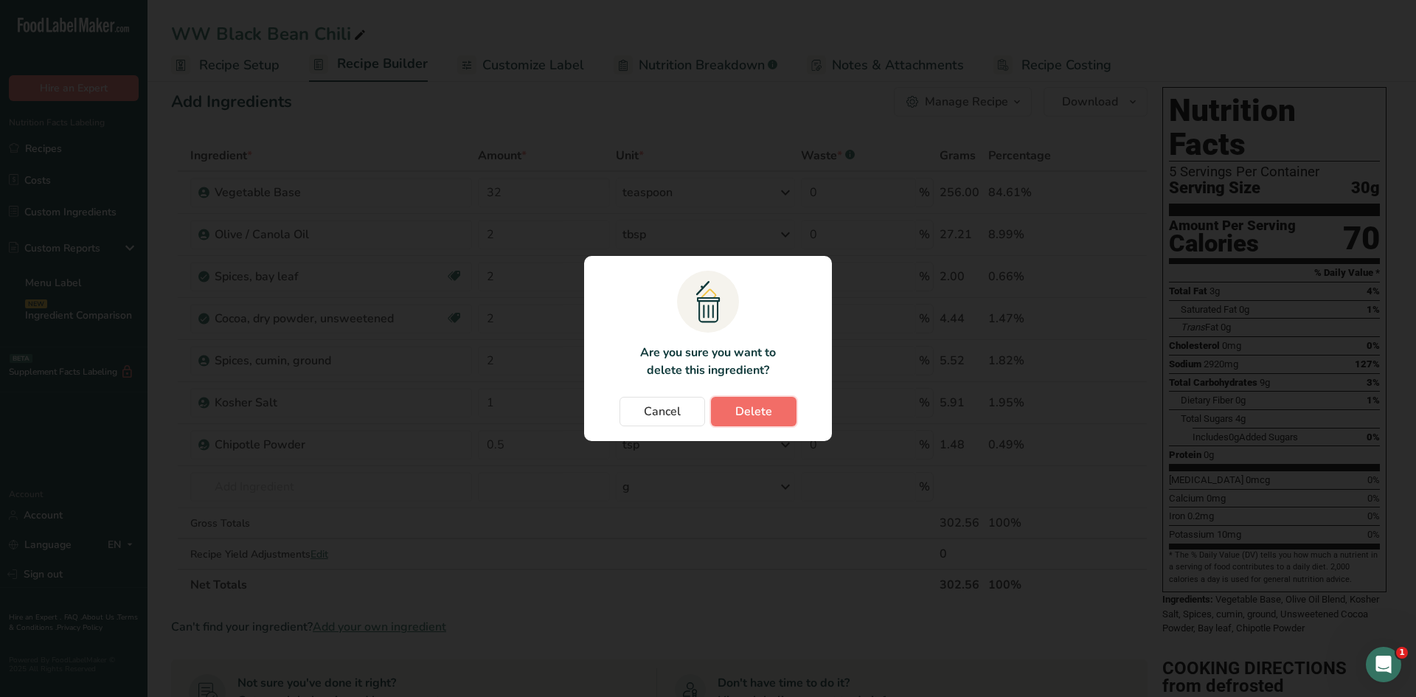
click at [749, 415] on span "Delete" at bounding box center [753, 412] width 37 height 18
type input "1"
type input "0.5"
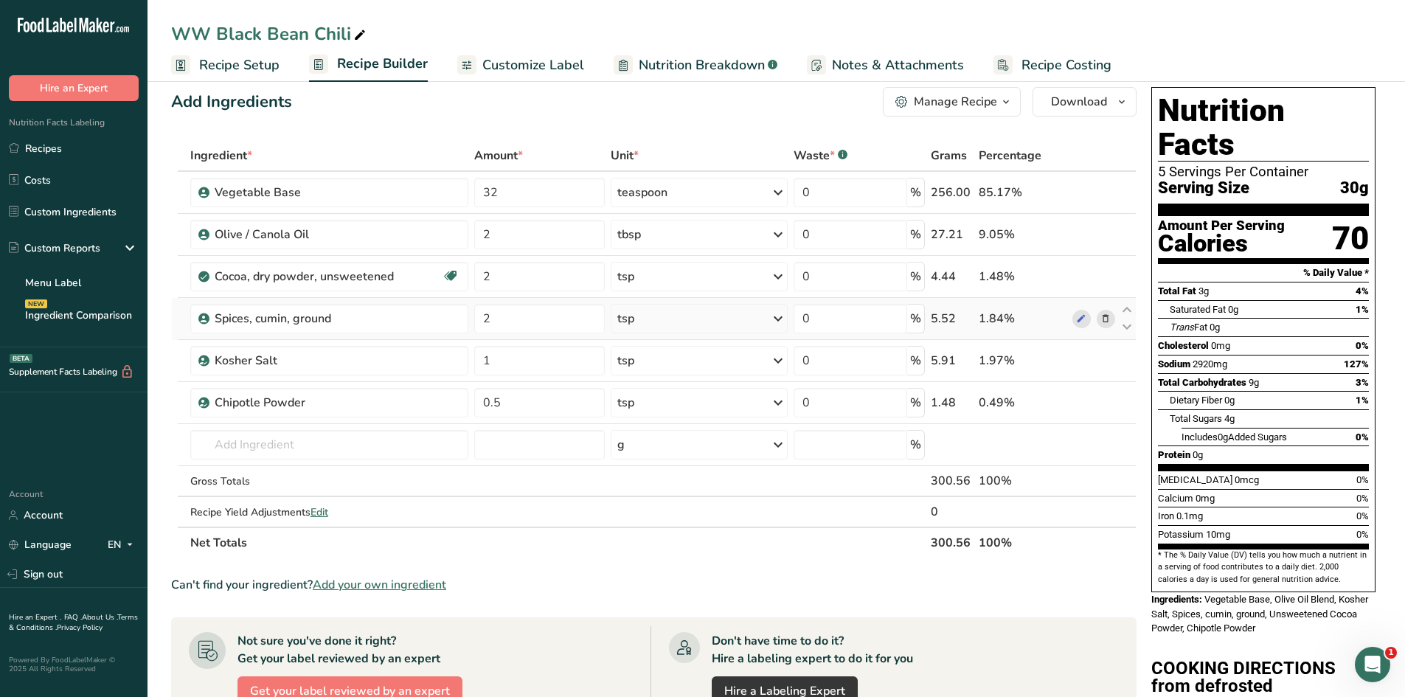
click at [1109, 320] on icon at bounding box center [1106, 318] width 10 height 15
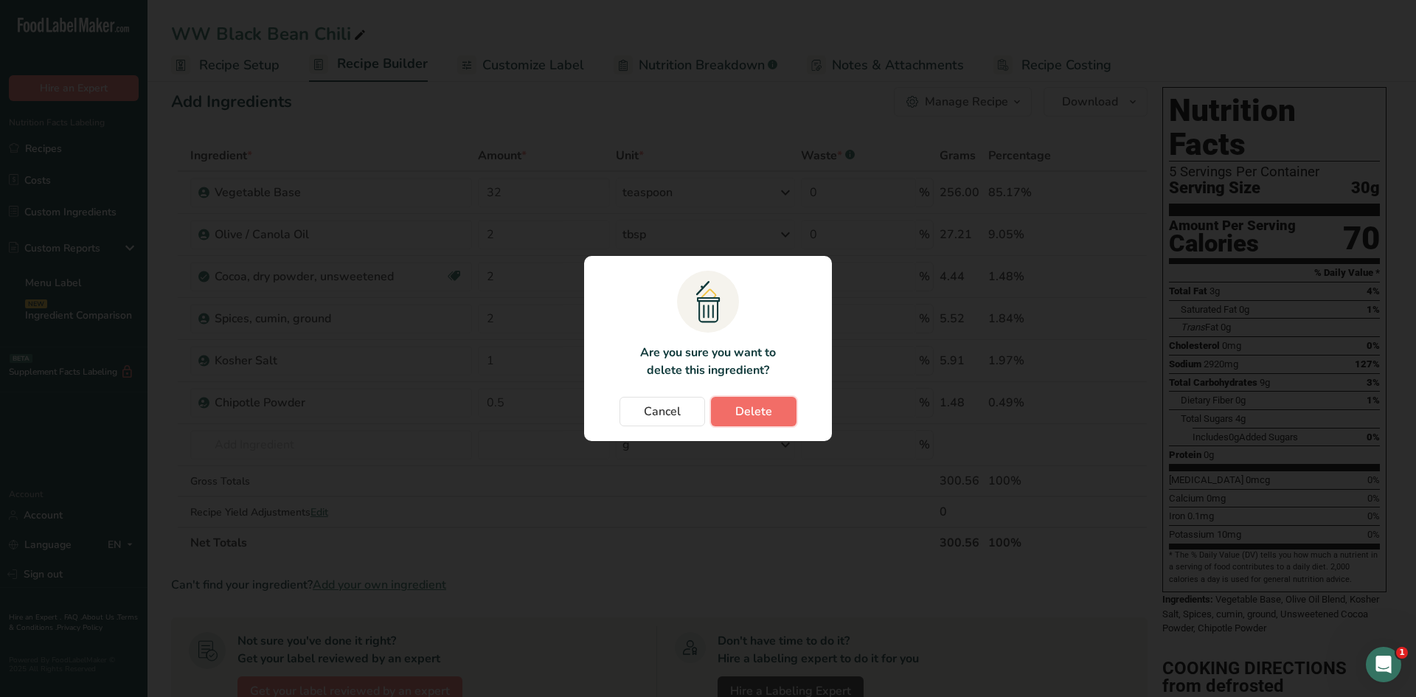
click at [767, 412] on span "Delete" at bounding box center [753, 412] width 37 height 18
type input "1"
type input "0.5"
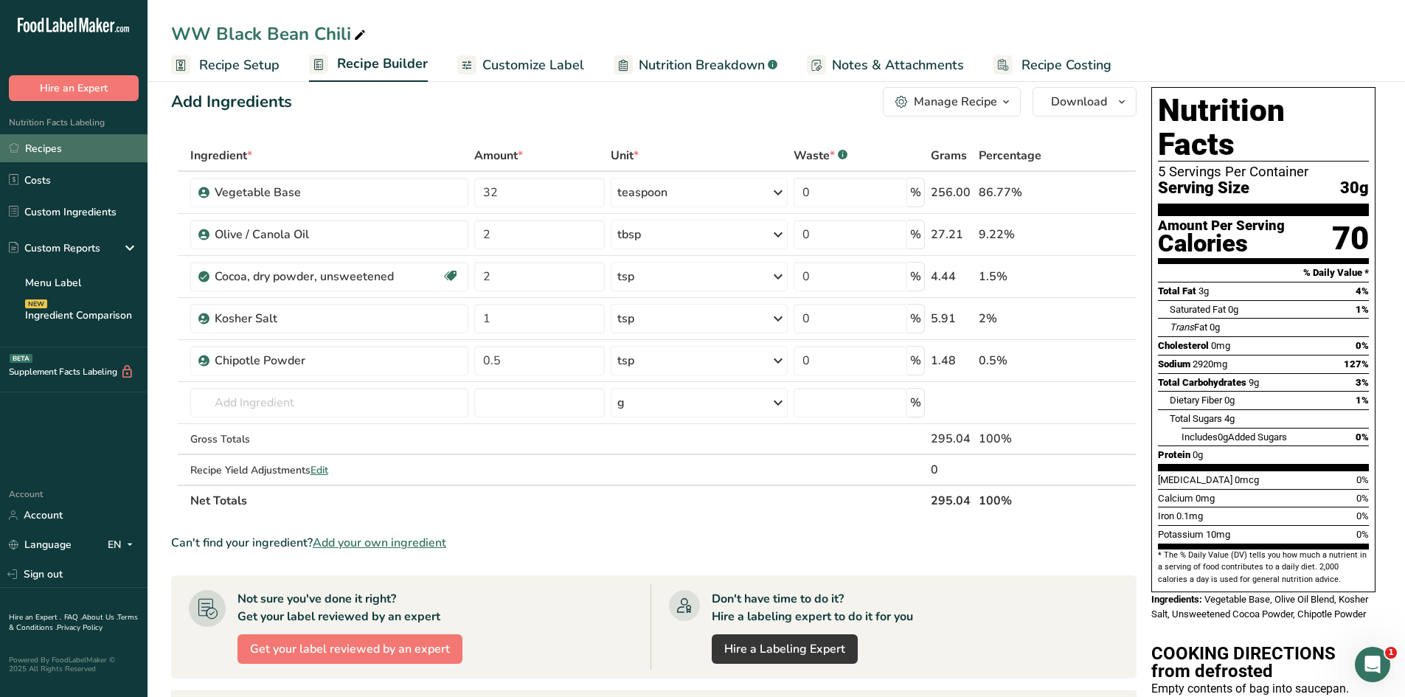
click at [46, 140] on link "Recipes" at bounding box center [74, 148] width 148 height 28
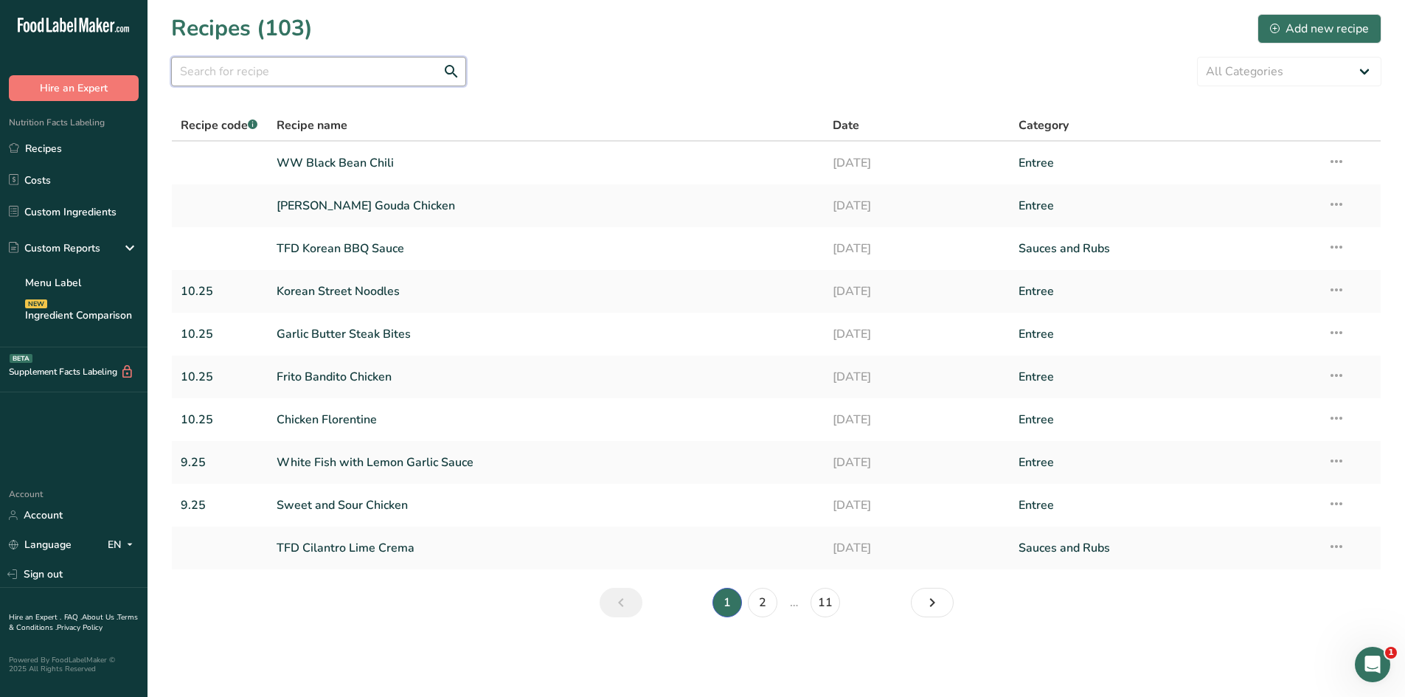
click at [287, 68] on input "text" at bounding box center [318, 72] width 295 height 30
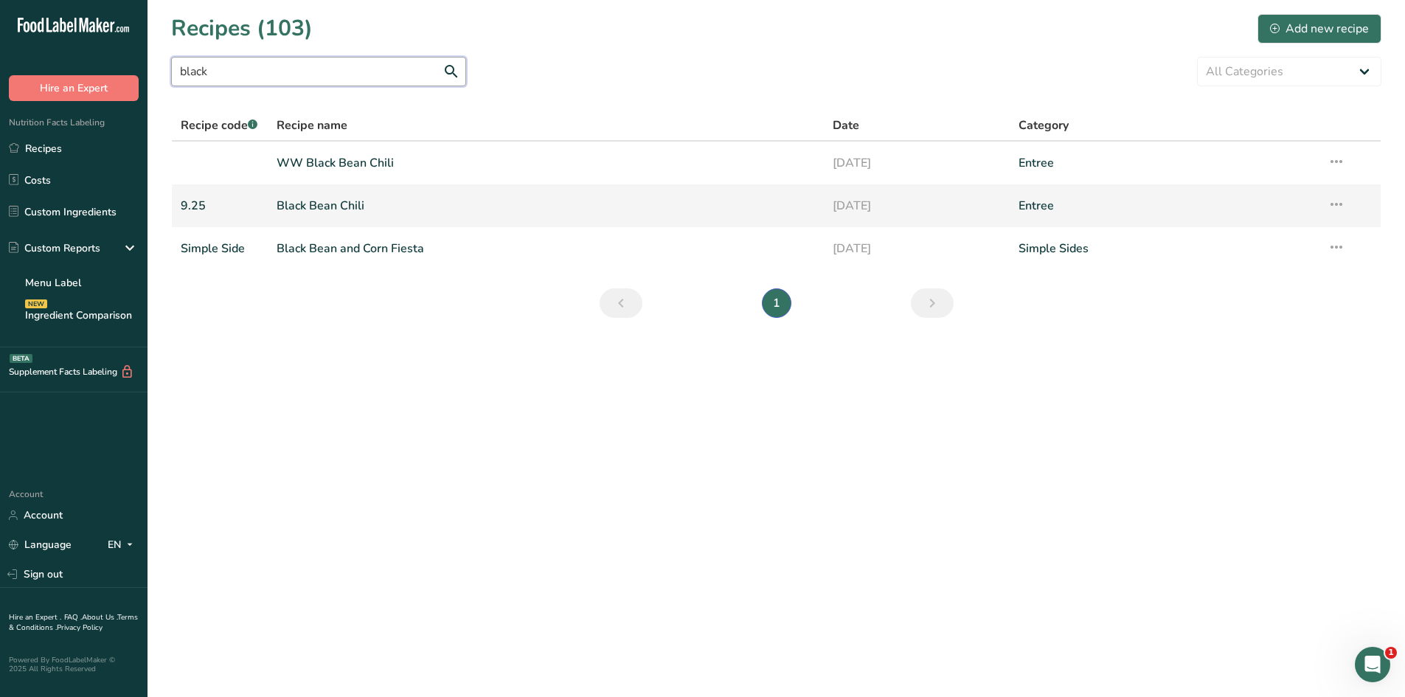
type input "black"
click at [341, 206] on link "Black Bean Chili" at bounding box center [546, 205] width 539 height 31
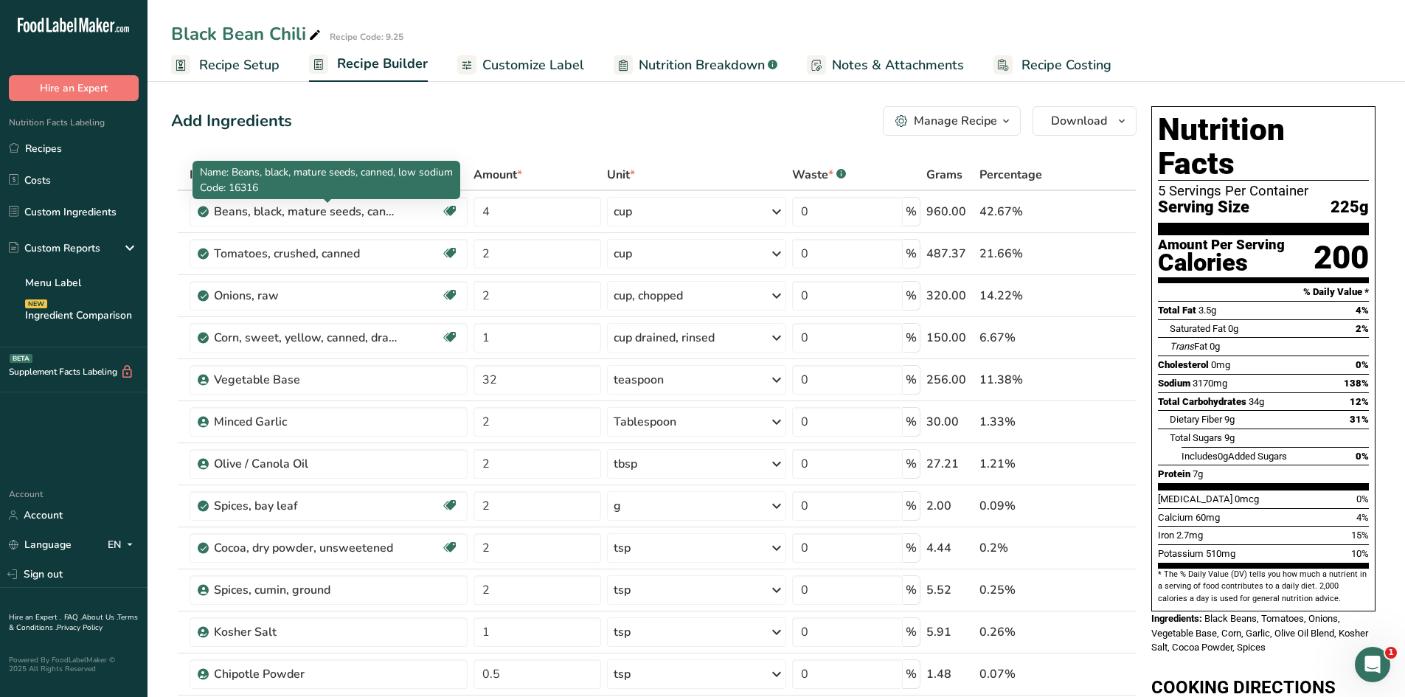
click at [326, 218] on div "Beans, black, mature seeds, canned, low sodium" at bounding box center [306, 212] width 184 height 18
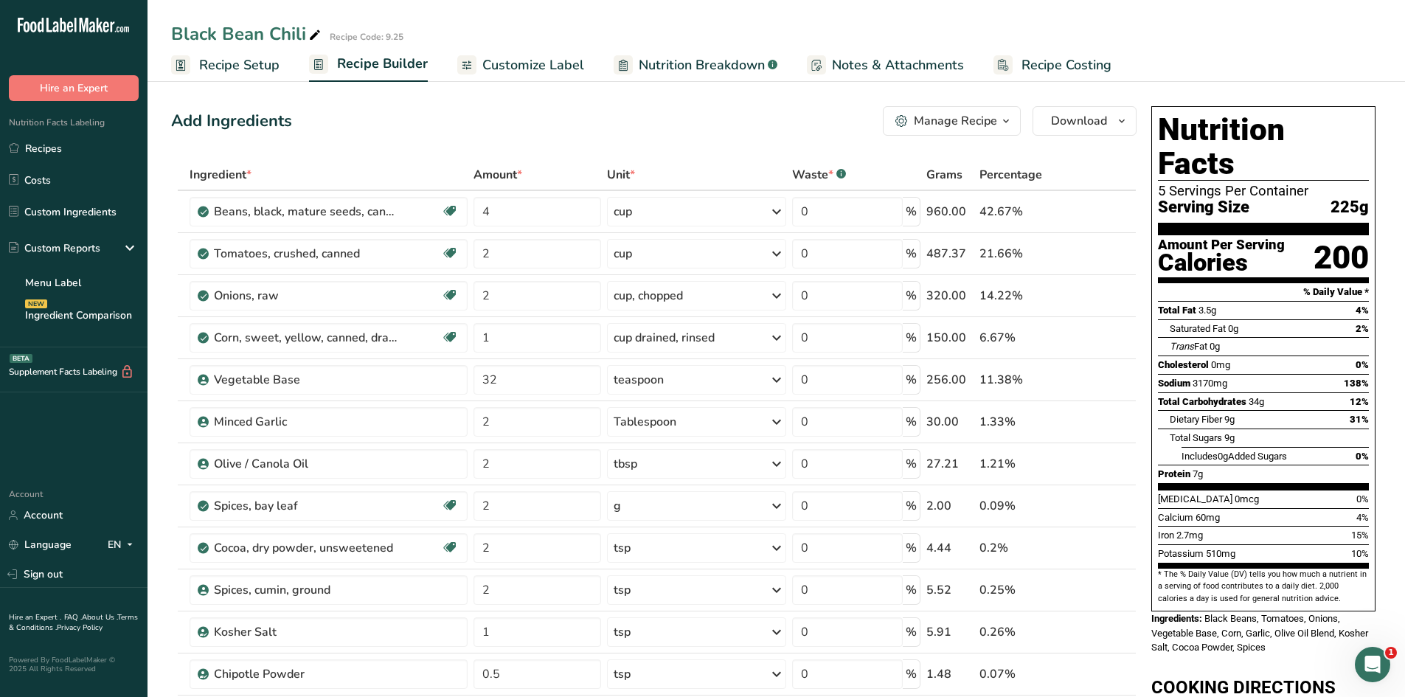
click at [726, 75] on span "Nutrition Breakdown" at bounding box center [702, 65] width 126 height 20
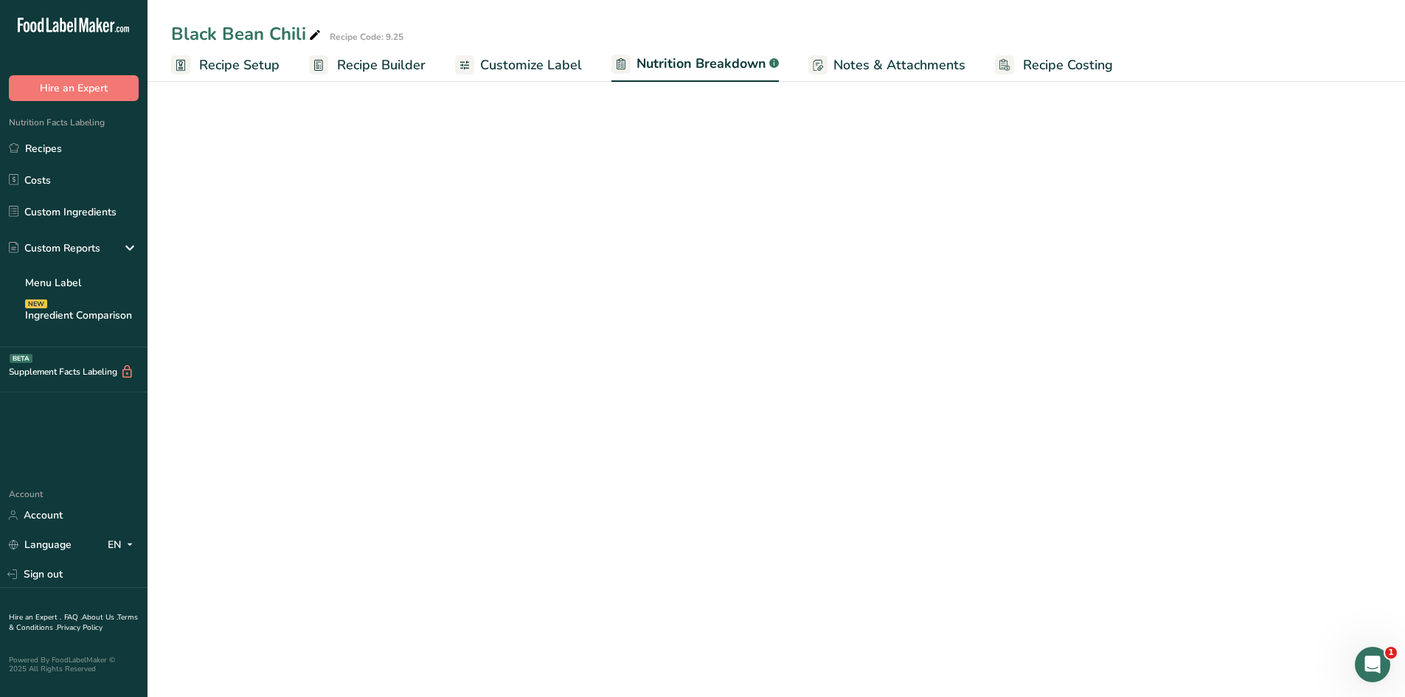
select select "Calories"
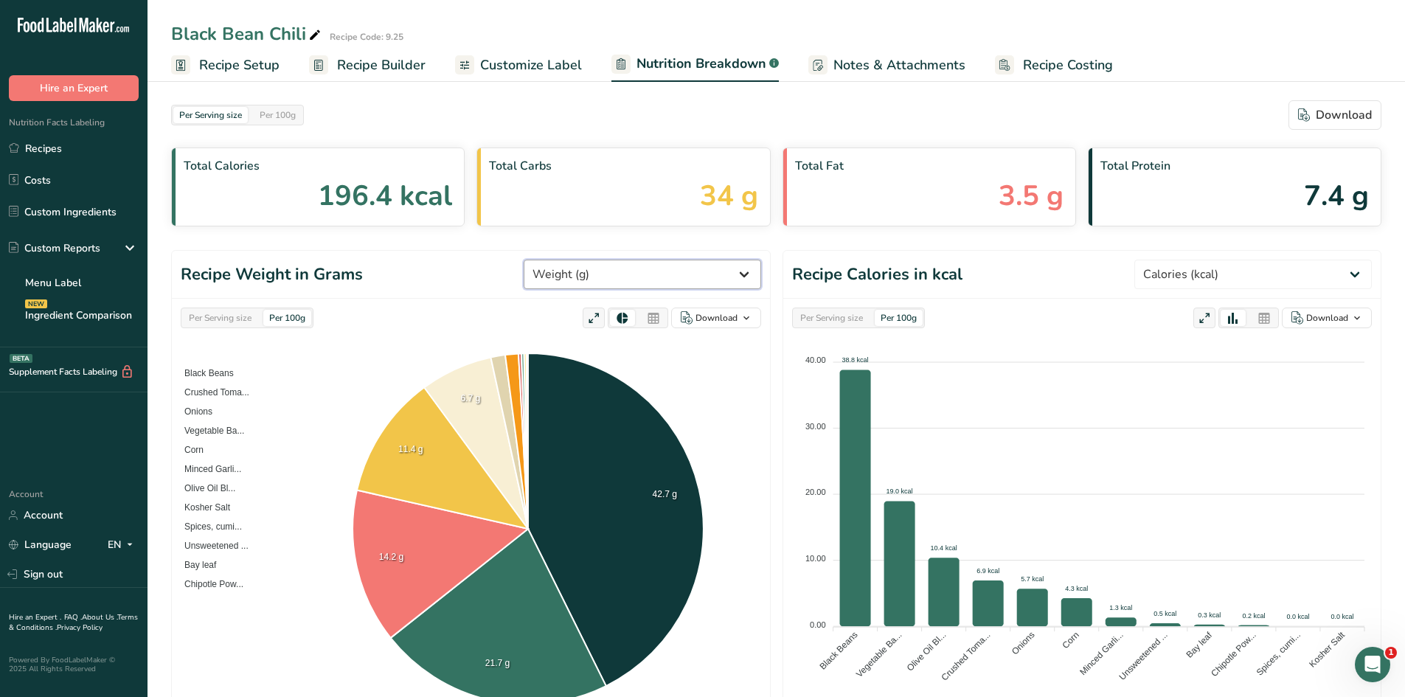
click at [641, 272] on select "Weight (g) Calories (kcal) Energy KJ (kj) Total Fat (g) Saturated Fat (g) Trans…" at bounding box center [643, 275] width 238 height 30
select select "Sodium"
click at [579, 260] on select "Weight (g) Calories (kcal) Energy KJ (kj) Total Fat (g) Saturated Fat (g) Trans…" at bounding box center [643, 275] width 238 height 30
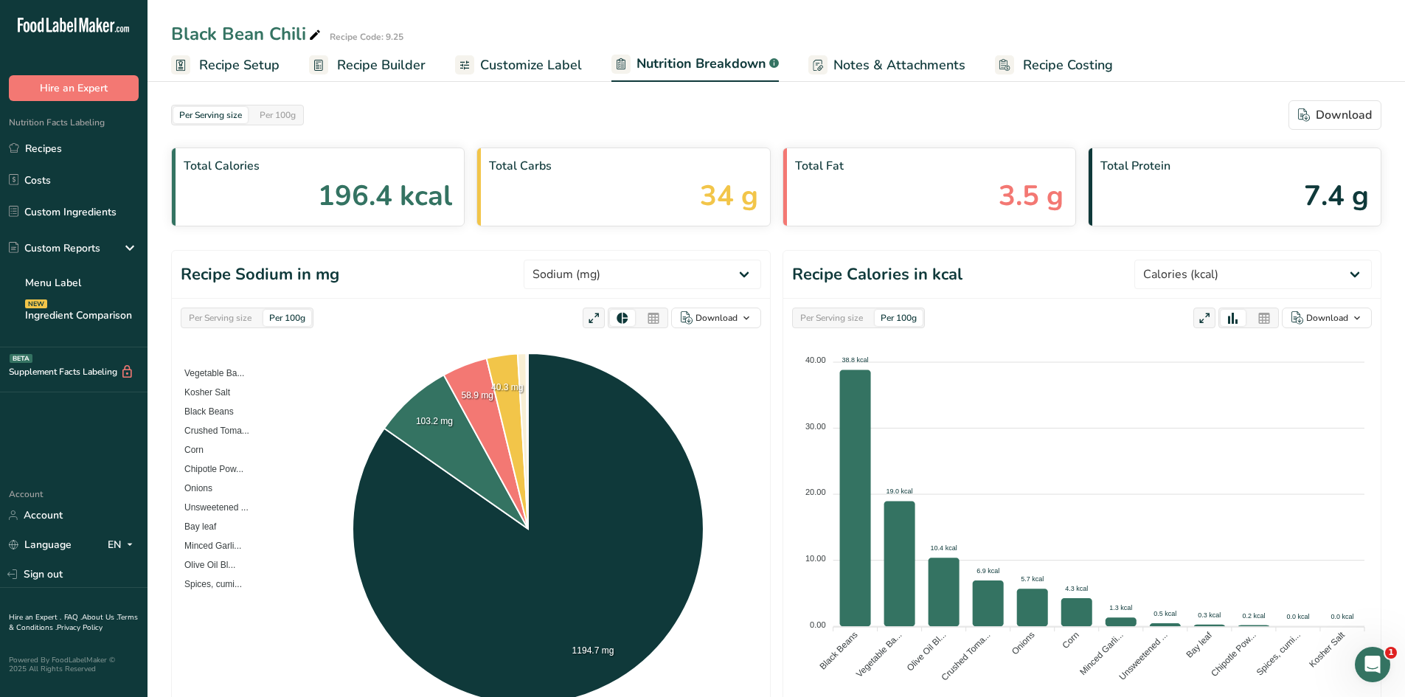
click at [328, 59] on link "Recipe Builder" at bounding box center [367, 65] width 117 height 33
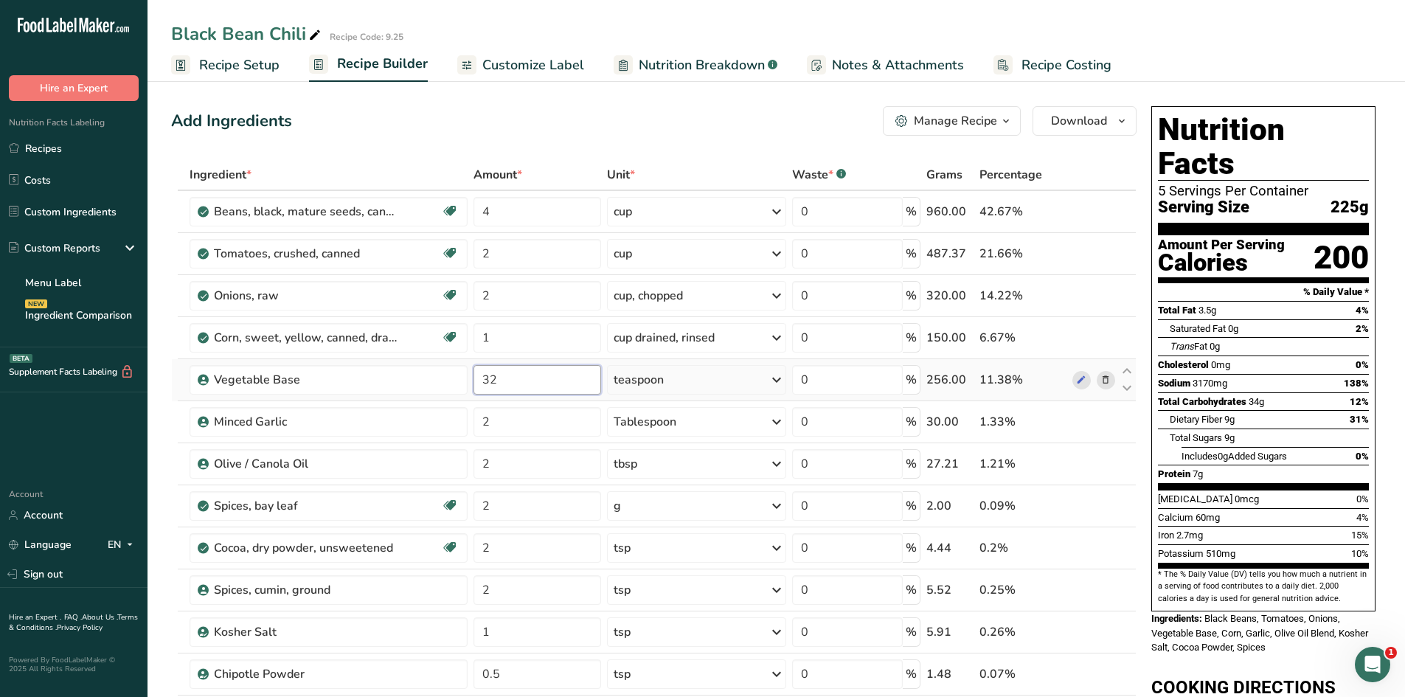
drag, startPoint x: 507, startPoint y: 375, endPoint x: 472, endPoint y: 375, distance: 35.4
click at [474, 375] on input "32" at bounding box center [538, 380] width 128 height 30
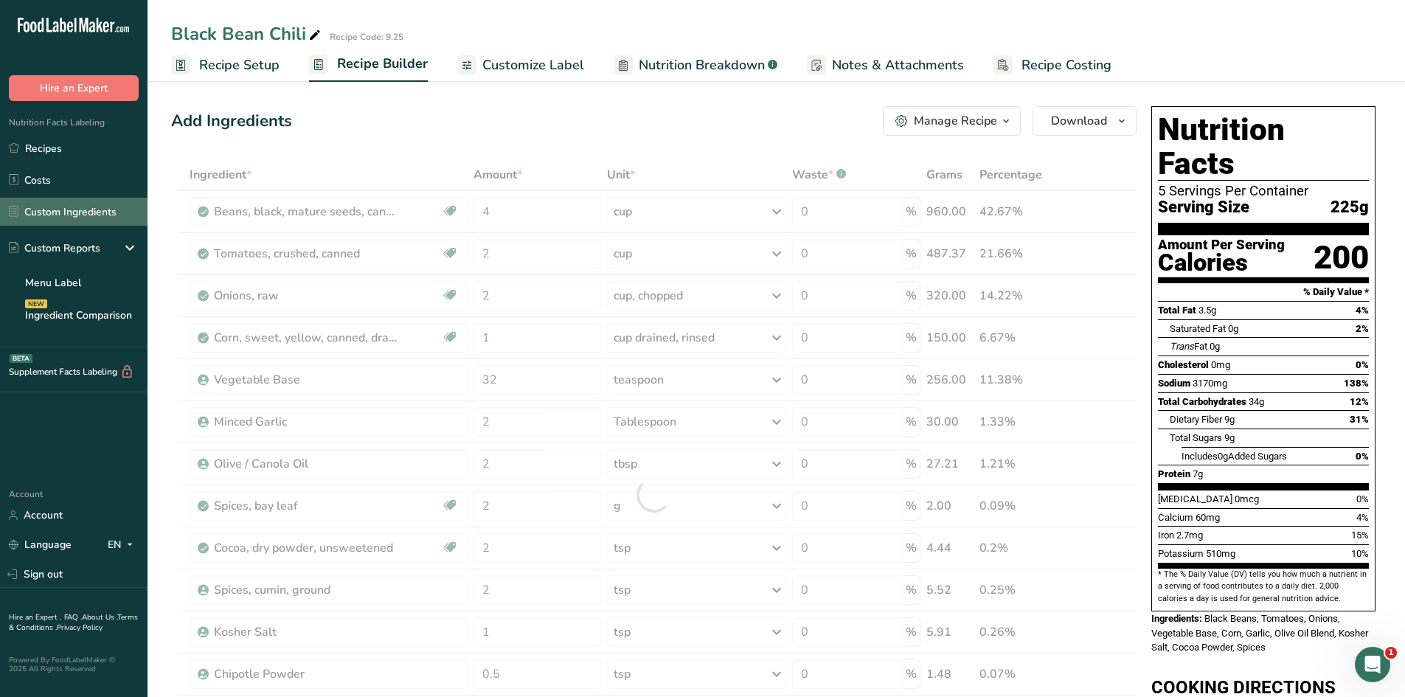
click at [70, 210] on link "Custom Ingredients" at bounding box center [74, 212] width 148 height 28
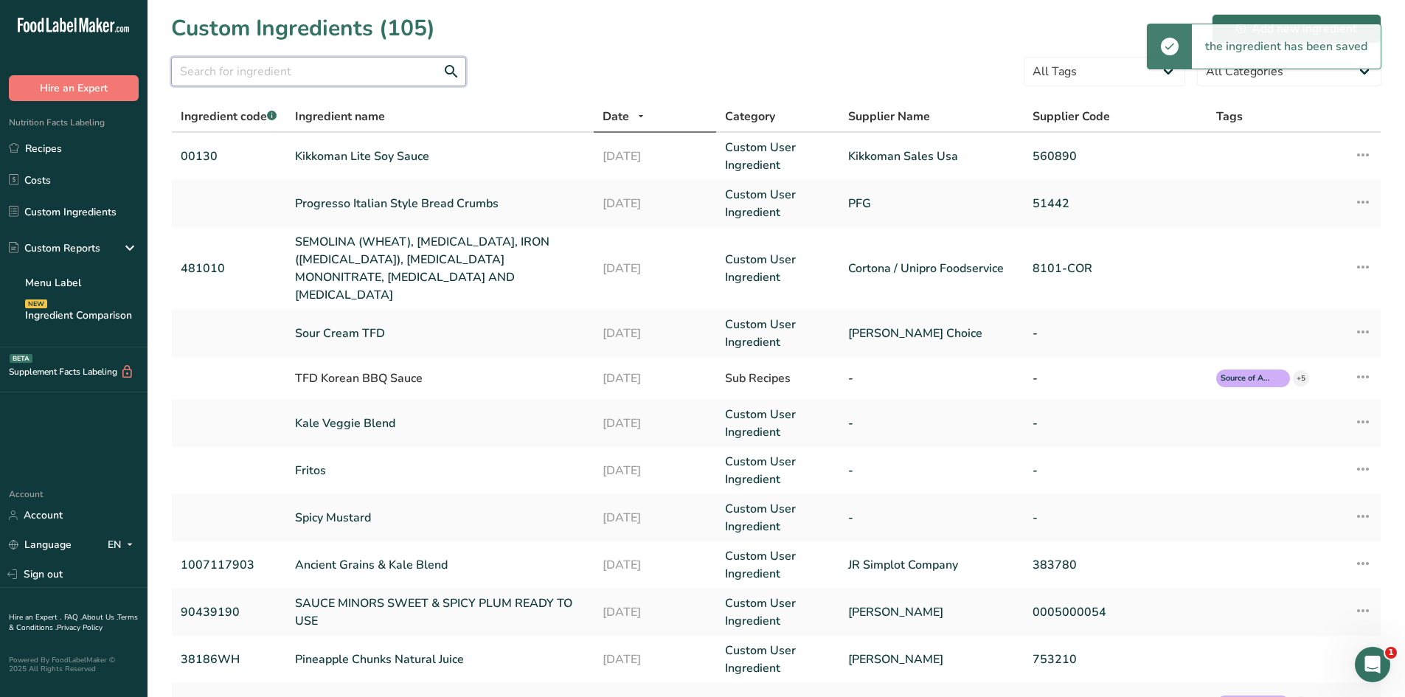
click at [326, 75] on input "text" at bounding box center [318, 72] width 295 height 30
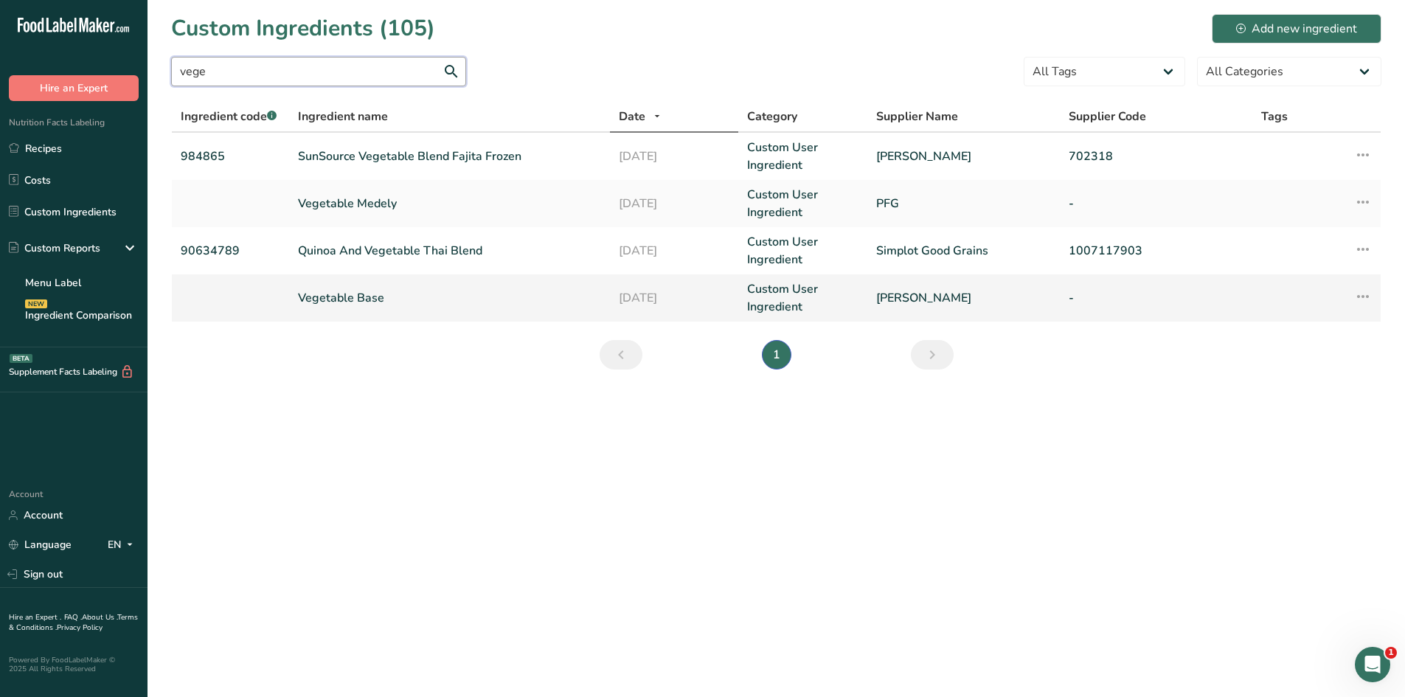
type input "vege"
click at [363, 299] on link "Vegetable Base" at bounding box center [449, 298] width 303 height 18
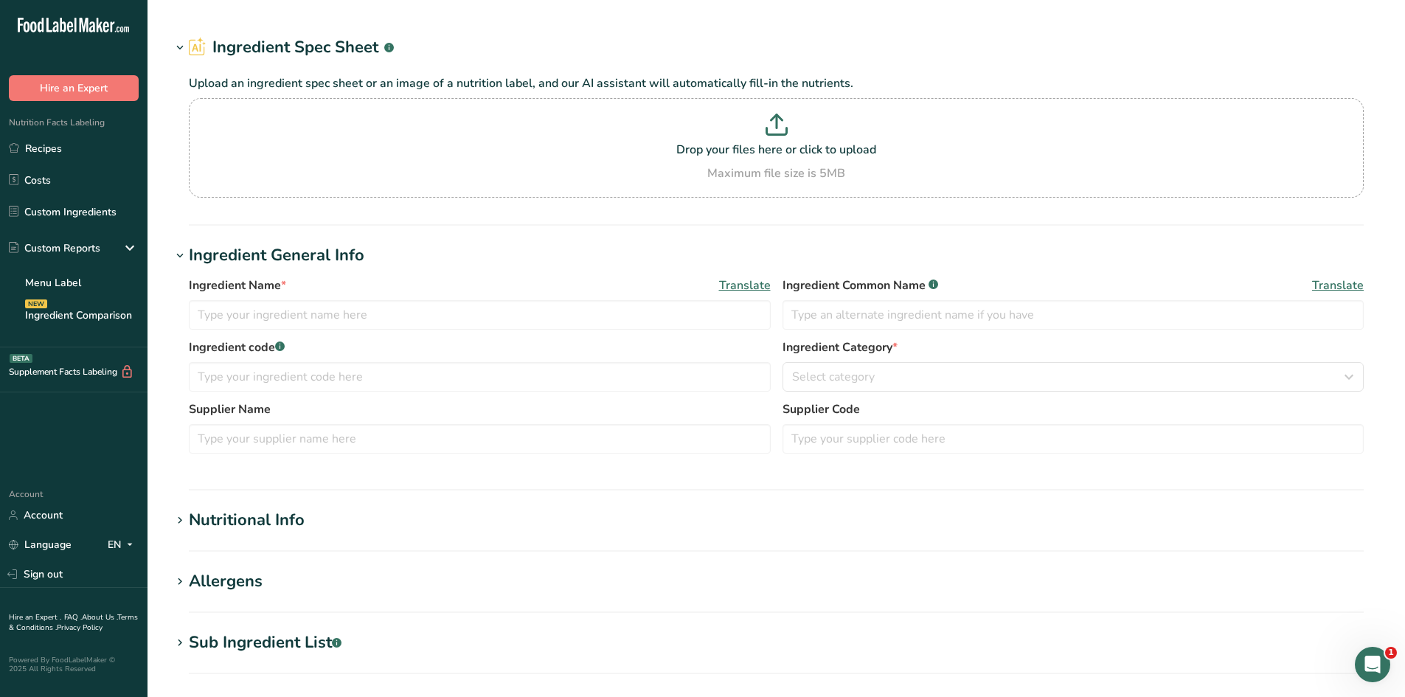
type input "Vegetable Base"
type input "[PERSON_NAME]"
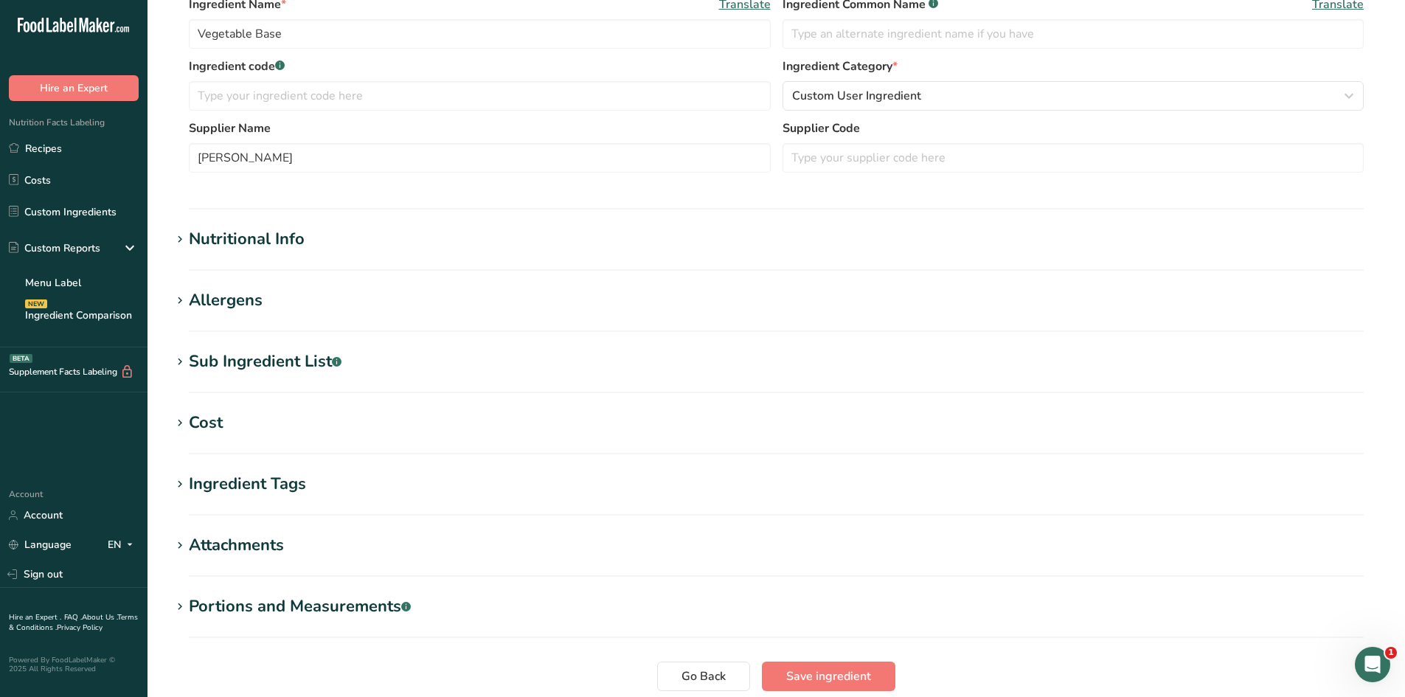
scroll to position [434, 0]
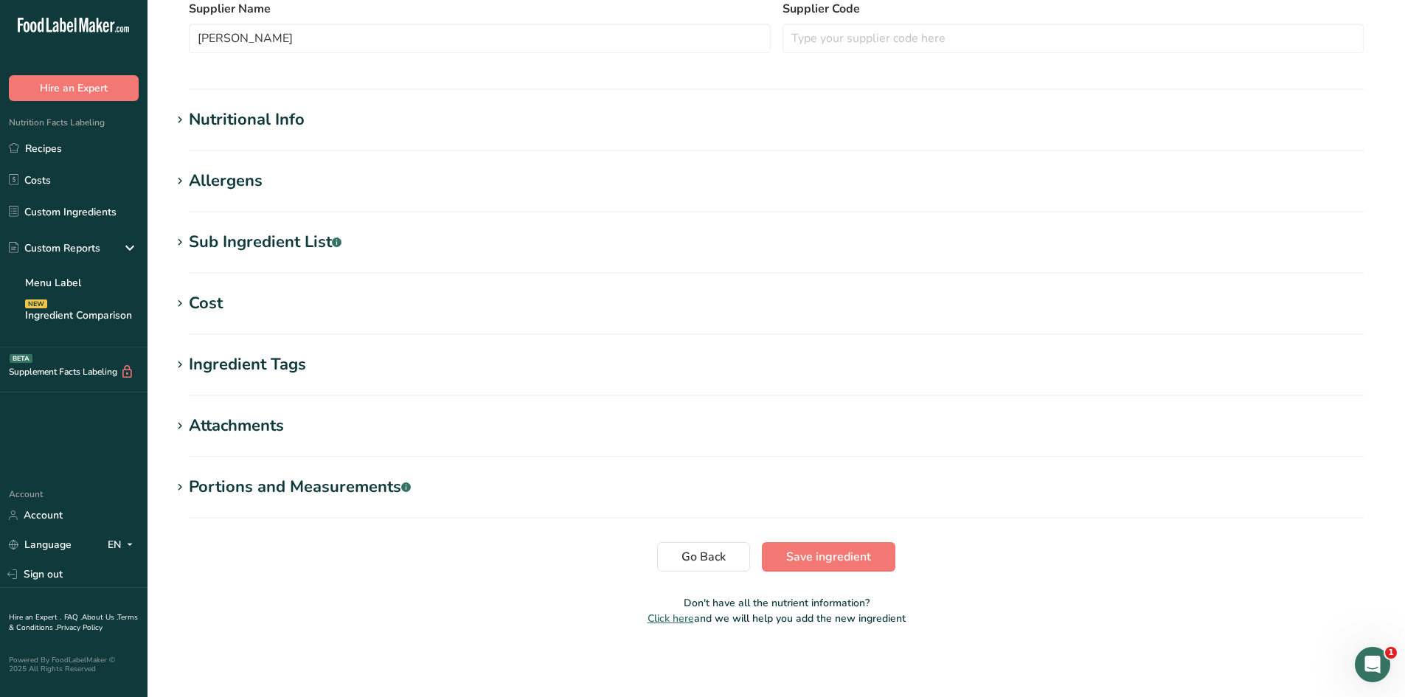
drag, startPoint x: 199, startPoint y: 483, endPoint x: 190, endPoint y: 486, distance: 9.3
click at [197, 485] on div "Portions and Measurements .a-a{fill:#347362;}.b-a{fill:#fff;}" at bounding box center [300, 487] width 222 height 24
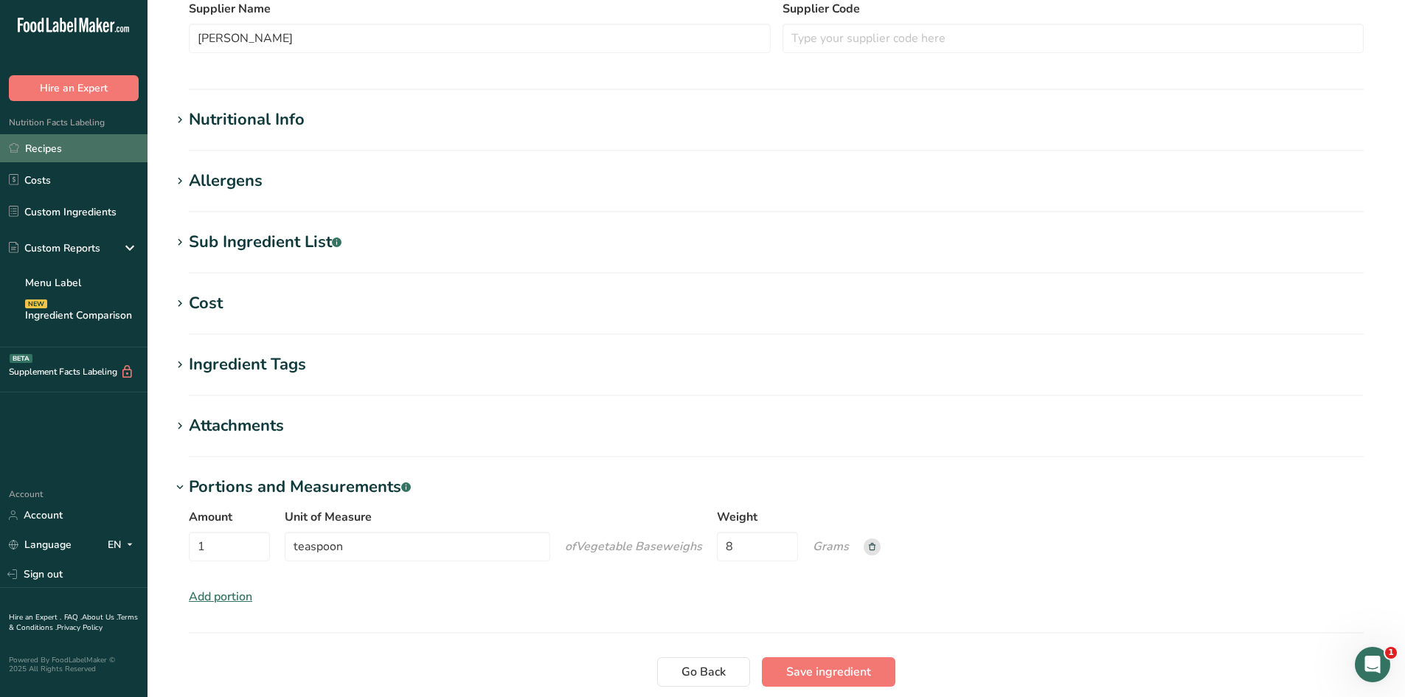
click at [51, 152] on link "Recipes" at bounding box center [74, 148] width 148 height 28
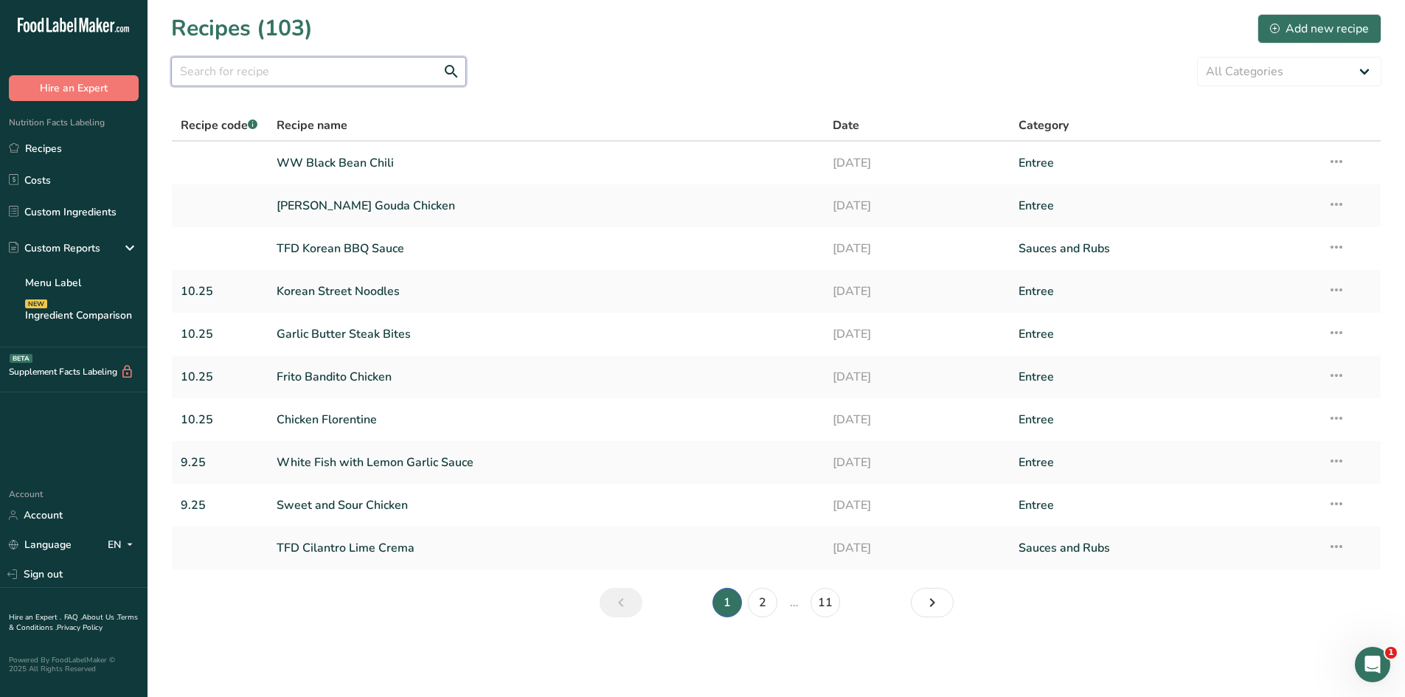
click at [238, 80] on input "text" at bounding box center [318, 72] width 295 height 30
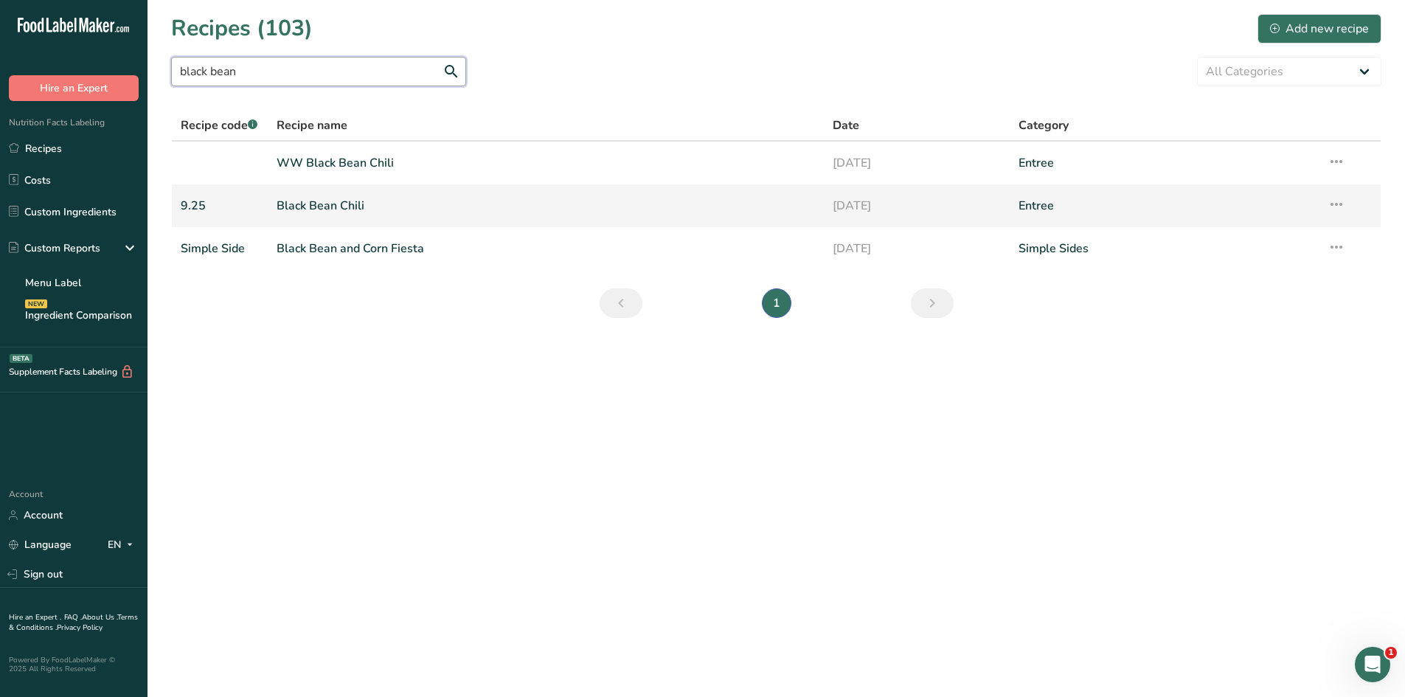
type input "black bean"
click at [313, 201] on link "Black Bean Chili" at bounding box center [546, 205] width 539 height 31
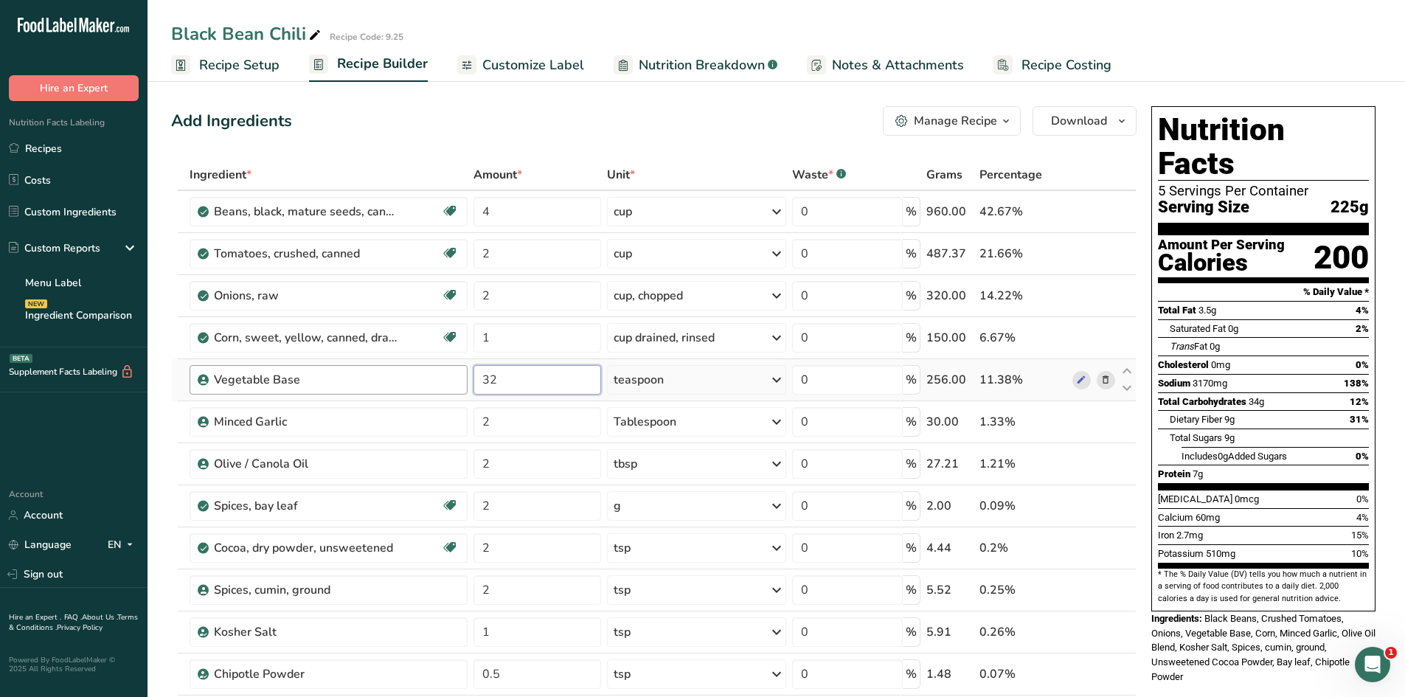
drag, startPoint x: 508, startPoint y: 376, endPoint x: 457, endPoint y: 381, distance: 51.9
click at [457, 381] on tr "Vegetable Base 32 teaspoon Portions 1 teaspoon Weight Units g kg mg See more Vo…" at bounding box center [654, 380] width 964 height 42
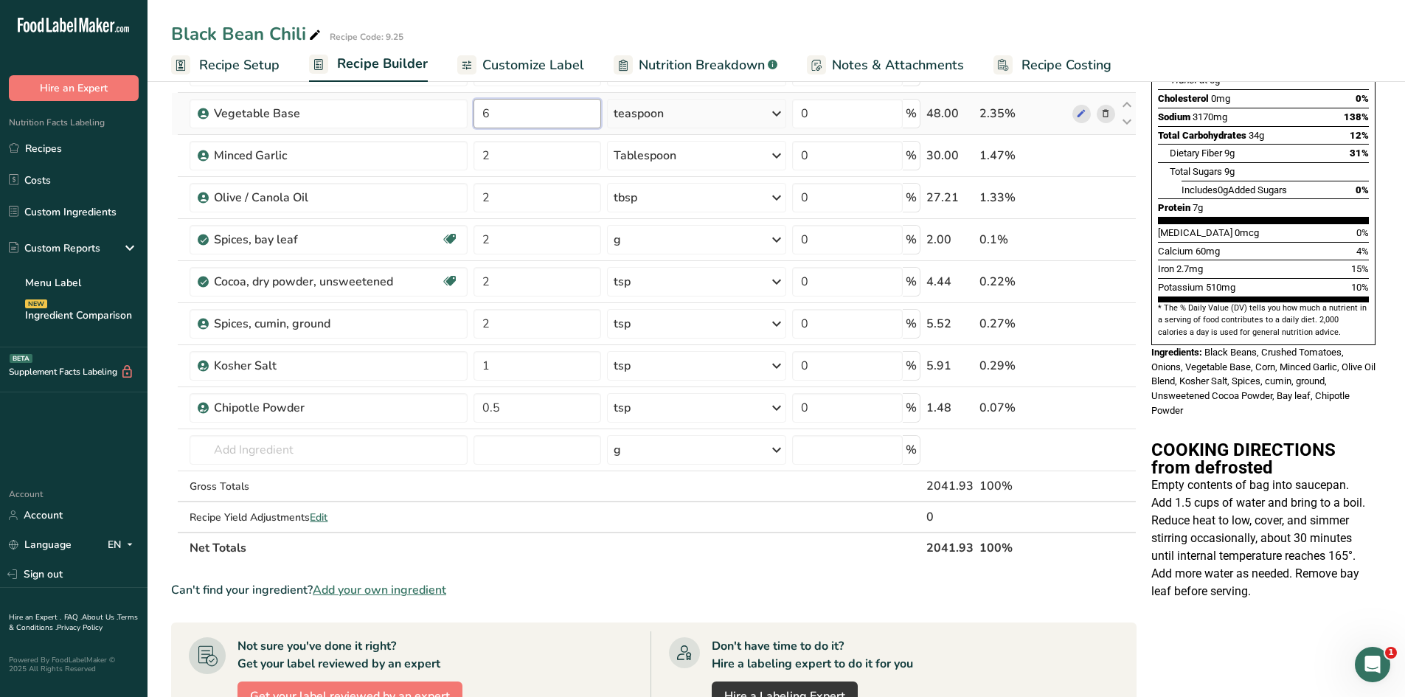
scroll to position [295, 0]
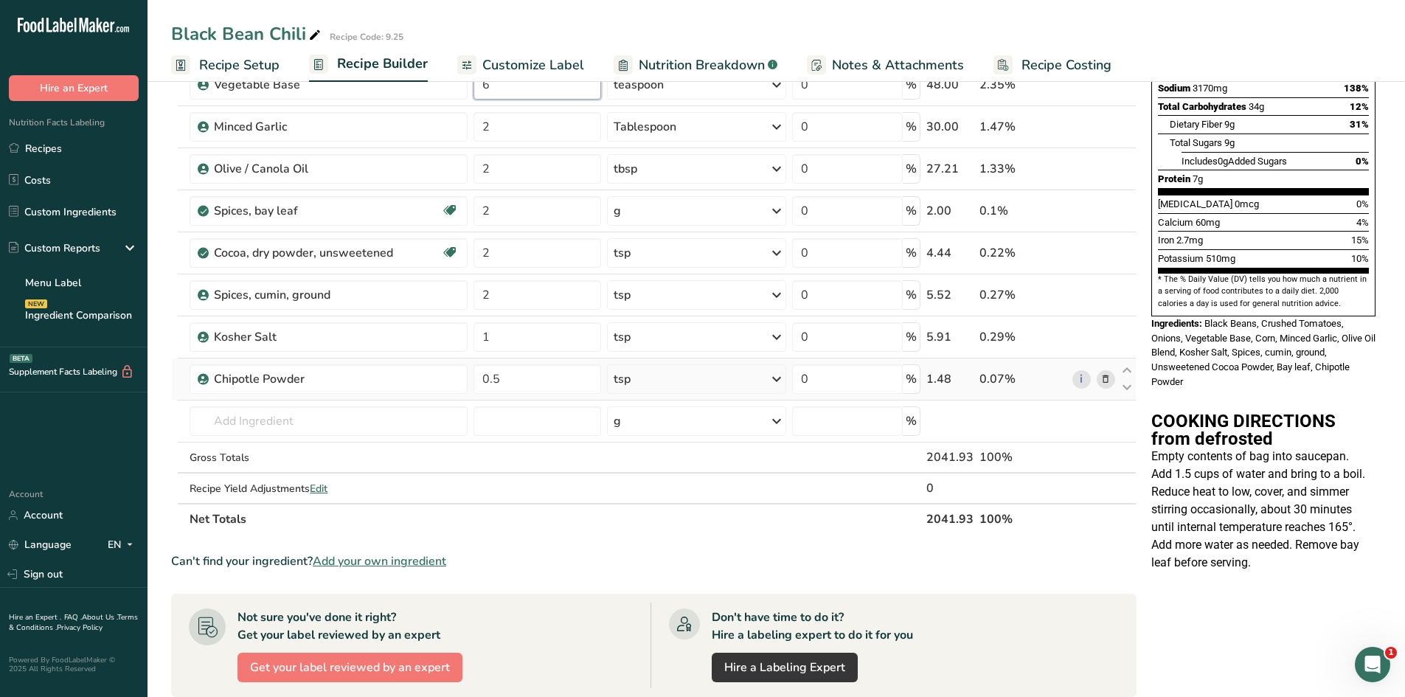
type input "6"
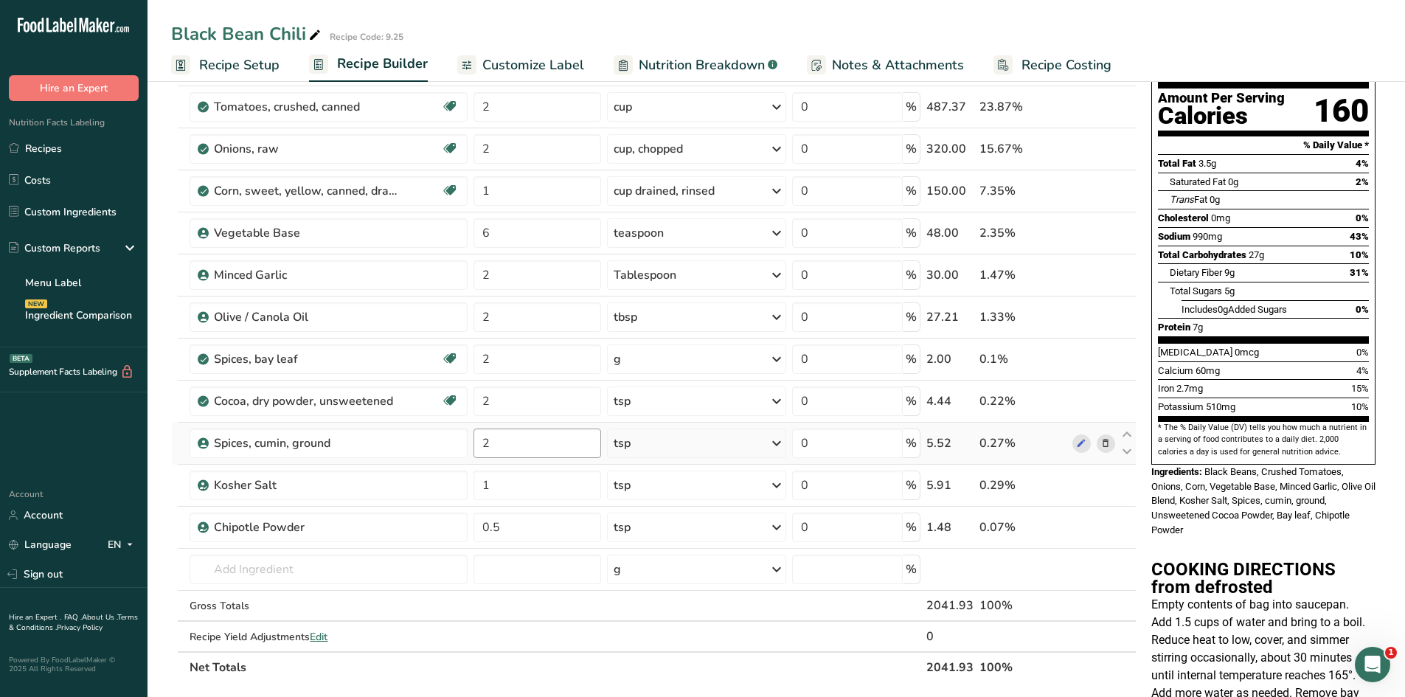
scroll to position [0, 0]
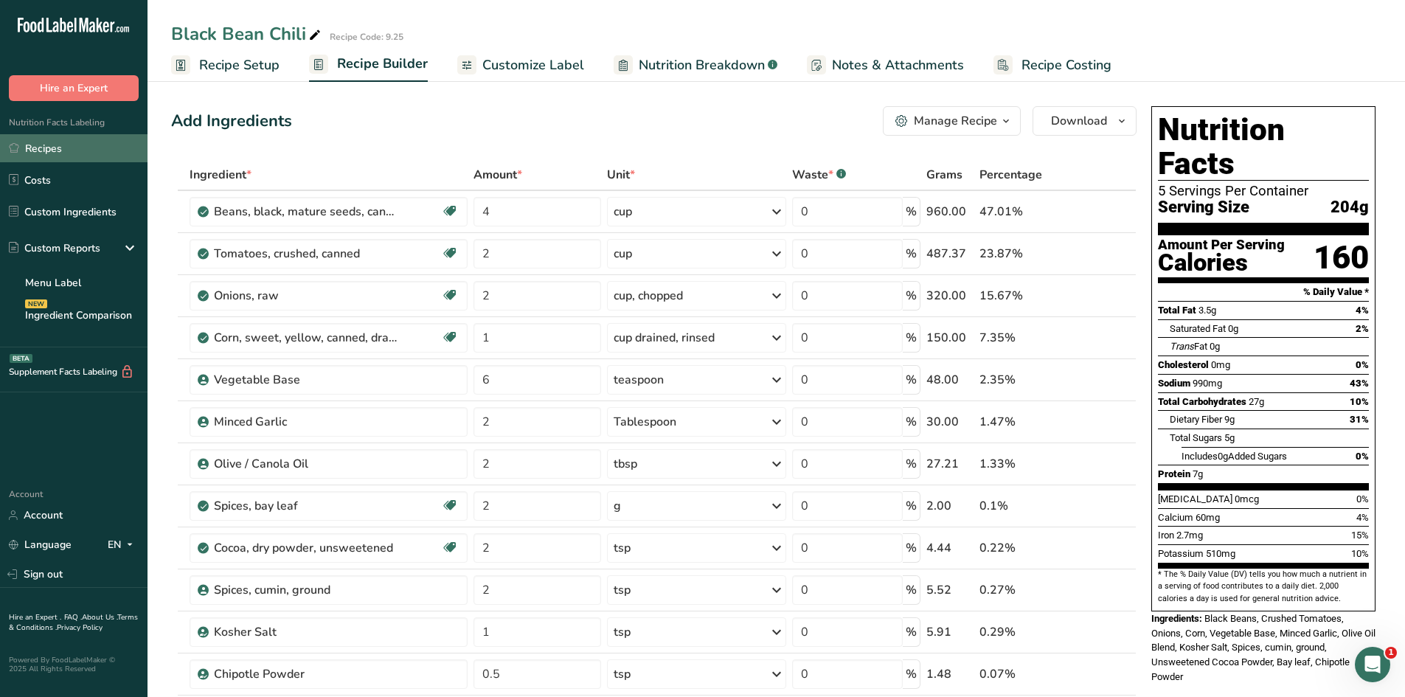
click at [41, 148] on link "Recipes" at bounding box center [74, 148] width 148 height 28
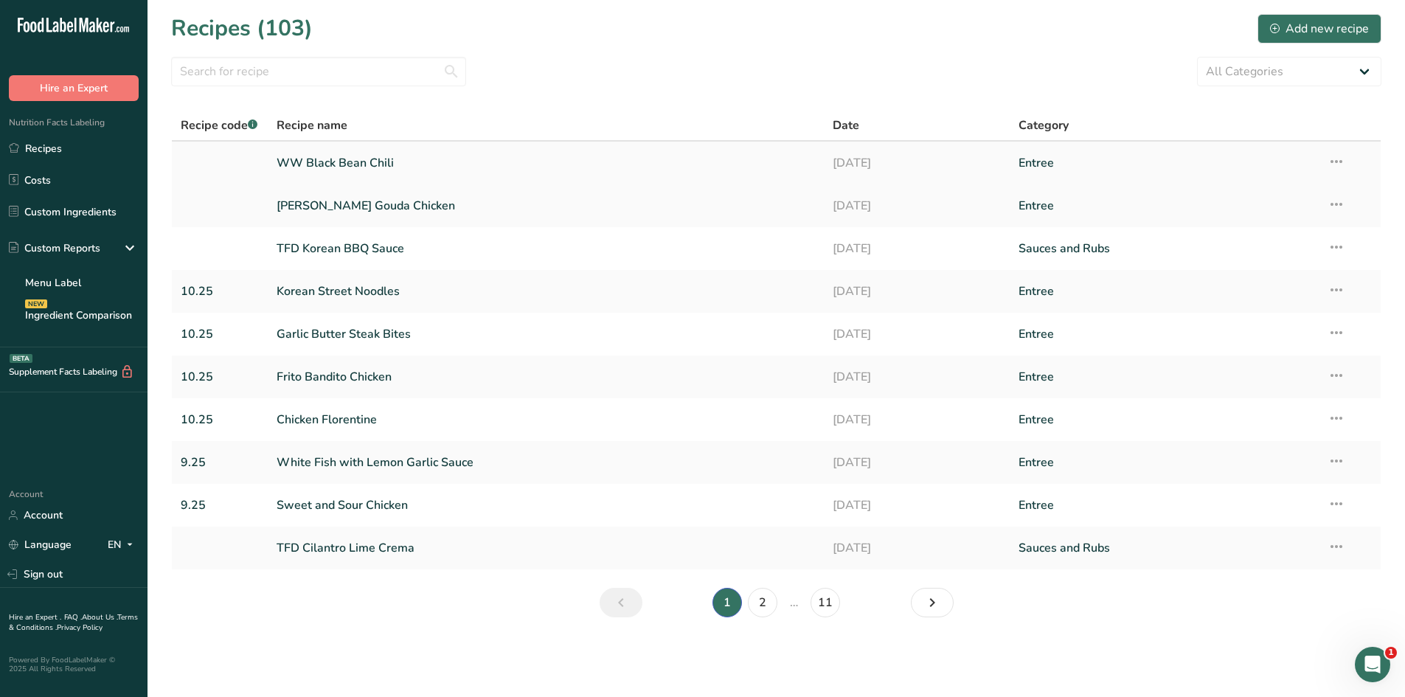
click at [373, 148] on link "WW Black Bean Chili" at bounding box center [546, 163] width 539 height 31
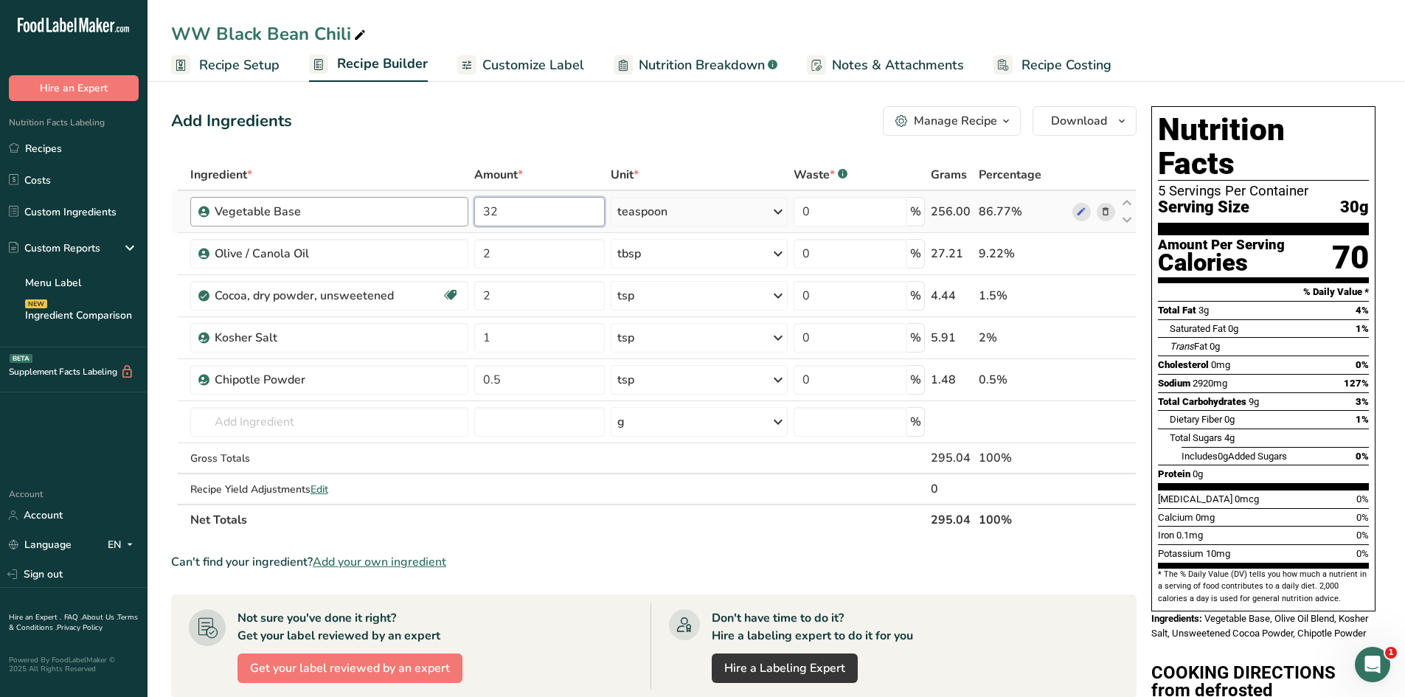
drag, startPoint x: 445, startPoint y: 200, endPoint x: 410, endPoint y: 197, distance: 34.8
click at [410, 197] on tr "Vegetable Base 32 teaspoon Portions 1 teaspoon Weight Units g kg mg See more Vo…" at bounding box center [654, 212] width 964 height 42
type input "6"
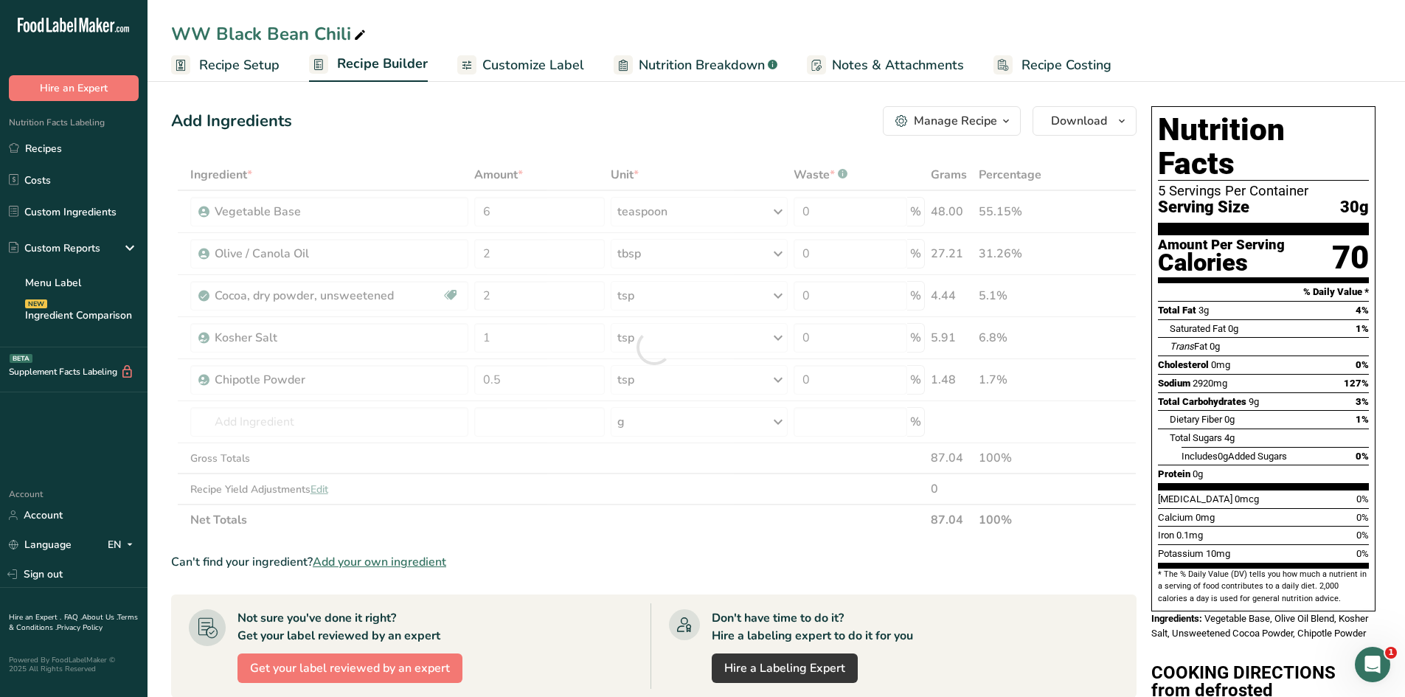
click at [640, 130] on div "Add Ingredients Manage Recipe Delete Recipe Duplicate Recipe Scale Recipe Save …" at bounding box center [654, 121] width 966 height 30
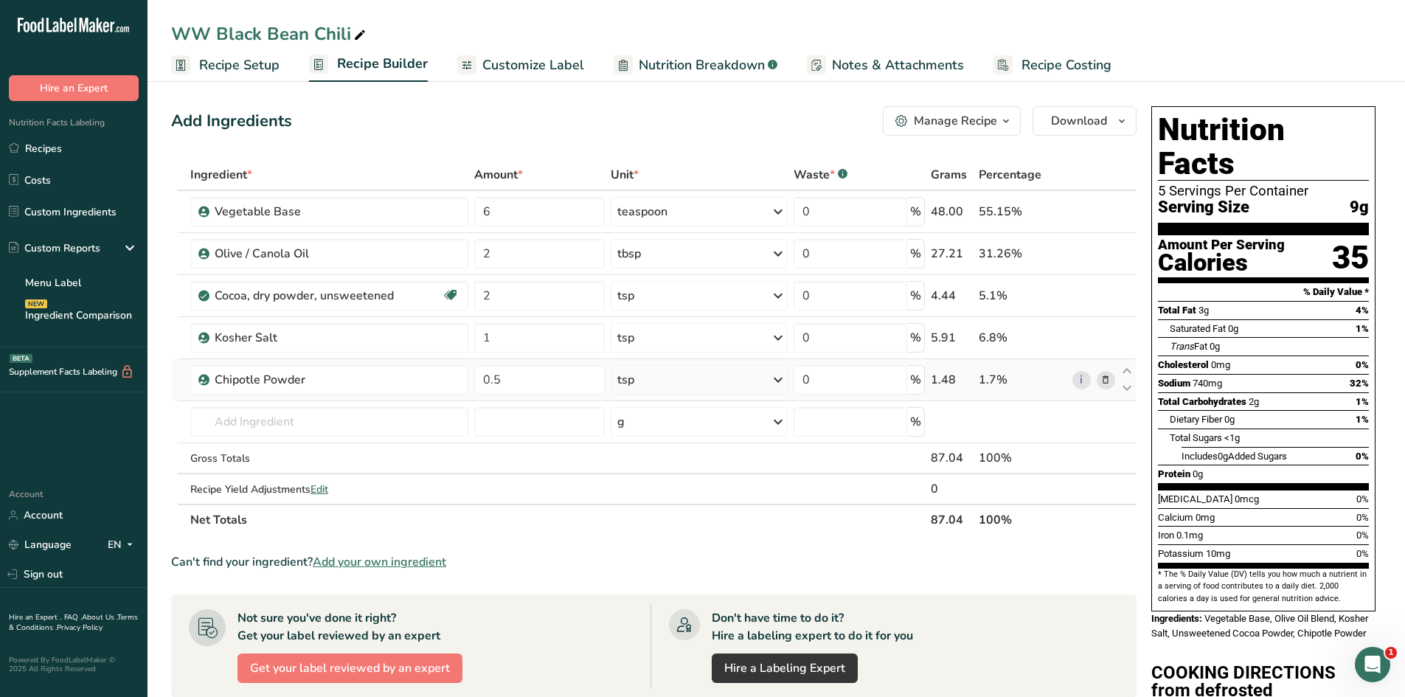
click at [1109, 381] on icon at bounding box center [1106, 380] width 10 height 15
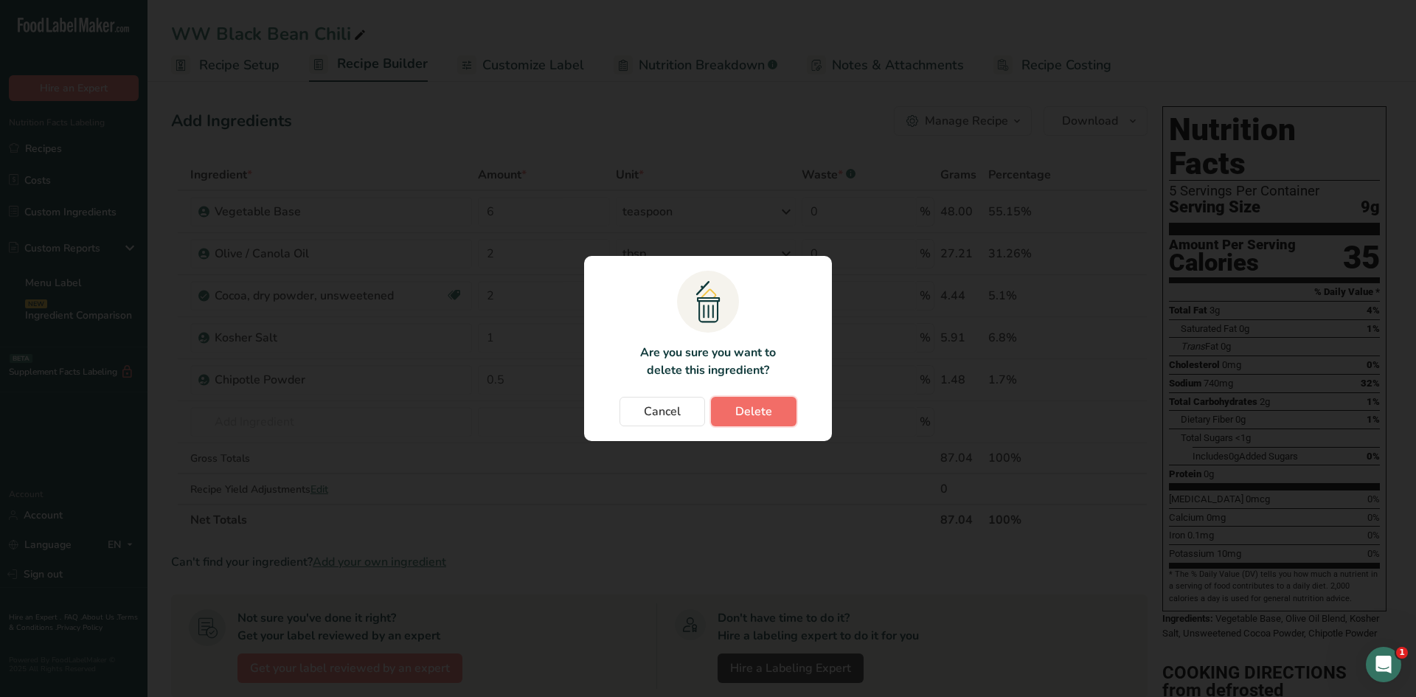
click at [772, 418] on button "Delete" at bounding box center [754, 412] width 86 height 30
